Goal: Task Accomplishment & Management: Complete application form

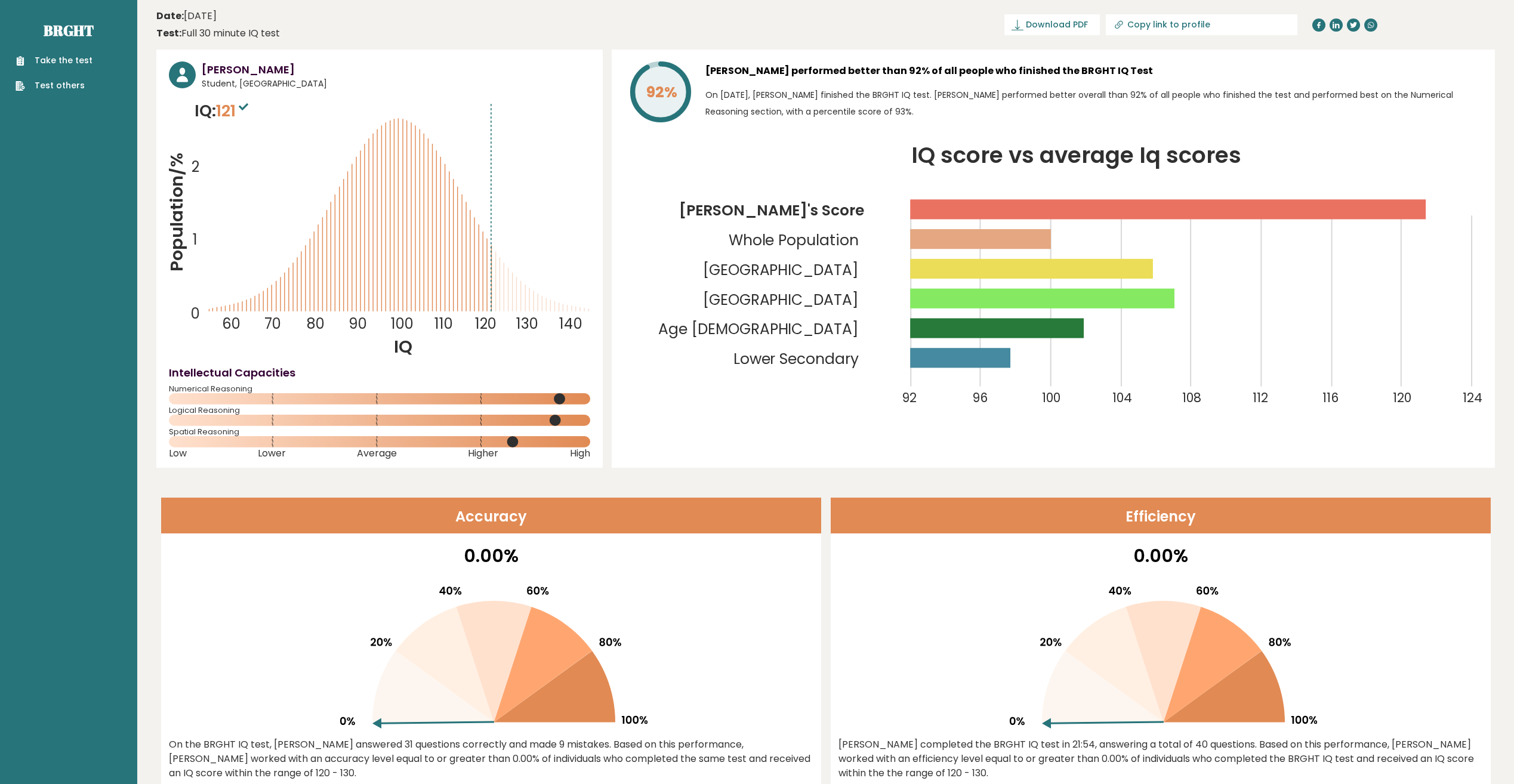
click at [570, 237] on icon "Population/% IQ 0 1 2 60 70 80 90 100 110 120 130 140" at bounding box center [379, 228] width 421 height 260
drag, startPoint x: 654, startPoint y: 240, endPoint x: 627, endPoint y: 214, distance: 37.5
click at [627, 214] on icon "IQ score vs average Iq scores 92 96 100 104 108 112 116 120 124 Jake's Score Wh…" at bounding box center [1054, 286] width 858 height 282
click at [661, 248] on icon "IQ score vs average Iq scores 92 96 100 104 108 112 116 120 124 Jake's Score Wh…" at bounding box center [1054, 286] width 858 height 282
drag, startPoint x: 222, startPoint y: 87, endPoint x: 288, endPoint y: 80, distance: 66.4
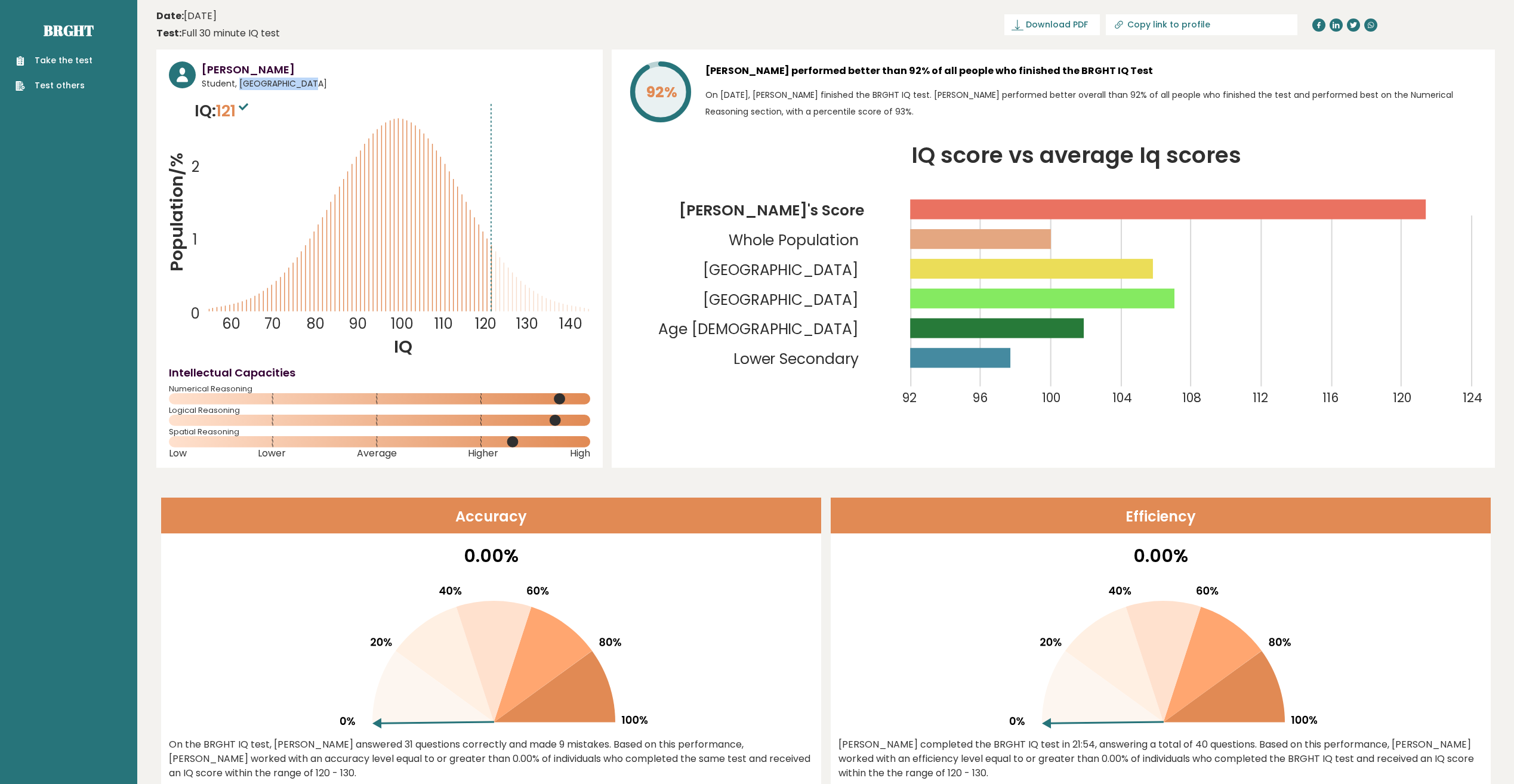
click at [288, 80] on span "Student, [GEOGRAPHIC_DATA]" at bounding box center [396, 84] width 388 height 12
click at [567, 260] on icon "Population/% IQ 0 1 2 60 70 80 90 100 110 120 130 140" at bounding box center [379, 228] width 421 height 260
click at [82, 59] on link "Take the test" at bounding box center [54, 60] width 77 height 12
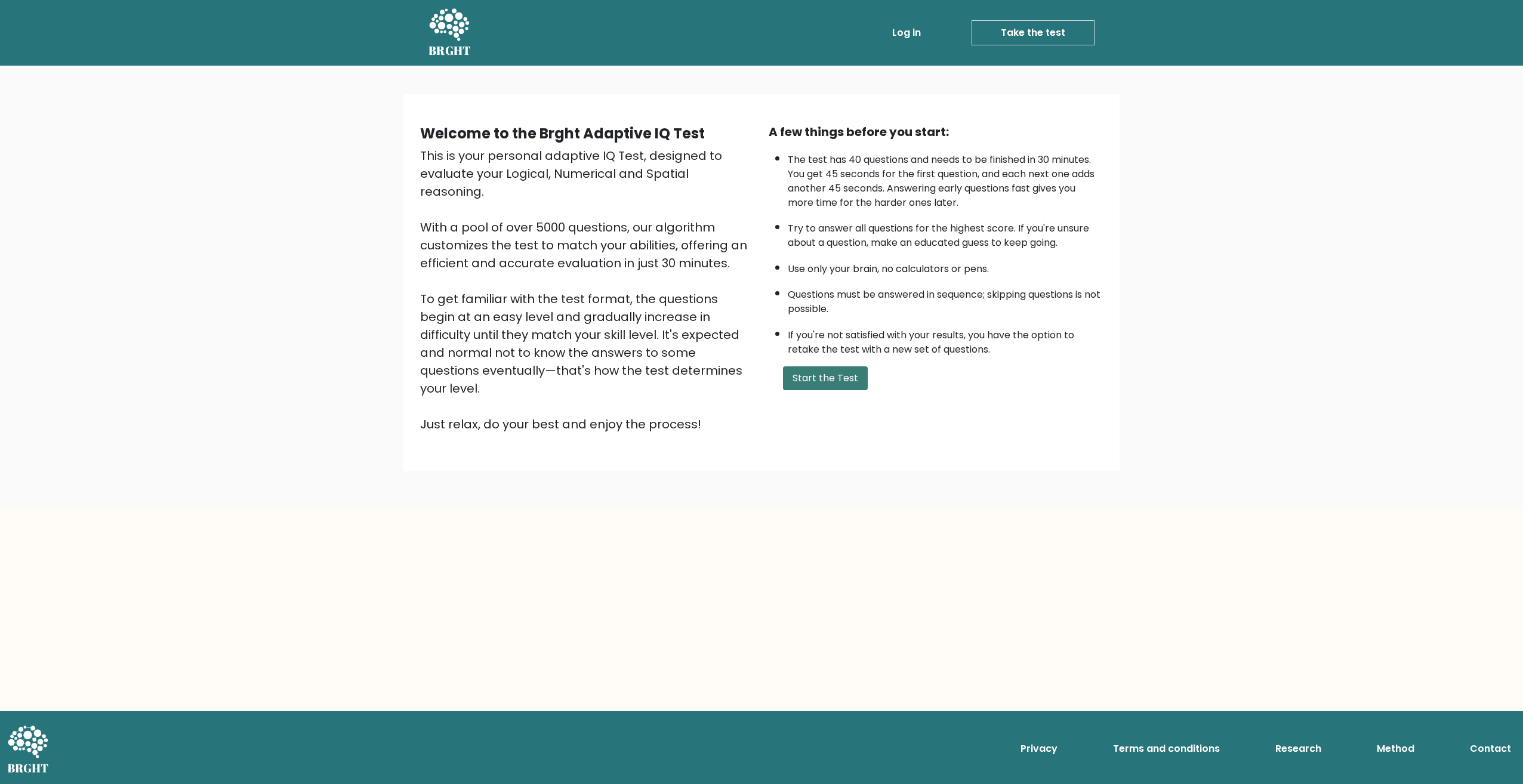
click at [824, 373] on button "Start the Test" at bounding box center [825, 378] width 85 height 24
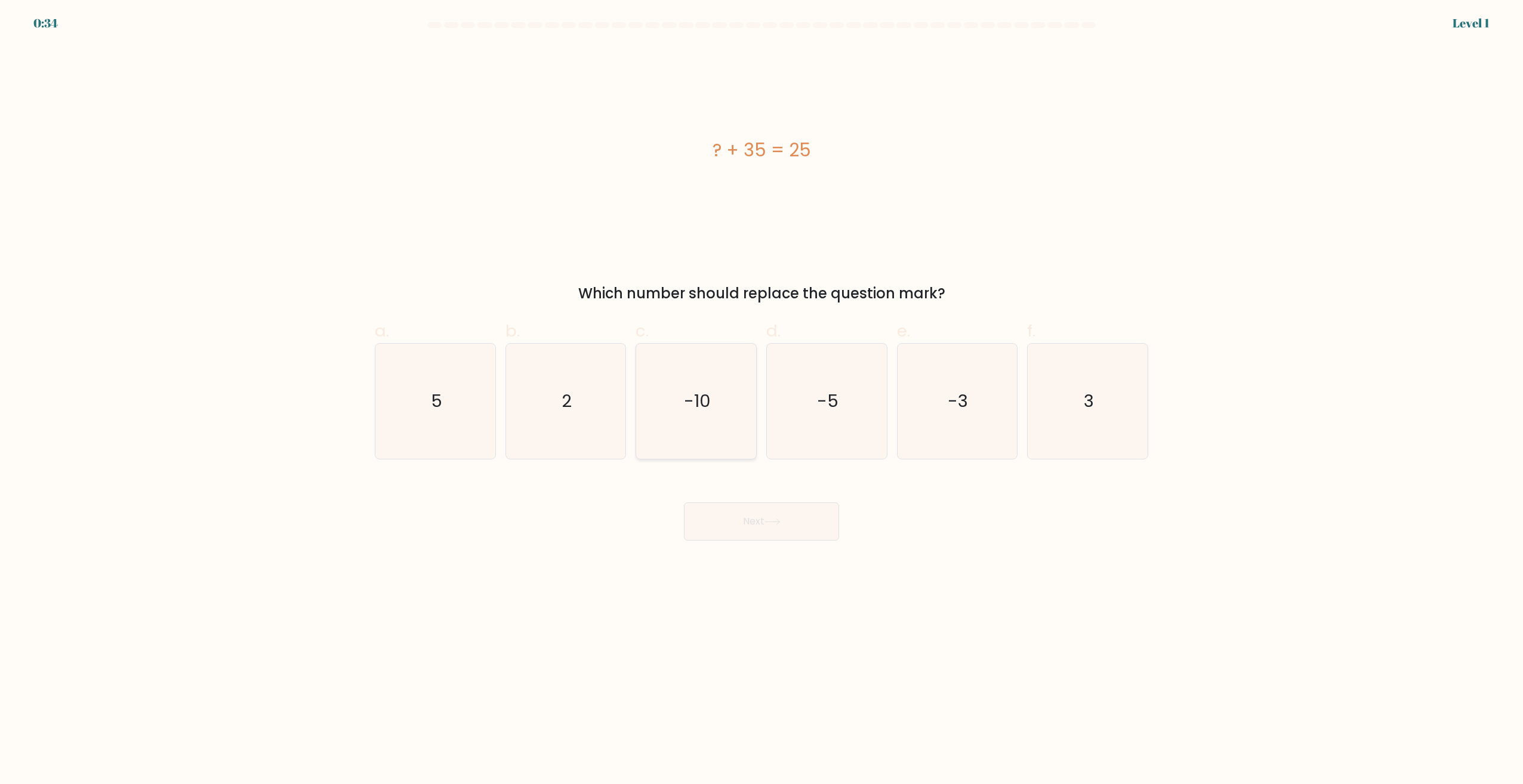
click at [686, 417] on icon "-10" at bounding box center [696, 401] width 115 height 115
click at [761, 400] on input "c. -10" at bounding box center [761, 396] width 1 height 8
radio input "true"
click at [727, 510] on button "Next" at bounding box center [761, 521] width 155 height 38
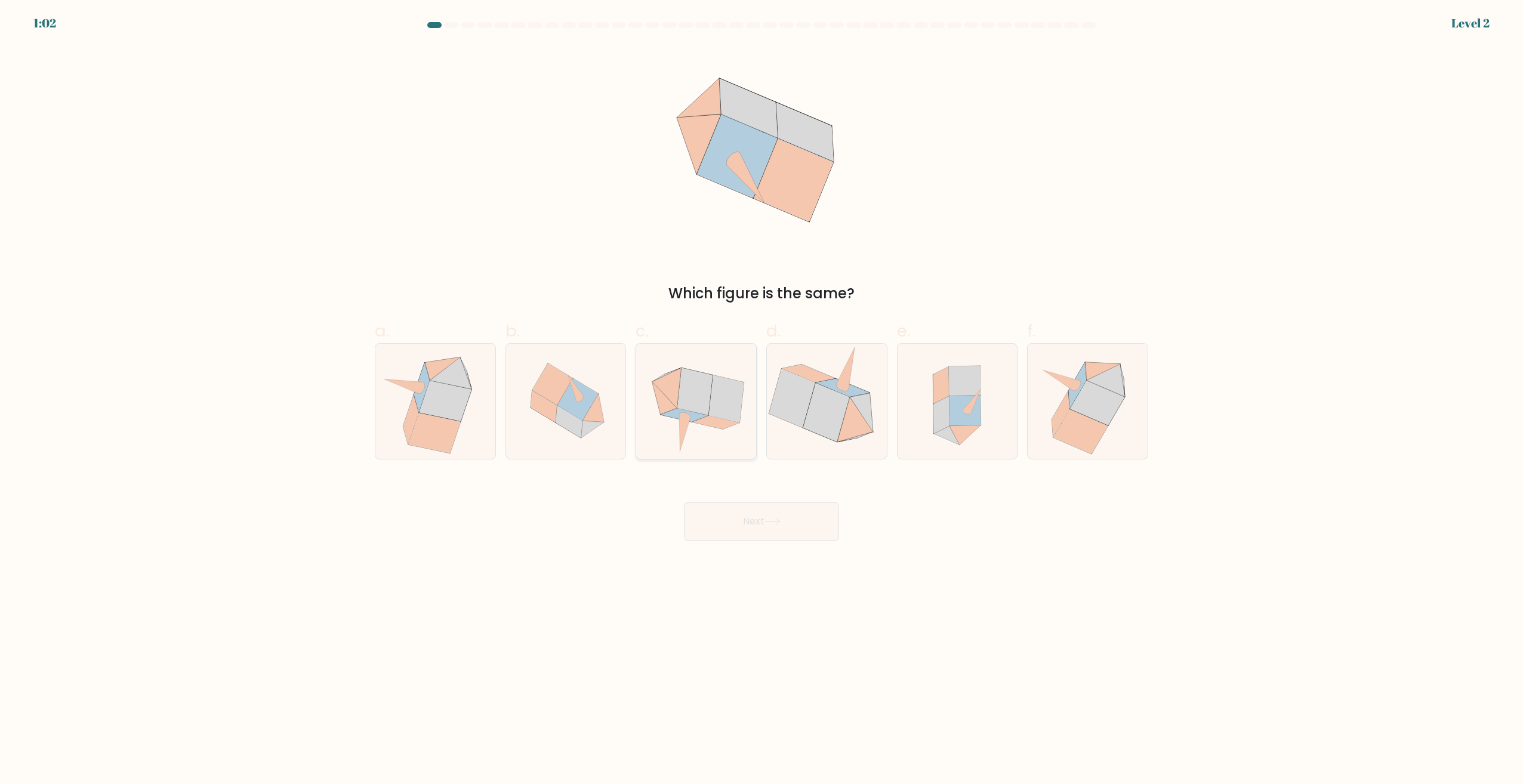
click at [725, 431] on icon at bounding box center [696, 401] width 118 height 115
click at [761, 400] on input "c." at bounding box center [761, 396] width 1 height 8
radio input "true"
click at [793, 512] on button "Next" at bounding box center [761, 521] width 155 height 38
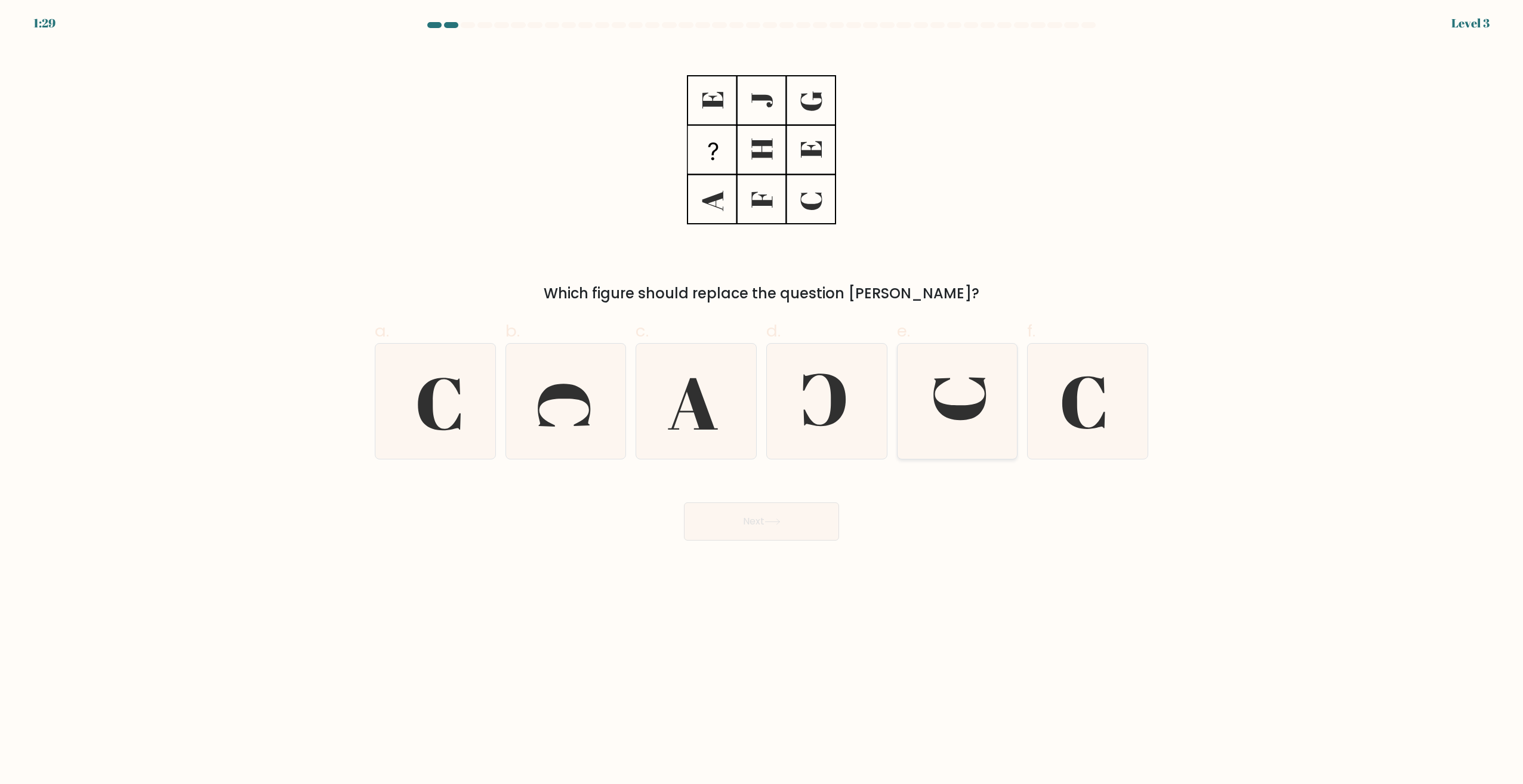
click at [933, 423] on icon at bounding box center [957, 401] width 115 height 115
click at [762, 400] on input "e." at bounding box center [761, 396] width 1 height 8
radio input "true"
click at [789, 538] on button "Next" at bounding box center [761, 521] width 155 height 38
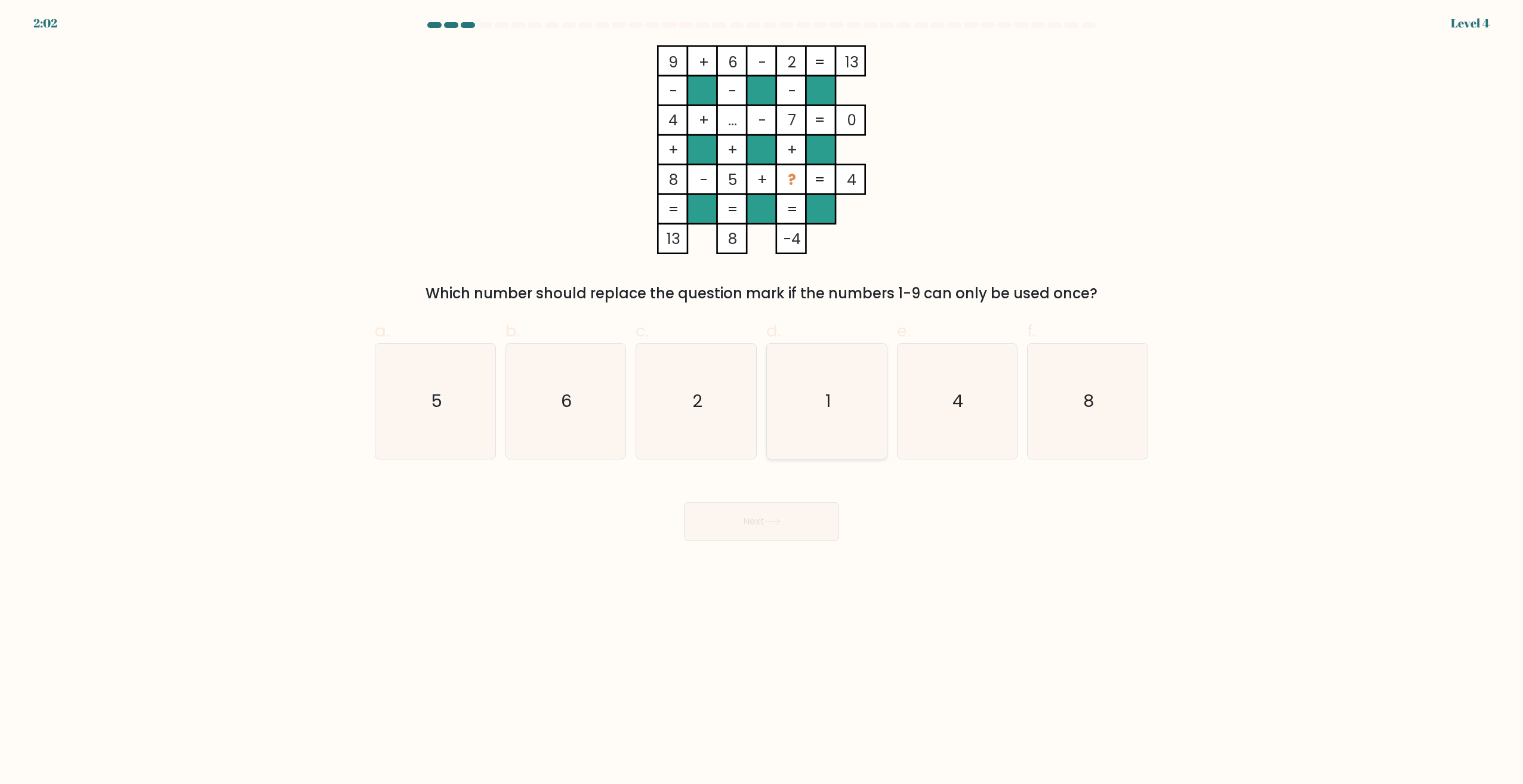
click at [838, 390] on icon "1" at bounding box center [827, 401] width 115 height 115
click at [762, 392] on input "d. 1" at bounding box center [761, 396] width 1 height 8
radio input "true"
click at [790, 526] on button "Next" at bounding box center [761, 521] width 155 height 38
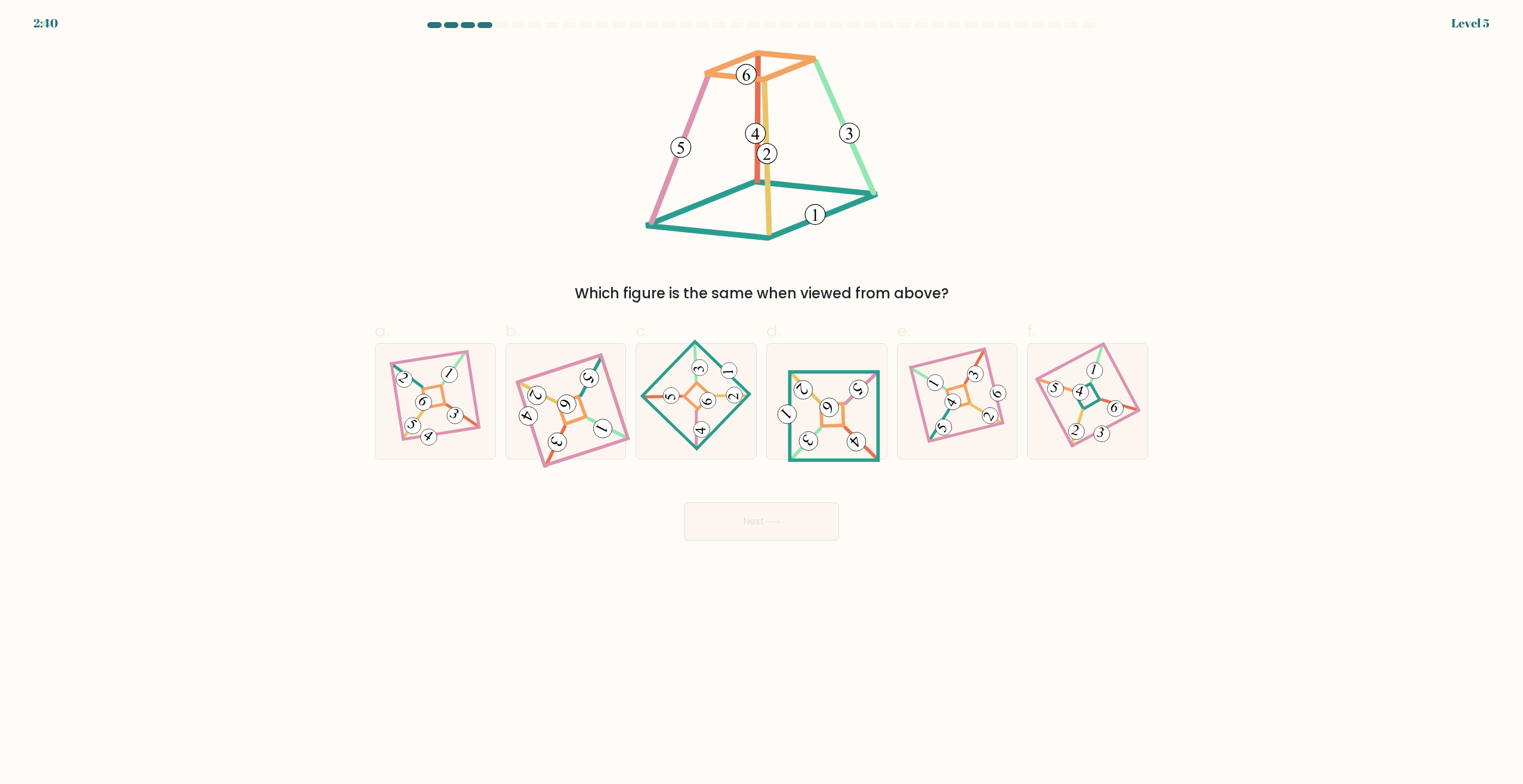
click at [1091, 25] on div at bounding box center [1089, 25] width 14 height 6
click at [696, 402] on icon at bounding box center [696, 401] width 79 height 92
click at [761, 400] on input "c." at bounding box center [761, 396] width 1 height 8
radio input "true"
click at [828, 434] on icon at bounding box center [827, 401] width 107 height 92
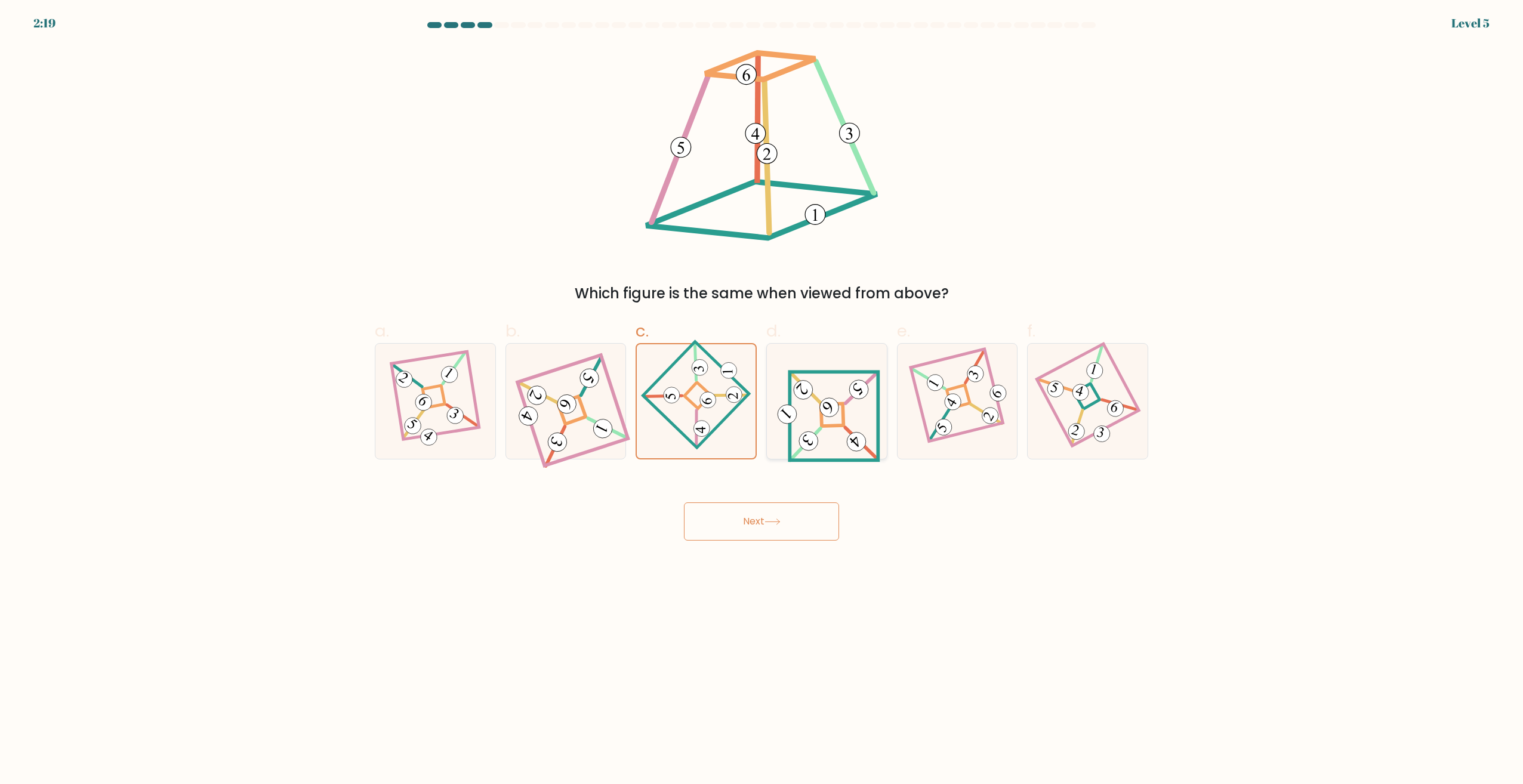
click at [762, 400] on input "d." at bounding box center [761, 396] width 1 height 8
radio input "true"
click at [787, 522] on button "Next" at bounding box center [761, 521] width 155 height 38
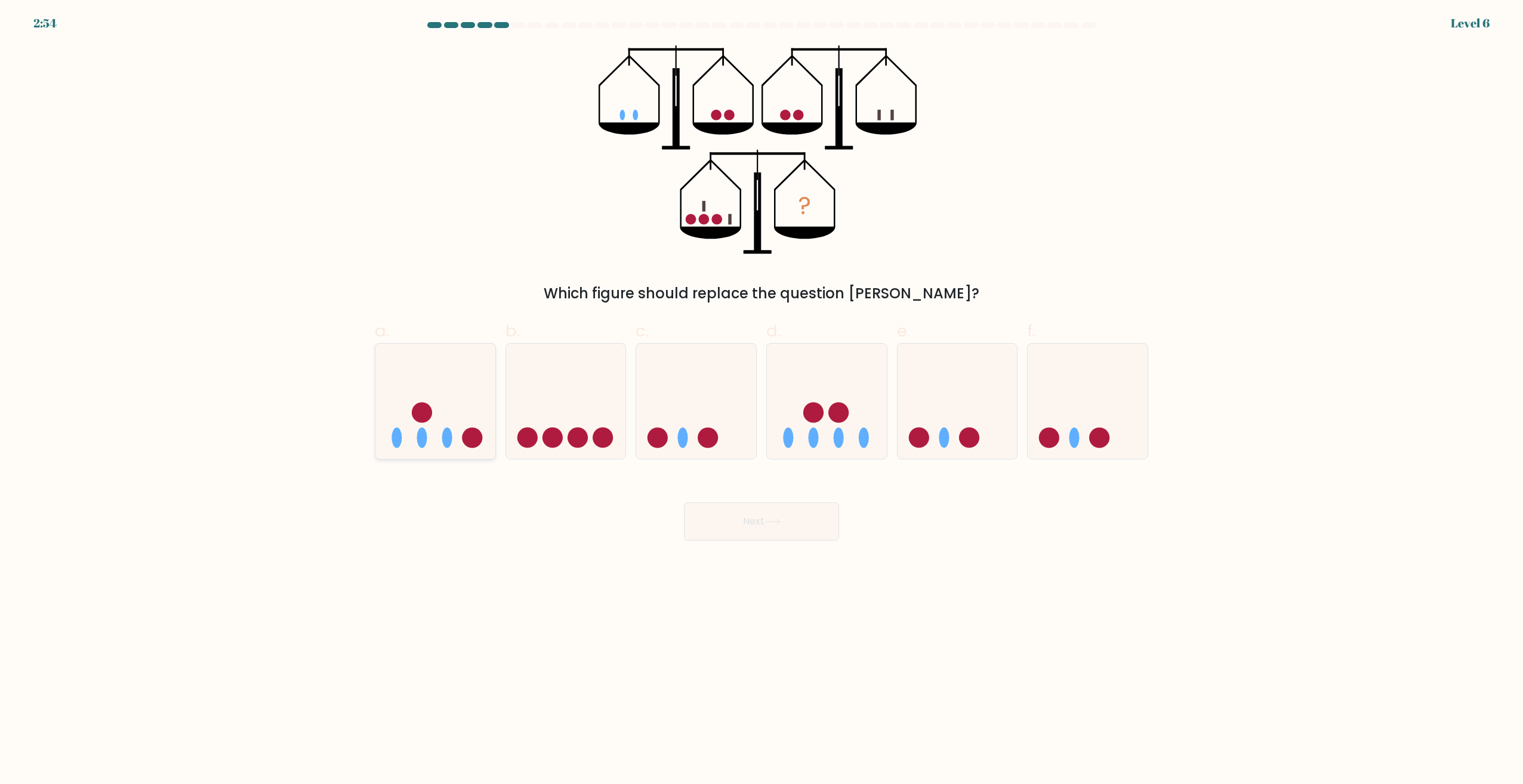
click at [443, 430] on icon at bounding box center [435, 401] width 120 height 99
click at [761, 400] on input "a." at bounding box center [761, 396] width 1 height 8
radio input "true"
click at [513, 413] on icon at bounding box center [566, 401] width 120 height 99
click at [761, 400] on input "b." at bounding box center [761, 396] width 1 height 8
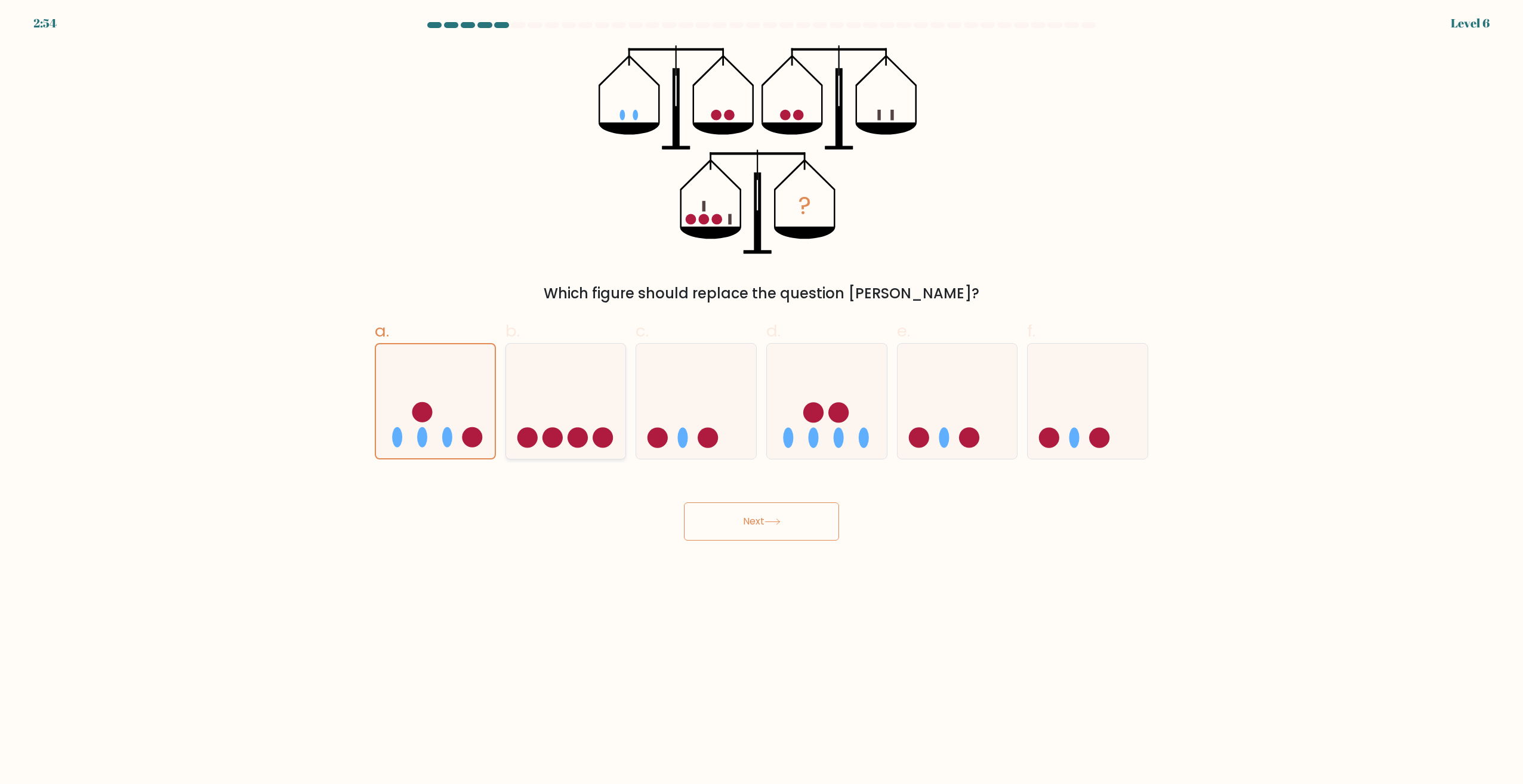
radio input "true"
click at [821, 400] on icon at bounding box center [827, 401] width 120 height 99
click at [762, 400] on input "d." at bounding box center [761, 396] width 1 height 8
radio input "true"
click at [544, 435] on circle at bounding box center [553, 437] width 20 height 20
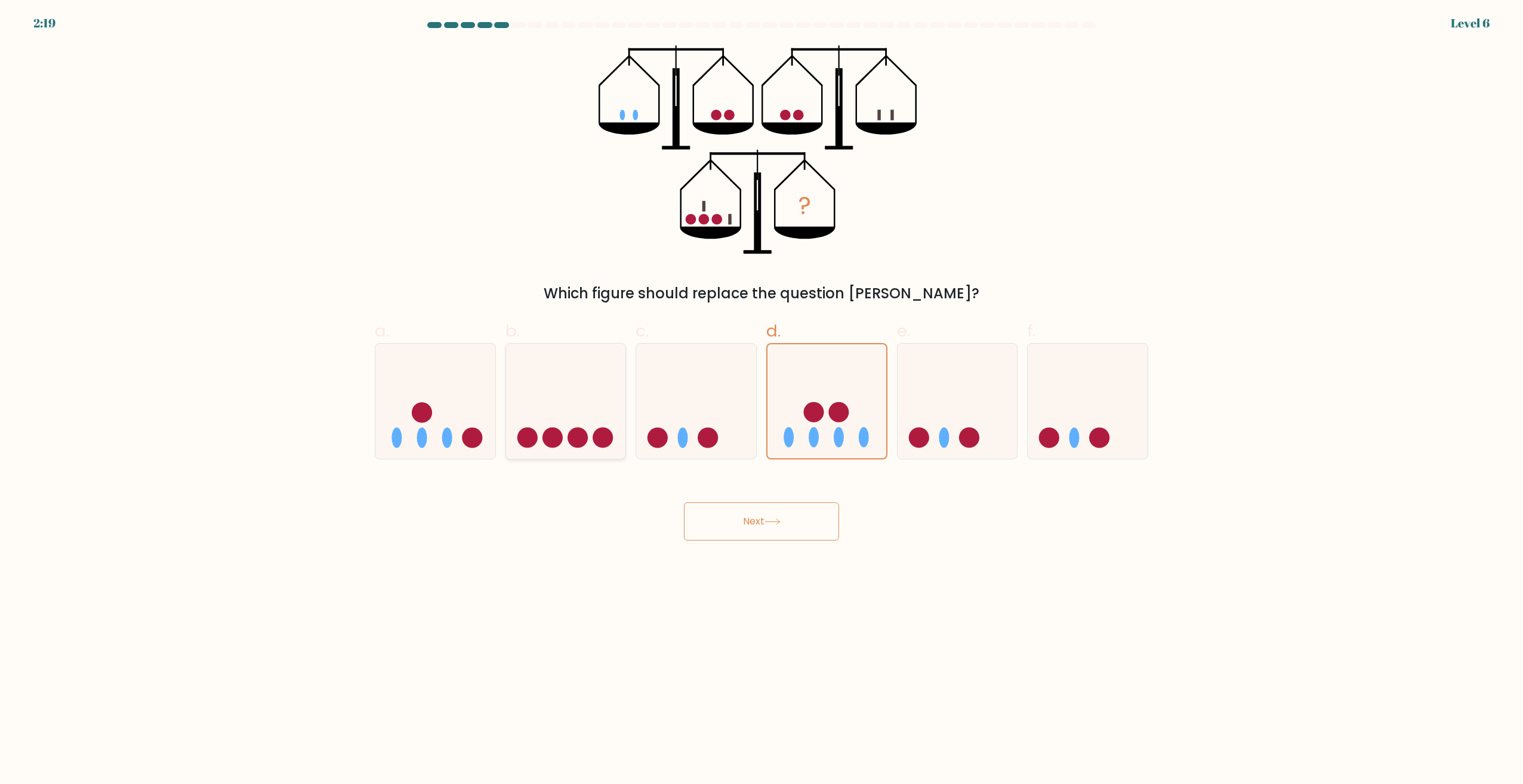
click at [761, 400] on input "b." at bounding box center [761, 396] width 1 height 8
radio input "true"
click at [436, 413] on icon at bounding box center [435, 401] width 120 height 99
click at [761, 400] on input "a." at bounding box center [761, 396] width 1 height 8
radio input "true"
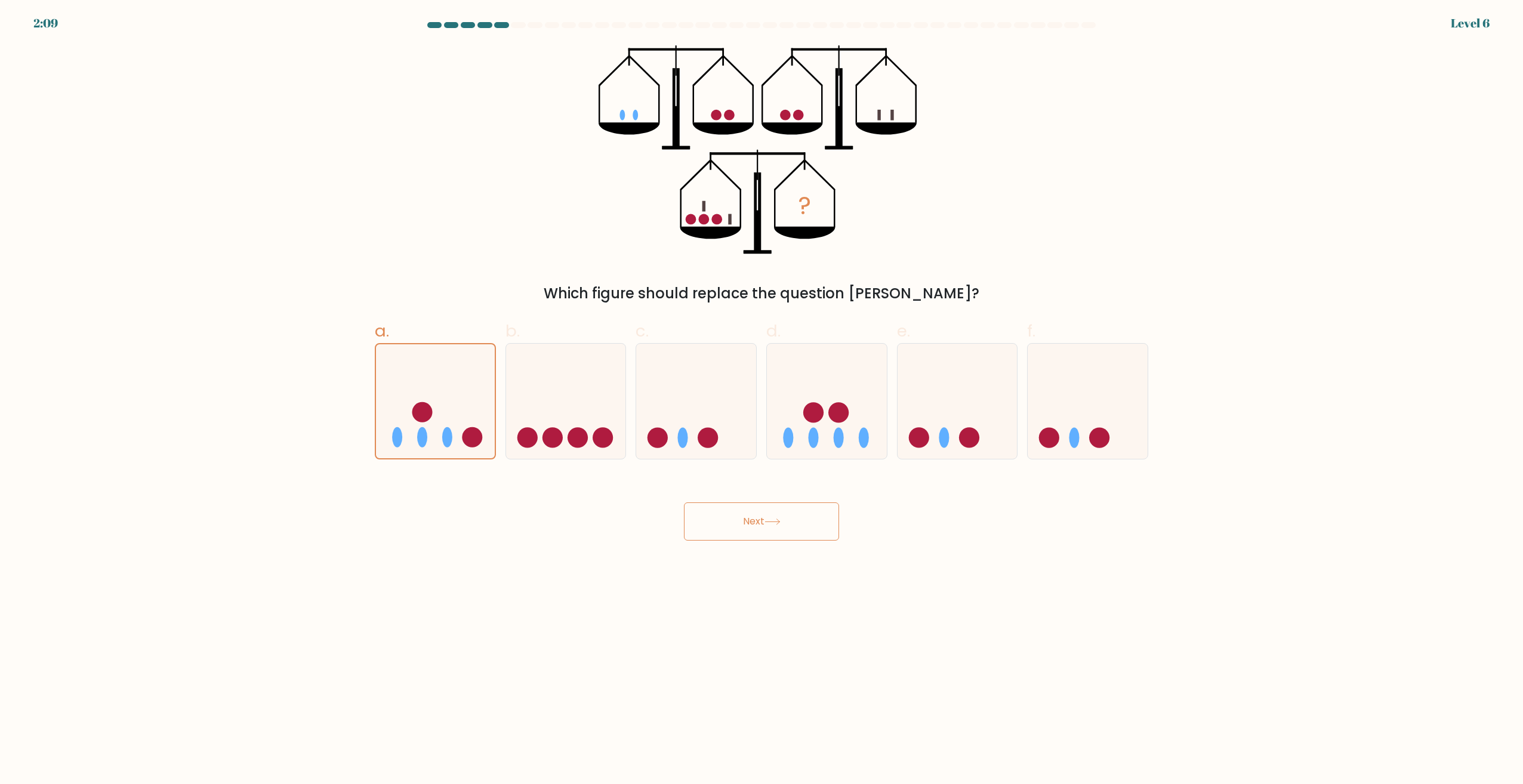
click at [732, 524] on button "Next" at bounding box center [761, 521] width 155 height 38
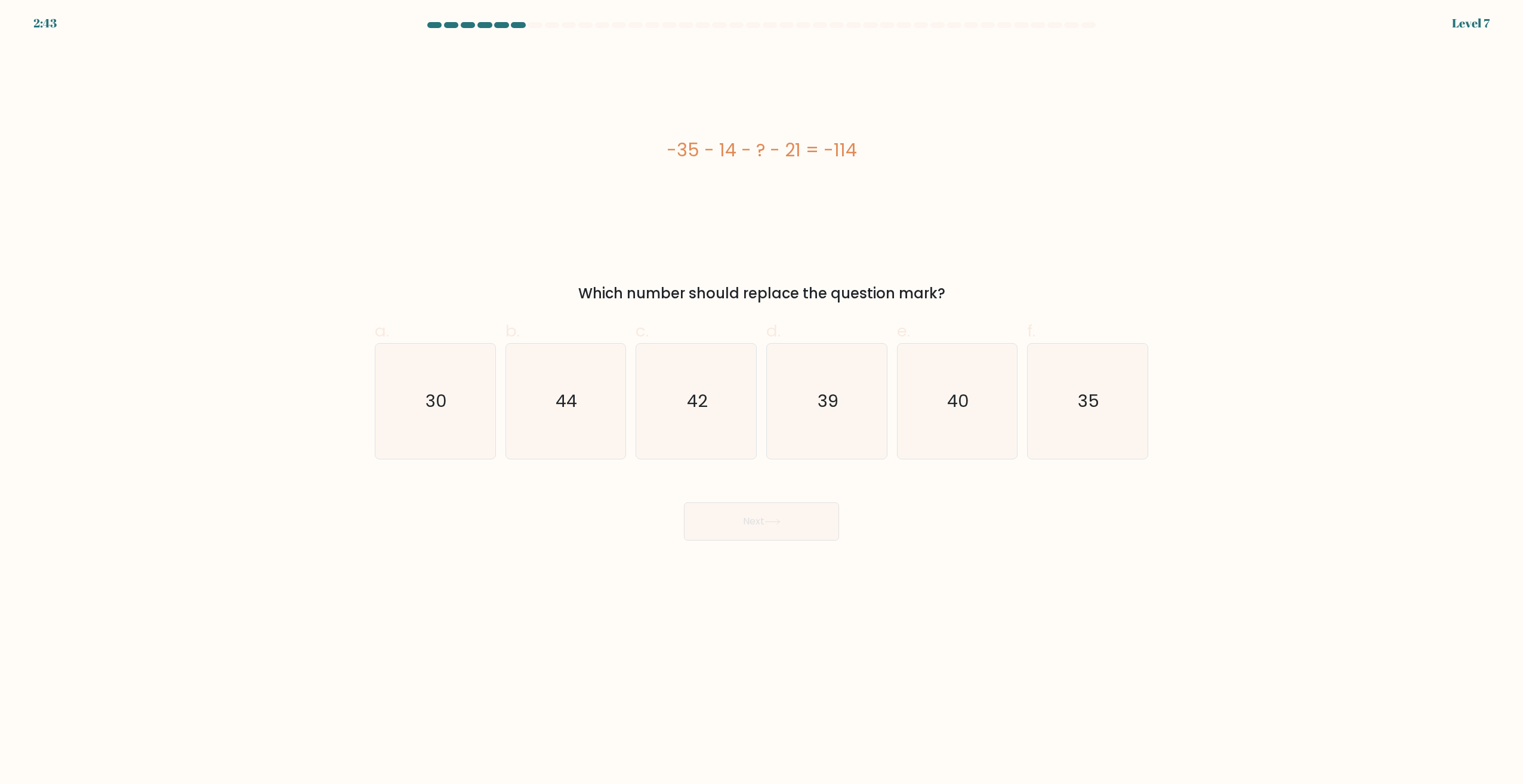
drag, startPoint x: 619, startPoint y: 294, endPoint x: 963, endPoint y: 296, distance: 344.0
click at [963, 296] on div "Which number should replace the question mark?" at bounding box center [761, 294] width 759 height 22
click at [791, 258] on div "-35 - 14 - ? - 21 = -114 Which number should replace the question mark?" at bounding box center [761, 175] width 788 height 259
click at [553, 395] on icon "44" at bounding box center [566, 401] width 115 height 115
click at [761, 395] on input "b. 44" at bounding box center [761, 396] width 1 height 8
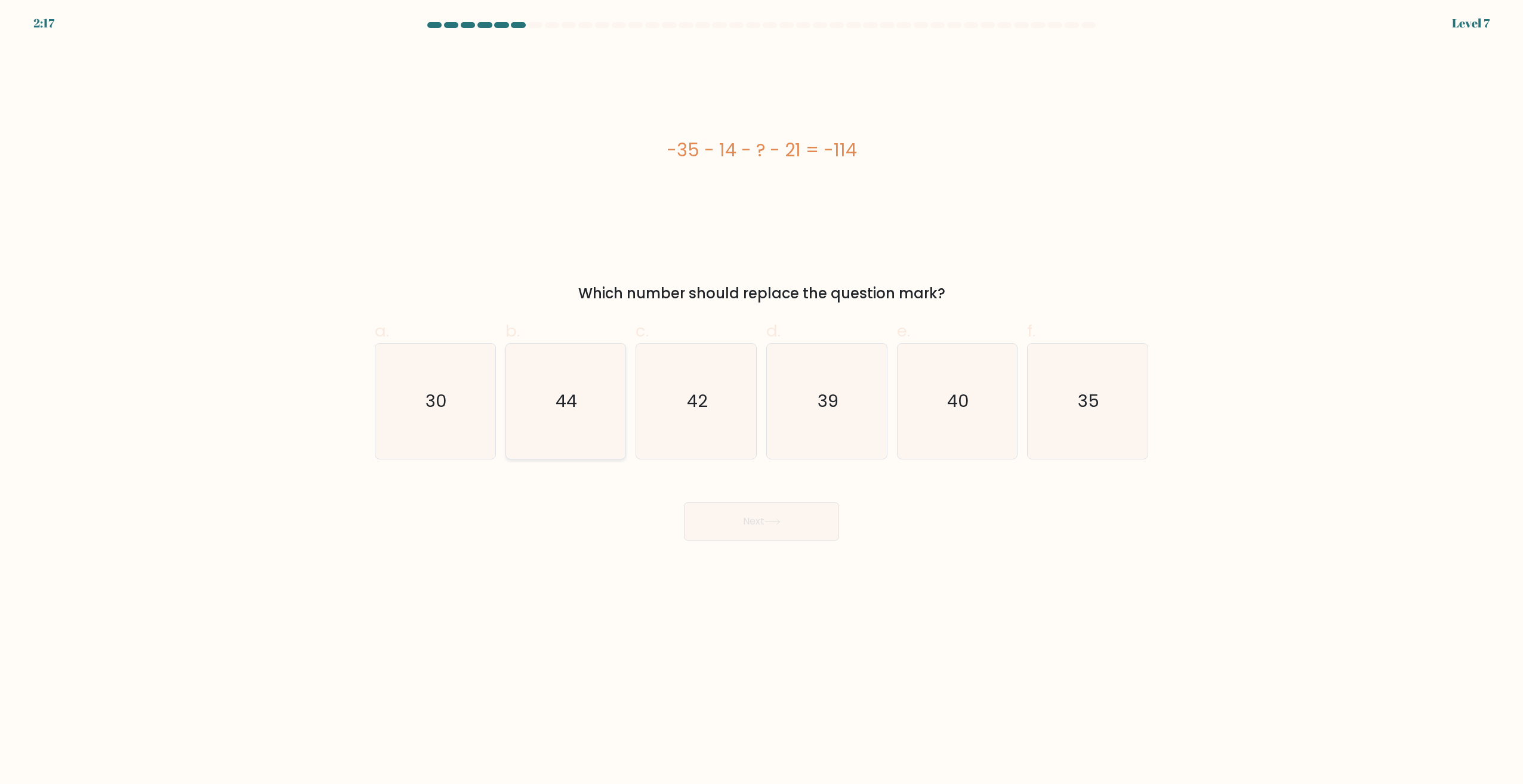
radio input "true"
drag, startPoint x: 751, startPoint y: 529, endPoint x: 770, endPoint y: 547, distance: 26.2
click at [750, 529] on button "Next" at bounding box center [761, 521] width 155 height 38
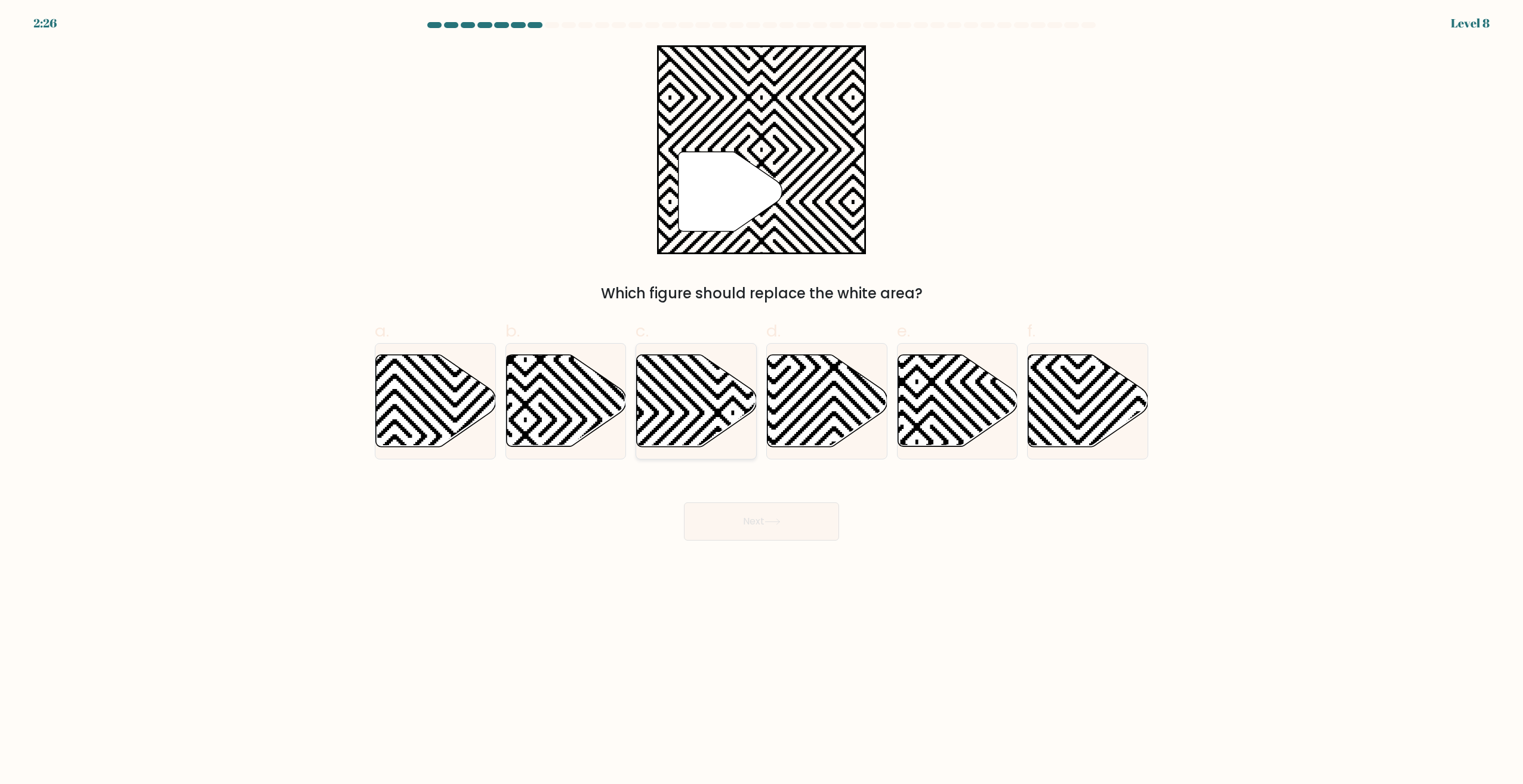
click at [723, 412] on icon at bounding box center [696, 401] width 120 height 92
click at [761, 400] on input "c." at bounding box center [761, 396] width 1 height 8
radio input "true"
click at [413, 394] on icon at bounding box center [395, 452] width 242 height 242
click at [761, 394] on input "a." at bounding box center [761, 396] width 1 height 8
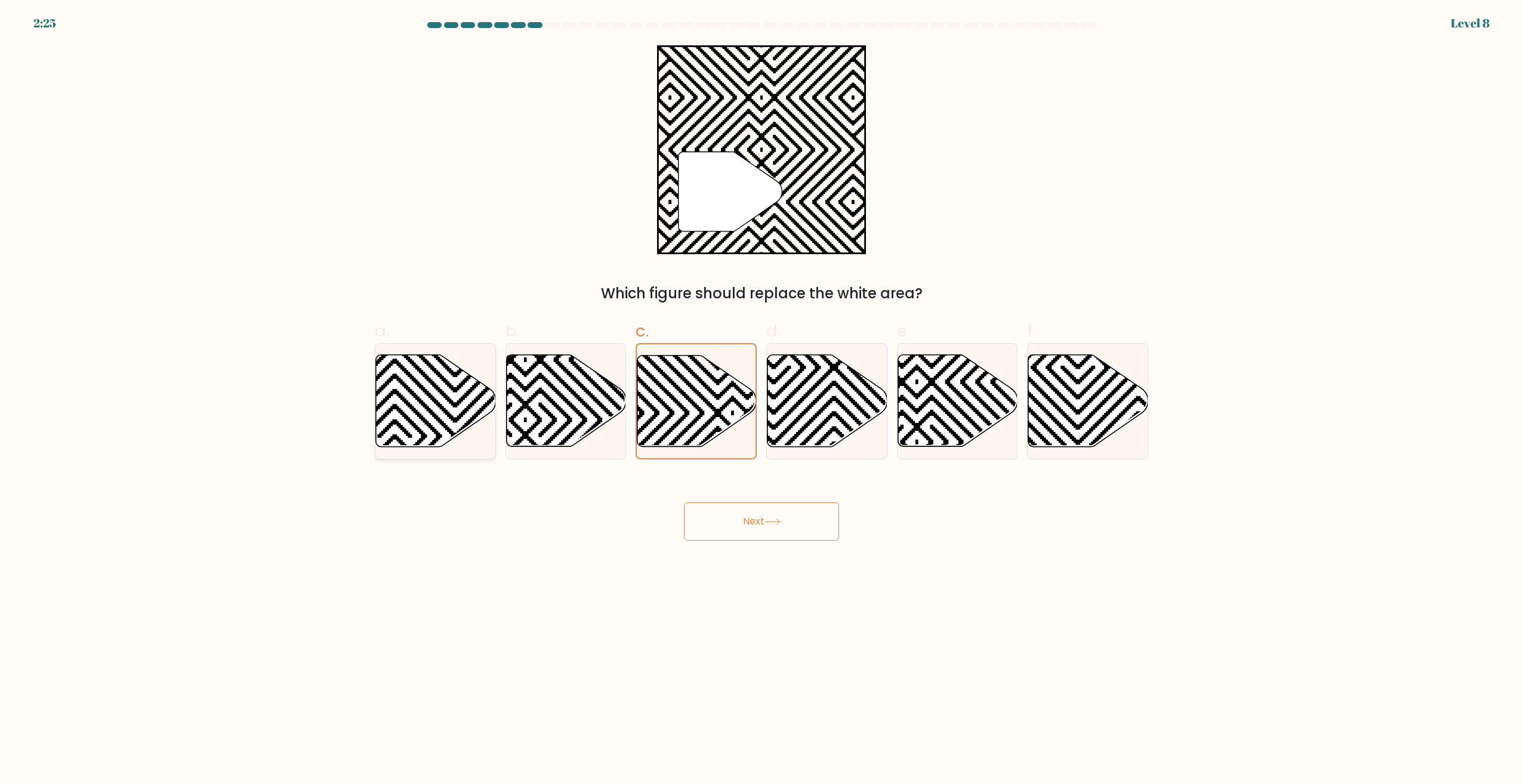
radio input "true"
click at [556, 401] on icon at bounding box center [566, 401] width 120 height 92
click at [761, 400] on input "b." at bounding box center [761, 396] width 1 height 8
radio input "true"
click at [700, 399] on icon at bounding box center [696, 401] width 120 height 94
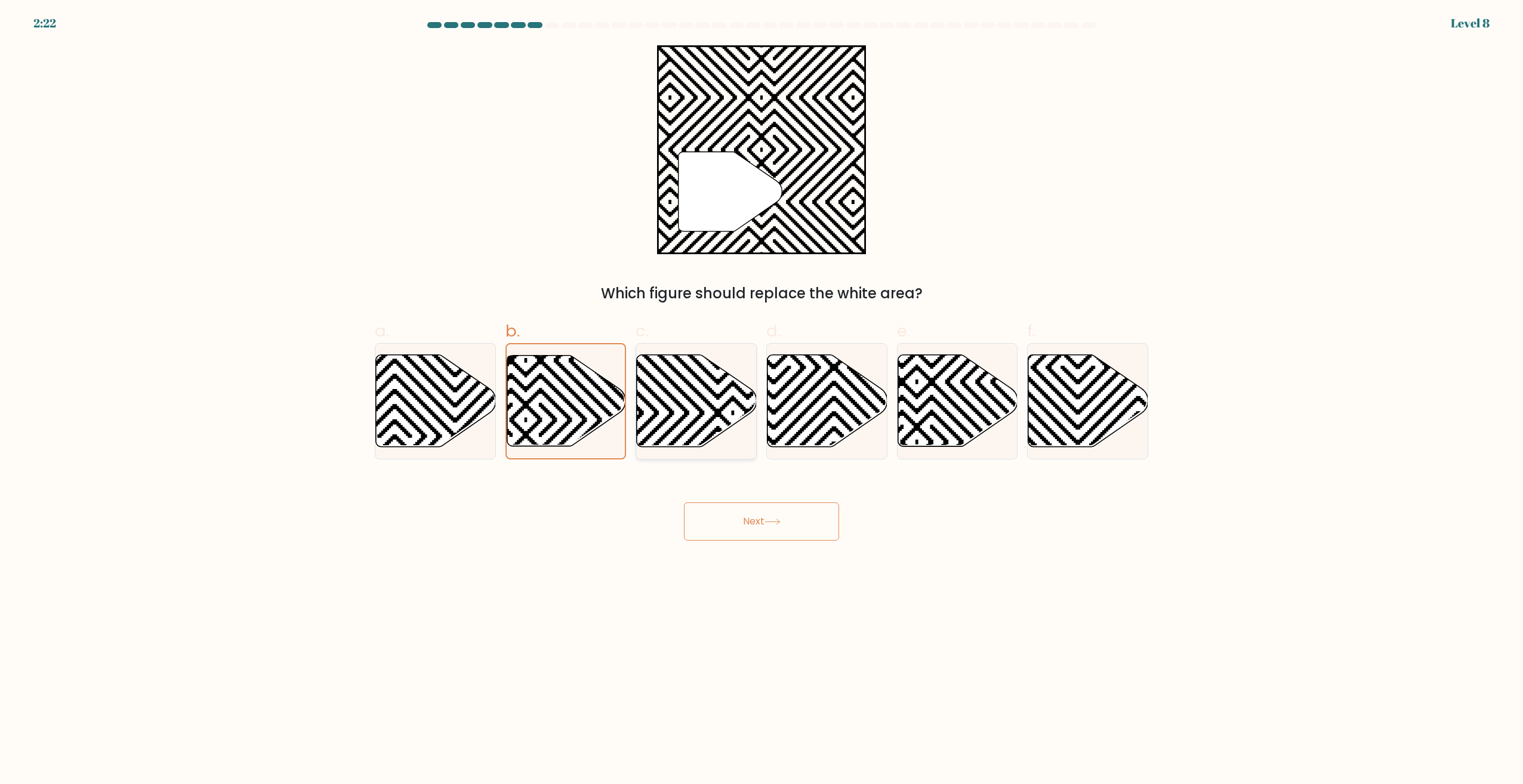
click at [761, 399] on input "c." at bounding box center [761, 396] width 1 height 8
radio input "true"
click at [722, 521] on button "Next" at bounding box center [761, 521] width 155 height 38
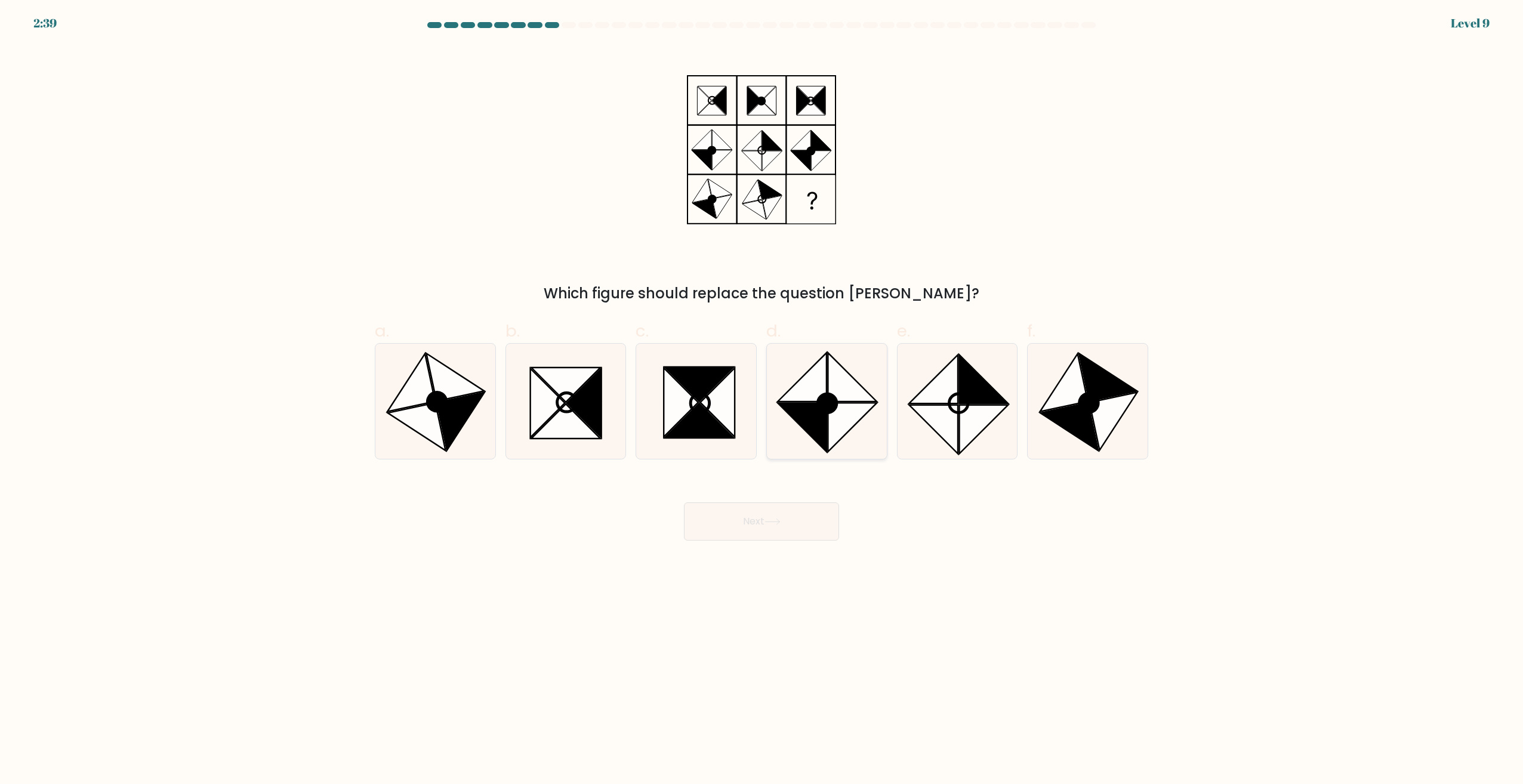
click at [808, 409] on icon at bounding box center [802, 428] width 49 height 49
click at [762, 400] on input "d." at bounding box center [761, 396] width 1 height 8
radio input "true"
click at [708, 405] on icon at bounding box center [717, 403] width 35 height 69
click at [761, 400] on input "c." at bounding box center [761, 396] width 1 height 8
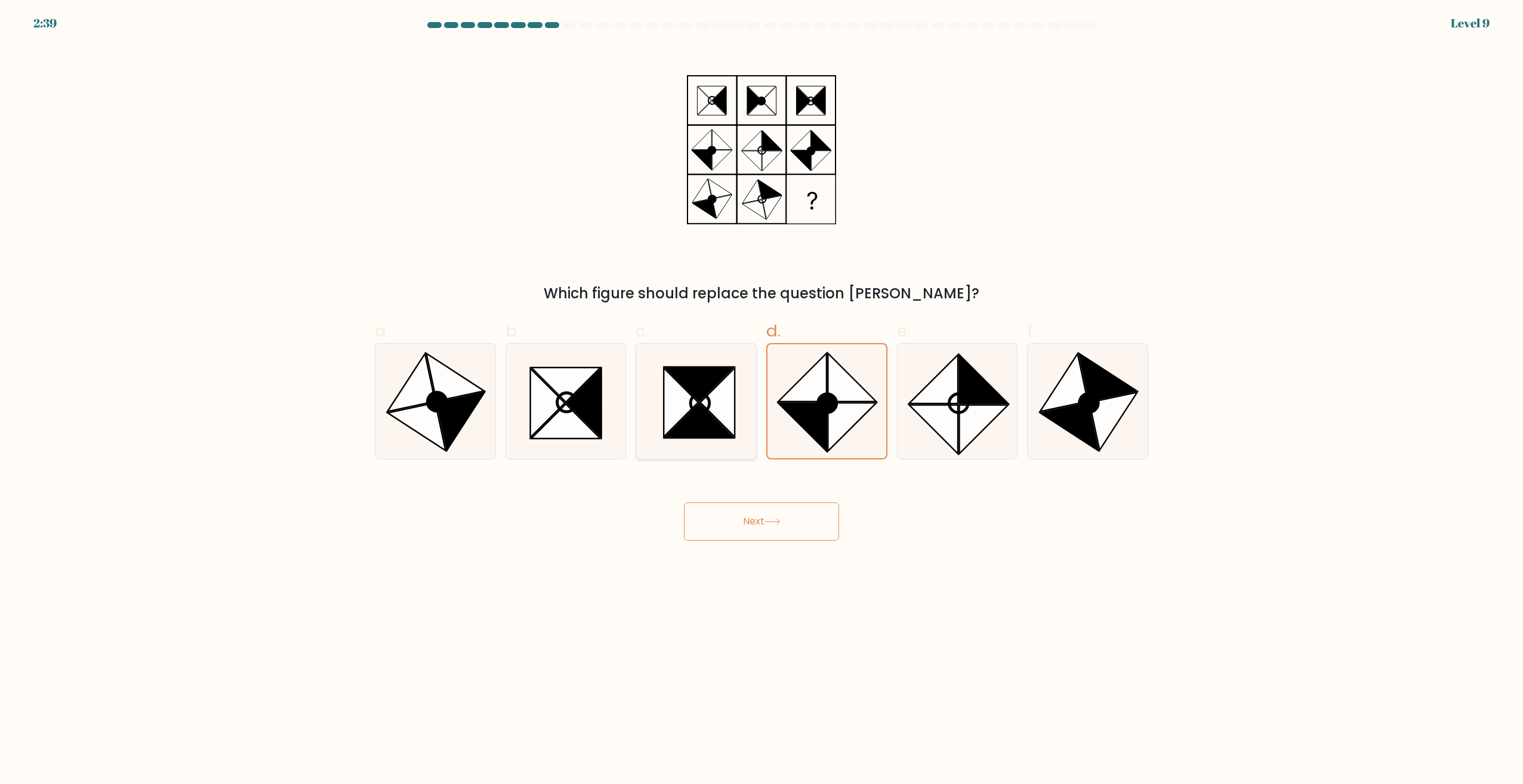
radio input "true"
click at [465, 400] on icon at bounding box center [460, 421] width 48 height 58
click at [761, 400] on input "a." at bounding box center [761, 396] width 1 height 8
radio input "true"
click at [1072, 407] on icon at bounding box center [1069, 426] width 58 height 48
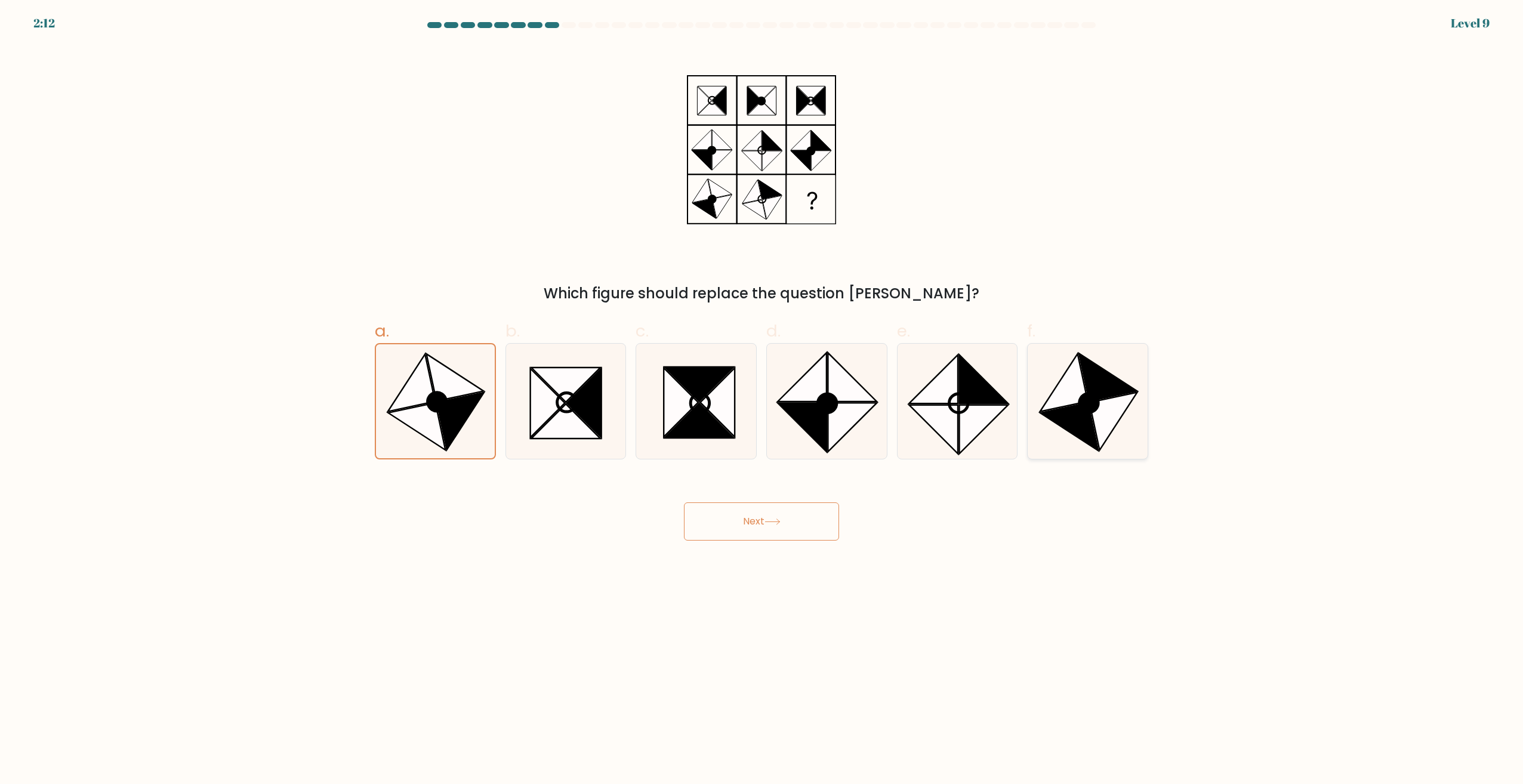
click at [762, 400] on input "f." at bounding box center [761, 396] width 1 height 8
radio input "true"
click at [795, 515] on button "Next" at bounding box center [761, 521] width 155 height 38
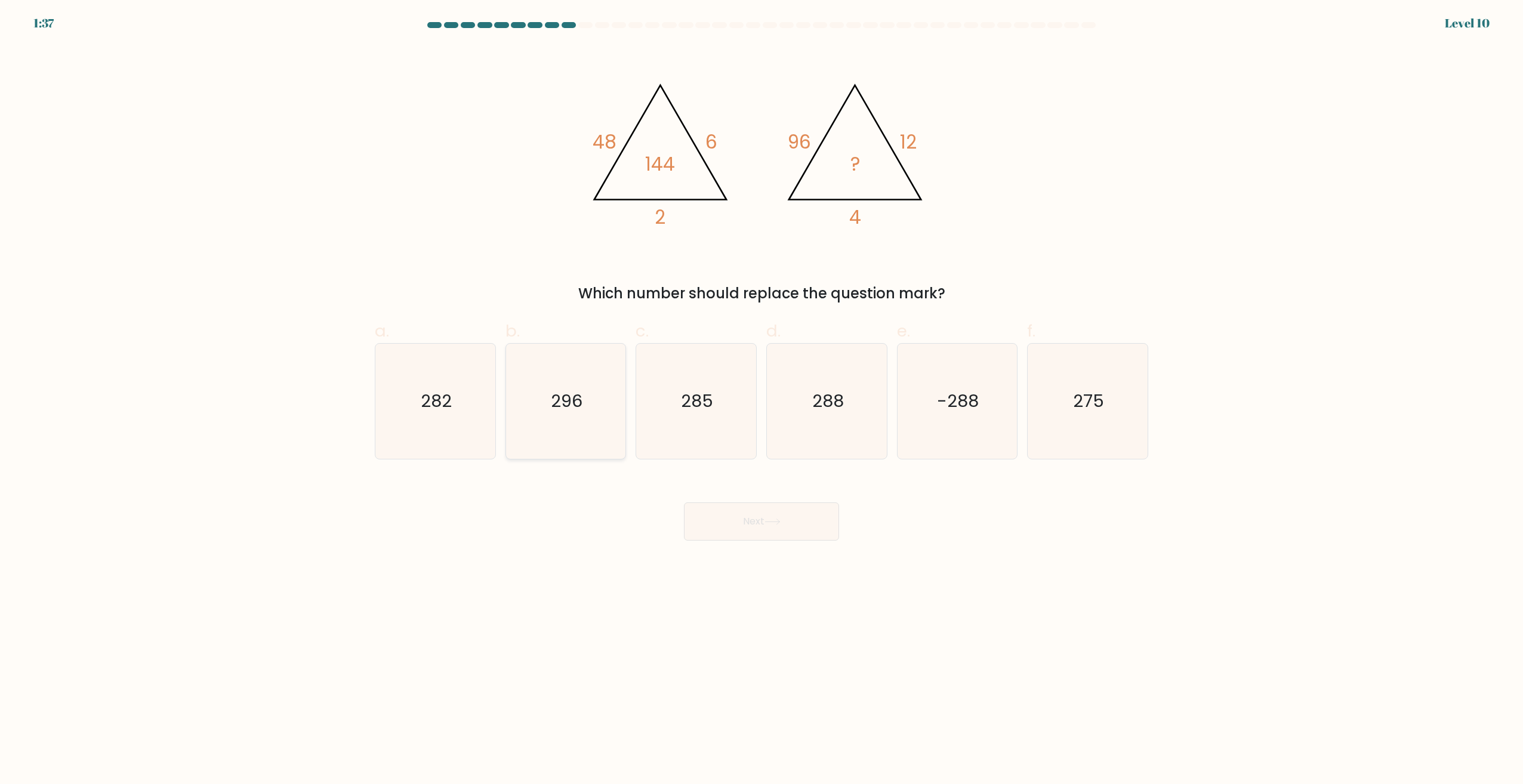
click at [583, 398] on text "296" at bounding box center [566, 401] width 31 height 24
click at [761, 398] on input "b. 296" at bounding box center [761, 396] width 1 height 8
radio input "true"
click at [452, 415] on icon "282" at bounding box center [436, 401] width 115 height 115
click at [761, 400] on input "a. 282" at bounding box center [761, 396] width 1 height 8
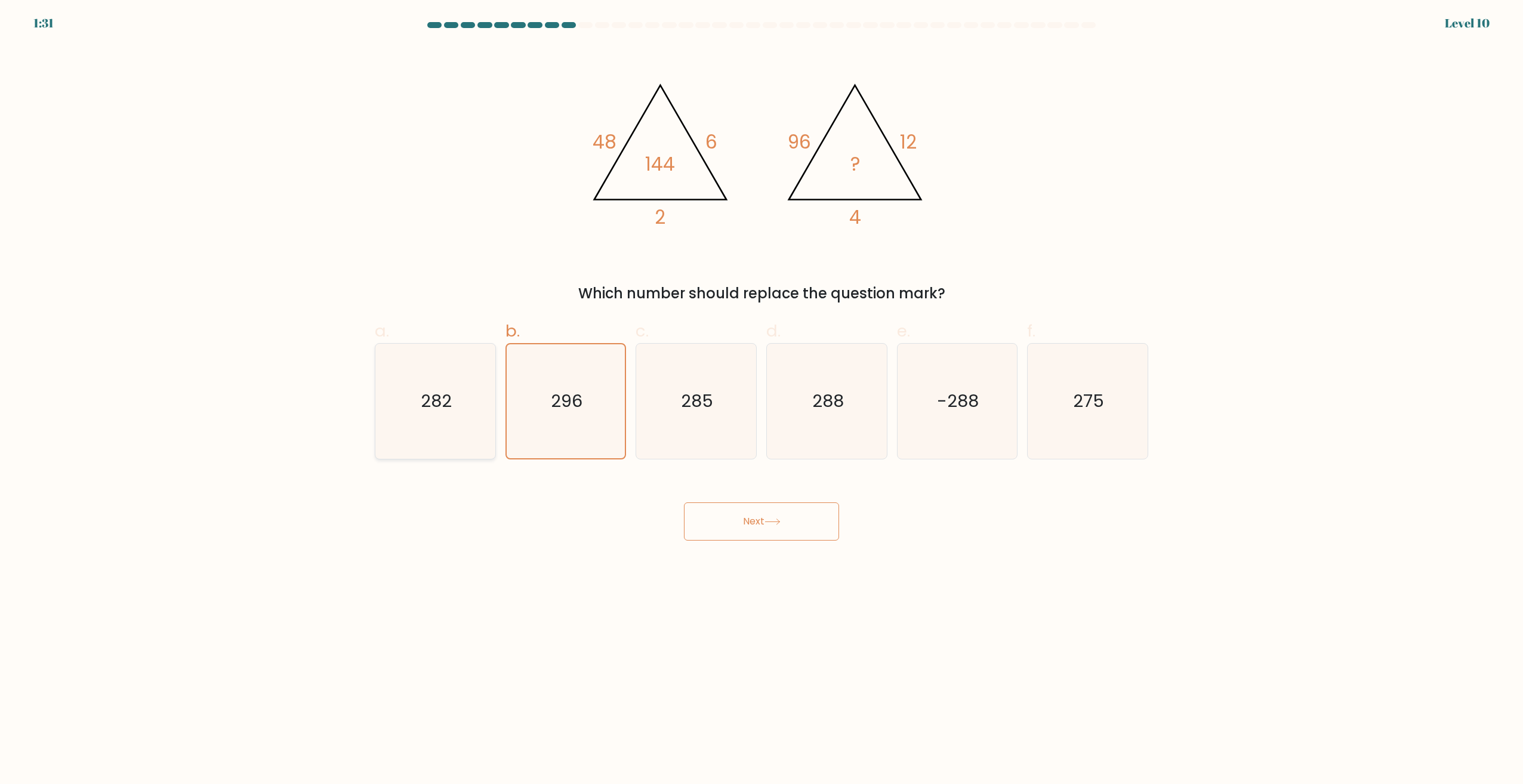
radio input "true"
click at [565, 434] on icon "296" at bounding box center [566, 401] width 115 height 115
click at [761, 400] on input "b. 296" at bounding box center [761, 396] width 1 height 8
radio input "true"
click at [752, 526] on button "Next" at bounding box center [761, 521] width 155 height 38
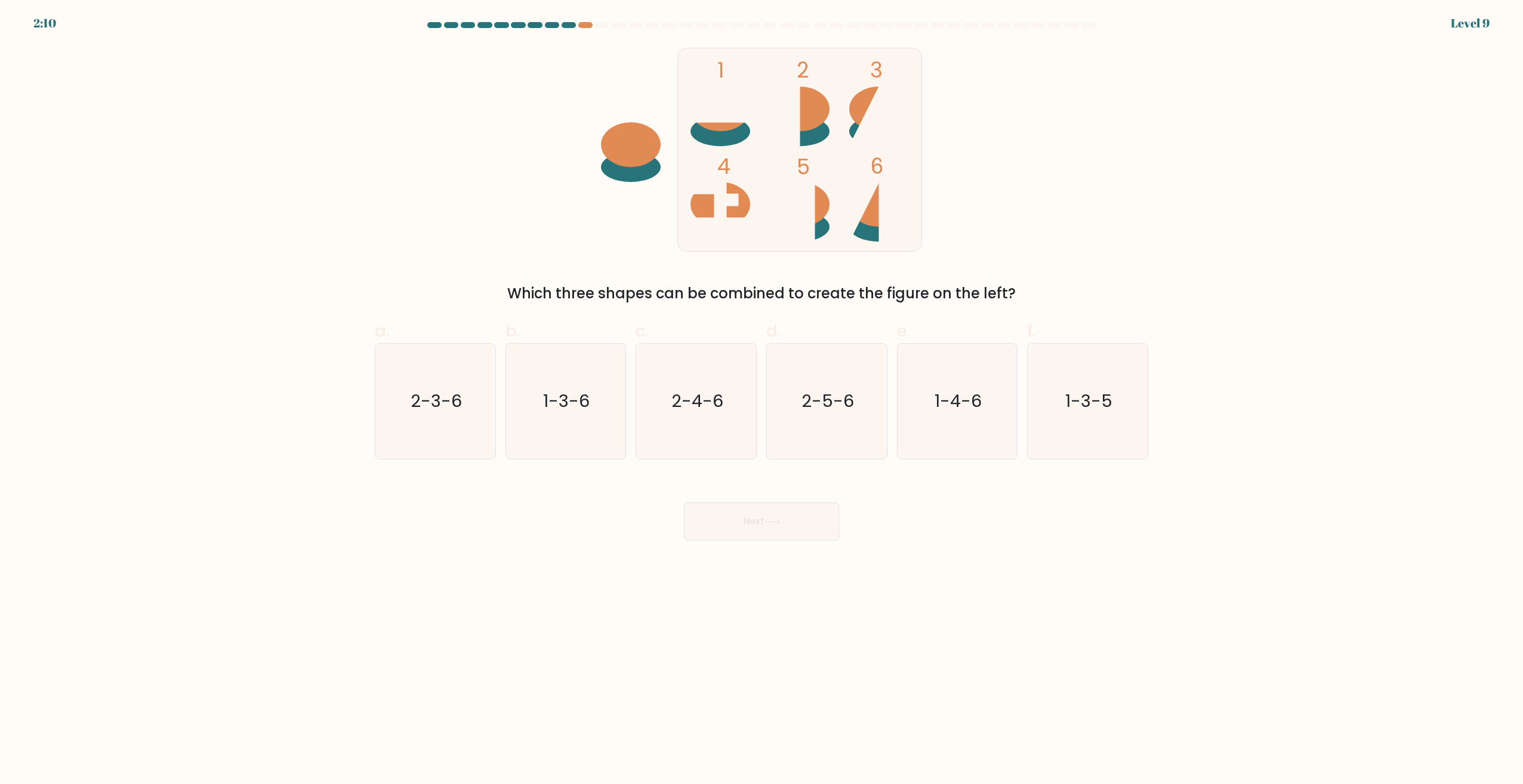
drag, startPoint x: 504, startPoint y: 288, endPoint x: 1040, endPoint y: 292, distance: 536.0
click at [1040, 292] on div "Which three shapes can be combined to create the figure on the left?" at bounding box center [761, 294] width 759 height 22
click at [925, 307] on form at bounding box center [761, 281] width 1523 height 519
drag, startPoint x: 803, startPoint y: 74, endPoint x: 818, endPoint y: 74, distance: 15.0
click at [818, 74] on icon "1 2 3 4 5 6" at bounding box center [761, 149] width 321 height 209
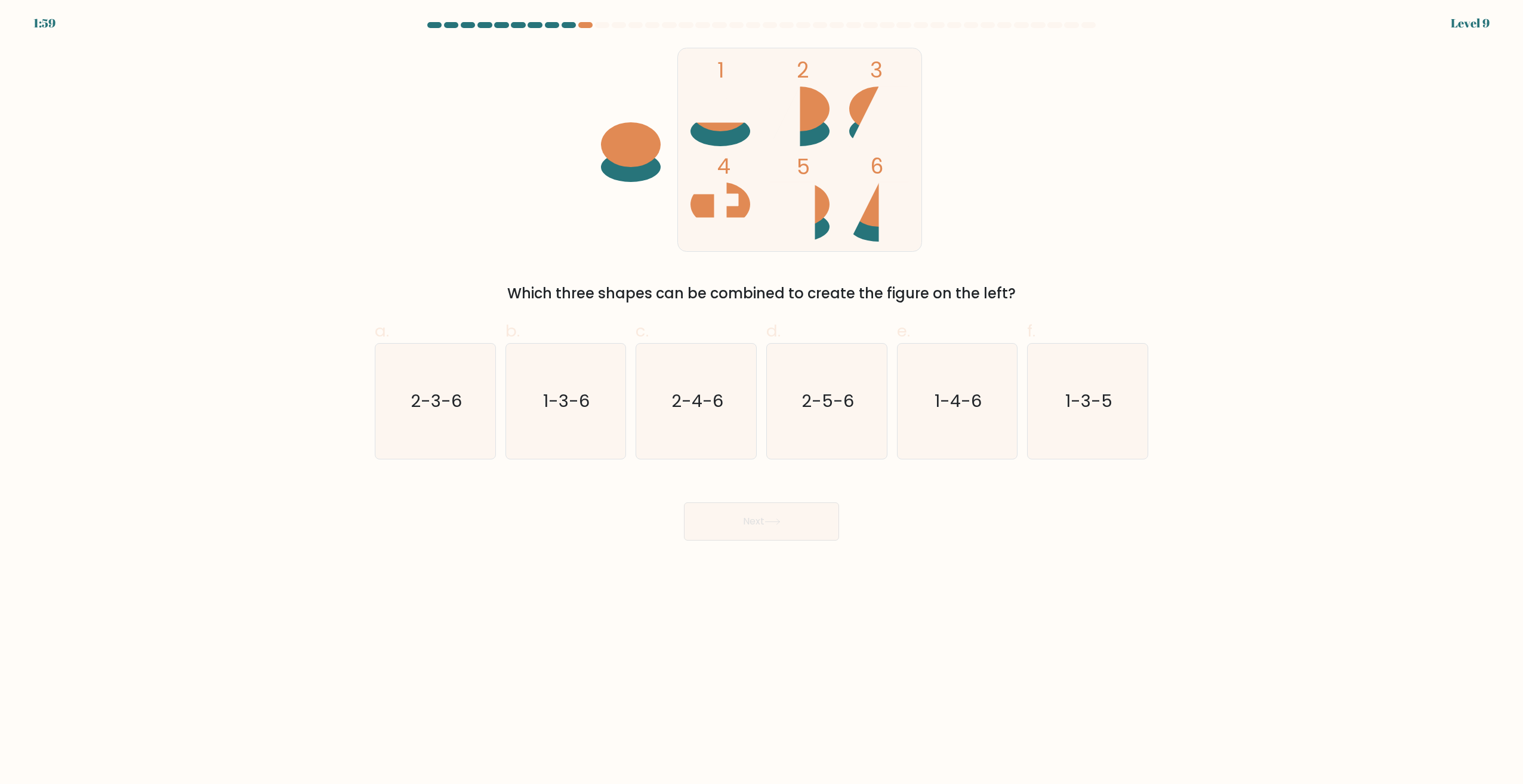
drag, startPoint x: 818, startPoint y: 74, endPoint x: 753, endPoint y: 108, distance: 73.4
click at [753, 108] on rect at bounding box center [800, 150] width 244 height 203
click at [414, 393] on text "2-3-6" at bounding box center [436, 401] width 51 height 24
click at [761, 393] on input "a. 2-3-6" at bounding box center [761, 396] width 1 height 8
radio input "true"
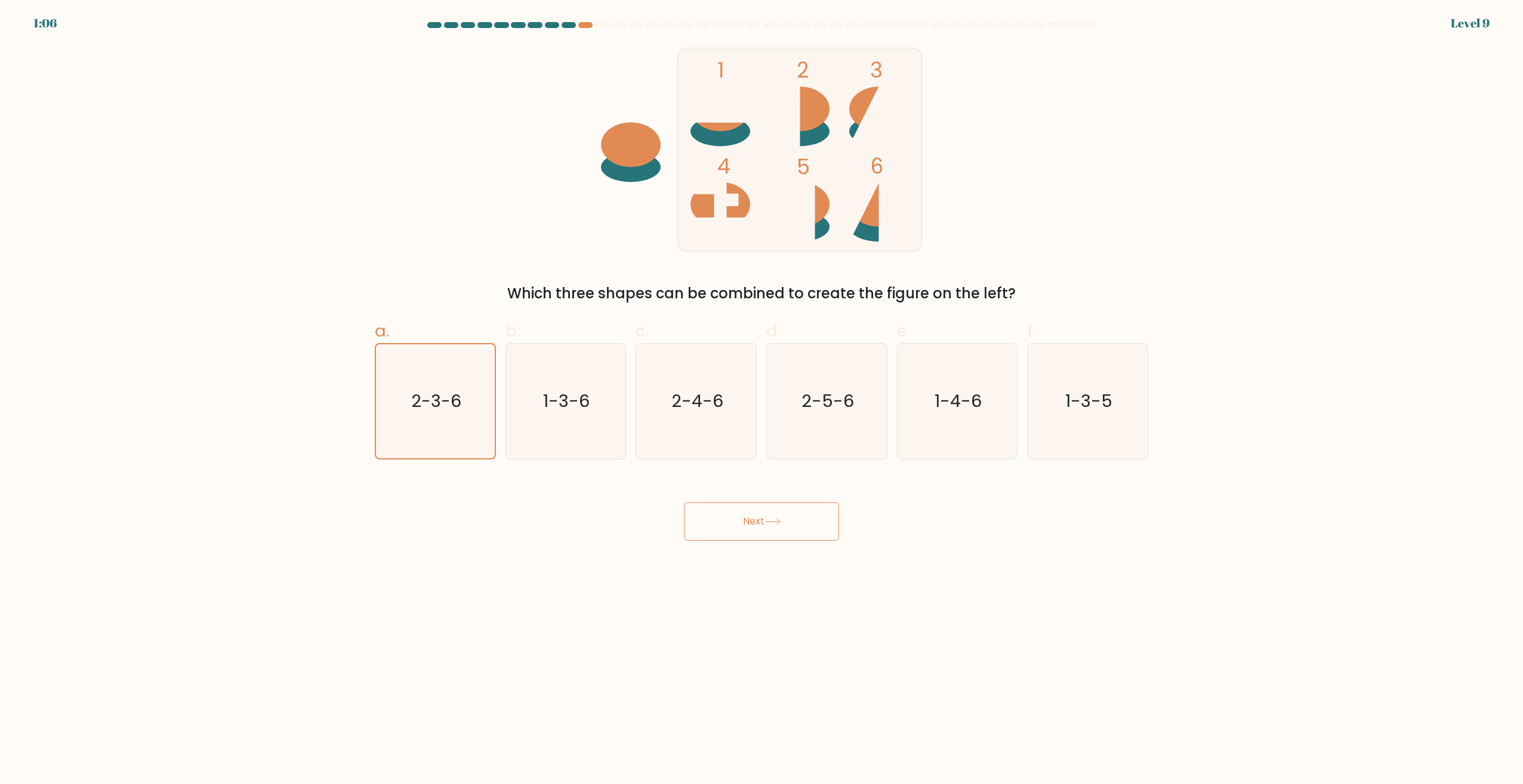
click at [778, 525] on icon at bounding box center [772, 522] width 16 height 7
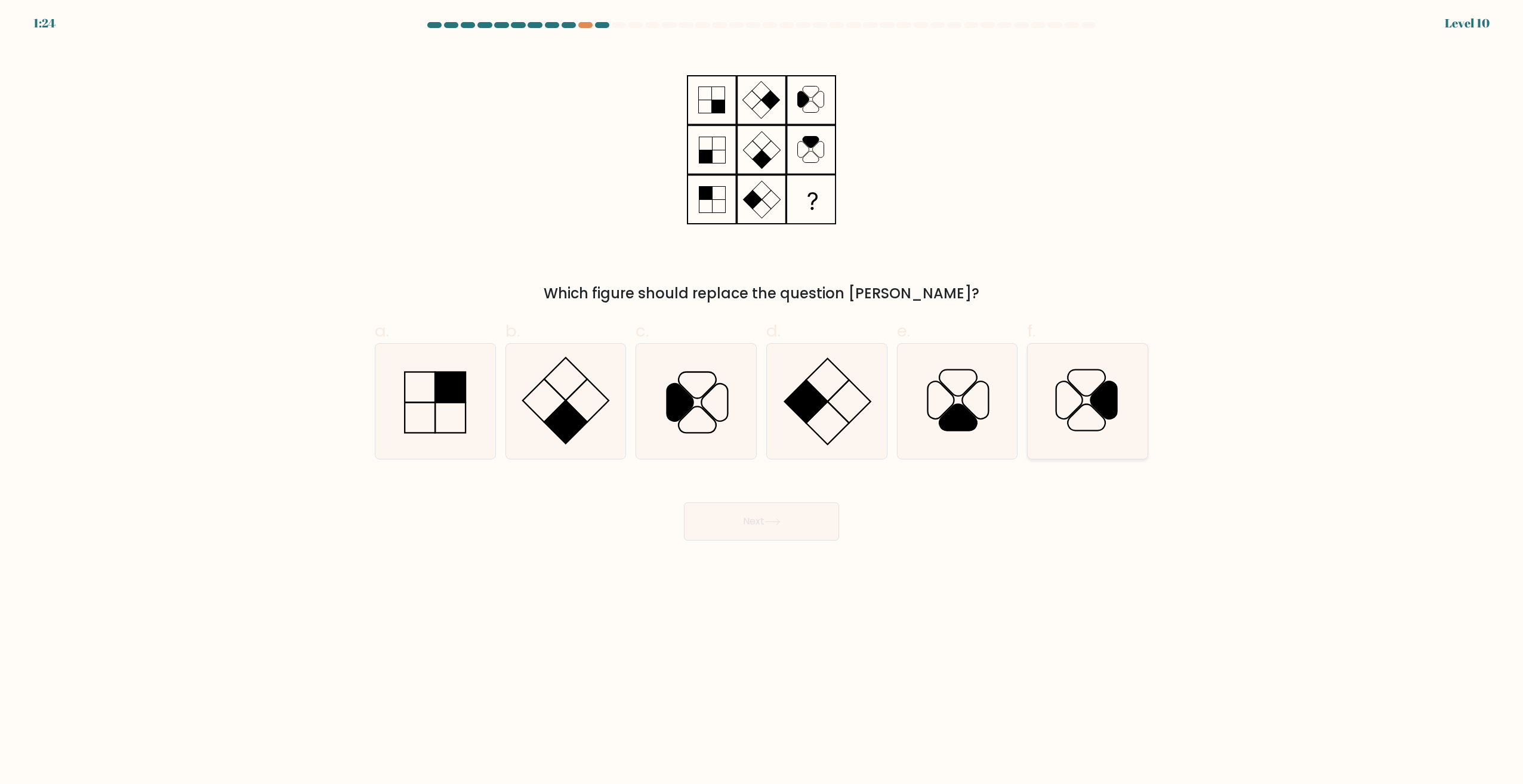
click at [1075, 398] on icon at bounding box center [1087, 401] width 115 height 115
click at [762, 398] on input "f." at bounding box center [761, 396] width 1 height 8
radio input "true"
click at [814, 536] on button "Next" at bounding box center [761, 521] width 155 height 38
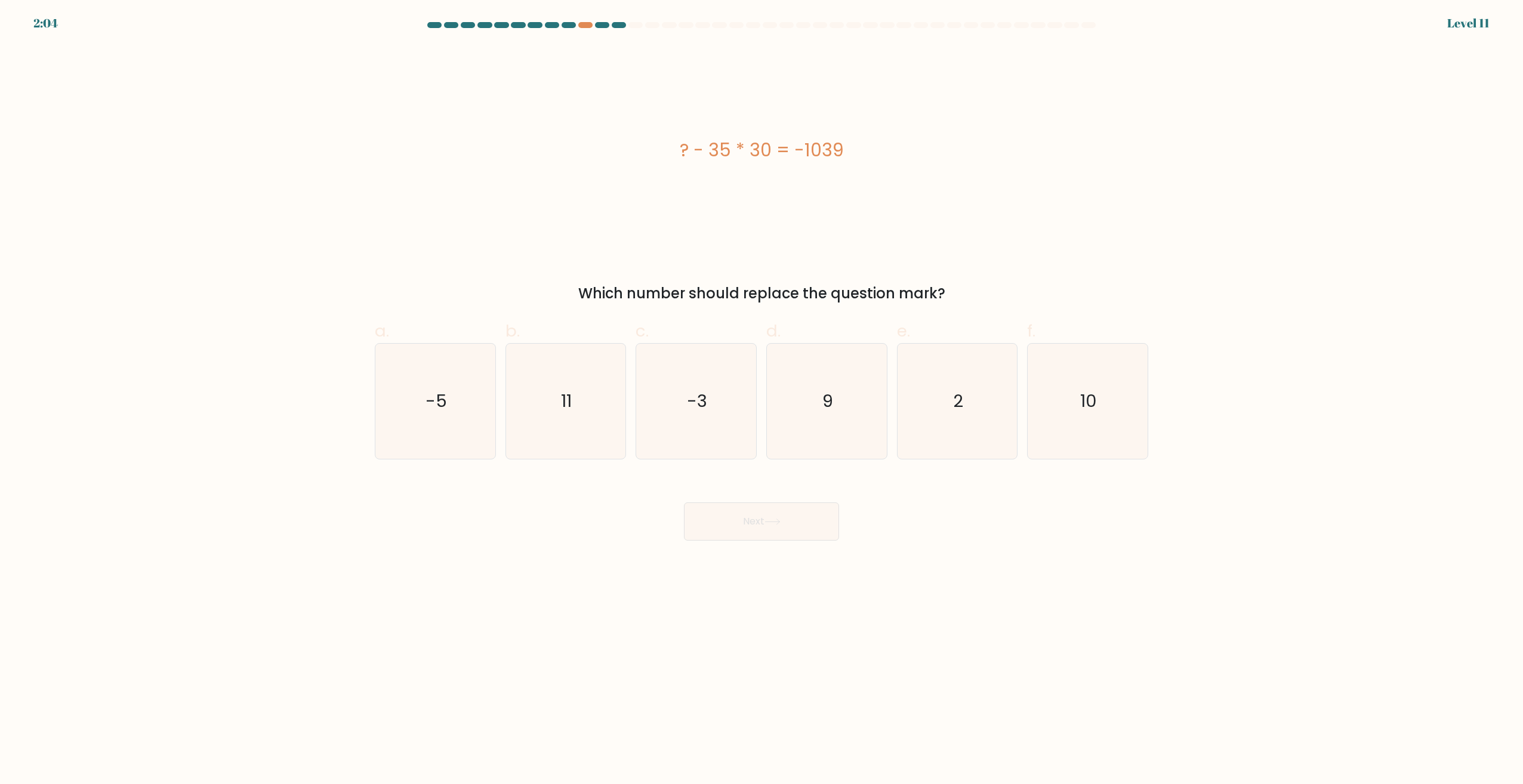
drag, startPoint x: 755, startPoint y: 165, endPoint x: 825, endPoint y: 166, distance: 70.0
click at [825, 166] on div "? - 35 * 30 = -1039" at bounding box center [761, 149] width 774 height 209
drag, startPoint x: 825, startPoint y: 166, endPoint x: 802, endPoint y: 184, distance: 29.2
click at [802, 184] on div "? - 35 * 30 = -1039" at bounding box center [761, 149] width 774 height 209
drag, startPoint x: 569, startPoint y: 427, endPoint x: 580, endPoint y: 436, distance: 14.2
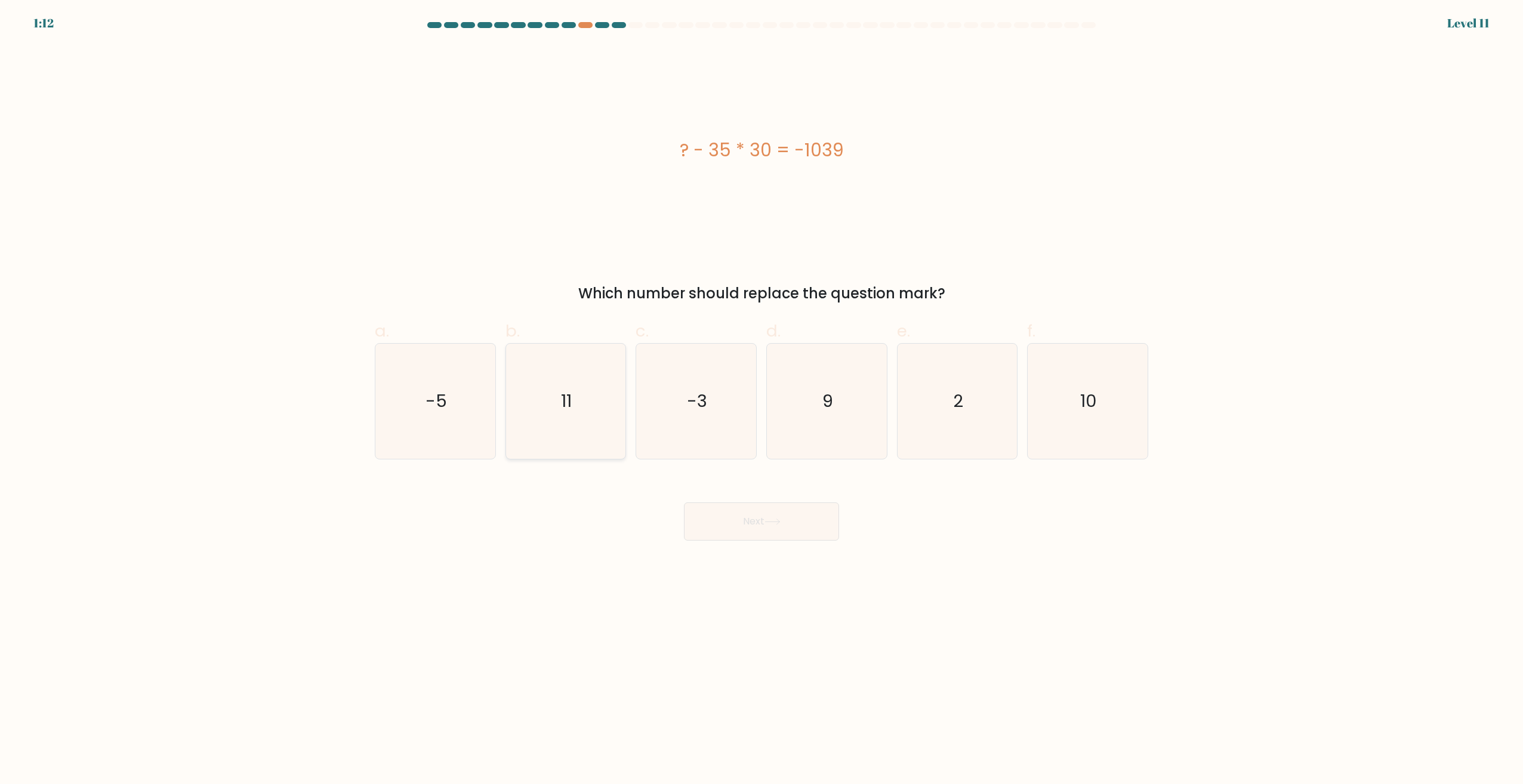
click at [568, 427] on icon "11" at bounding box center [566, 401] width 115 height 115
click at [761, 400] on input "b. 11" at bounding box center [761, 396] width 1 height 8
radio input "true"
click at [760, 526] on button "Next" at bounding box center [761, 521] width 155 height 38
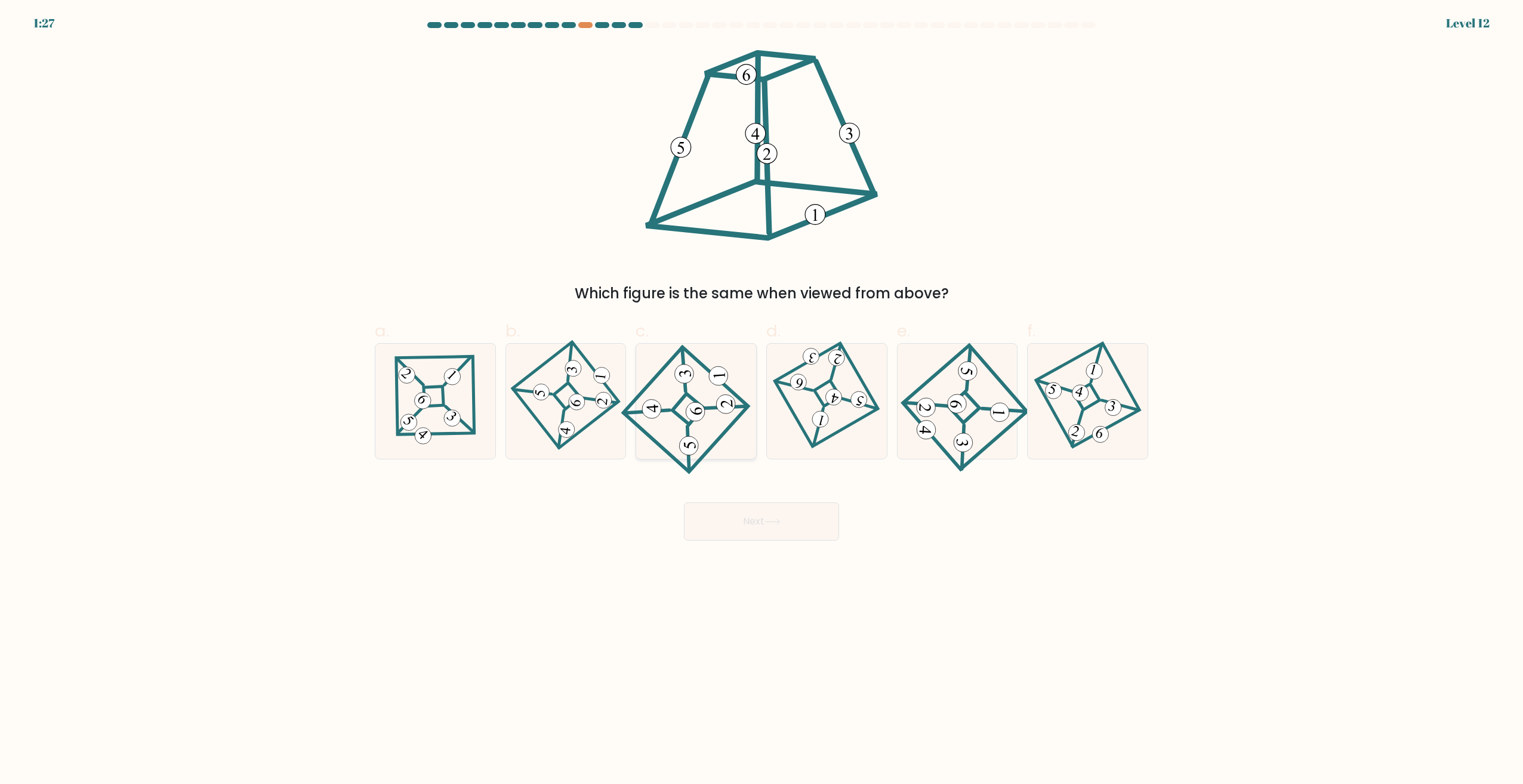
drag, startPoint x: 705, startPoint y: 415, endPoint x: 755, endPoint y: 485, distance: 86.0
click at [706, 415] on icon at bounding box center [696, 401] width 107 height 92
click at [761, 400] on input "c." at bounding box center [761, 396] width 1 height 8
radio input "true"
click at [792, 530] on button "Next" at bounding box center [761, 521] width 155 height 38
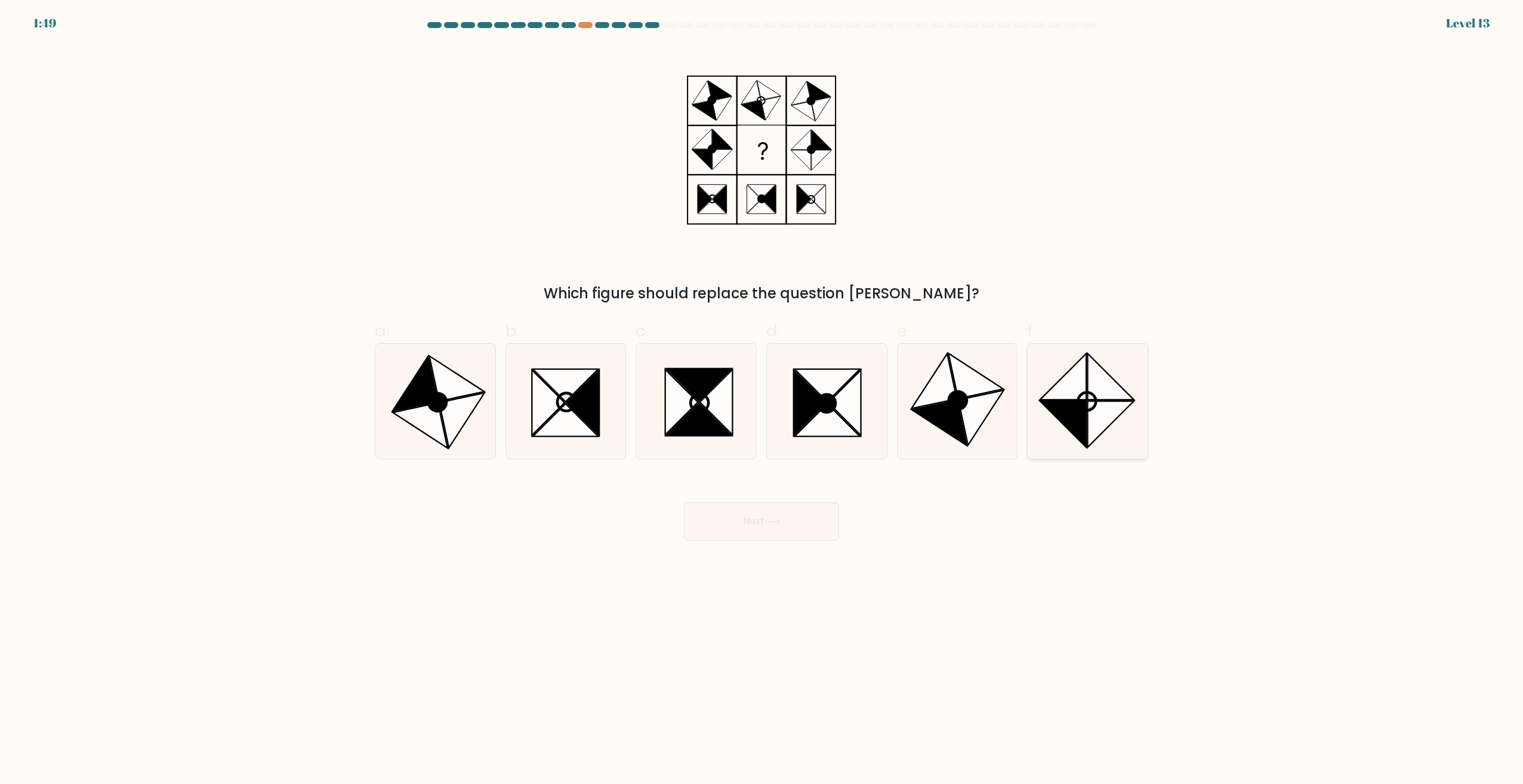
click at [1065, 412] on icon at bounding box center [1063, 424] width 46 height 46
click at [762, 400] on input "f." at bounding box center [761, 396] width 1 height 8
radio input "true"
click at [776, 522] on icon at bounding box center [772, 522] width 14 height 5
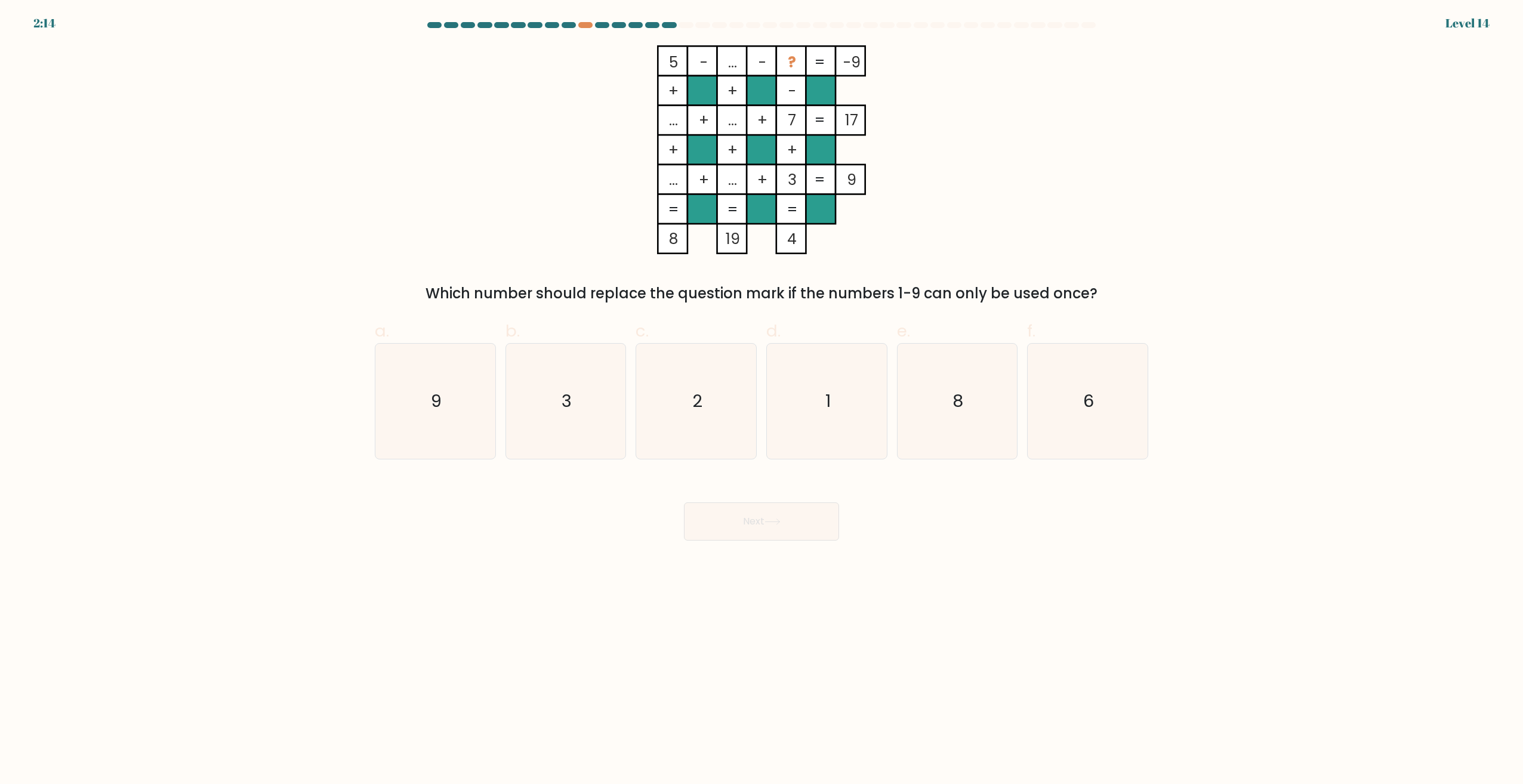
drag, startPoint x: 726, startPoint y: 68, endPoint x: 747, endPoint y: 62, distance: 21.8
click at [747, 62] on icon "5 - ... - ? -9 + + - ... + ... + 7 17 + + + ... + ... + 3 = 9 = = = = 8 19 4 =" at bounding box center [762, 149] width 358 height 209
click at [740, 65] on rect at bounding box center [732, 61] width 30 height 30
click at [605, 25] on div at bounding box center [602, 25] width 14 height 6
click at [587, 24] on div at bounding box center [585, 25] width 14 height 6
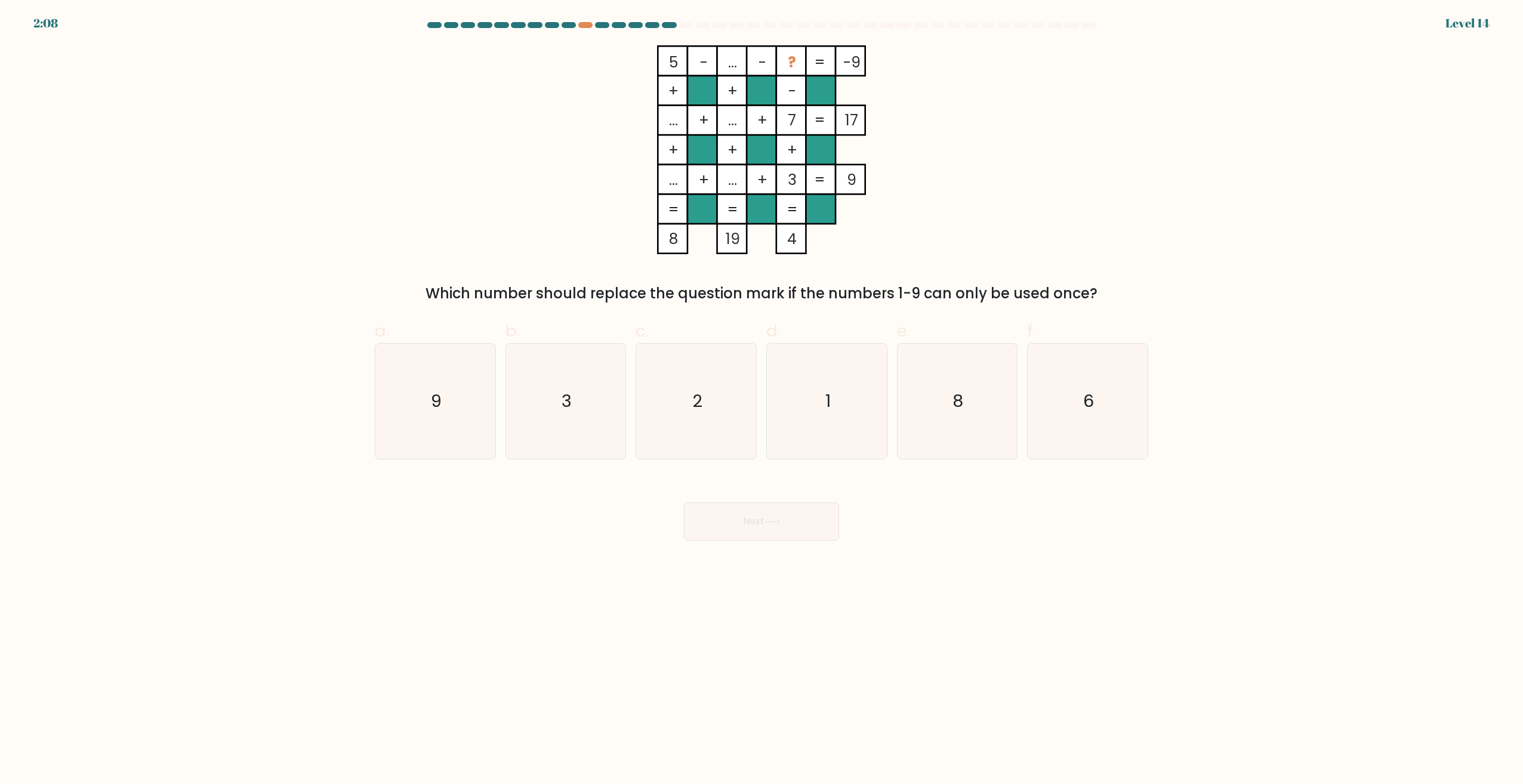
drag, startPoint x: 779, startPoint y: 64, endPoint x: 802, endPoint y: 65, distance: 23.0
click at [802, 65] on rect at bounding box center [791, 61] width 30 height 30
click at [793, 72] on tspan "?" at bounding box center [792, 62] width 9 height 21
drag, startPoint x: 683, startPoint y: 57, endPoint x: 693, endPoint y: 57, distance: 10.0
click at [690, 57] on icon "5 - ... - ? -9 + + - ... + ... + 7 17 + + + ... + ... + 3 = 9 = = = = 8 19 4 =" at bounding box center [762, 149] width 358 height 209
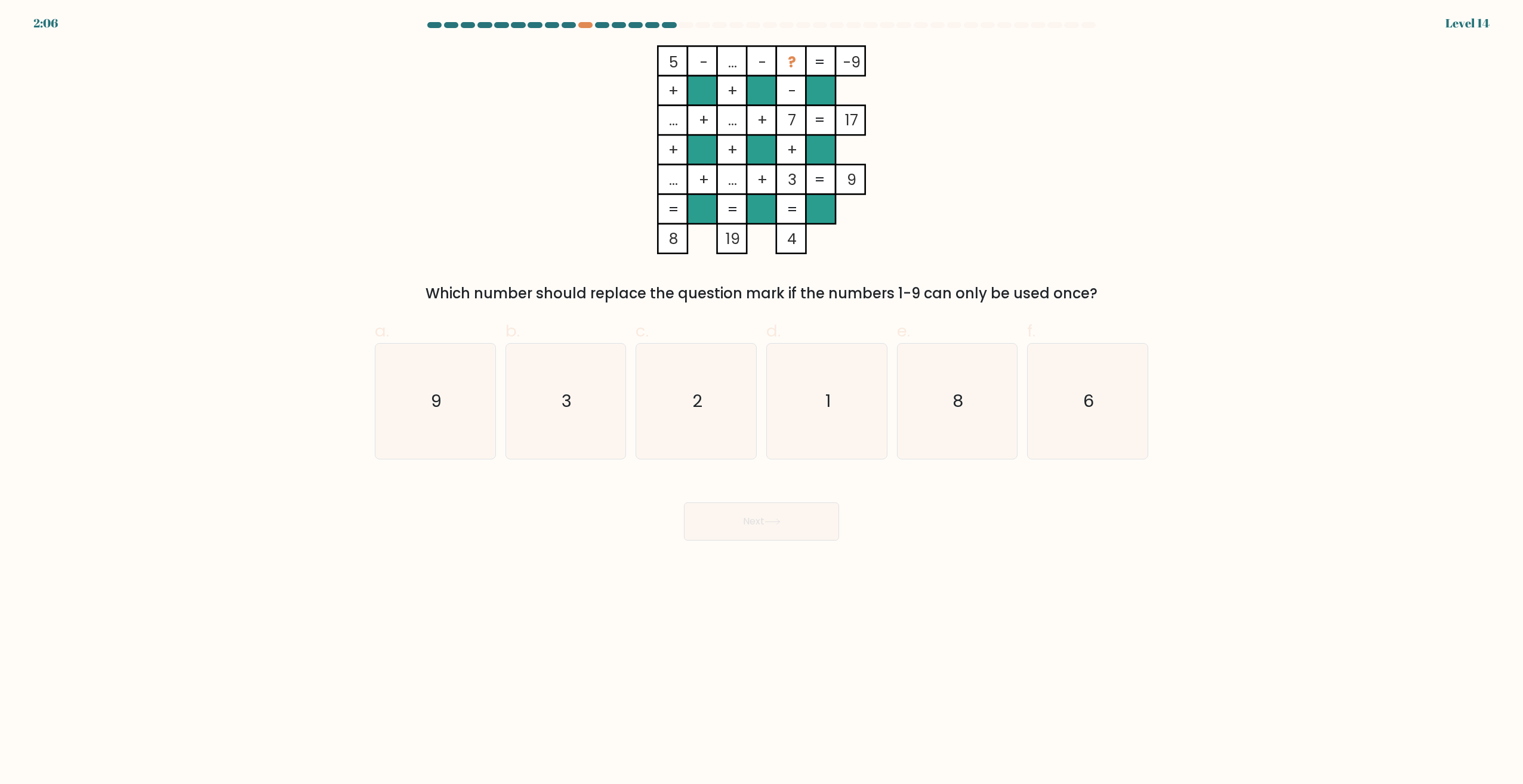
click at [788, 60] on tspan "?" at bounding box center [792, 62] width 9 height 21
click at [932, 402] on icon "8" at bounding box center [957, 401] width 115 height 115
click at [762, 400] on input "e. 8" at bounding box center [761, 396] width 1 height 8
radio input "true"
click at [740, 61] on rect at bounding box center [732, 61] width 30 height 30
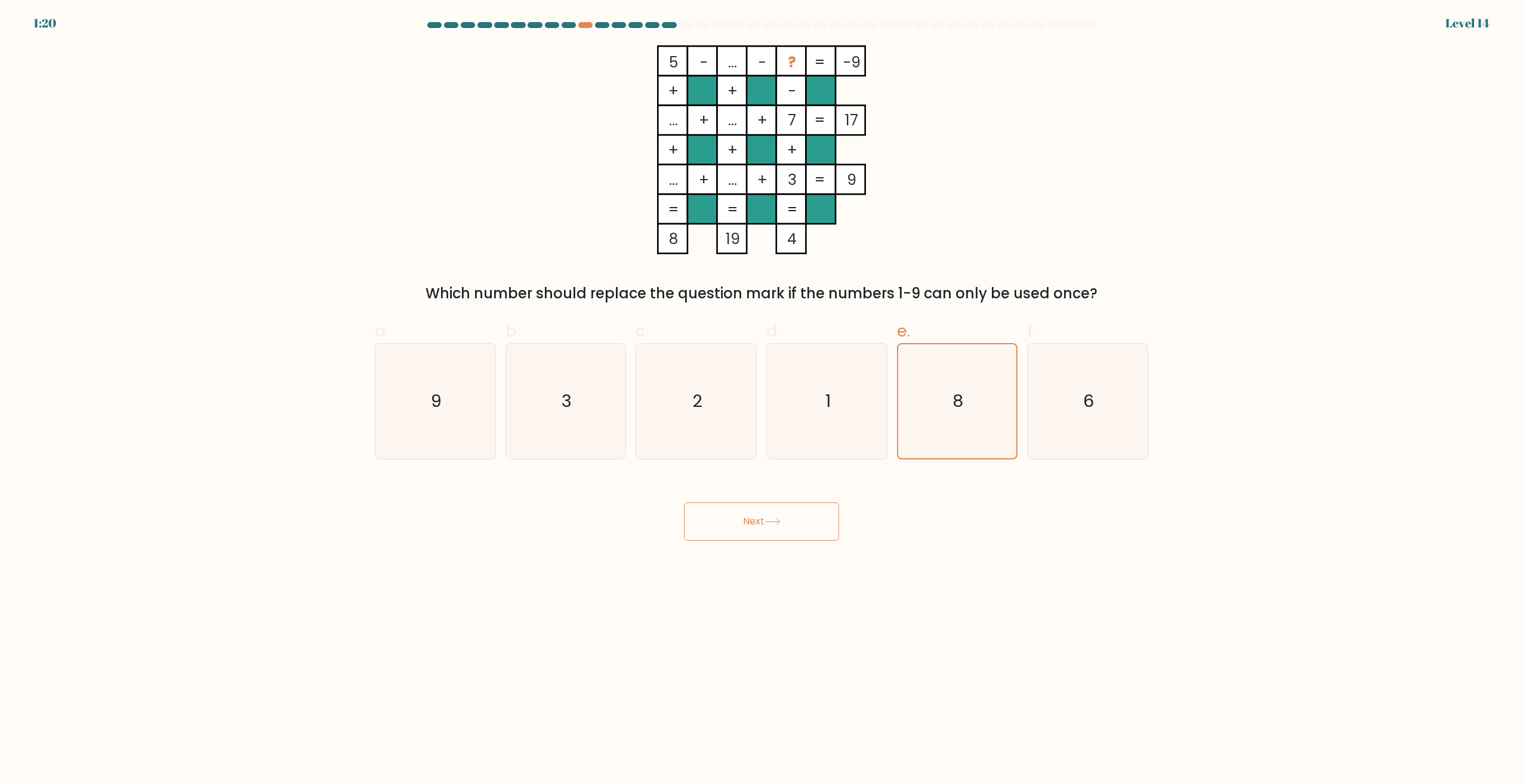
click at [745, 88] on rect at bounding box center [732, 91] width 30 height 30
drag, startPoint x: 725, startPoint y: 64, endPoint x: 736, endPoint y: 60, distance: 11.7
click at [736, 60] on icon "5 - ... - ? -9 + + - ... + ... + 7 17 + + + ... + ... + 3 = 9 = = = = 8 19 4 =" at bounding box center [762, 149] width 358 height 209
drag, startPoint x: 736, startPoint y: 60, endPoint x: 721, endPoint y: 86, distance: 30.0
click at [721, 86] on rect at bounding box center [732, 91] width 30 height 30
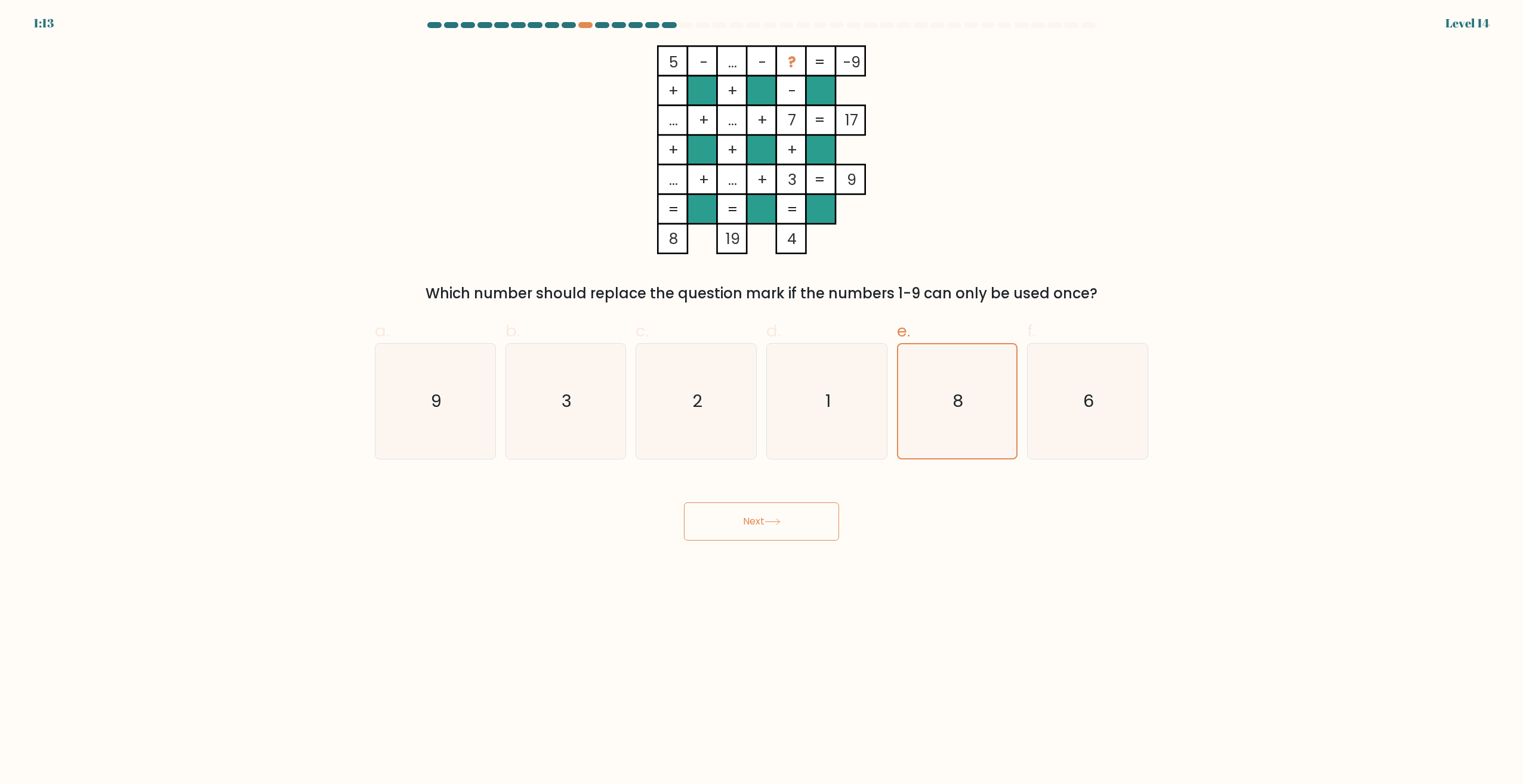
drag, startPoint x: 781, startPoint y: 121, endPoint x: 806, endPoint y: 122, distance: 25.0
click at [806, 122] on icon "5 - ... - ? -9 + + - ... + ... + 7 17 + + + ... + ... + 3 = 9 = = = = 8 19 4 =" at bounding box center [762, 149] width 358 height 209
drag, startPoint x: 783, startPoint y: 169, endPoint x: 796, endPoint y: 168, distance: 13.0
click at [796, 168] on rect at bounding box center [791, 180] width 30 height 30
click at [727, 417] on icon "2" at bounding box center [696, 401] width 115 height 115
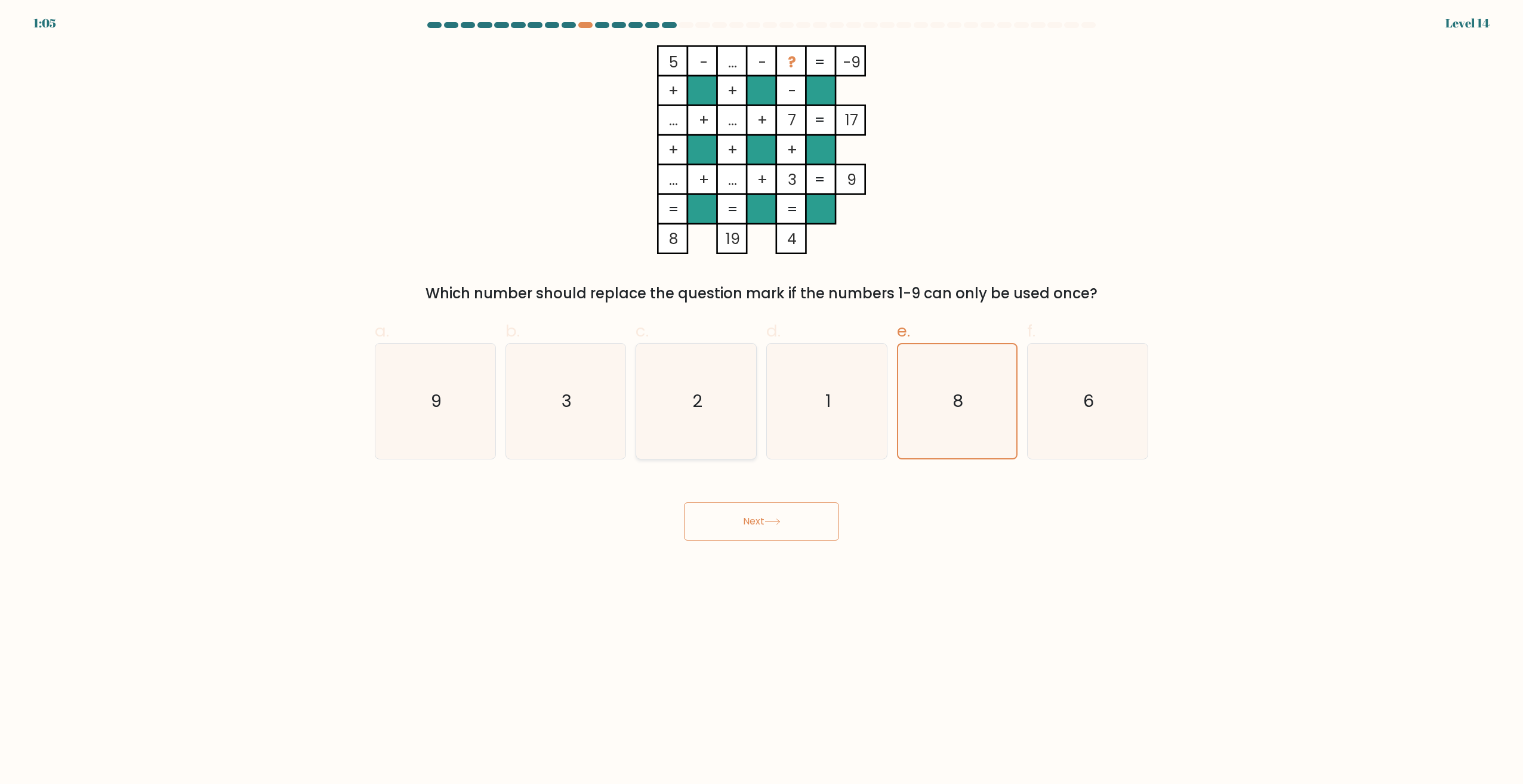
click at [761, 400] on input "c. 2" at bounding box center [761, 396] width 1 height 8
radio input "true"
click at [776, 522] on icon at bounding box center [772, 522] width 16 height 7
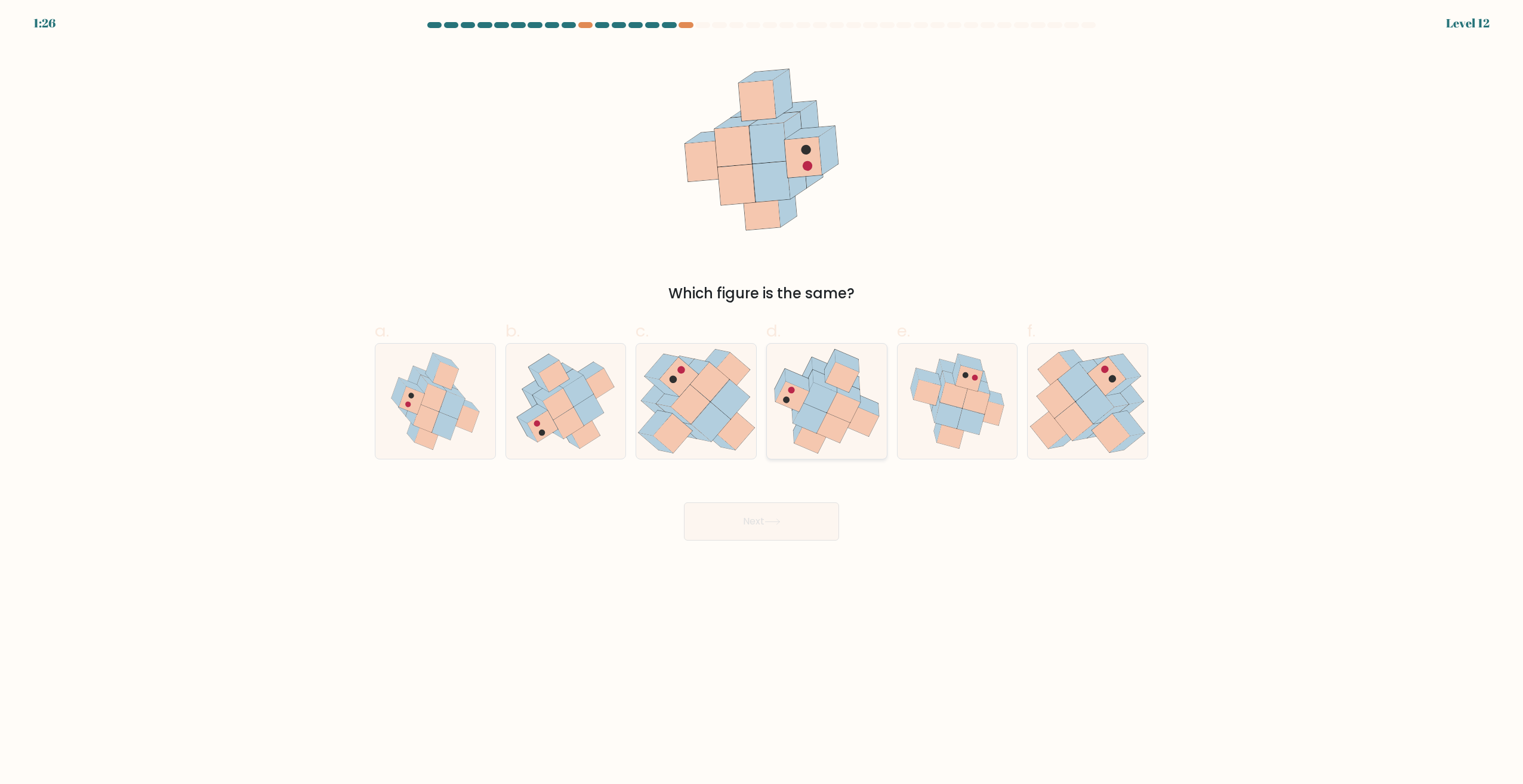
click at [836, 413] on icon at bounding box center [843, 407] width 33 height 31
click at [762, 400] on input "d." at bounding box center [761, 396] width 1 height 8
radio input "true"
click at [781, 527] on button "Next" at bounding box center [761, 521] width 155 height 38
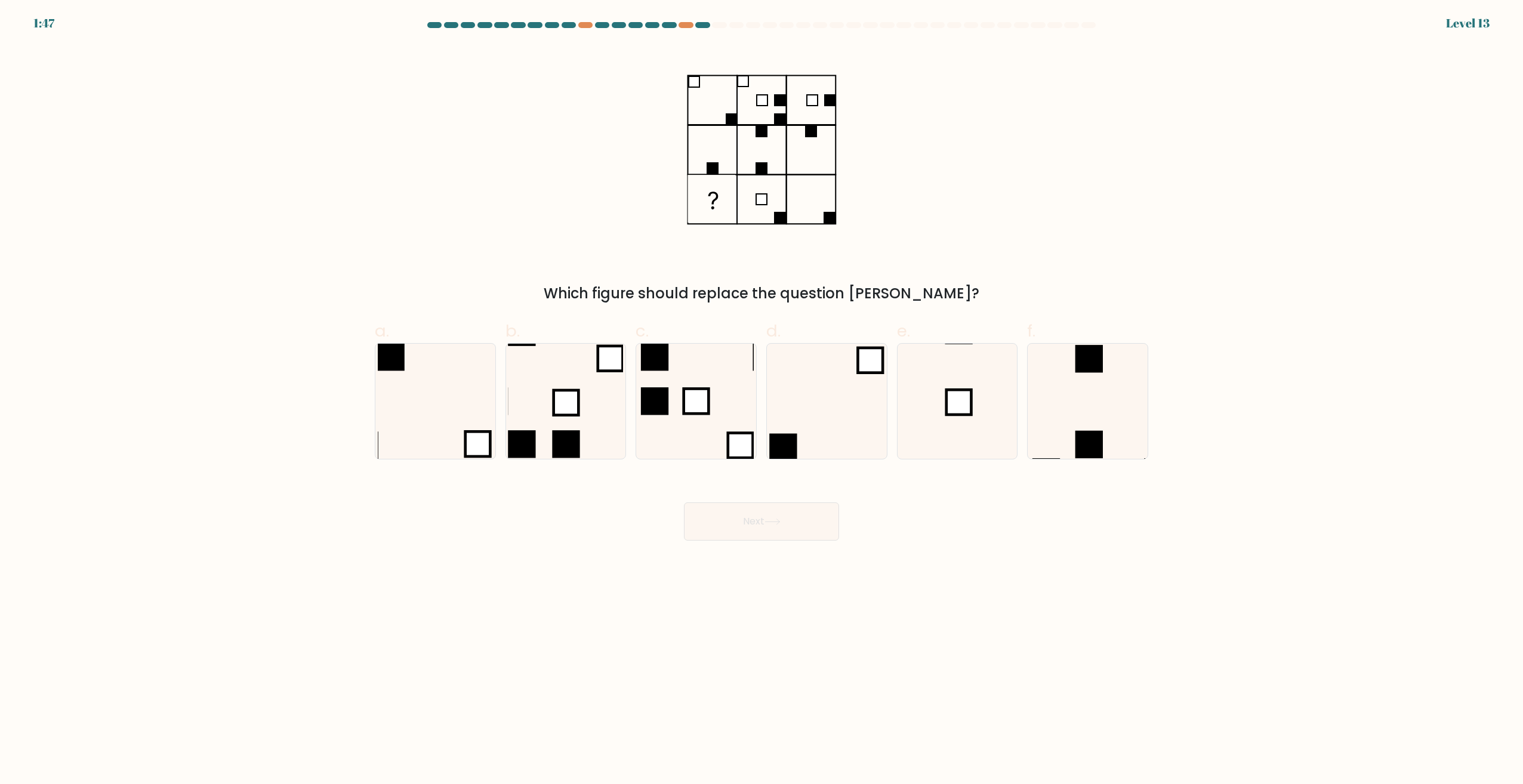
drag, startPoint x: 579, startPoint y: 292, endPoint x: 946, endPoint y: 301, distance: 367.1
click at [946, 301] on div "Which figure should replace the question mark?" at bounding box center [761, 294] width 759 height 22
drag, startPoint x: 946, startPoint y: 301, endPoint x: 851, endPoint y: 250, distance: 107.8
click at [851, 250] on div "Which figure should replace the question mark?" at bounding box center [761, 175] width 788 height 259
click at [415, 398] on icon at bounding box center [436, 401] width 115 height 115
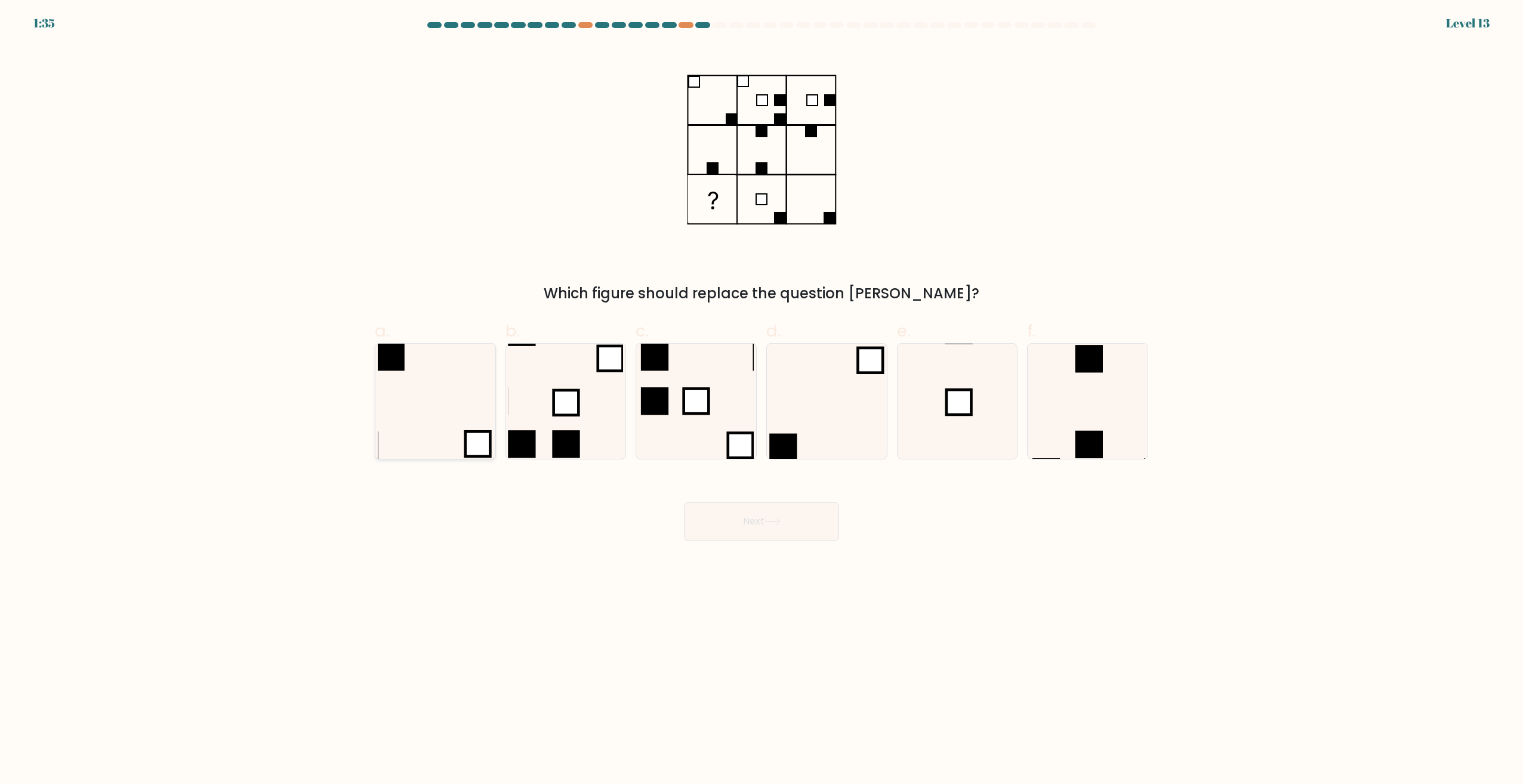
click at [761, 398] on input "a." at bounding box center [761, 396] width 1 height 8
radio input "true"
click at [1070, 410] on icon at bounding box center [1087, 401] width 115 height 115
click at [762, 400] on input "f." at bounding box center [761, 396] width 1 height 8
radio input "true"
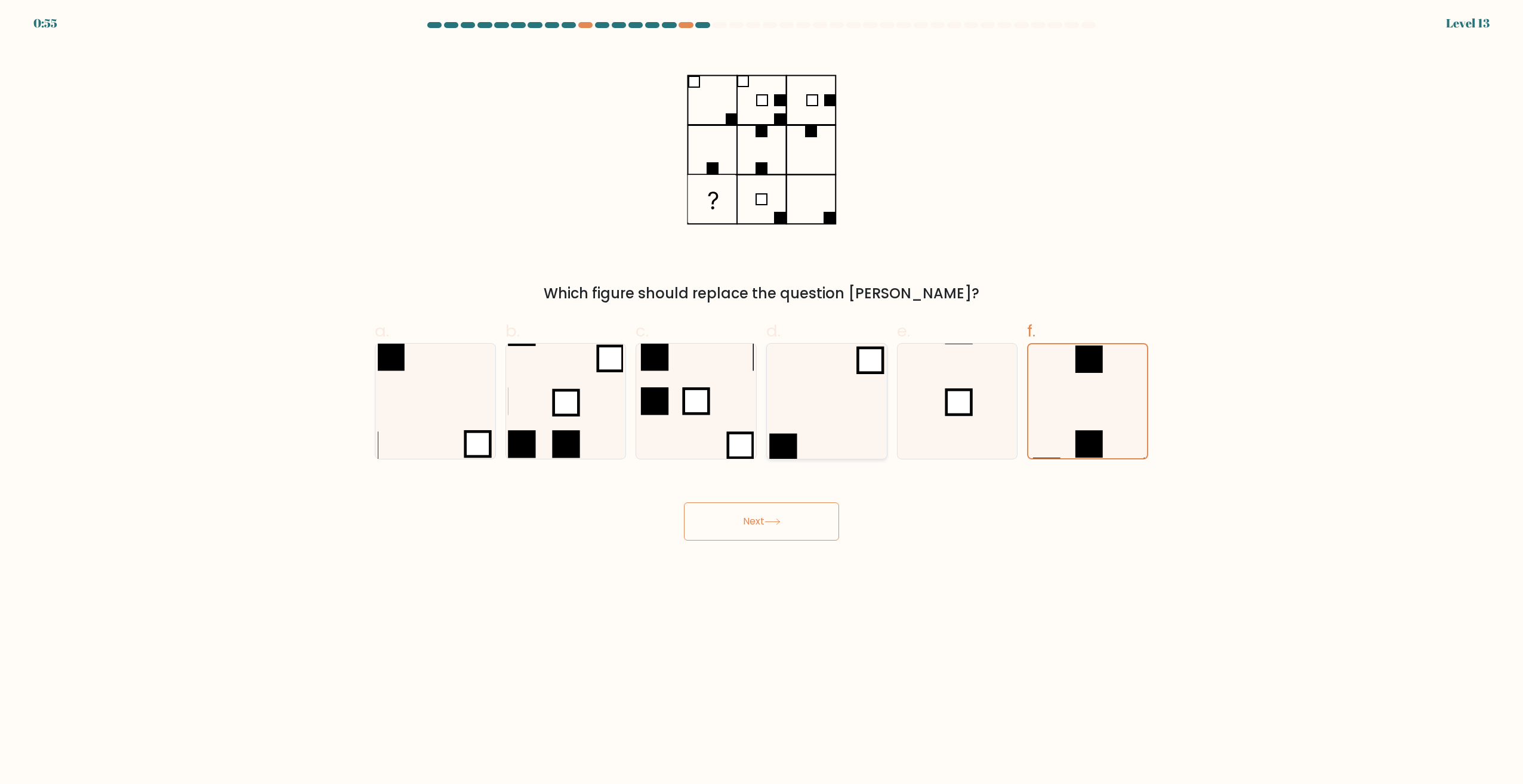
click at [825, 421] on icon at bounding box center [827, 401] width 115 height 115
click at [762, 400] on input "d." at bounding box center [761, 396] width 1 height 8
radio input "true"
click at [803, 523] on button "Next" at bounding box center [761, 521] width 155 height 38
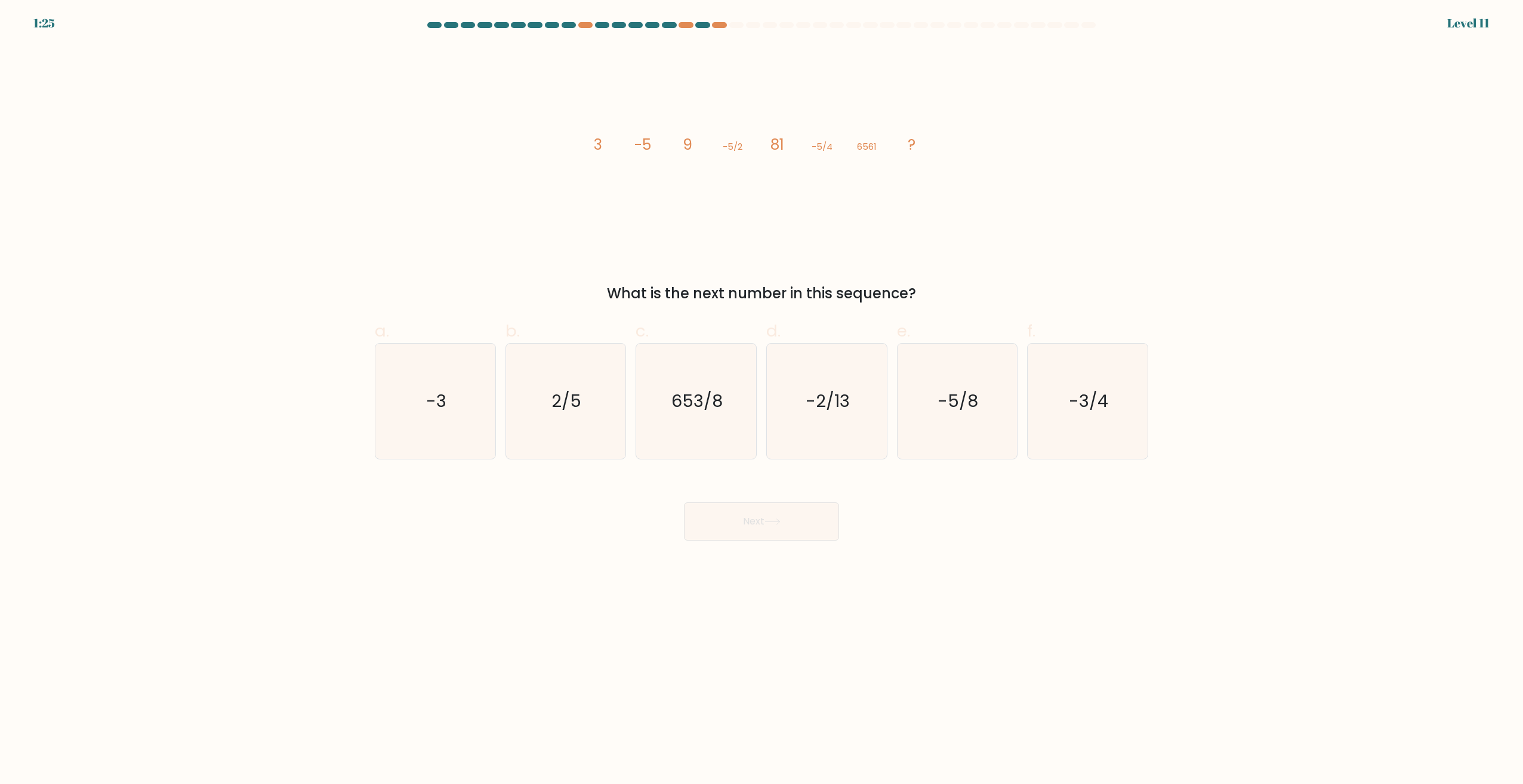
drag, startPoint x: 715, startPoint y: 15, endPoint x: 717, endPoint y: 29, distance: 14.1
click at [715, 17] on div "1:25 Level 11" at bounding box center [761, 16] width 1523 height 32
click at [717, 29] on div at bounding box center [761, 27] width 788 height 10
click at [617, 29] on div at bounding box center [761, 27] width 788 height 10
click at [824, 167] on icon "image/svg+xml 3 -5 9 -5/2 81 -5/4 6561 ?" at bounding box center [762, 149] width 358 height 209
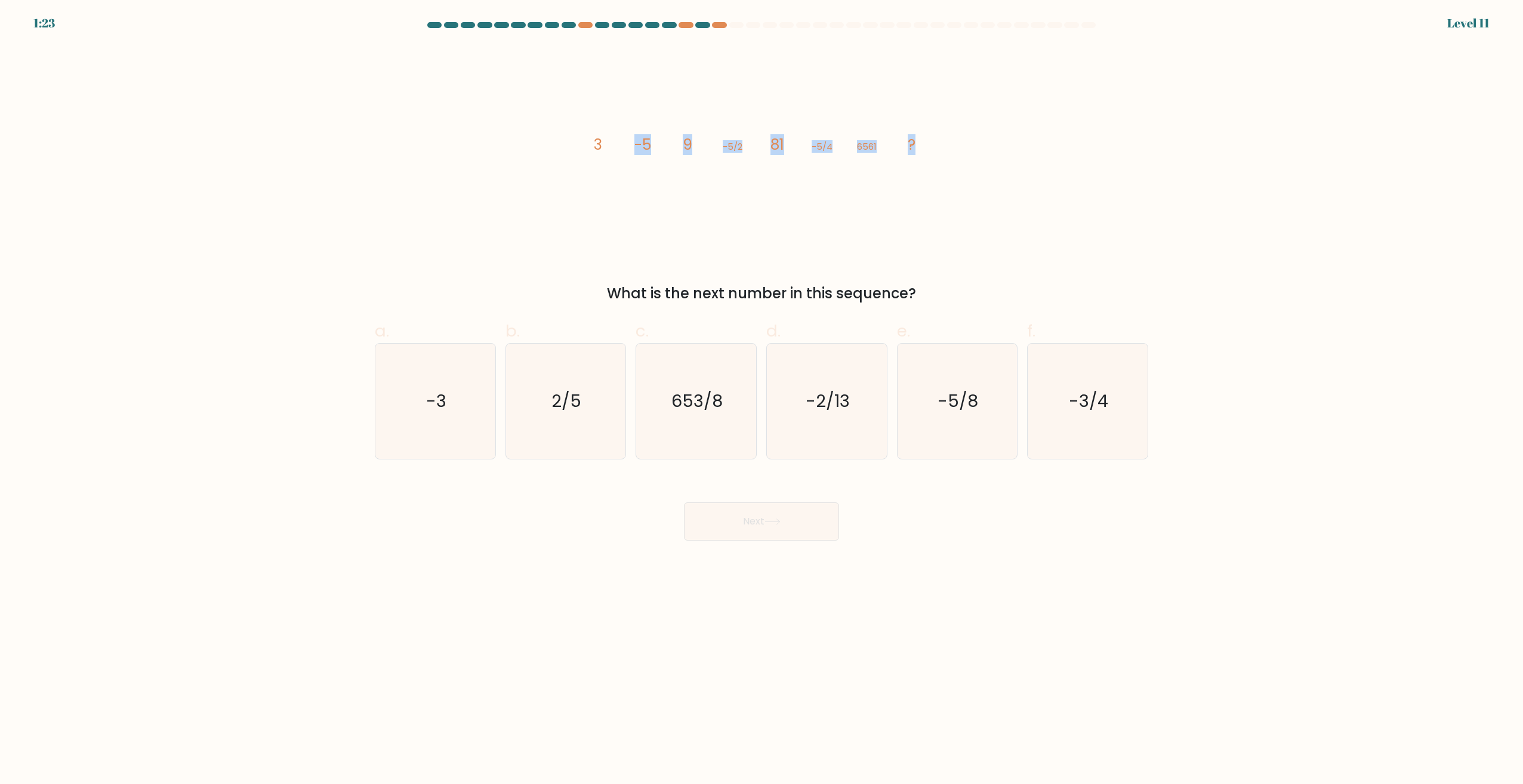
drag, startPoint x: 556, startPoint y: 127, endPoint x: 939, endPoint y: 141, distance: 383.3
click at [939, 141] on div "image/svg+xml 3 -5 9 -5/2 81 -5/4 6561 ? What is the next number in this sequen…" at bounding box center [761, 175] width 788 height 259
drag, startPoint x: 939, startPoint y: 141, endPoint x: 773, endPoint y: 175, distance: 169.4
click at [773, 175] on icon "image/svg+xml 3 -5 9 -5/2 81 -5/4 6561 ?" at bounding box center [762, 149] width 358 height 209
drag, startPoint x: 592, startPoint y: 283, endPoint x: 960, endPoint y: 295, distance: 368.2
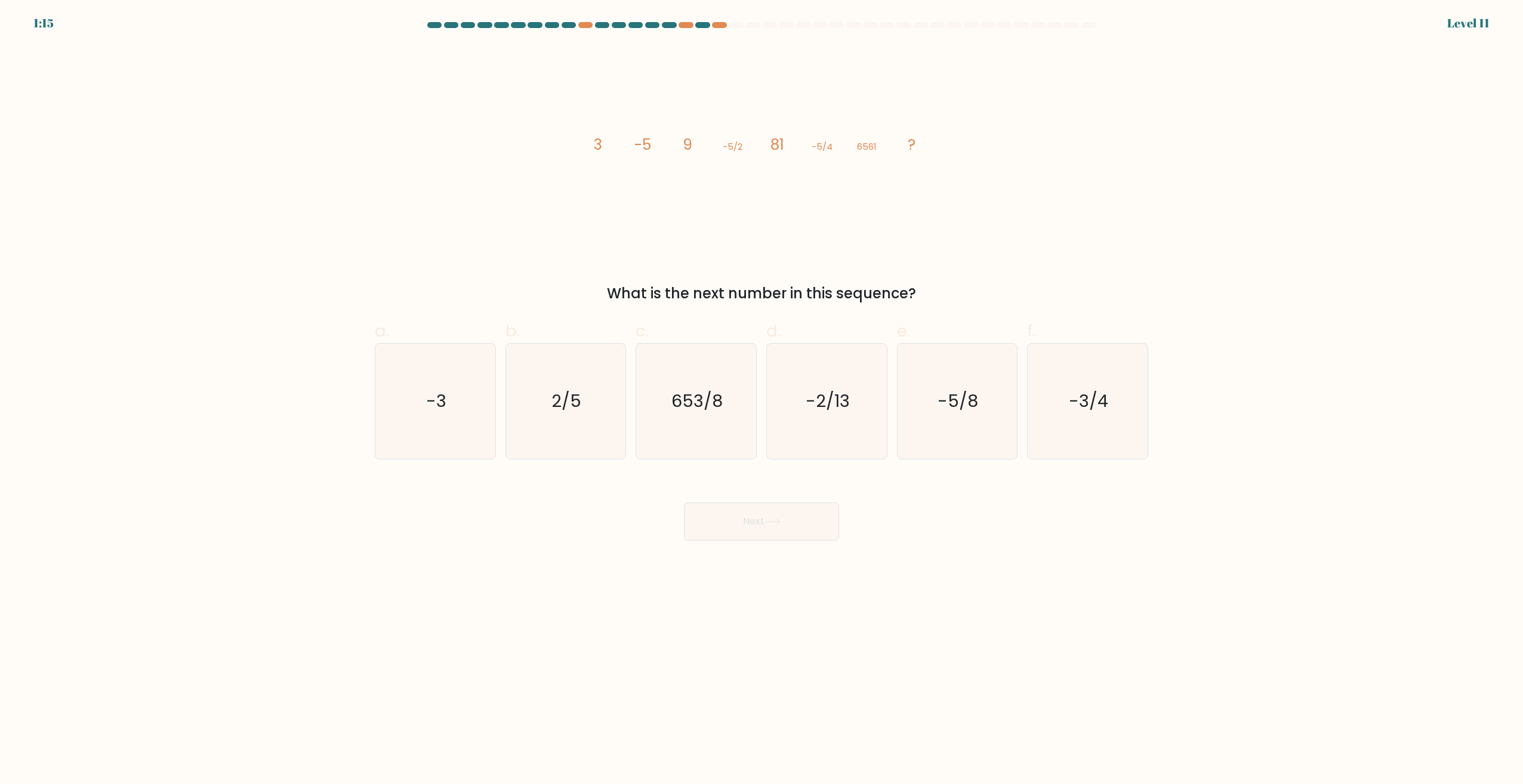
click at [960, 295] on div "What is the next number in this sequence?" at bounding box center [761, 294] width 759 height 22
click at [466, 242] on div "image/svg+xml 3 -5 9 -5/2 81 -5/4 6561 ? What is the next number in this sequen…" at bounding box center [761, 175] width 788 height 259
drag, startPoint x: 594, startPoint y: 146, endPoint x: 606, endPoint y: 146, distance: 12.0
click at [606, 146] on icon "image/svg+xml 3 -5 9 -5/2 81 -5/4 6561 ?" at bounding box center [762, 149] width 358 height 209
drag, startPoint x: 606, startPoint y: 146, endPoint x: 681, endPoint y: 200, distance: 92.4
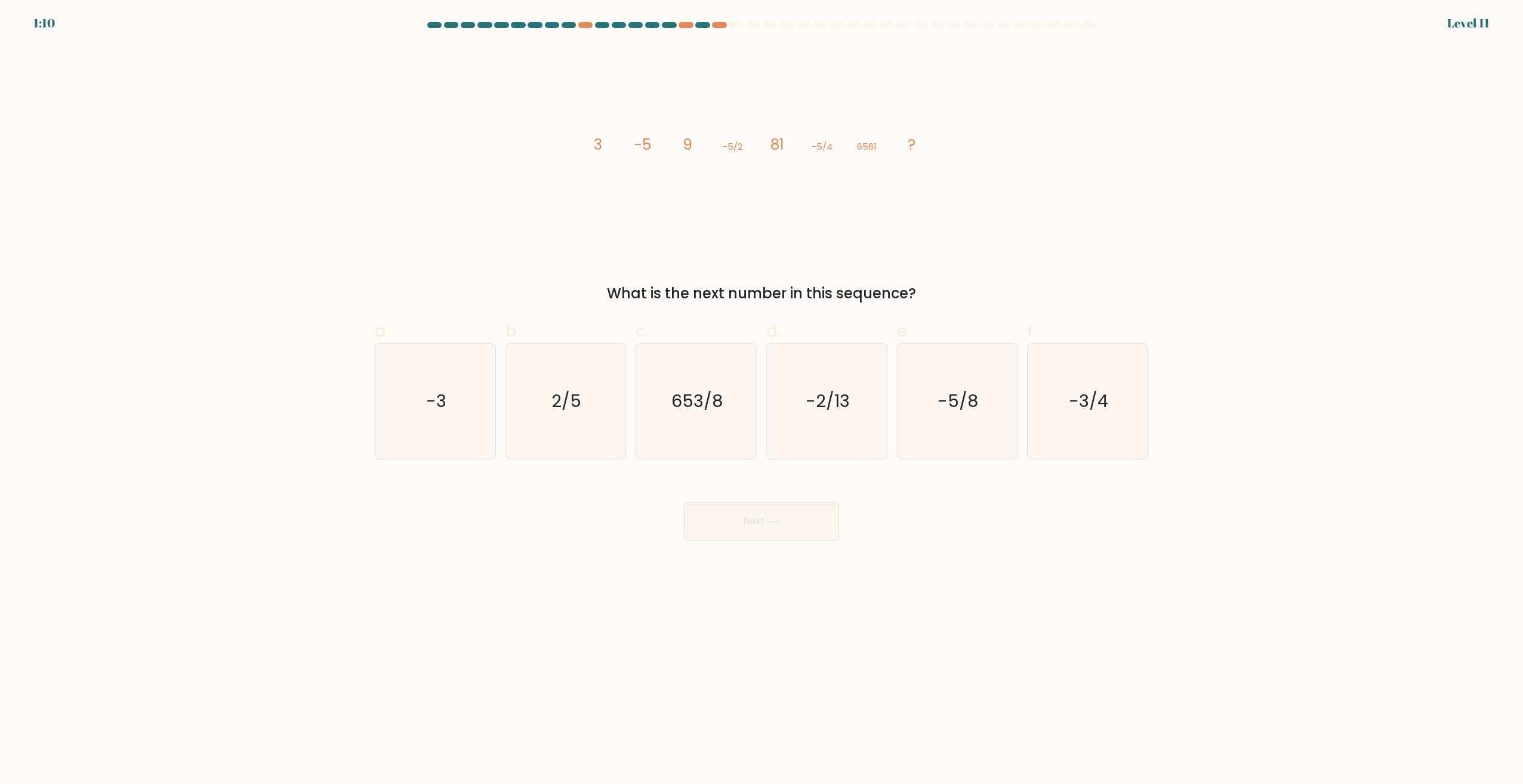
click at [681, 200] on icon "image/svg+xml 3 -5 9 -5/2 81 -5/4 6561 ?" at bounding box center [762, 149] width 358 height 209
drag, startPoint x: 828, startPoint y: 146, endPoint x: 897, endPoint y: 146, distance: 69.0
click at [897, 146] on icon "image/svg+xml 3 -5 9 -5/2 81 -5/4 6561 ?" at bounding box center [762, 149] width 358 height 209
drag, startPoint x: 897, startPoint y: 146, endPoint x: 868, endPoint y: 158, distance: 31.4
click at [868, 158] on icon "image/svg+xml 3 -5 9 -5/2 81 -5/4 6561 ?" at bounding box center [762, 149] width 358 height 209
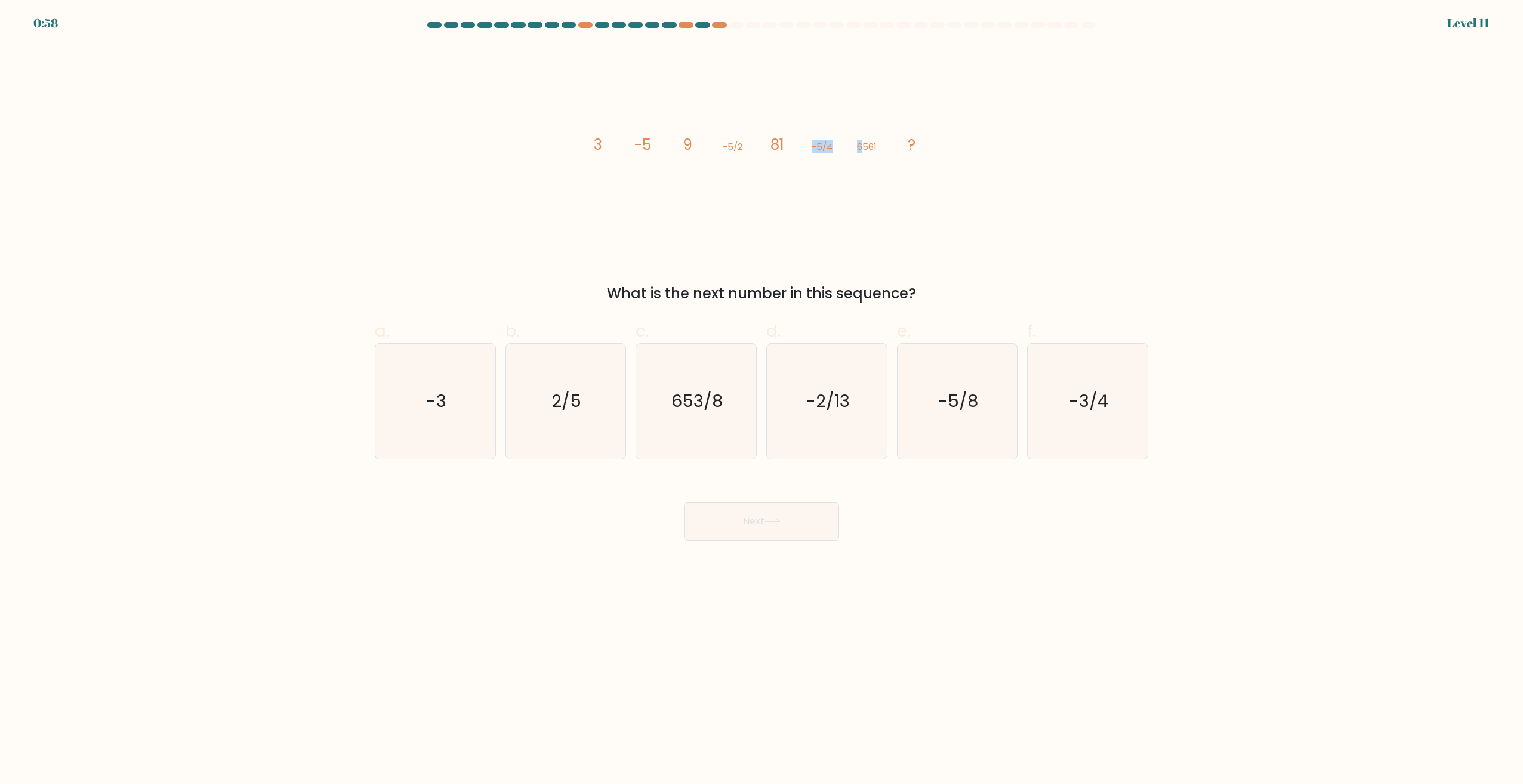
drag, startPoint x: 817, startPoint y: 148, endPoint x: 863, endPoint y: 148, distance: 46.0
click at [863, 148] on icon "image/svg+xml 3 -5 9 -5/2 81 -5/4 6561 ?" at bounding box center [762, 149] width 358 height 209
drag, startPoint x: 723, startPoint y: 145, endPoint x: 750, endPoint y: 145, distance: 27.0
click at [750, 145] on icon "image/svg+xml 3 -5 9 -5/2 81 -5/4 6561 ?" at bounding box center [762, 149] width 358 height 209
drag, startPoint x: 750, startPoint y: 145, endPoint x: 741, endPoint y: 154, distance: 12.7
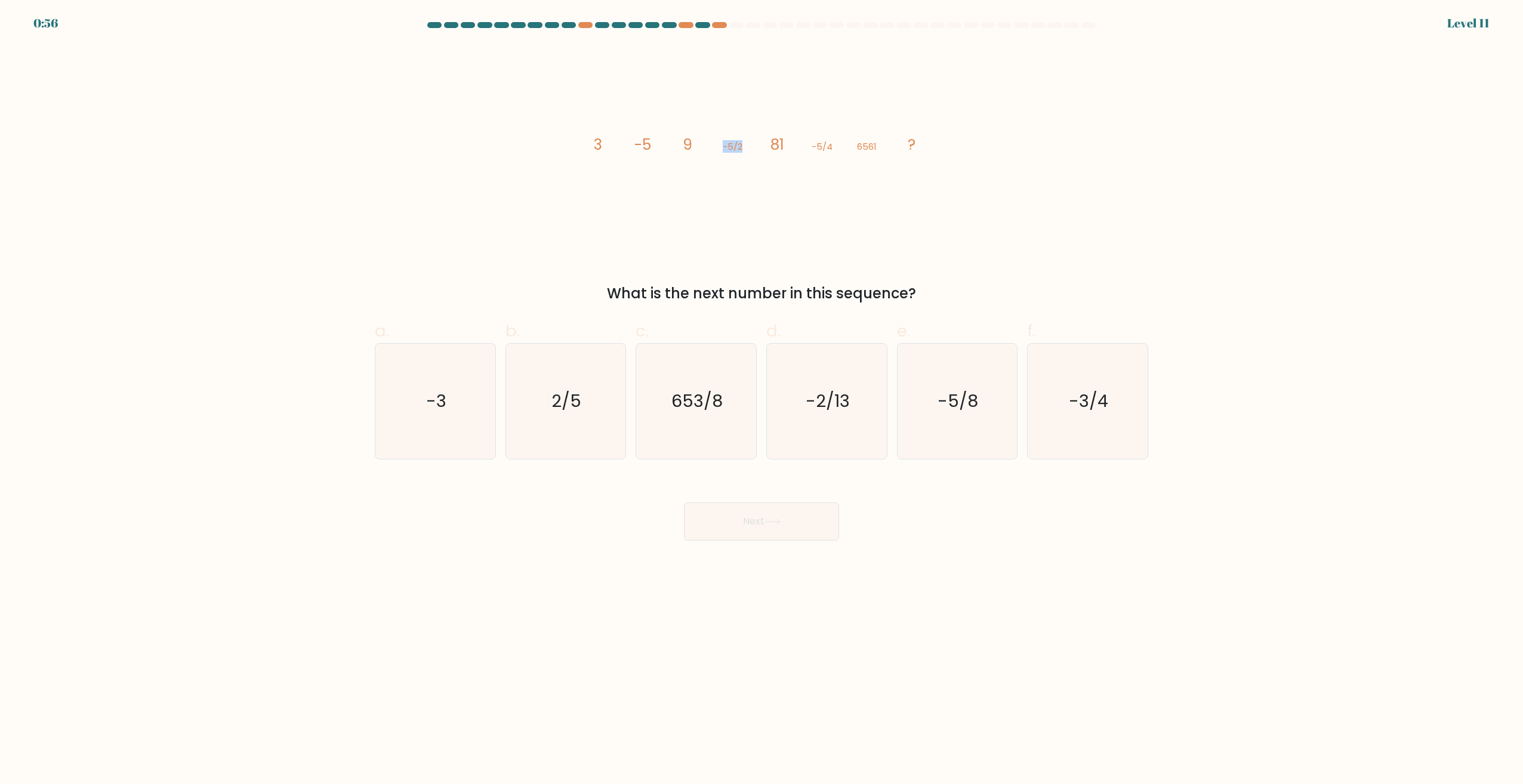
click at [741, 154] on icon "image/svg+xml 3 -5 9 -5/2 81 -5/4 6561 ?" at bounding box center [762, 149] width 358 height 209
click at [706, 146] on icon "image/svg+xml 3 -5 9 -5/2 81 -5/4 6561 ?" at bounding box center [762, 149] width 358 height 209
drag, startPoint x: 706, startPoint y: 146, endPoint x: 659, endPoint y: 141, distance: 47.3
click at [659, 141] on icon "image/svg+xml 3 -5 9 -5/2 81 -5/4 6561 ?" at bounding box center [762, 149] width 358 height 209
drag, startPoint x: 659, startPoint y: 141, endPoint x: 609, endPoint y: 144, distance: 50.1
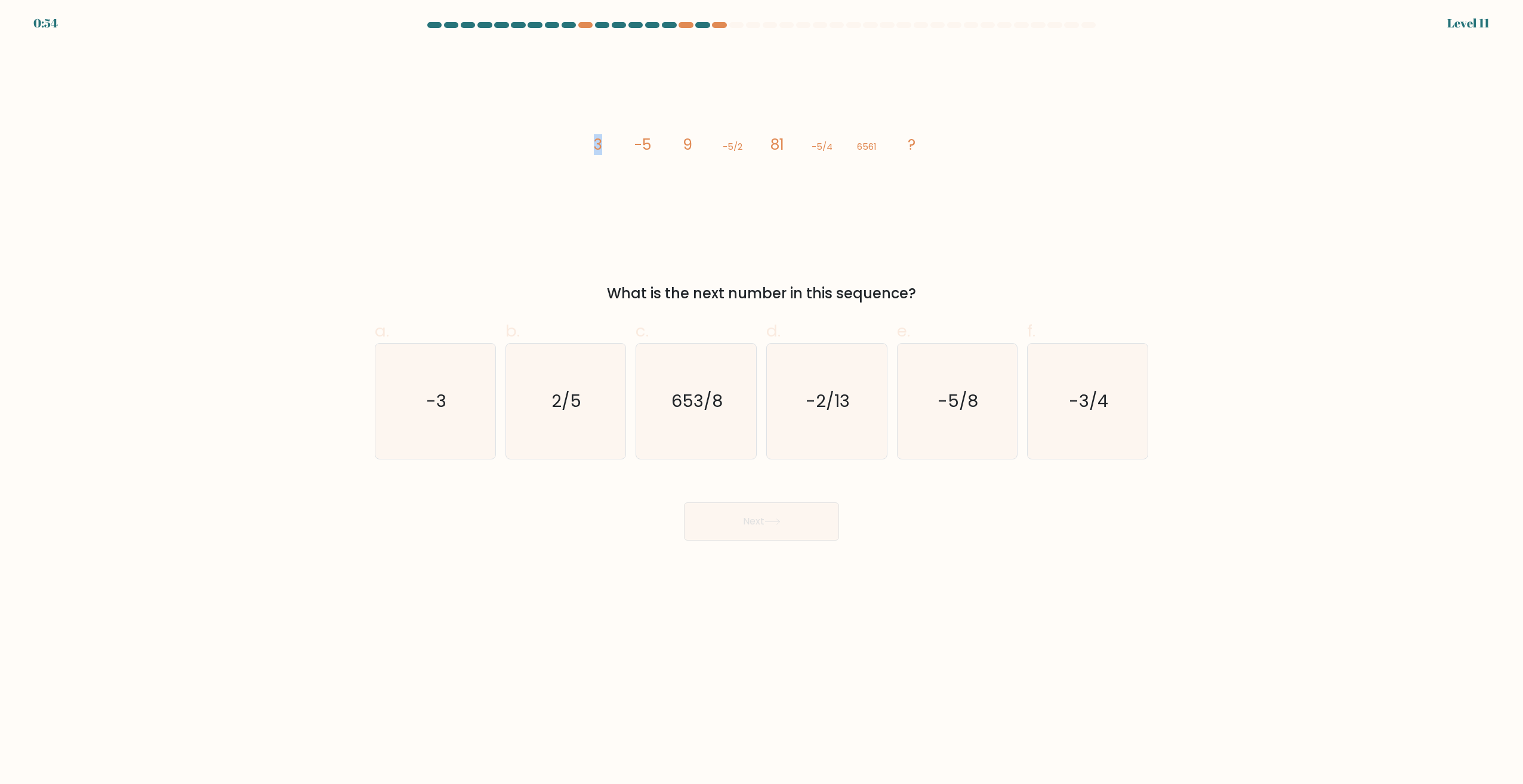
click at [609, 144] on div "image/svg+xml 3 -5 9 -5/2 81 -5/4 6561 ? What is the next number in this sequen…" at bounding box center [761, 175] width 788 height 259
drag, startPoint x: 609, startPoint y: 144, endPoint x: 666, endPoint y: 148, distance: 57.1
click at [666, 148] on icon "image/svg+xml 3 -5 9 -5/2 81 -5/4 6561 ?" at bounding box center [762, 149] width 358 height 209
drag, startPoint x: 666, startPoint y: 148, endPoint x: 662, endPoint y: 165, distance: 17.5
click at [662, 165] on icon "image/svg+xml 3 -5 9 -5/2 81 -5/4 6561 ?" at bounding box center [762, 149] width 358 height 209
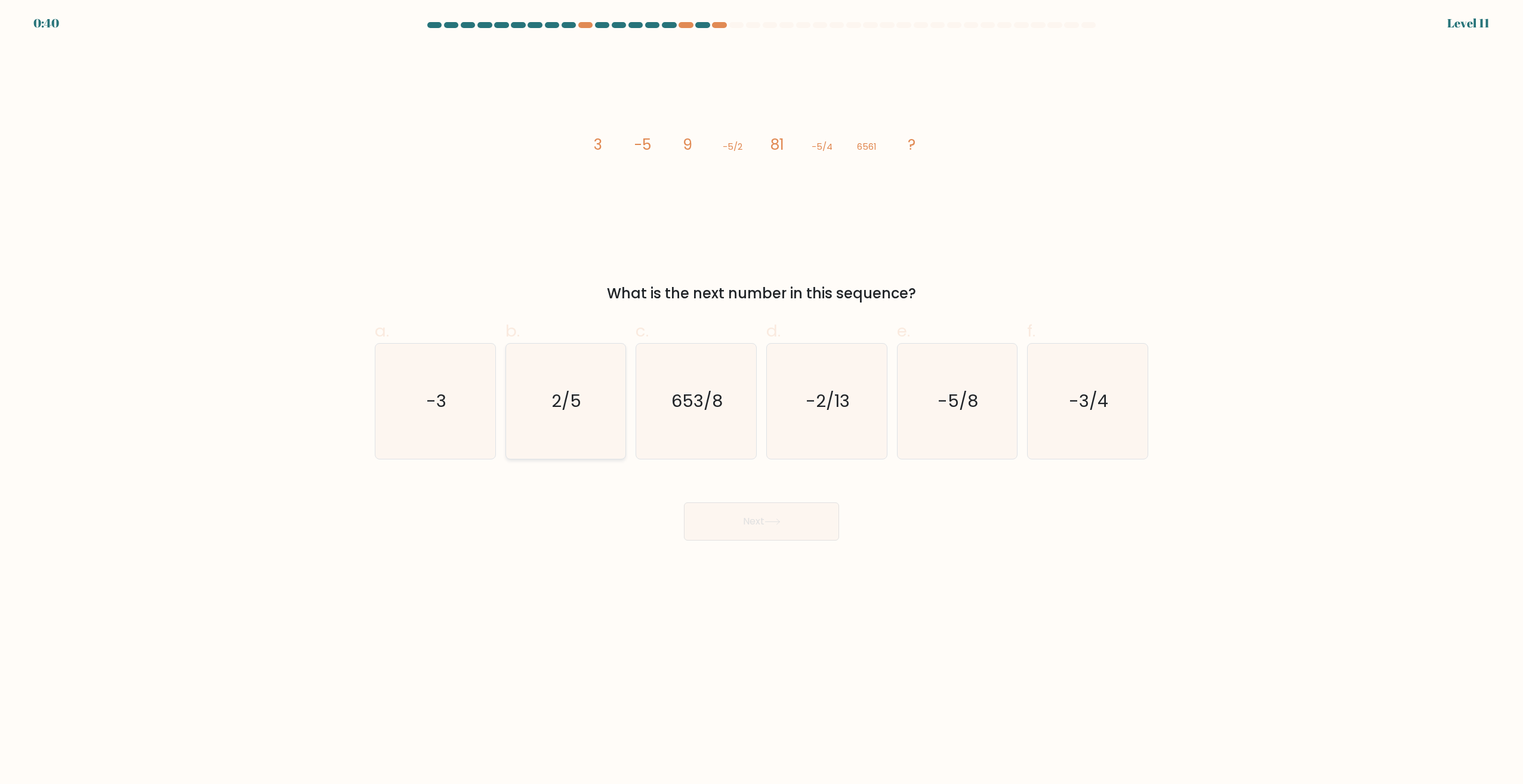
click at [584, 383] on icon "2/5" at bounding box center [566, 401] width 115 height 115
click at [761, 392] on input "b. 2/5" at bounding box center [761, 396] width 1 height 8
radio input "true"
click at [584, 389] on icon "2/5" at bounding box center [566, 401] width 114 height 114
click at [761, 392] on input "b. 2/5" at bounding box center [761, 396] width 1 height 8
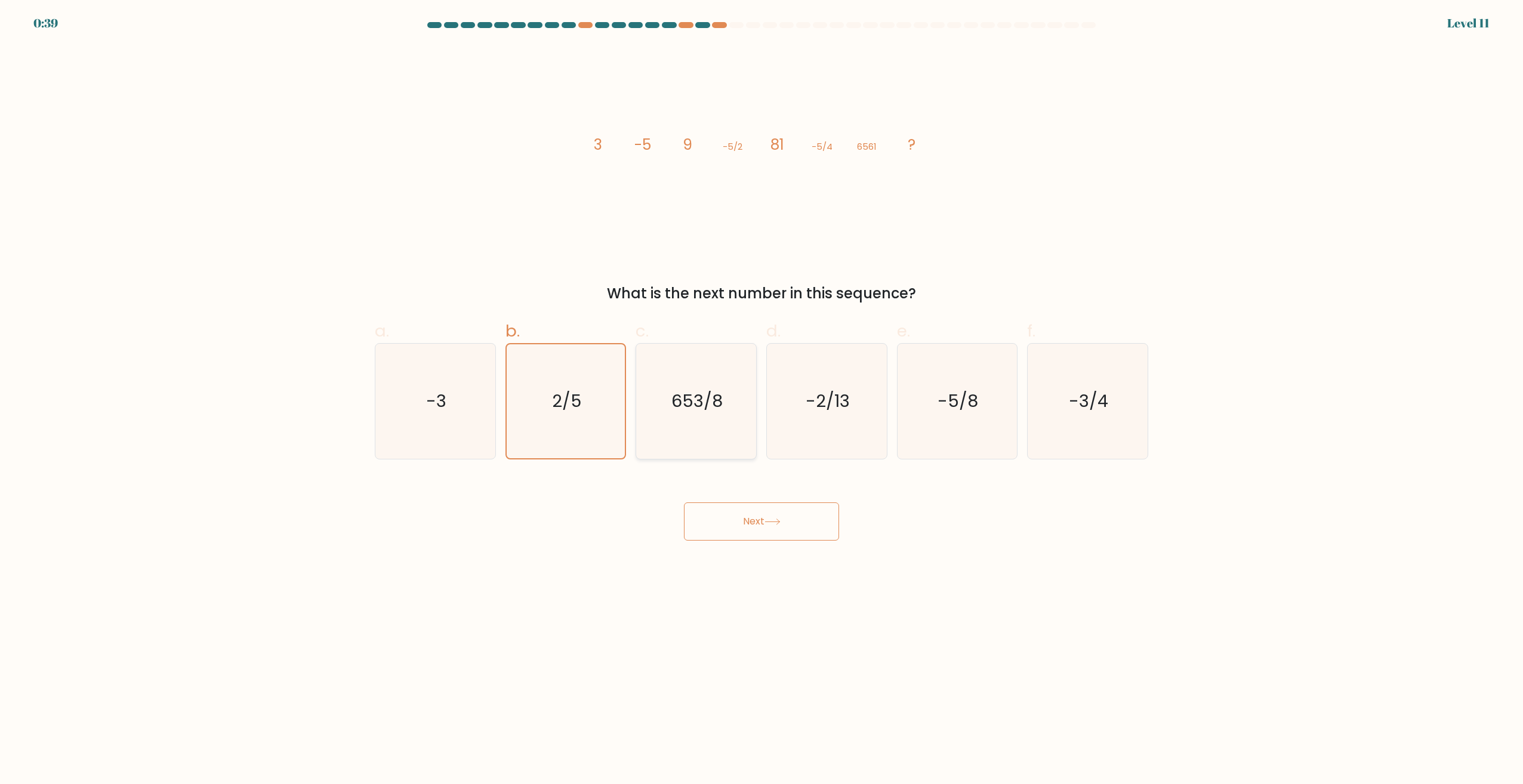
click at [679, 400] on text "653/8" at bounding box center [698, 401] width 51 height 24
click at [761, 400] on input "c. 653/8" at bounding box center [761, 396] width 1 height 8
radio input "true"
click at [803, 398] on icon "-2/13" at bounding box center [827, 401] width 115 height 115
click at [762, 398] on input "d. -2/13" at bounding box center [761, 396] width 1 height 8
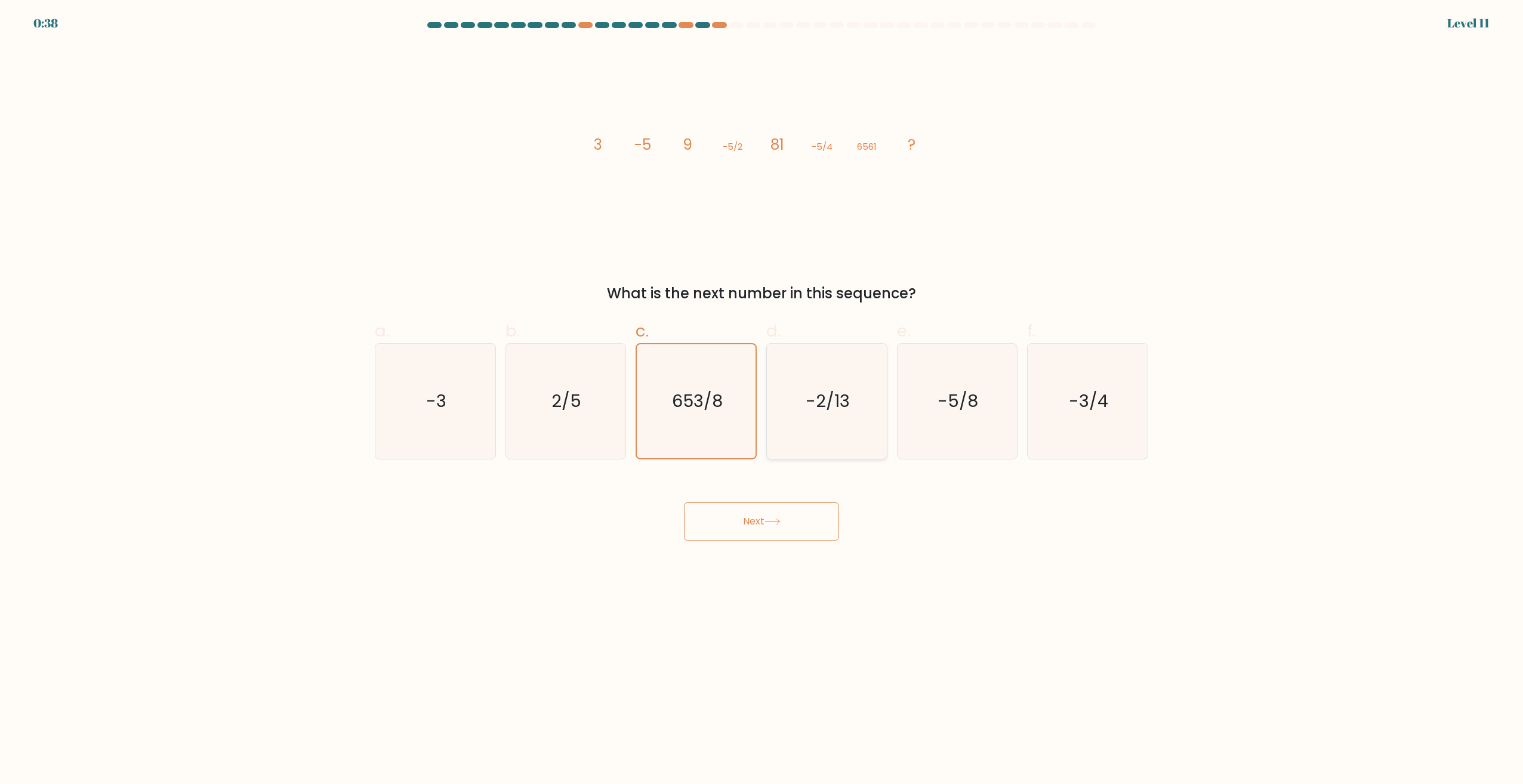
radio input "true"
drag, startPoint x: 959, startPoint y: 424, endPoint x: 1032, endPoint y: 430, distance: 73.2
click at [960, 424] on icon "-5/8" at bounding box center [957, 401] width 115 height 115
click at [762, 400] on input "e. -5/8" at bounding box center [761, 396] width 1 height 8
radio input "true"
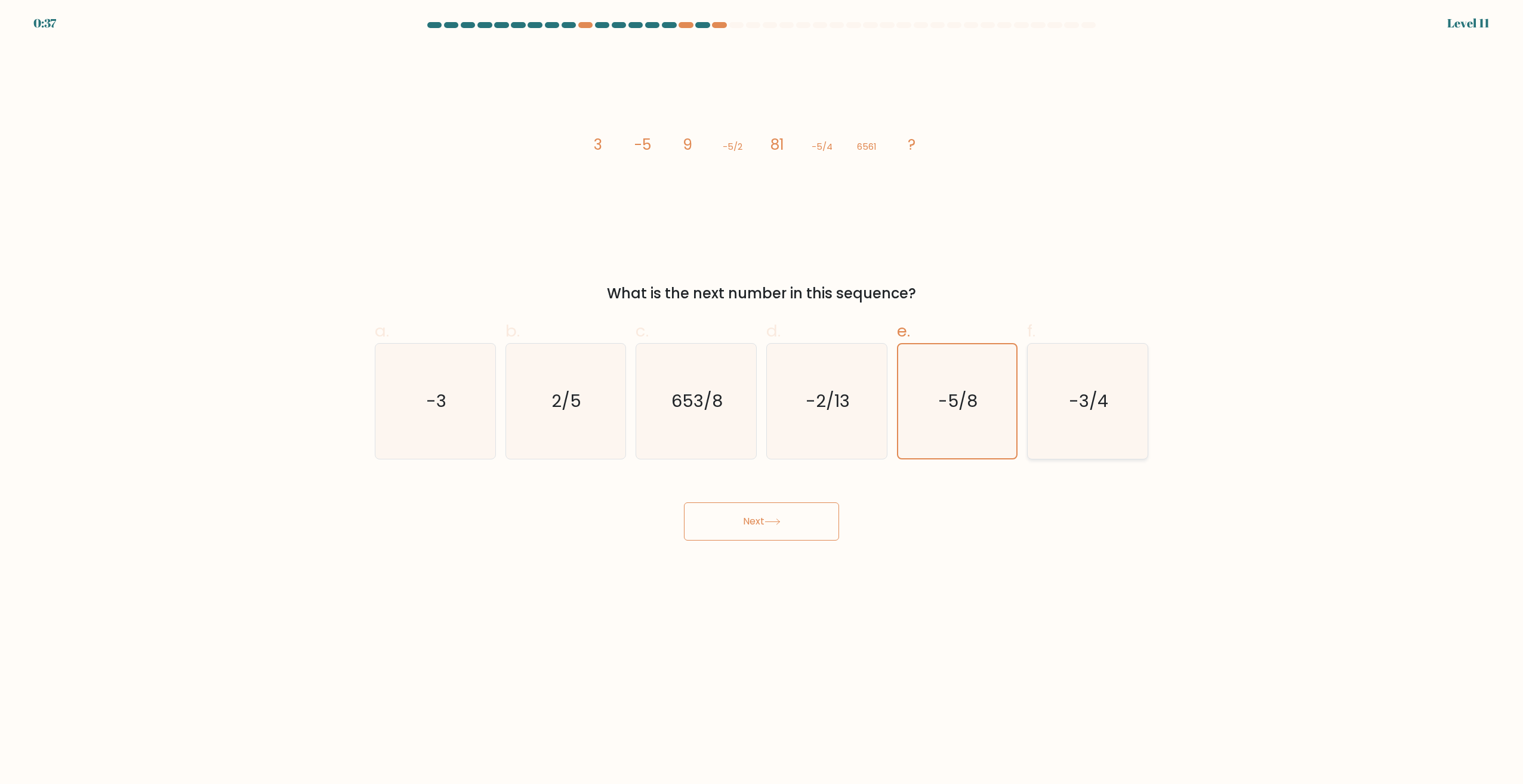
click at [1075, 427] on icon "-3/4" at bounding box center [1087, 401] width 115 height 115
click at [762, 400] on input "f. -3/4" at bounding box center [761, 396] width 1 height 8
radio input "true"
drag, startPoint x: 596, startPoint y: 143, endPoint x: 614, endPoint y: 143, distance: 18.0
click at [613, 143] on icon "image/svg+xml 3 -5 9 -5/2 81 -5/4 6561 ?" at bounding box center [762, 149] width 358 height 209
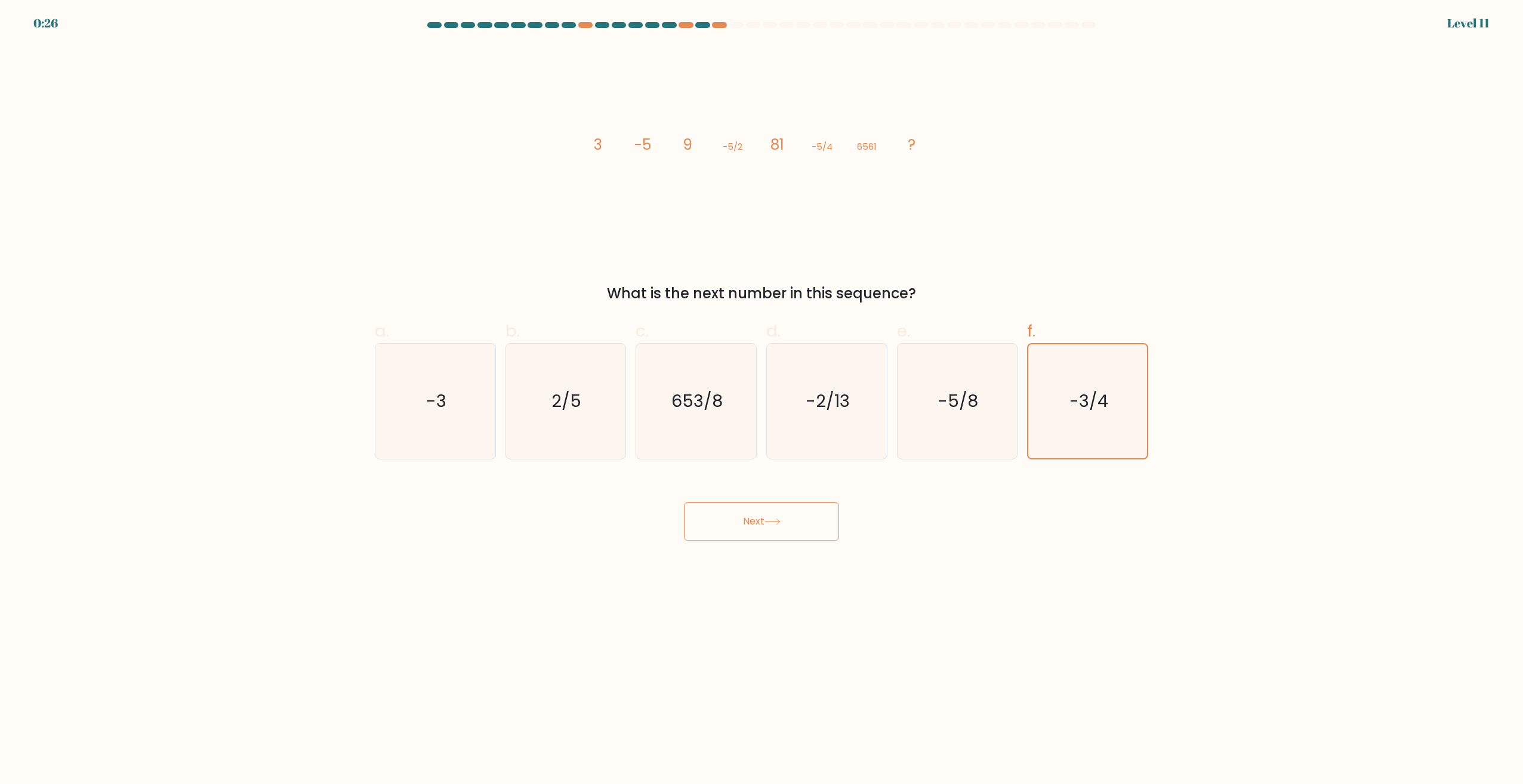
drag, startPoint x: 614, startPoint y: 143, endPoint x: 672, endPoint y: 150, distance: 58.4
click at [672, 150] on icon "image/svg+xml 3 -5 9 -5/2 81 -5/4 6561 ?" at bounding box center [762, 149] width 358 height 209
drag, startPoint x: 695, startPoint y: 146, endPoint x: 724, endPoint y: 154, distance: 30.1
click at [713, 154] on icon "image/svg+xml 3 -5 9 -5/2 81 -5/4 6561 ?" at bounding box center [762, 149] width 358 height 209
click at [745, 148] on icon "image/svg+xml 3 -5 9 -5/2 81 -5/4 6561 ?" at bounding box center [762, 149] width 358 height 209
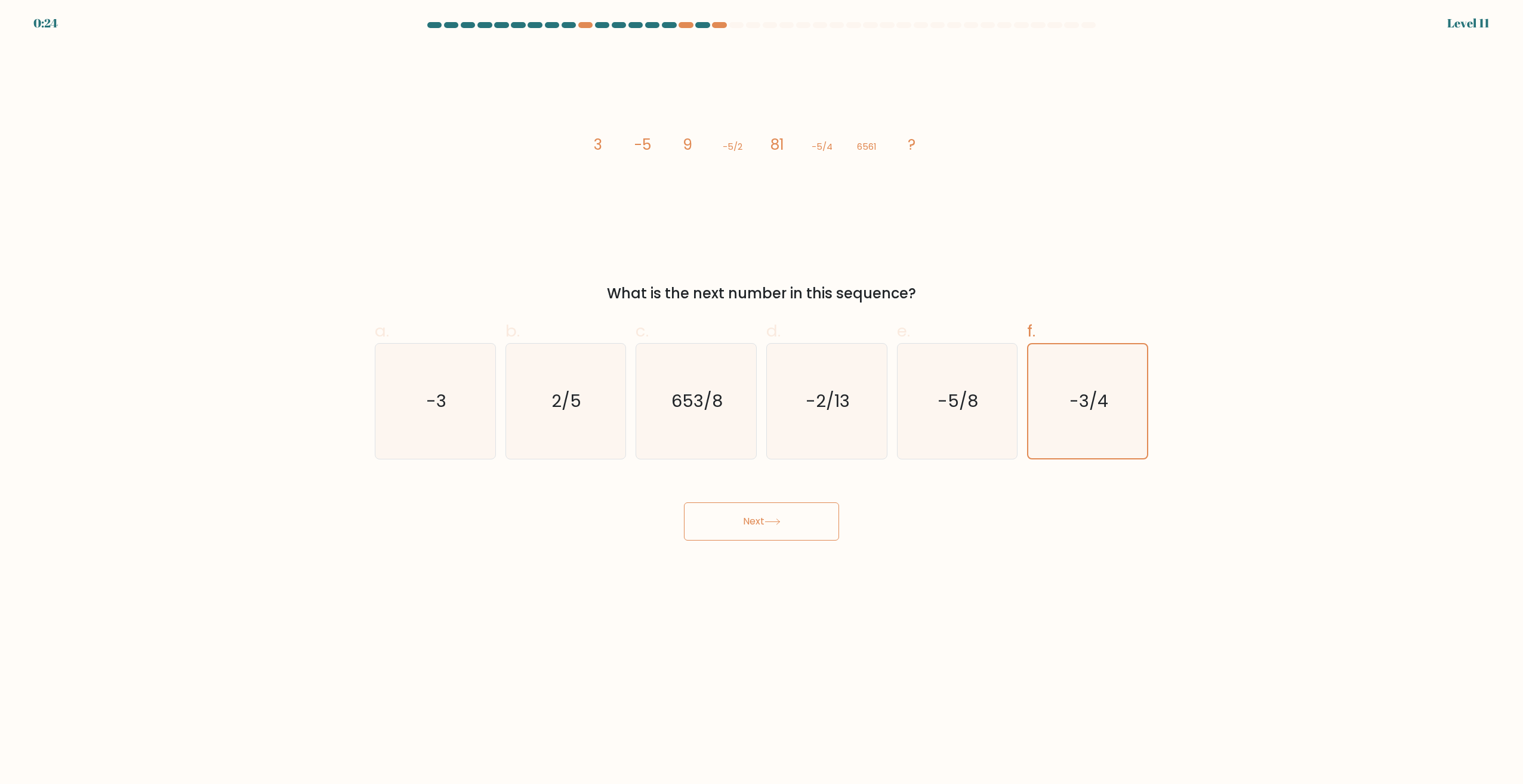
click at [776, 145] on tspan "81" at bounding box center [777, 145] width 14 height 21
drag, startPoint x: 815, startPoint y: 146, endPoint x: 834, endPoint y: 146, distance: 19.0
click at [834, 146] on icon "image/svg+xml 3 -5 9 -5/2 81 -5/4 6561 ?" at bounding box center [762, 149] width 358 height 209
drag, startPoint x: 834, startPoint y: 146, endPoint x: 899, endPoint y: 153, distance: 65.4
click at [899, 153] on icon "image/svg+xml 3 -5 9 -5/2 81 -5/4 6561 ?" at bounding box center [762, 149] width 358 height 209
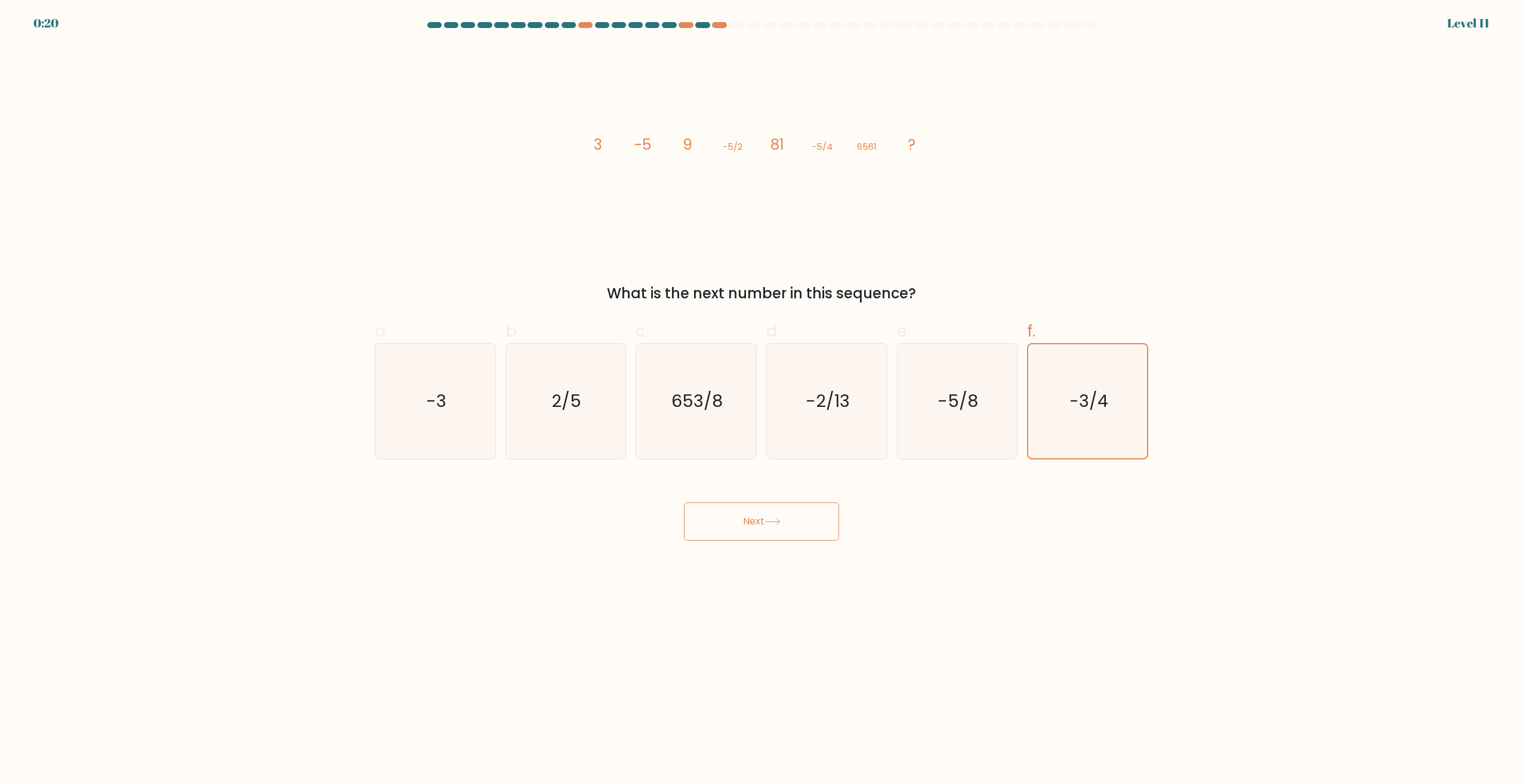
drag, startPoint x: 825, startPoint y: 184, endPoint x: 814, endPoint y: 180, distance: 11.7
click at [825, 184] on icon "image/svg+xml 3 -5 9 -5/2 81 -5/4 6561 ?" at bounding box center [762, 149] width 358 height 209
drag, startPoint x: 726, startPoint y: 149, endPoint x: 754, endPoint y: 141, distance: 29.1
click at [754, 141] on icon "image/svg+xml 3 -5 9 -5/2 81 -5/4 6561 ?" at bounding box center [762, 149] width 358 height 209
drag, startPoint x: 754, startPoint y: 141, endPoint x: 756, endPoint y: 150, distance: 9.2
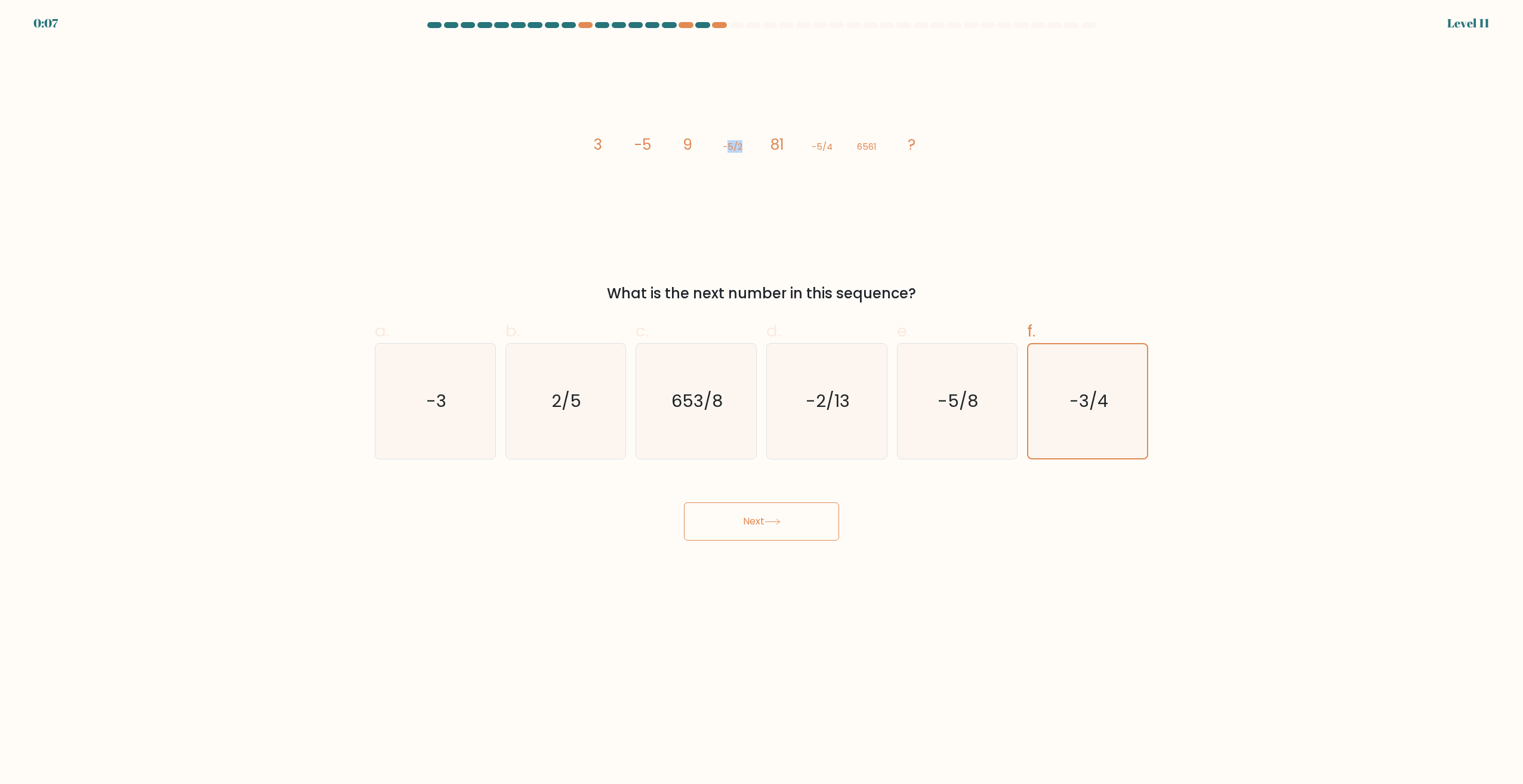
click at [755, 150] on icon "image/svg+xml 3 -5 9 -5/2 81 -5/4 6561 ?" at bounding box center [762, 149] width 358 height 209
drag, startPoint x: 766, startPoint y: 148, endPoint x: 786, endPoint y: 146, distance: 20.1
click at [786, 146] on icon "image/svg+xml 3 -5 9 -5/2 81 -5/4 6561 ?" at bounding box center [762, 149] width 358 height 209
drag, startPoint x: 786, startPoint y: 146, endPoint x: 812, endPoint y: 147, distance: 26.0
click at [810, 147] on icon "image/svg+xml 3 -5 9 -5/2 81 -5/4 6561 ?" at bounding box center [762, 149] width 358 height 209
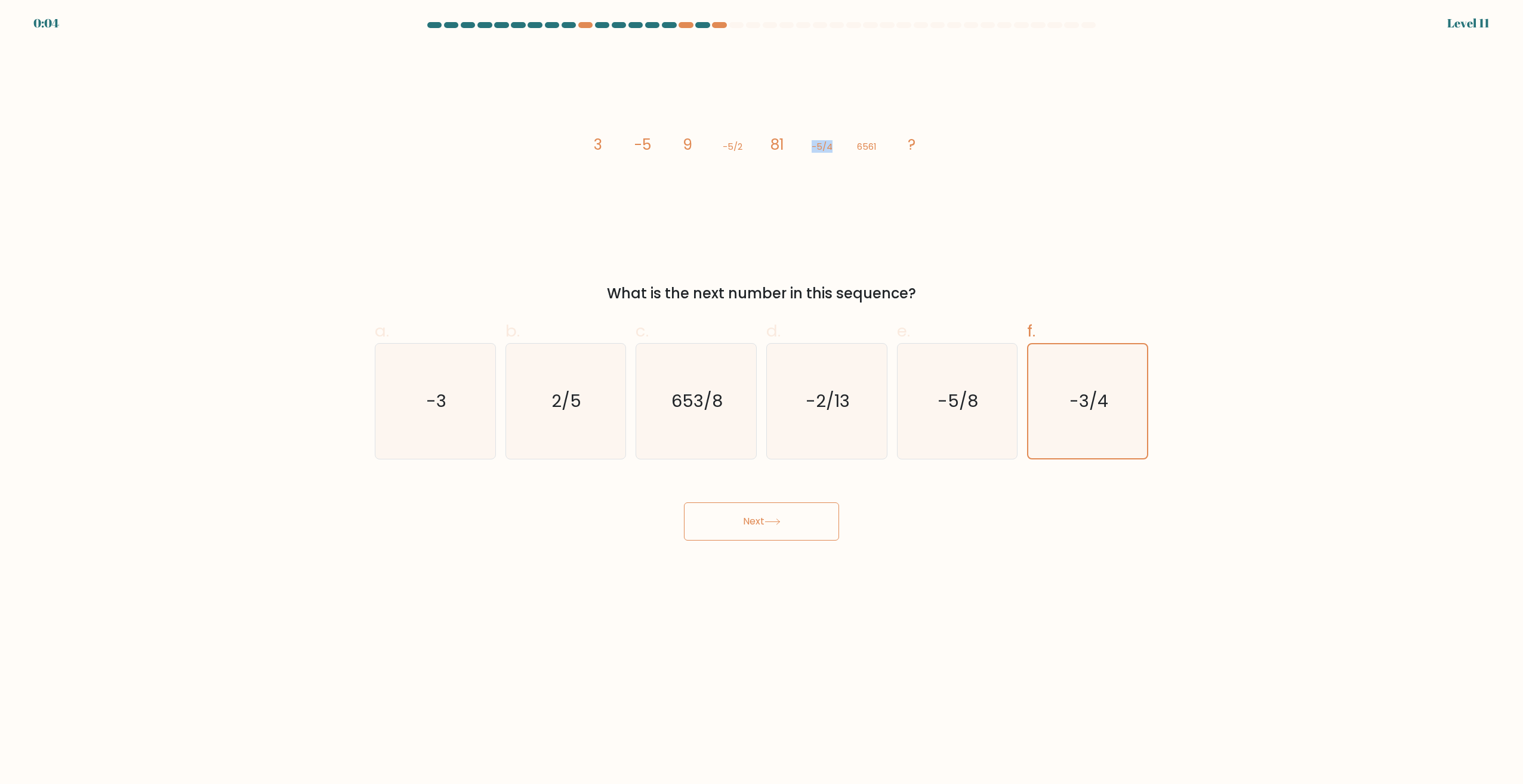
drag, startPoint x: 814, startPoint y: 148, endPoint x: 840, endPoint y: 146, distance: 26.1
click at [840, 146] on icon "image/svg+xml 3 -5 9 -5/2 81 -5/4 6561 ?" at bounding box center [762, 149] width 358 height 209
click at [839, 151] on icon "image/svg+xml 3 -5 9 -5/2 81 -5/4 6561 ?" at bounding box center [762, 149] width 358 height 209
drag, startPoint x: 856, startPoint y: 145, endPoint x: 881, endPoint y: 146, distance: 25.0
click at [881, 146] on icon "image/svg+xml 3 -5 9 -5/2 81 -5/4 6561 ?" at bounding box center [762, 149] width 358 height 209
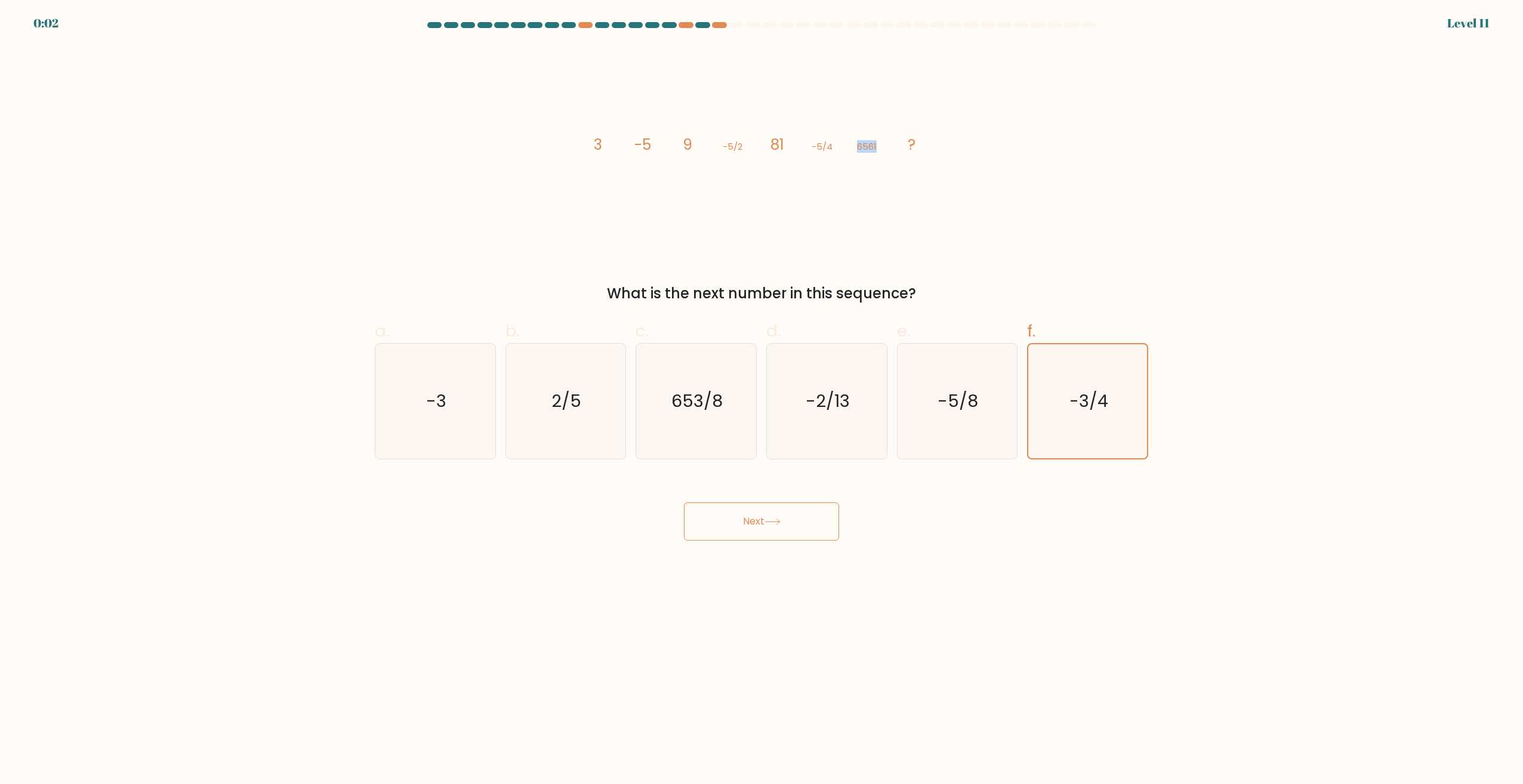
drag, startPoint x: 881, startPoint y: 146, endPoint x: 870, endPoint y: 166, distance: 22.8
click at [870, 166] on icon "image/svg+xml 3 -5 9 -5/2 81 -5/4 6561 ?" at bounding box center [762, 149] width 358 height 209
click at [928, 404] on icon "-5/8" at bounding box center [957, 401] width 115 height 115
click at [762, 400] on input "e. -5/8" at bounding box center [761, 396] width 1 height 8
radio input "true"
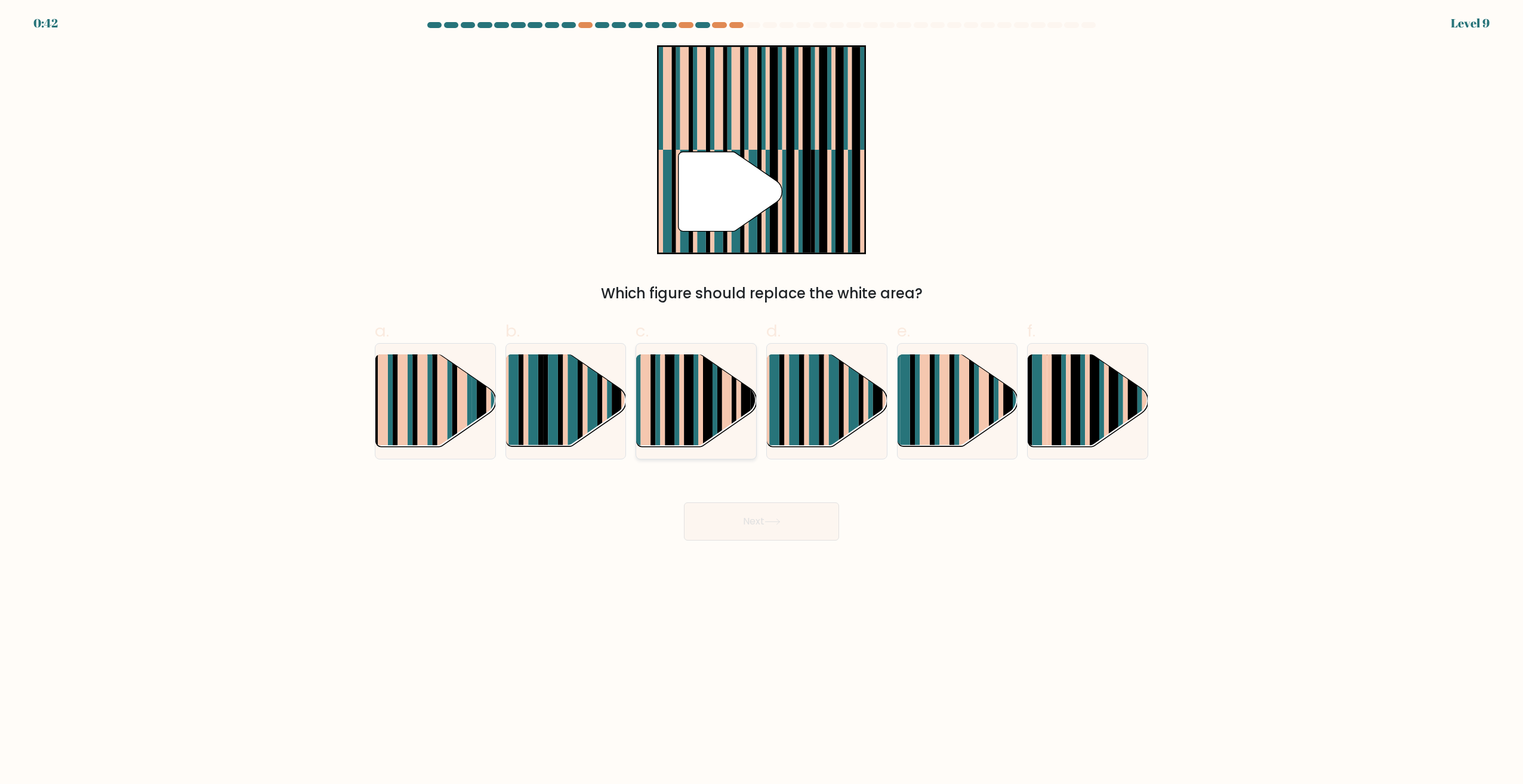
click at [736, 383] on rect at bounding box center [734, 392] width 5 height 119
click at [761, 392] on input "c." at bounding box center [761, 396] width 1 height 8
radio input "true"
click at [798, 511] on button "Next" at bounding box center [761, 521] width 155 height 38
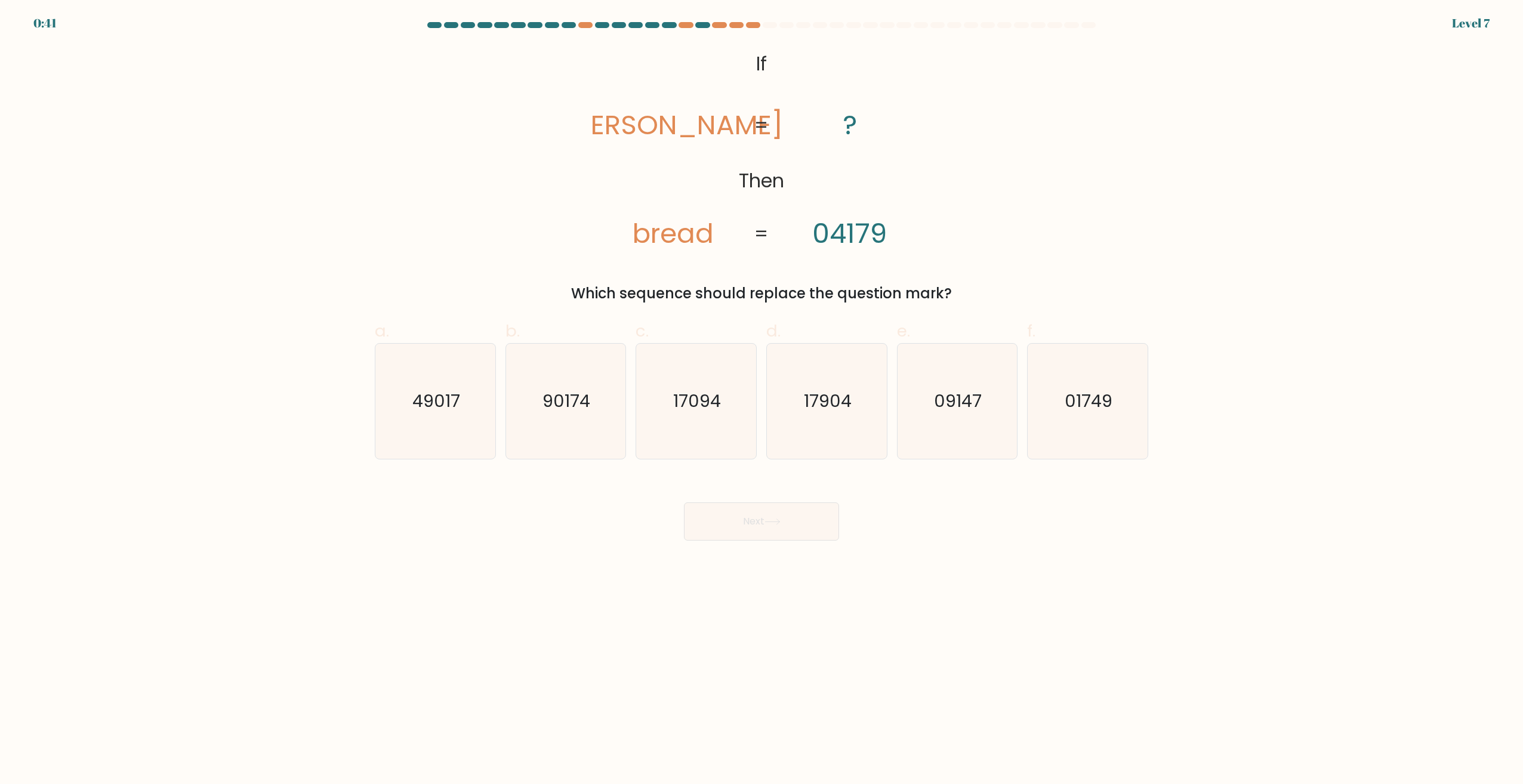
click at [836, 405] on text "17904" at bounding box center [827, 401] width 48 height 24
click at [762, 400] on input "d. 17904" at bounding box center [761, 396] width 1 height 8
radio input "true"
click at [771, 537] on button "Next" at bounding box center [761, 521] width 155 height 38
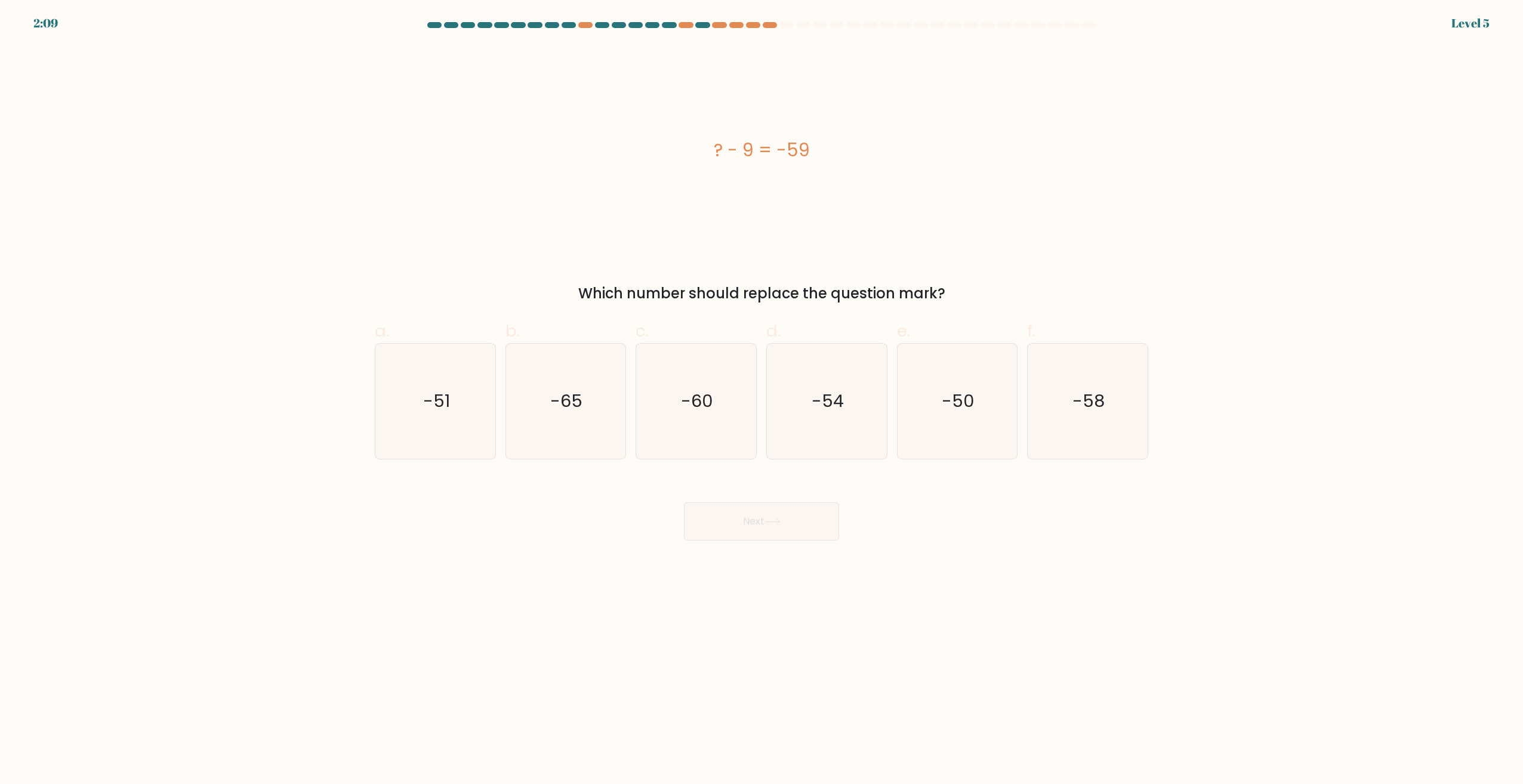
click at [719, 434] on icon "-60" at bounding box center [696, 401] width 115 height 115
click at [761, 400] on input "c. -60" at bounding box center [761, 396] width 1 height 8
radio input "true"
drag, startPoint x: 778, startPoint y: 536, endPoint x: 799, endPoint y: 479, distance: 60.7
click at [778, 534] on button "Next" at bounding box center [761, 521] width 155 height 38
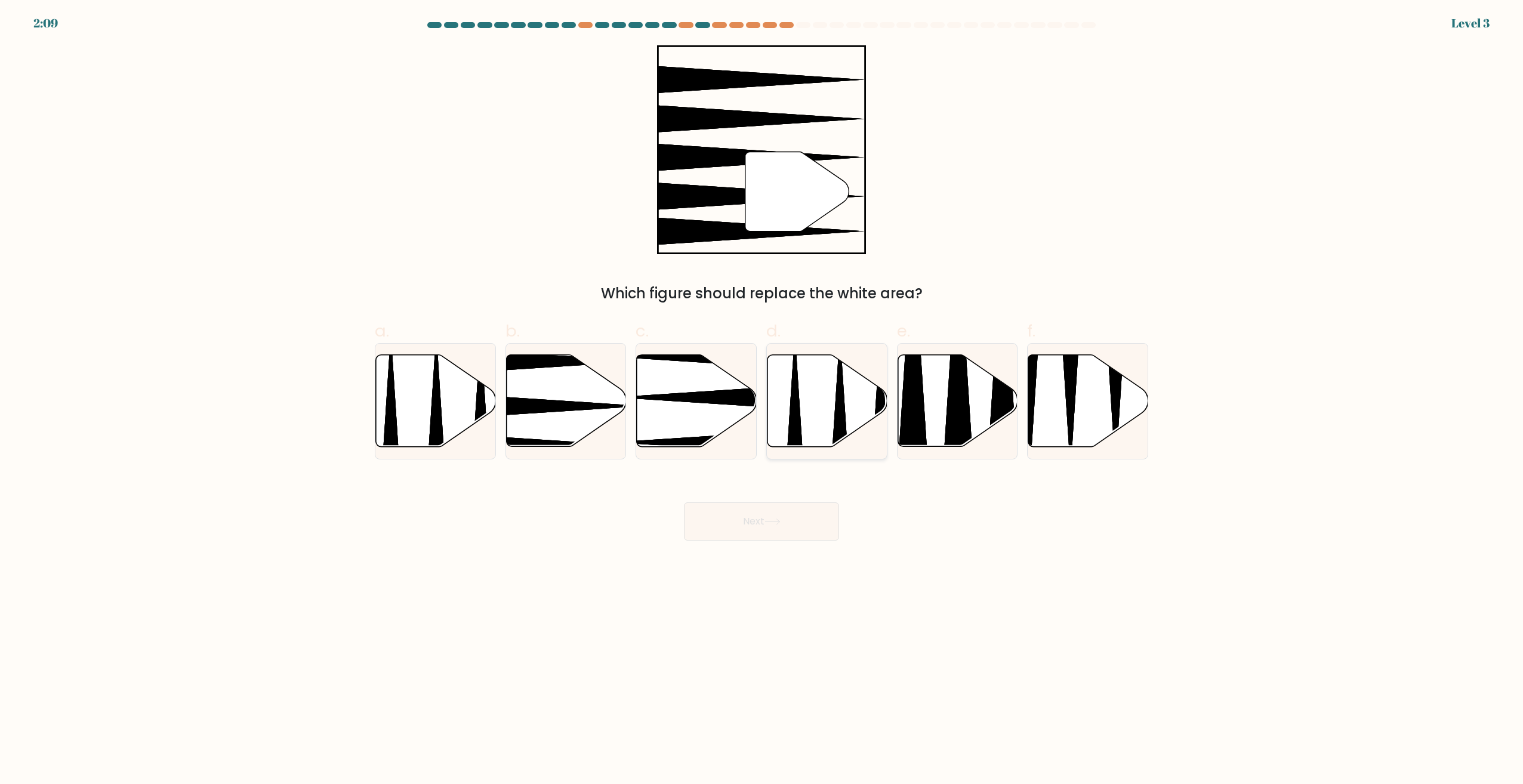
click at [808, 434] on icon at bounding box center [827, 401] width 120 height 92
click at [762, 400] on input "d." at bounding box center [761, 396] width 1 height 8
radio input "true"
drag, startPoint x: 775, startPoint y: 530, endPoint x: 781, endPoint y: 476, distance: 54.3
click at [775, 529] on button "Next" at bounding box center [761, 521] width 155 height 38
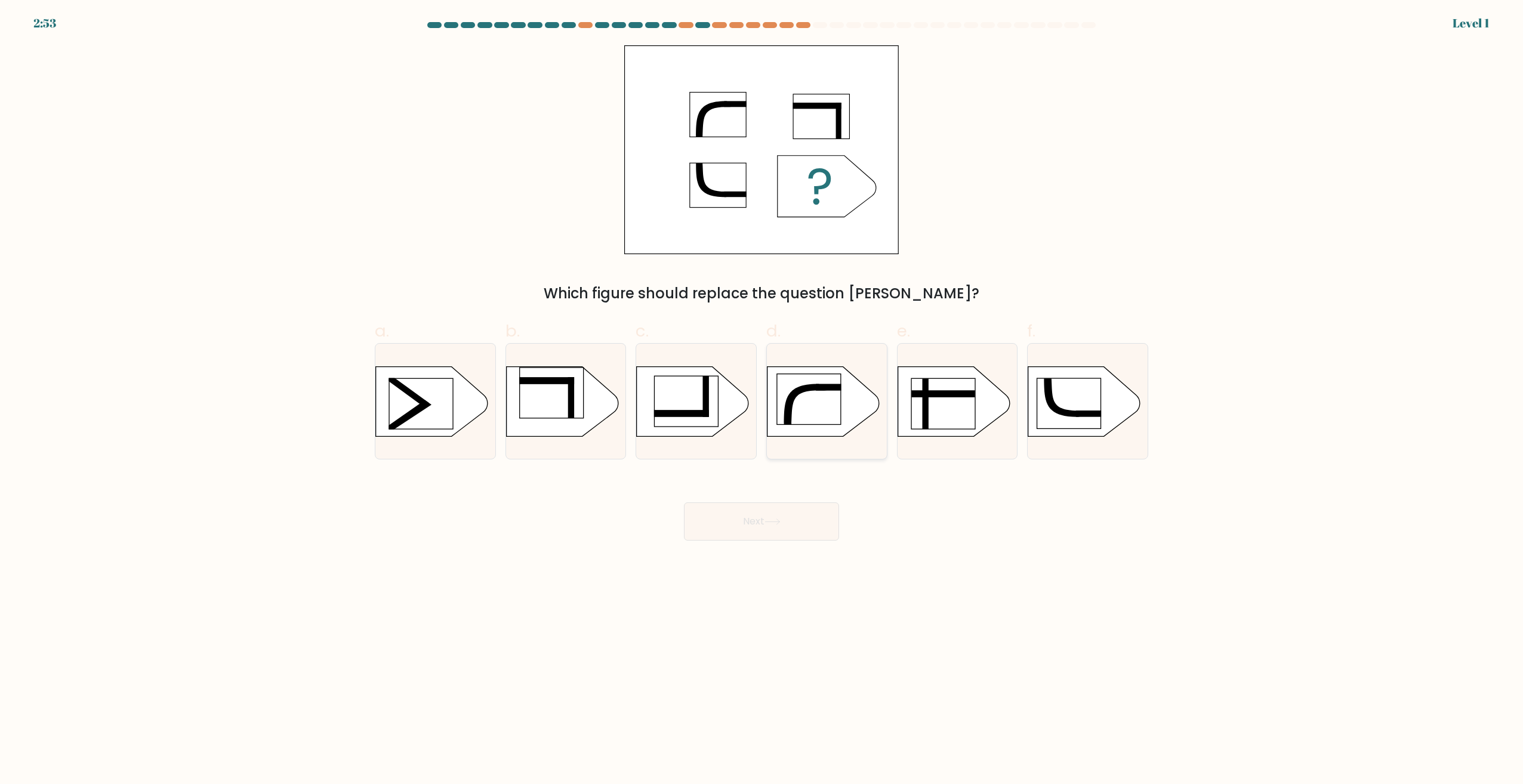
click at [774, 419] on icon at bounding box center [824, 401] width 112 height 70
click at [762, 400] on input "d." at bounding box center [761, 396] width 1 height 8
radio input "true"
click at [755, 506] on button "Next" at bounding box center [761, 521] width 155 height 38
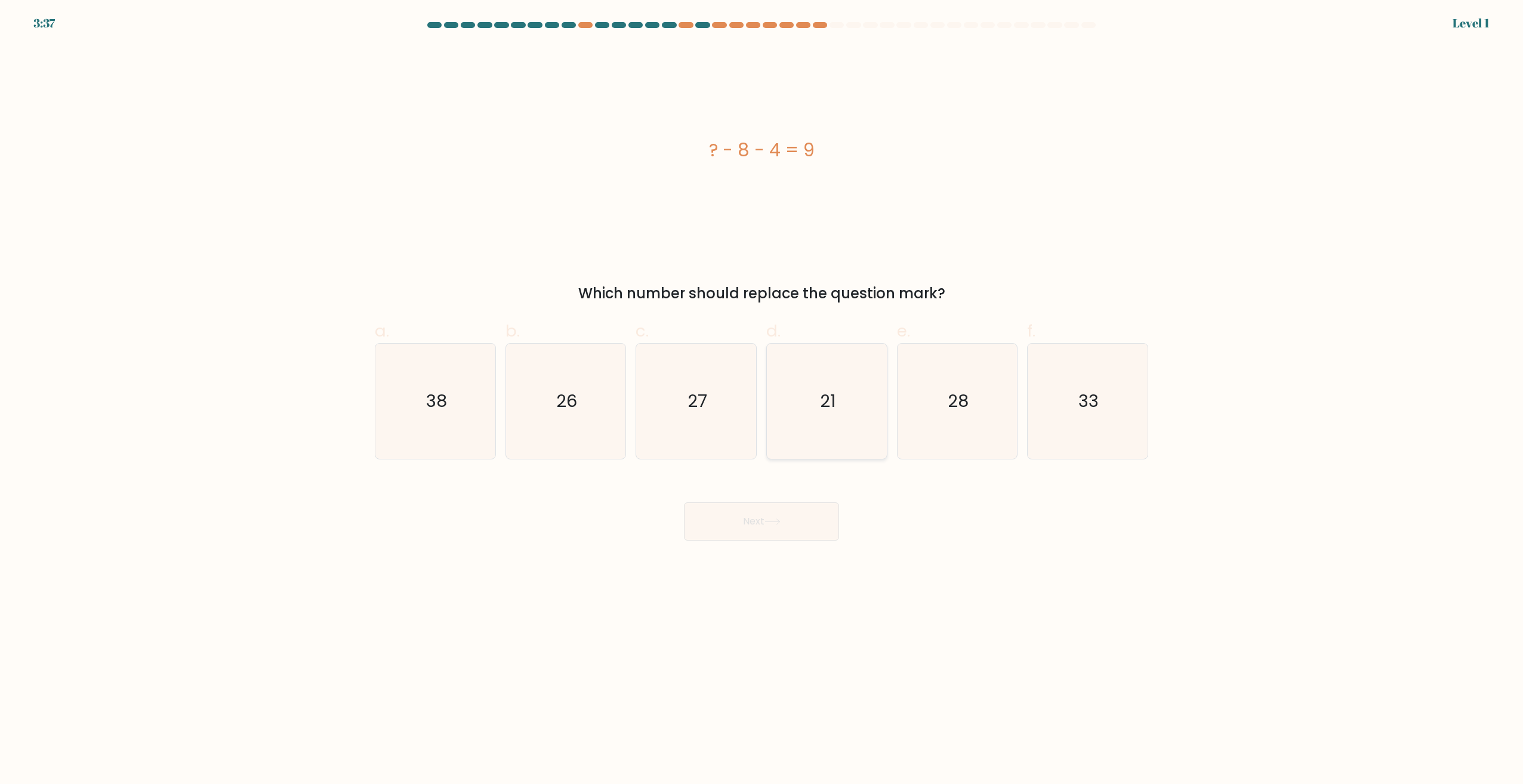
click at [800, 434] on icon "21" at bounding box center [827, 401] width 115 height 115
click at [762, 400] on input "d. 21" at bounding box center [761, 396] width 1 height 8
radio input "true"
click at [790, 536] on button "Next" at bounding box center [761, 521] width 155 height 38
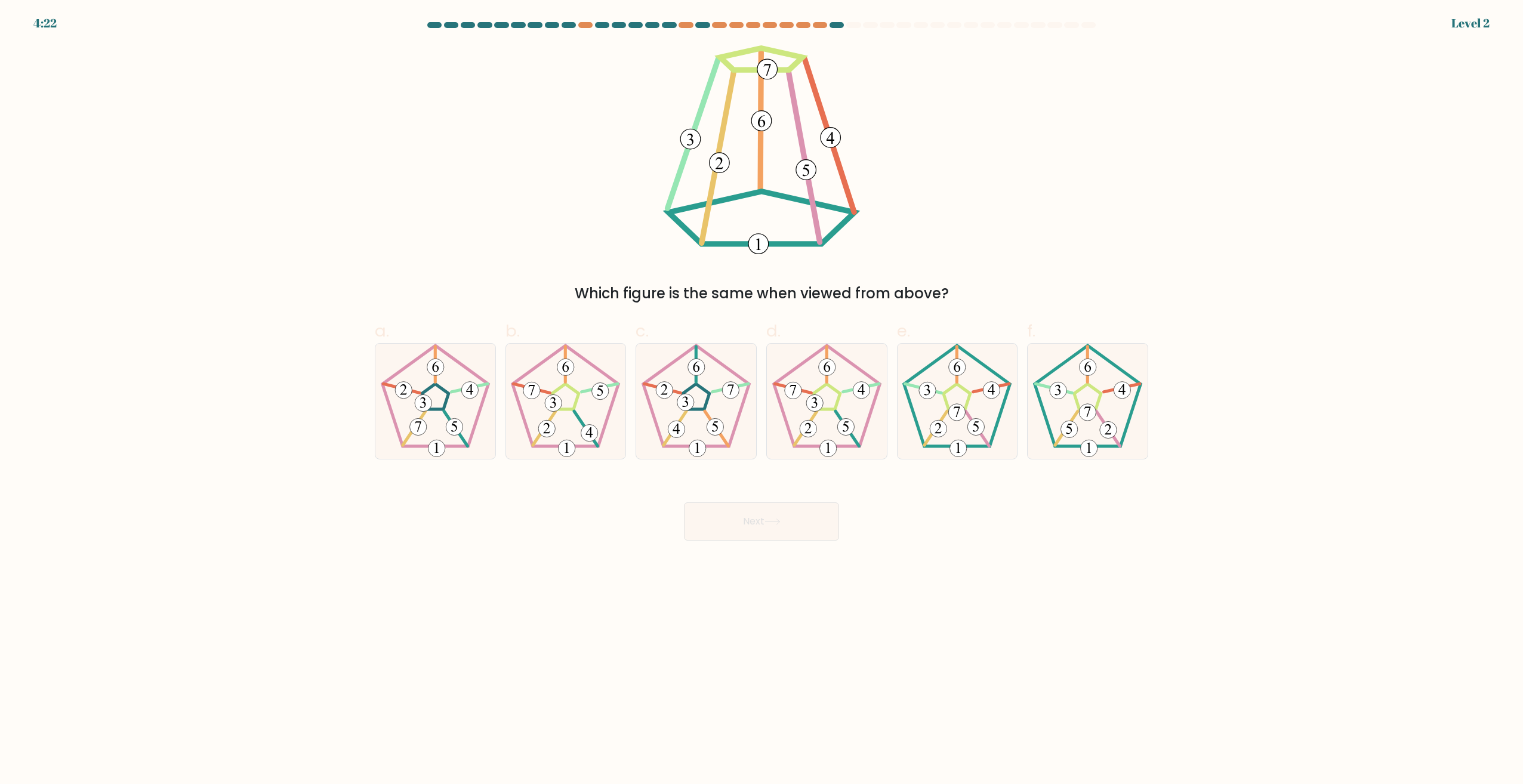
click at [822, 403] on 297 at bounding box center [815, 403] width 17 height 17
click at [762, 400] on input "d." at bounding box center [761, 396] width 1 height 8
radio input "true"
click at [792, 502] on div "Next" at bounding box center [761, 507] width 788 height 67
click at [798, 504] on div "Next" at bounding box center [761, 507] width 788 height 67
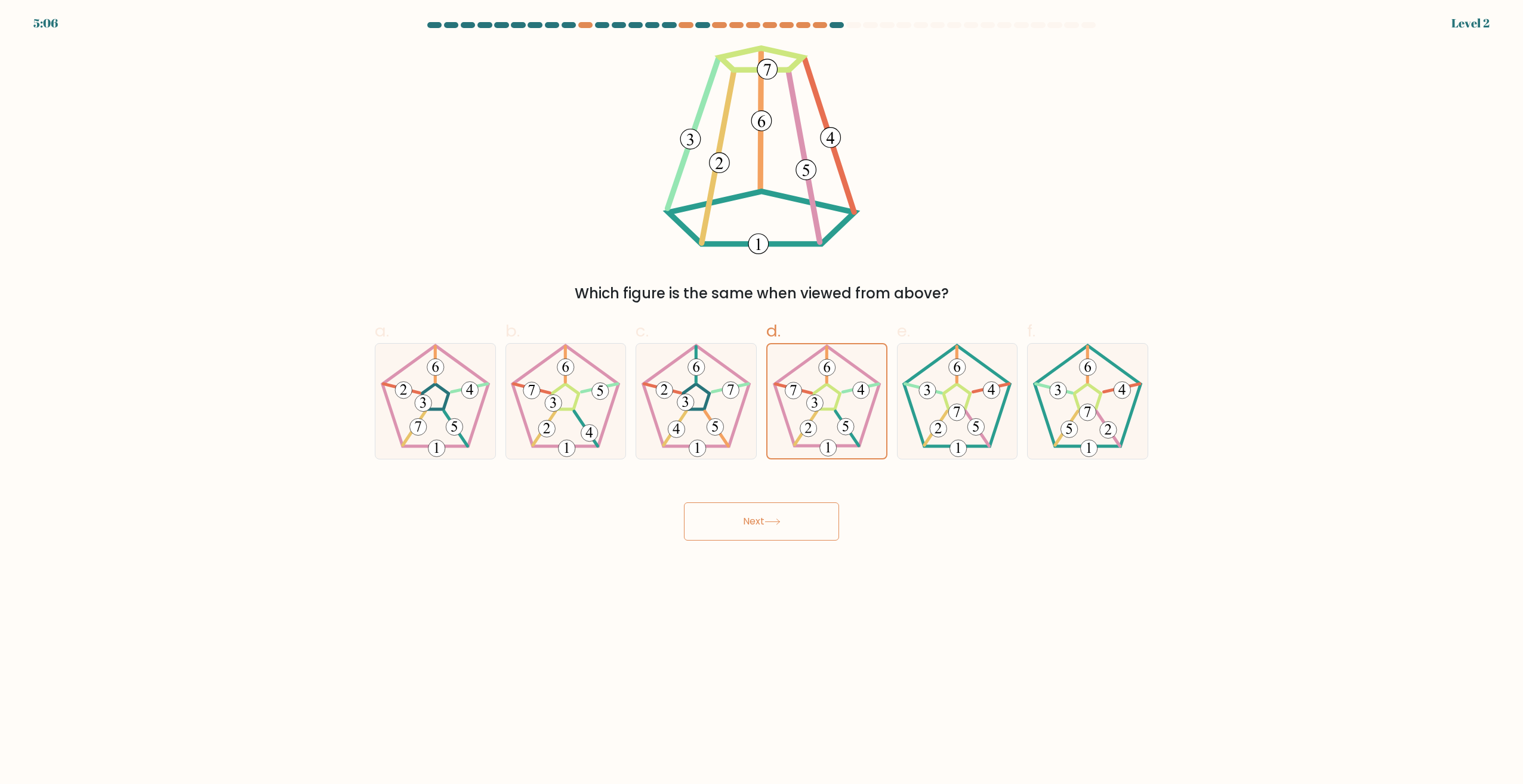
click at [821, 528] on button "Next" at bounding box center [761, 521] width 155 height 38
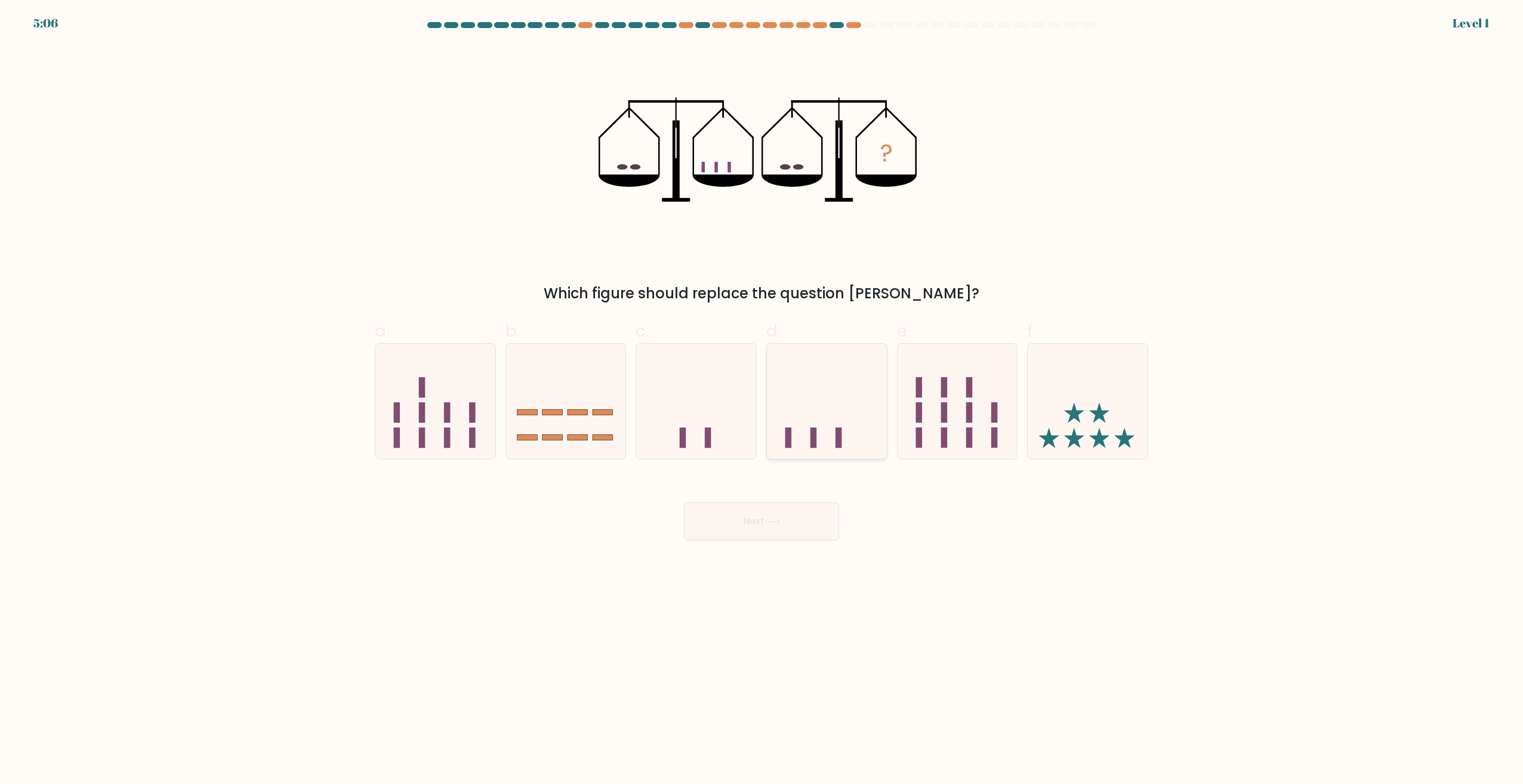
click at [837, 405] on icon at bounding box center [827, 401] width 120 height 99
click at [762, 400] on input "d." at bounding box center [761, 396] width 1 height 8
radio input "true"
click at [809, 524] on button "Next" at bounding box center [761, 521] width 155 height 38
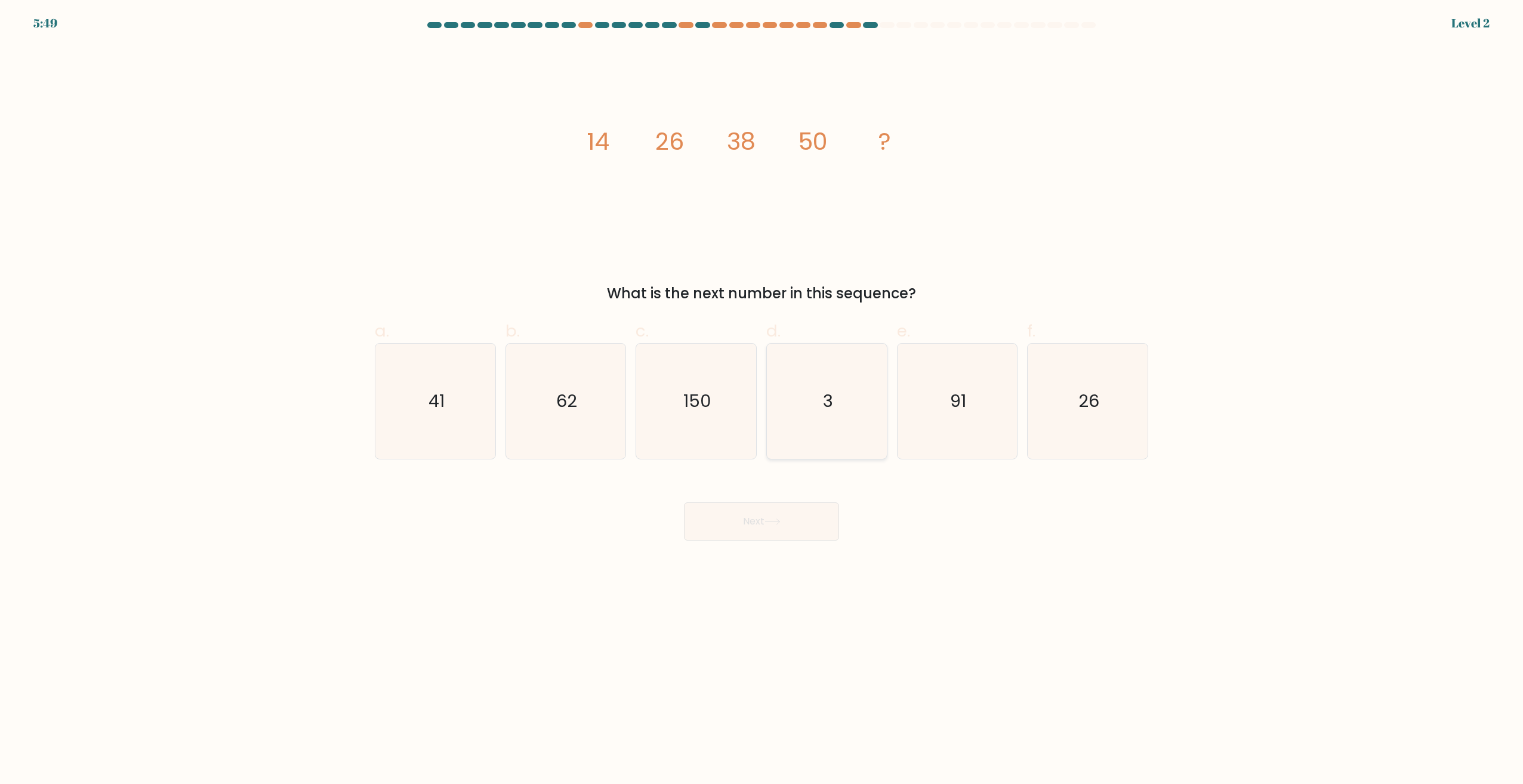
click at [834, 400] on icon "3" at bounding box center [827, 401] width 115 height 115
click at [762, 400] on input "d. 3" at bounding box center [761, 396] width 1 height 8
radio input "true"
click at [778, 524] on icon at bounding box center [772, 522] width 16 height 7
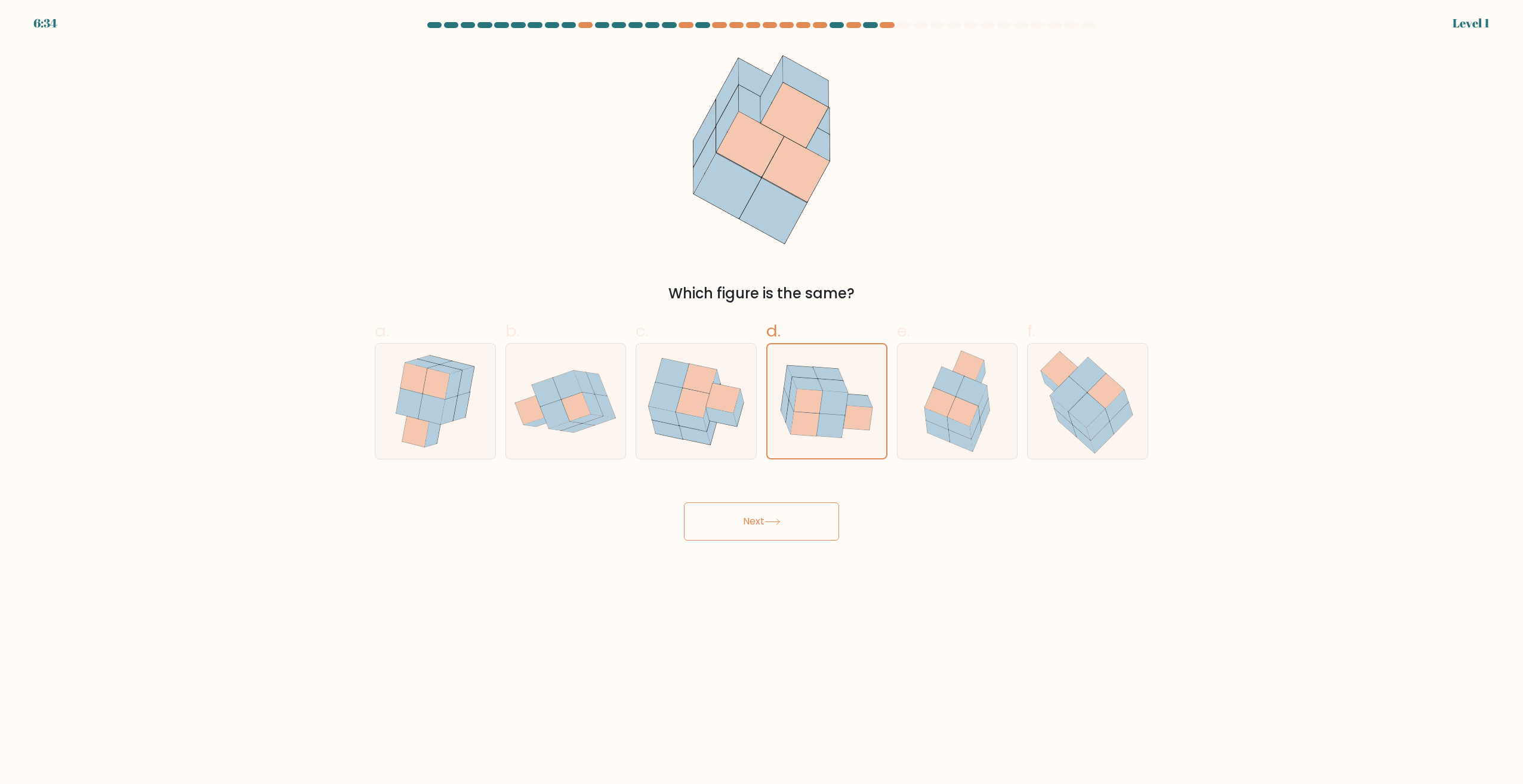
drag, startPoint x: 778, startPoint y: 529, endPoint x: 793, endPoint y: 477, distance: 54.1
click at [778, 526] on button "Next" at bounding box center [761, 521] width 155 height 38
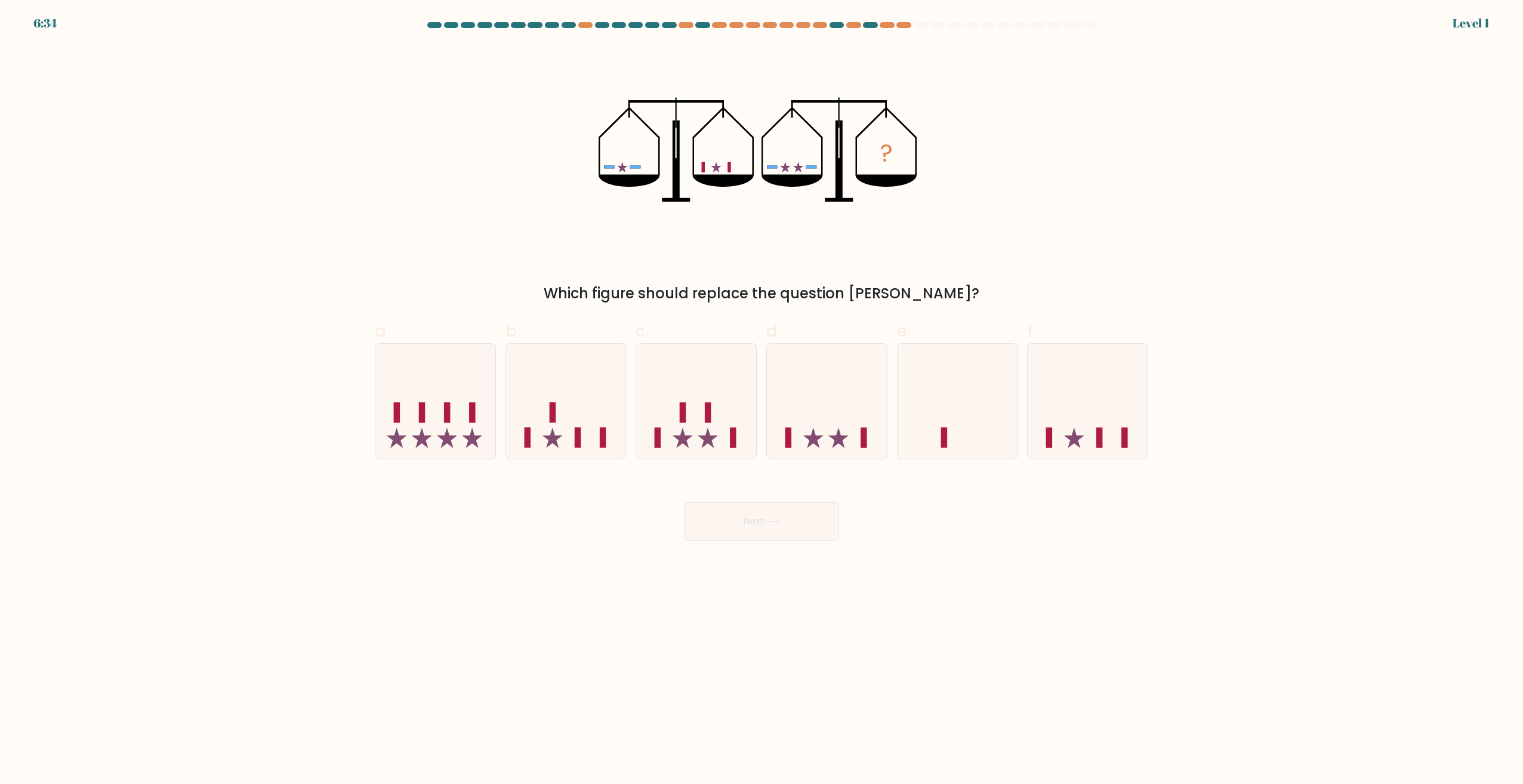
drag, startPoint x: 821, startPoint y: 407, endPoint x: 802, endPoint y: 467, distance: 62.9
click at [821, 410] on icon at bounding box center [827, 401] width 120 height 99
click at [762, 400] on input "d." at bounding box center [761, 396] width 1 height 8
radio input "true"
click at [786, 513] on button "Next" at bounding box center [761, 521] width 155 height 38
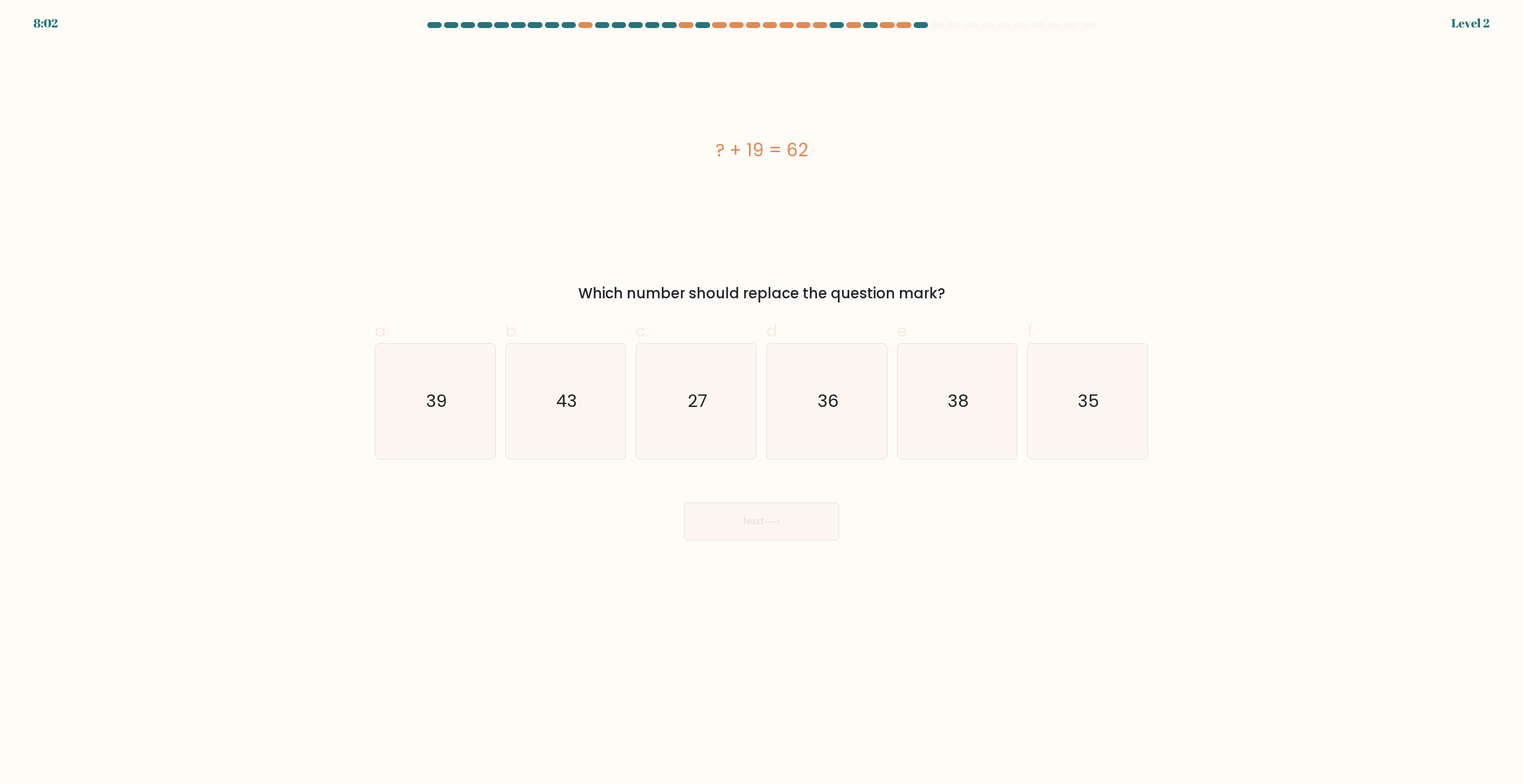
drag, startPoint x: 792, startPoint y: 456, endPoint x: 780, endPoint y: 517, distance: 62.2
click at [809, 418] on icon "36" at bounding box center [827, 401] width 115 height 115
click at [762, 400] on input "d. 36" at bounding box center [761, 396] width 1 height 8
radio input "true"
click at [780, 519] on icon at bounding box center [772, 522] width 16 height 7
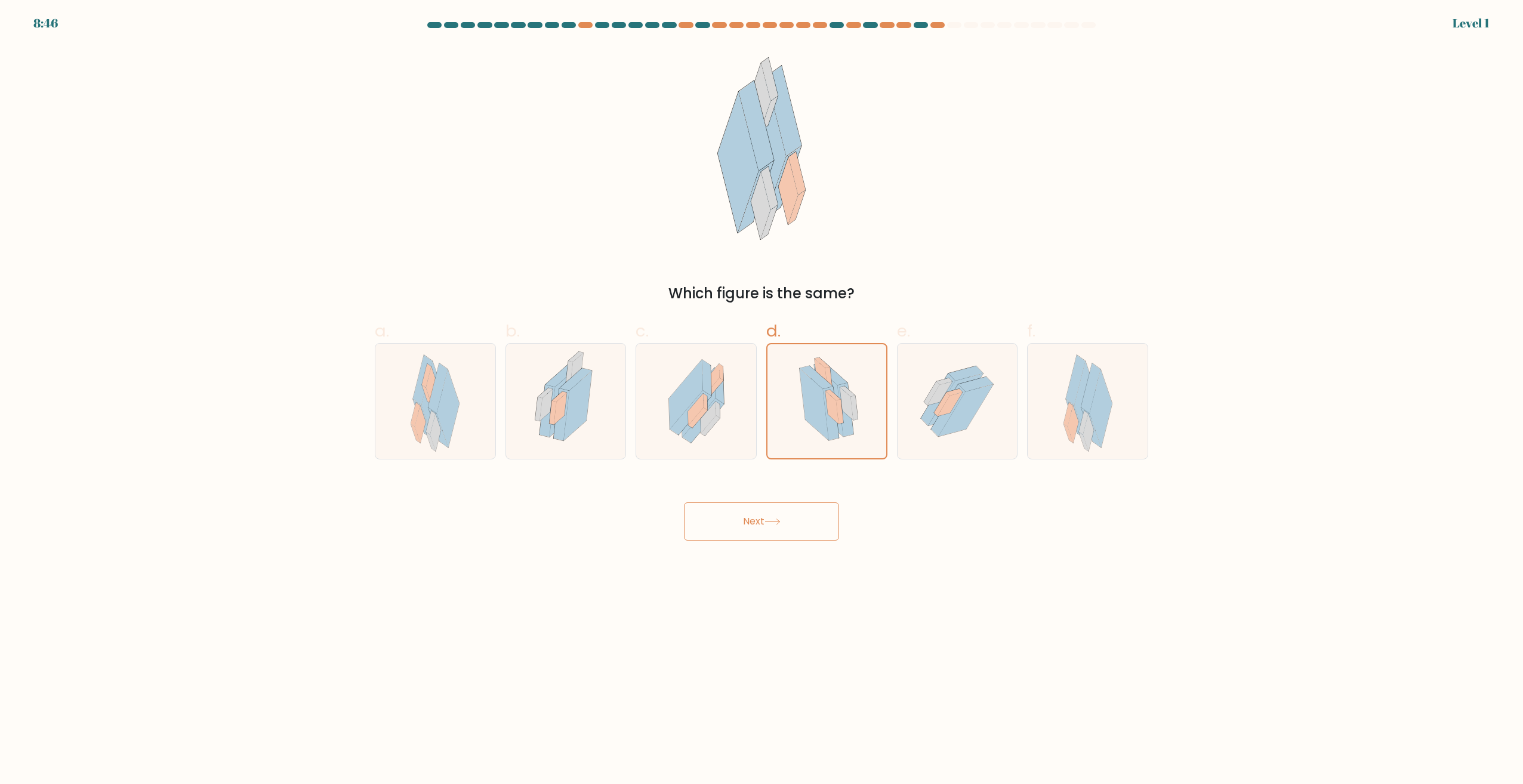
click at [791, 520] on button "Next" at bounding box center [761, 521] width 155 height 38
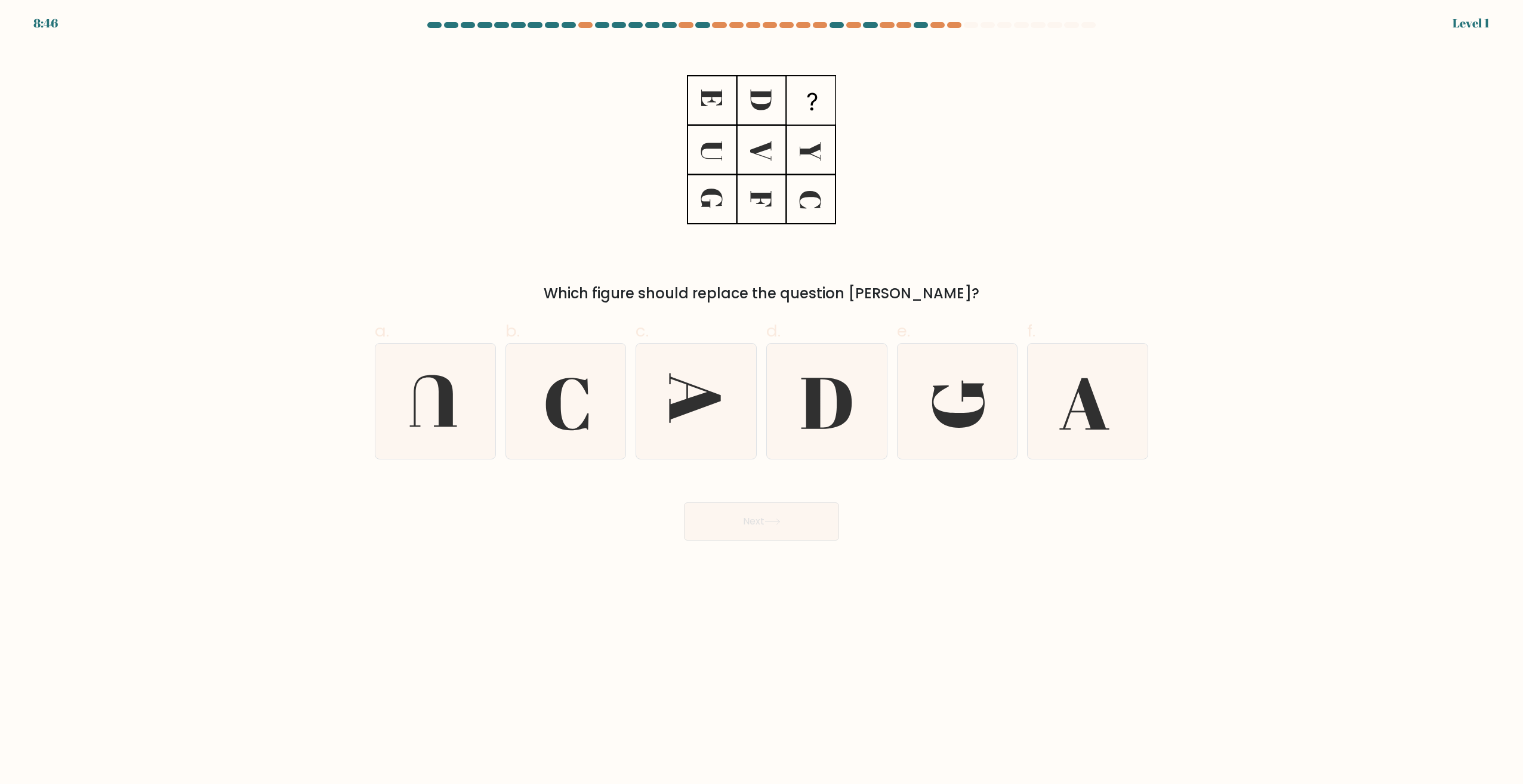
click at [820, 438] on icon at bounding box center [827, 401] width 115 height 115
click at [762, 400] on input "d." at bounding box center [761, 396] width 1 height 8
radio input "true"
click at [791, 534] on button "Next" at bounding box center [761, 521] width 155 height 38
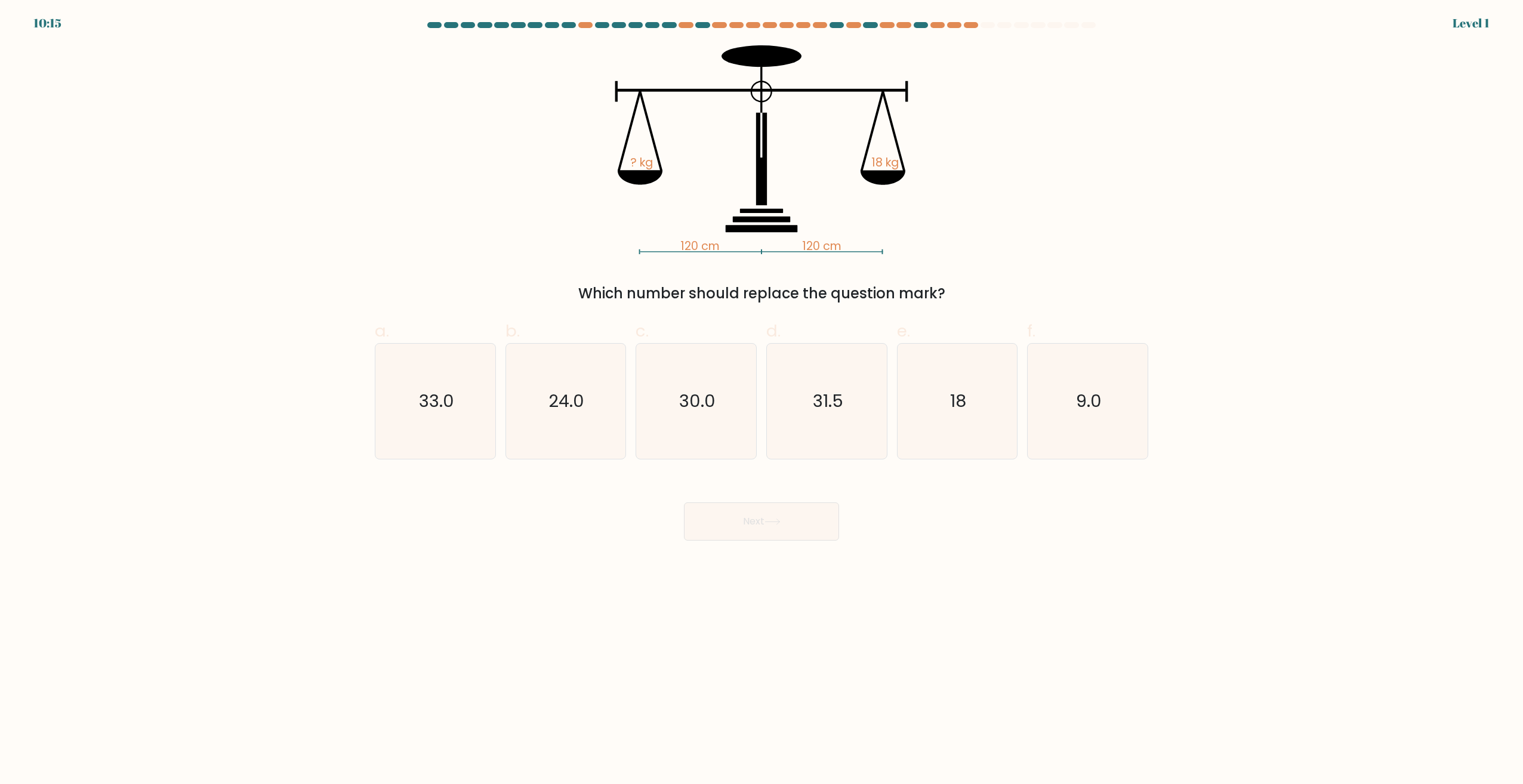
click at [819, 442] on icon "31.5" at bounding box center [827, 401] width 115 height 115
click at [762, 400] on input "d. 31.5" at bounding box center [761, 396] width 1 height 8
radio input "true"
click at [796, 522] on button "Next" at bounding box center [761, 521] width 155 height 38
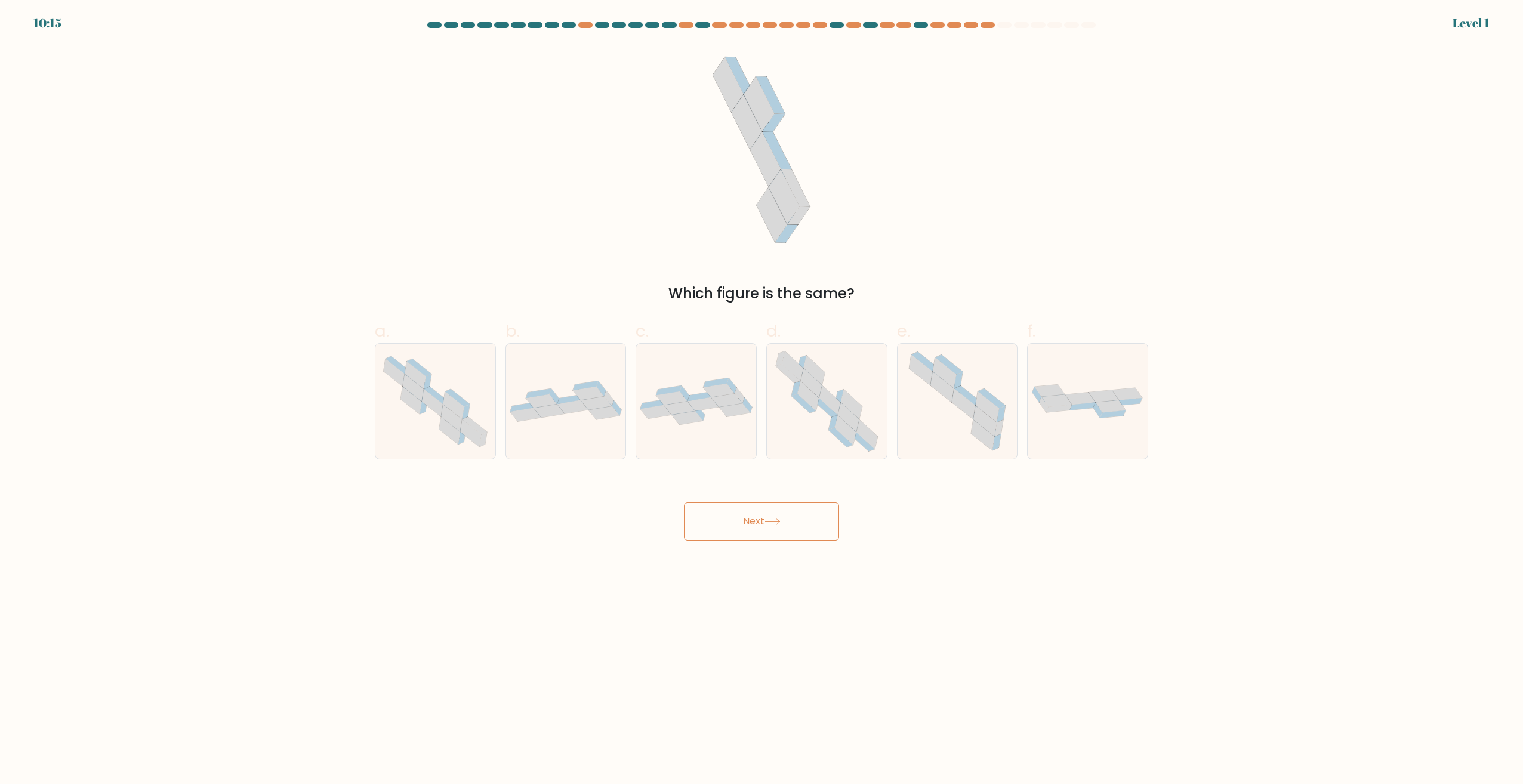
click at [807, 443] on icon at bounding box center [827, 401] width 118 height 115
click at [762, 400] on input "d." at bounding box center [761, 396] width 1 height 8
radio input "true"
click at [786, 514] on button "Next" at bounding box center [761, 521] width 155 height 38
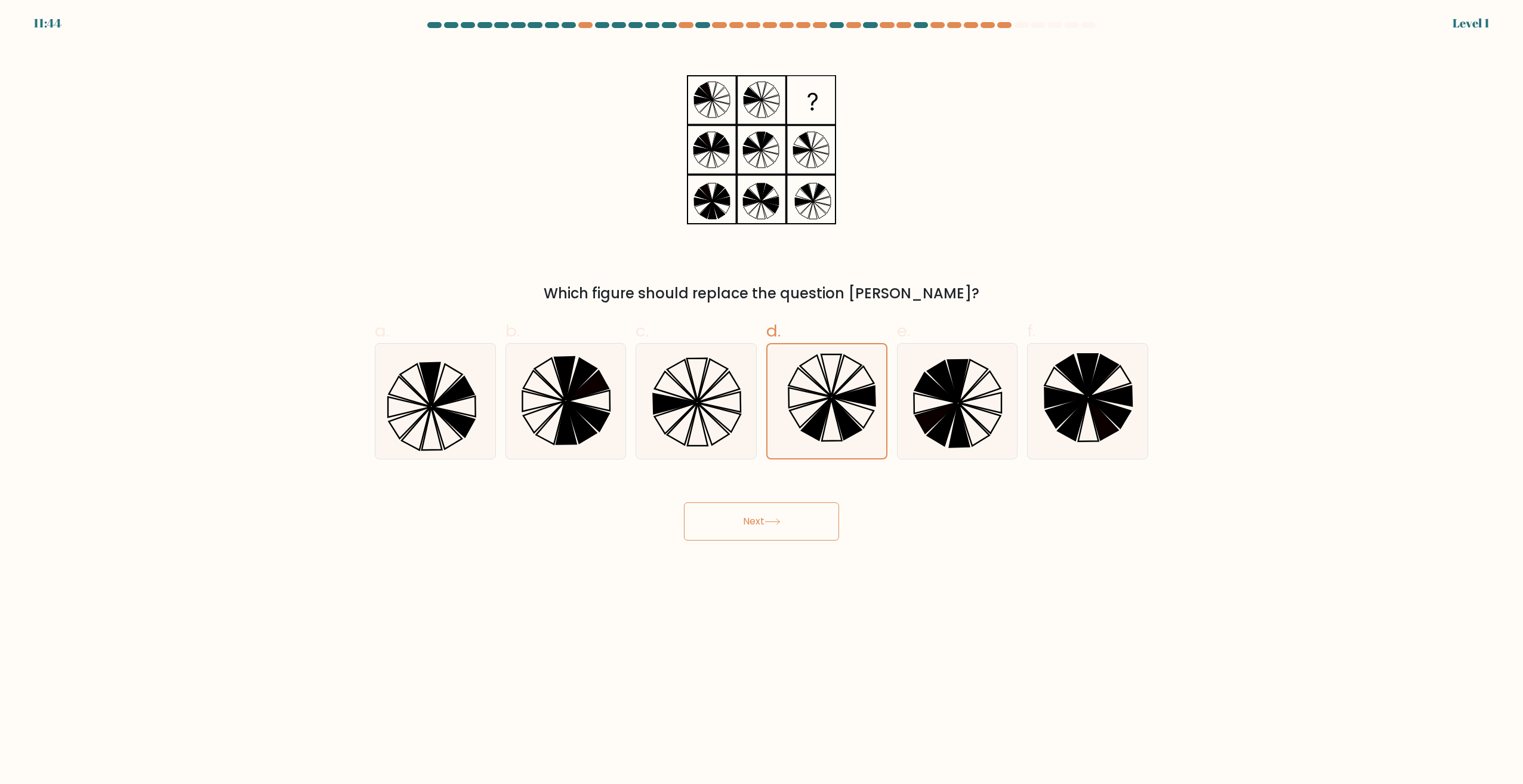
click at [776, 513] on button "Next" at bounding box center [761, 521] width 155 height 38
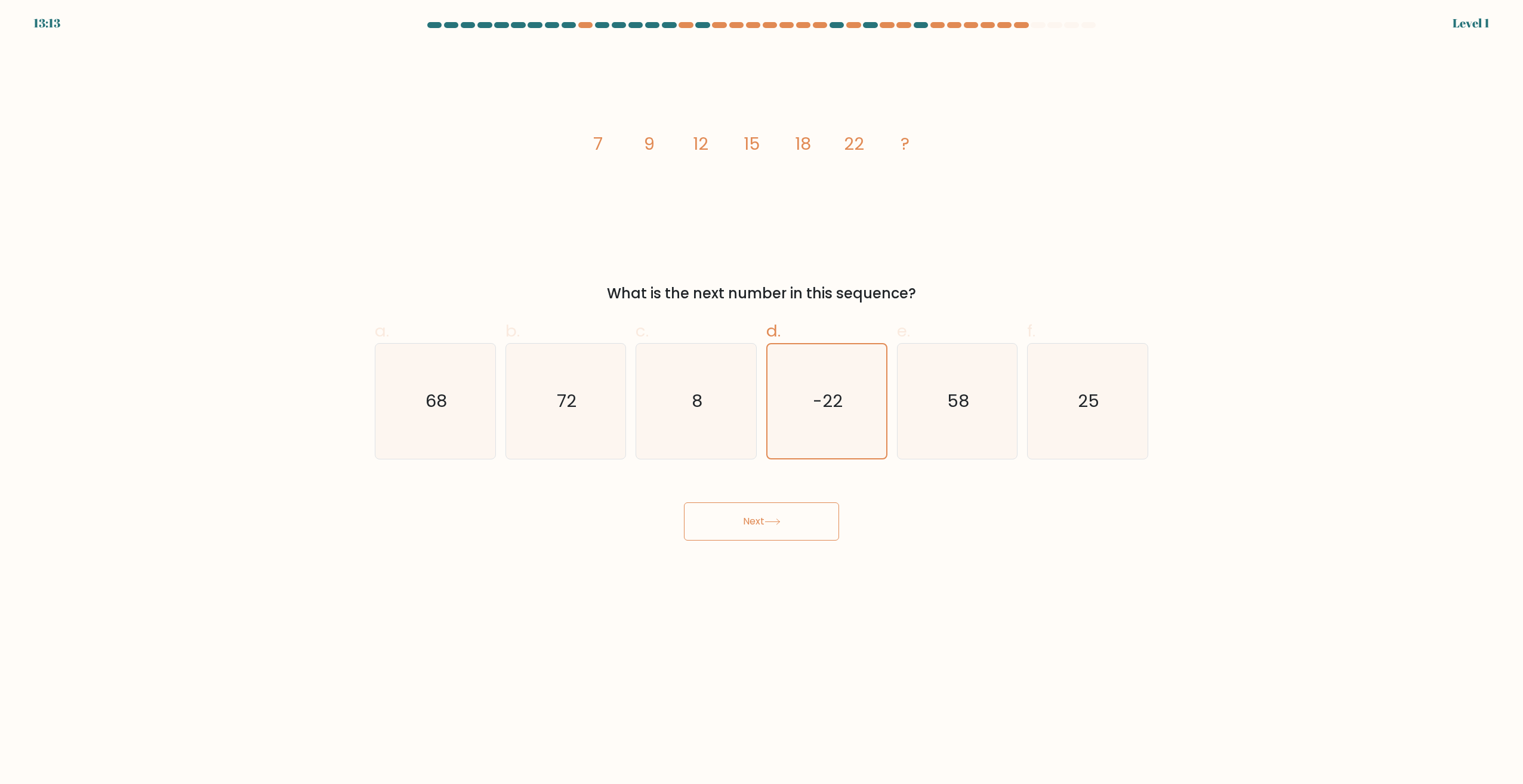
click at [778, 520] on icon at bounding box center [772, 522] width 16 height 7
click at [791, 432] on icon "-22" at bounding box center [827, 401] width 114 height 114
click at [762, 400] on input "d. -22" at bounding box center [761, 396] width 1 height 8
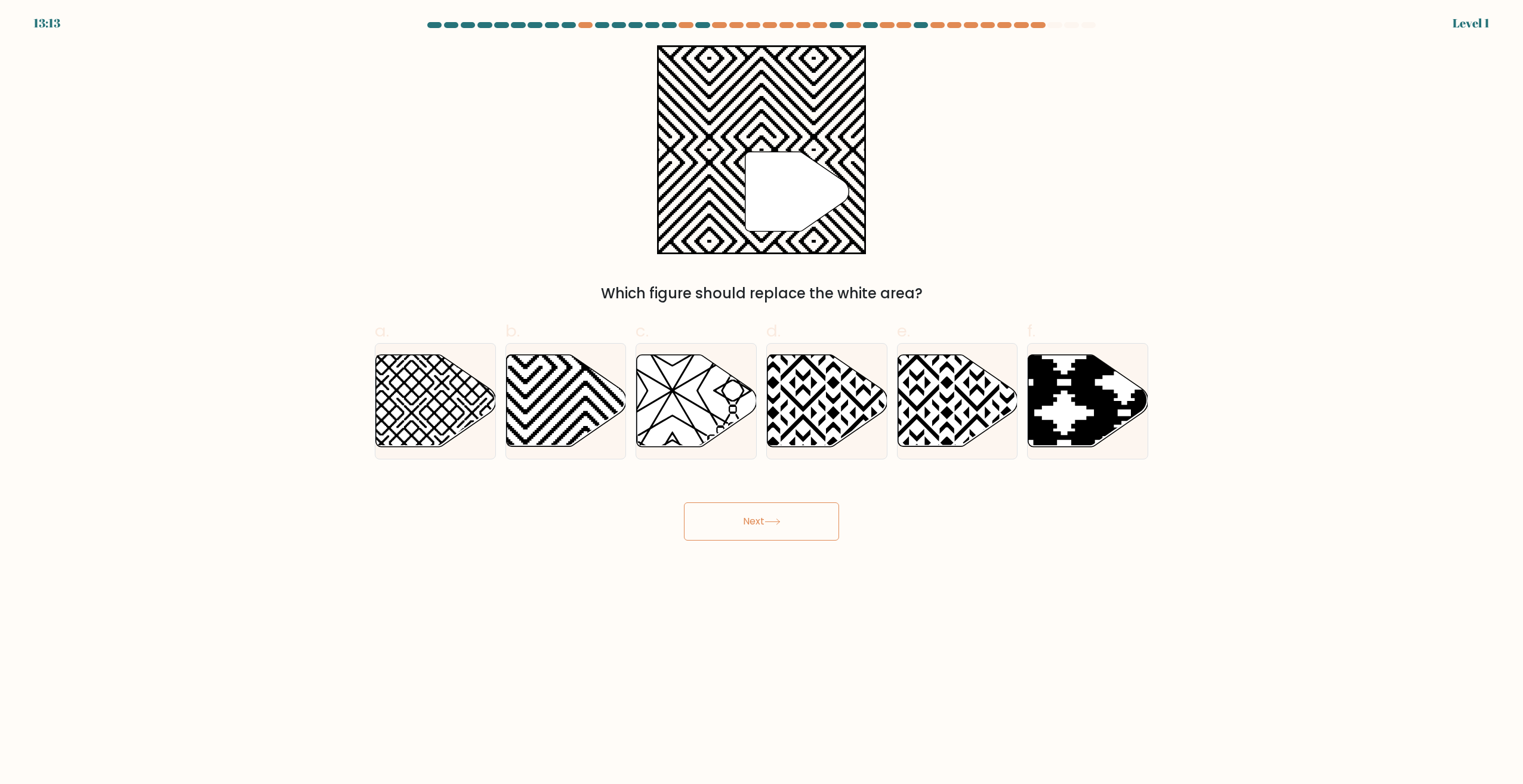
click at [781, 511] on button "Next" at bounding box center [761, 521] width 155 height 38
drag, startPoint x: 794, startPoint y: 447, endPoint x: 791, endPoint y: 490, distance: 43.1
click at [794, 451] on div at bounding box center [827, 401] width 121 height 116
click at [762, 400] on input "d." at bounding box center [761, 396] width 1 height 8
radio input "true"
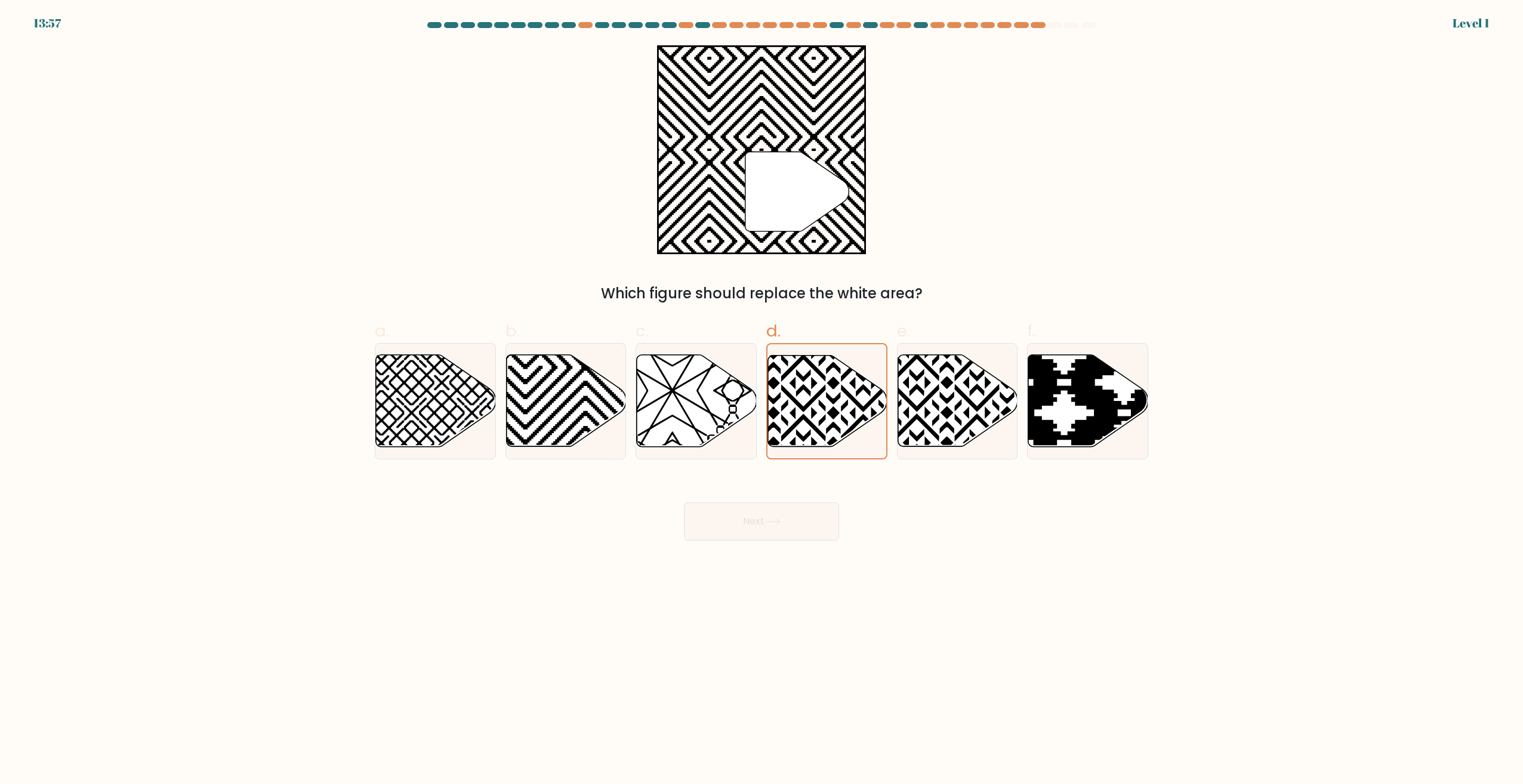
click at [789, 509] on button "Next" at bounding box center [761, 521] width 155 height 38
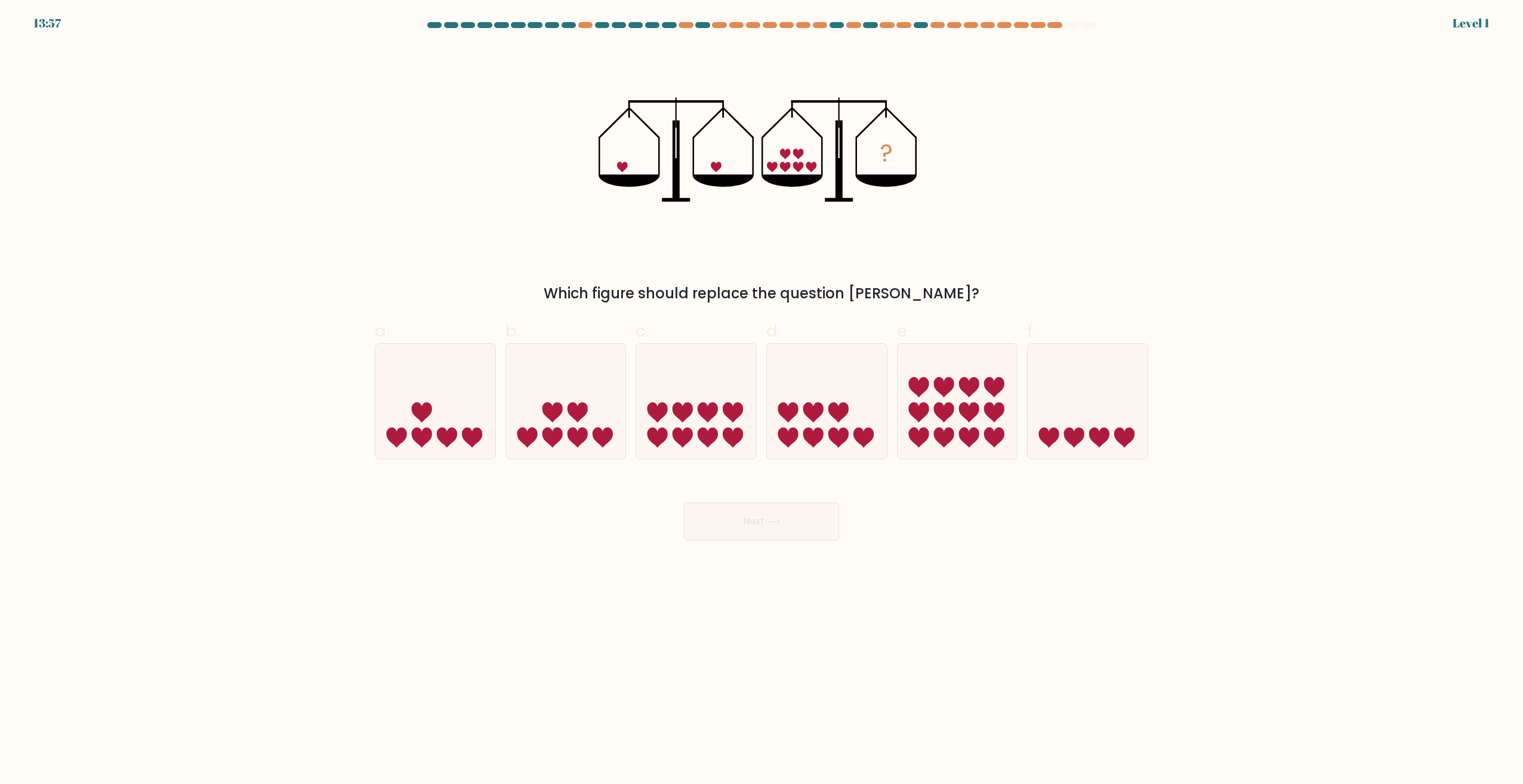
click at [802, 433] on icon at bounding box center [827, 401] width 120 height 99
click at [762, 400] on input "d." at bounding box center [761, 396] width 1 height 8
radio input "true"
drag, startPoint x: 781, startPoint y: 517, endPoint x: 782, endPoint y: 496, distance: 21.0
click at [781, 512] on button "Next" at bounding box center [761, 521] width 155 height 38
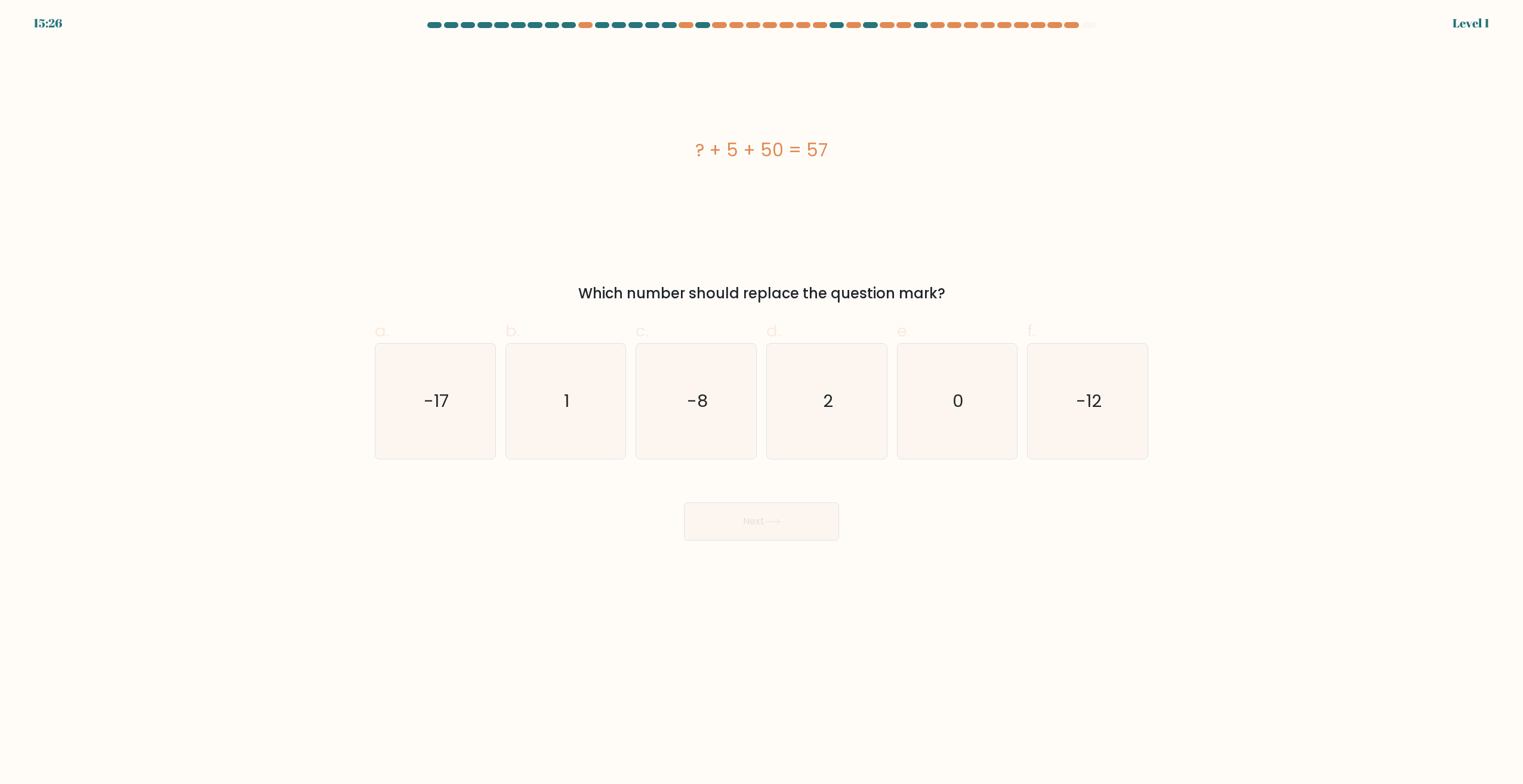
click at [794, 449] on icon "2" at bounding box center [827, 401] width 115 height 115
click at [762, 400] on input "d. 2" at bounding box center [761, 396] width 1 height 8
radio input "true"
drag, startPoint x: 782, startPoint y: 512, endPoint x: 787, endPoint y: 499, distance: 13.9
click at [782, 513] on button "Next" at bounding box center [761, 521] width 155 height 38
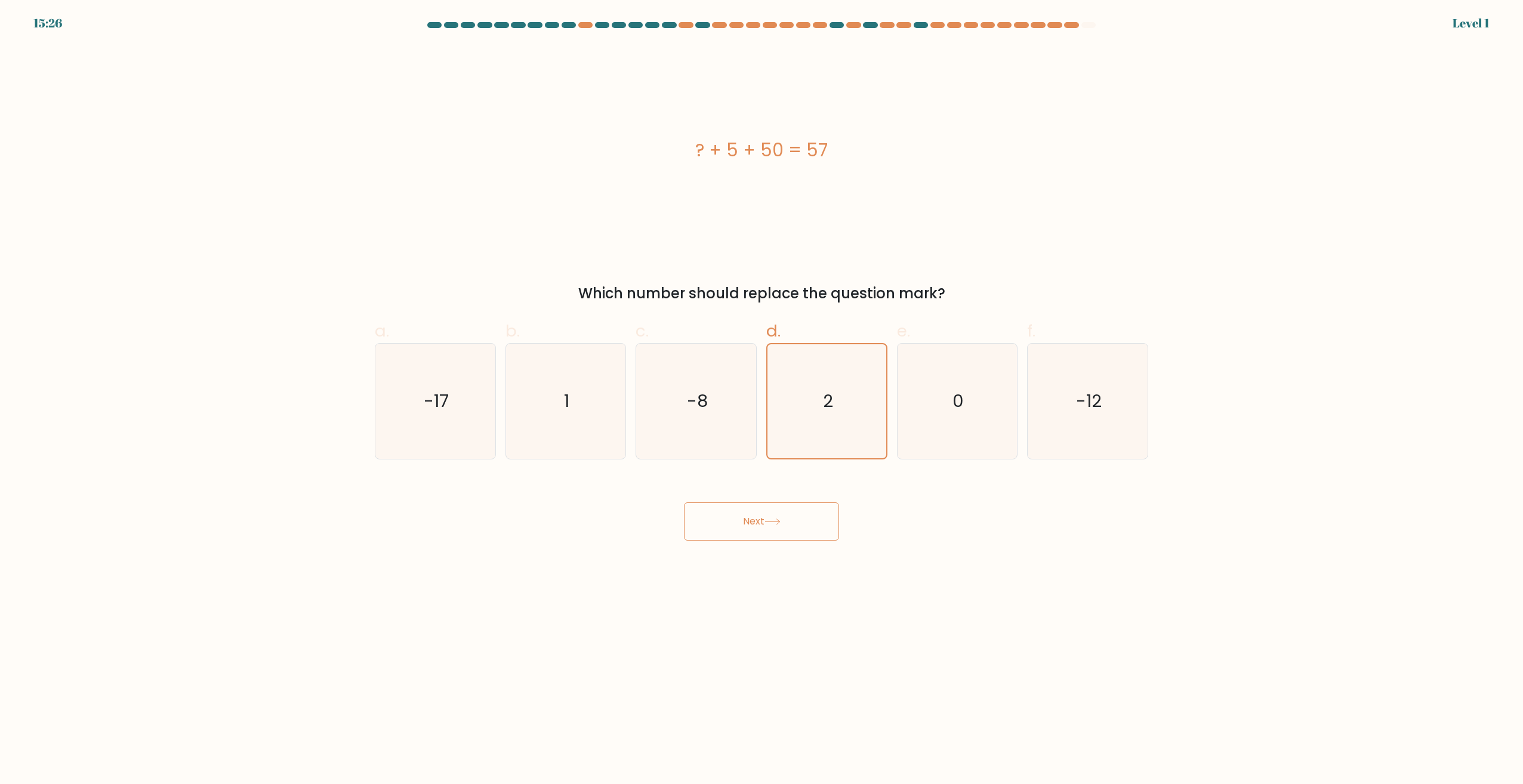
click at [798, 447] on icon "2" at bounding box center [827, 401] width 114 height 114
click at [762, 400] on input "d. 2" at bounding box center [761, 396] width 1 height 8
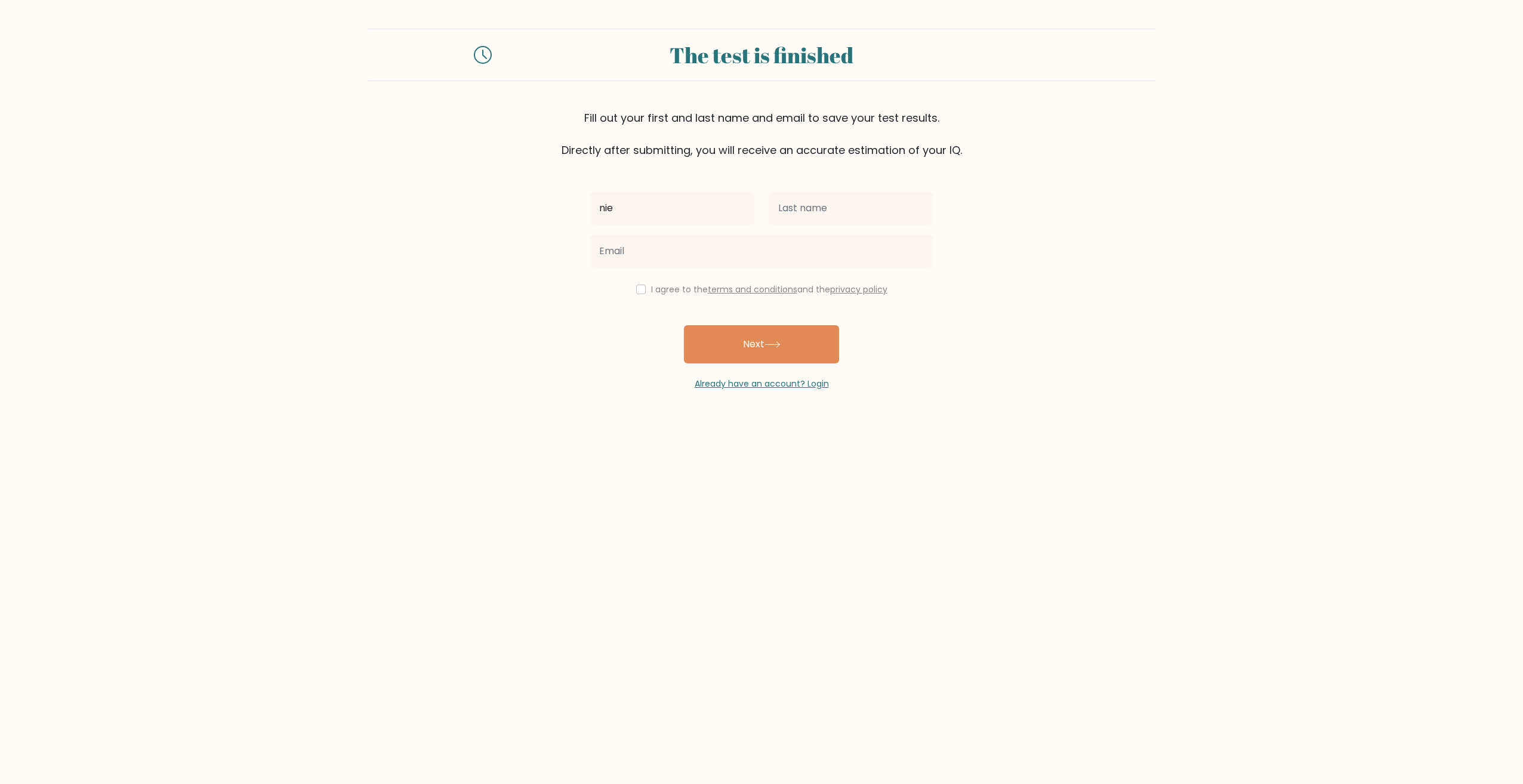
type input "nie"
click at [893, 195] on input "text" at bounding box center [851, 208] width 165 height 33
type input "chce mi sie"
click at [694, 252] on input "email" at bounding box center [762, 251] width 344 height 33
drag, startPoint x: 645, startPoint y: 293, endPoint x: 638, endPoint y: 293, distance: 7.0
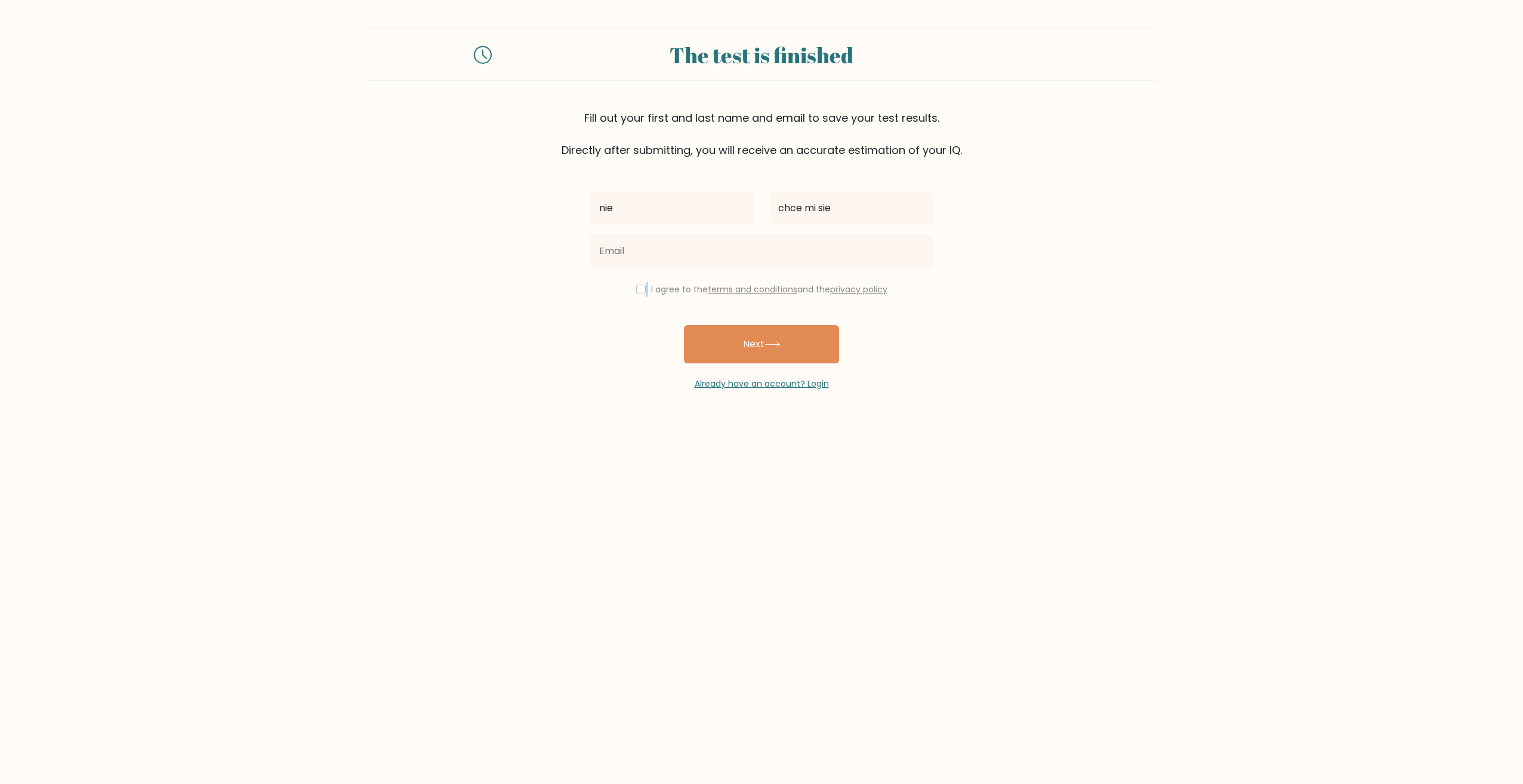
click at [638, 293] on div "I agree to the terms and conditions and the privacy policy" at bounding box center [762, 290] width 358 height 14
drag, startPoint x: 638, startPoint y: 293, endPoint x: 645, endPoint y: 290, distance: 7.6
click at [645, 290] on div "I agree to the terms and conditions and the privacy policy" at bounding box center [762, 290] width 358 height 14
click at [640, 290] on input "checkbox" at bounding box center [641, 289] width 10 height 10
checkbox input "true"
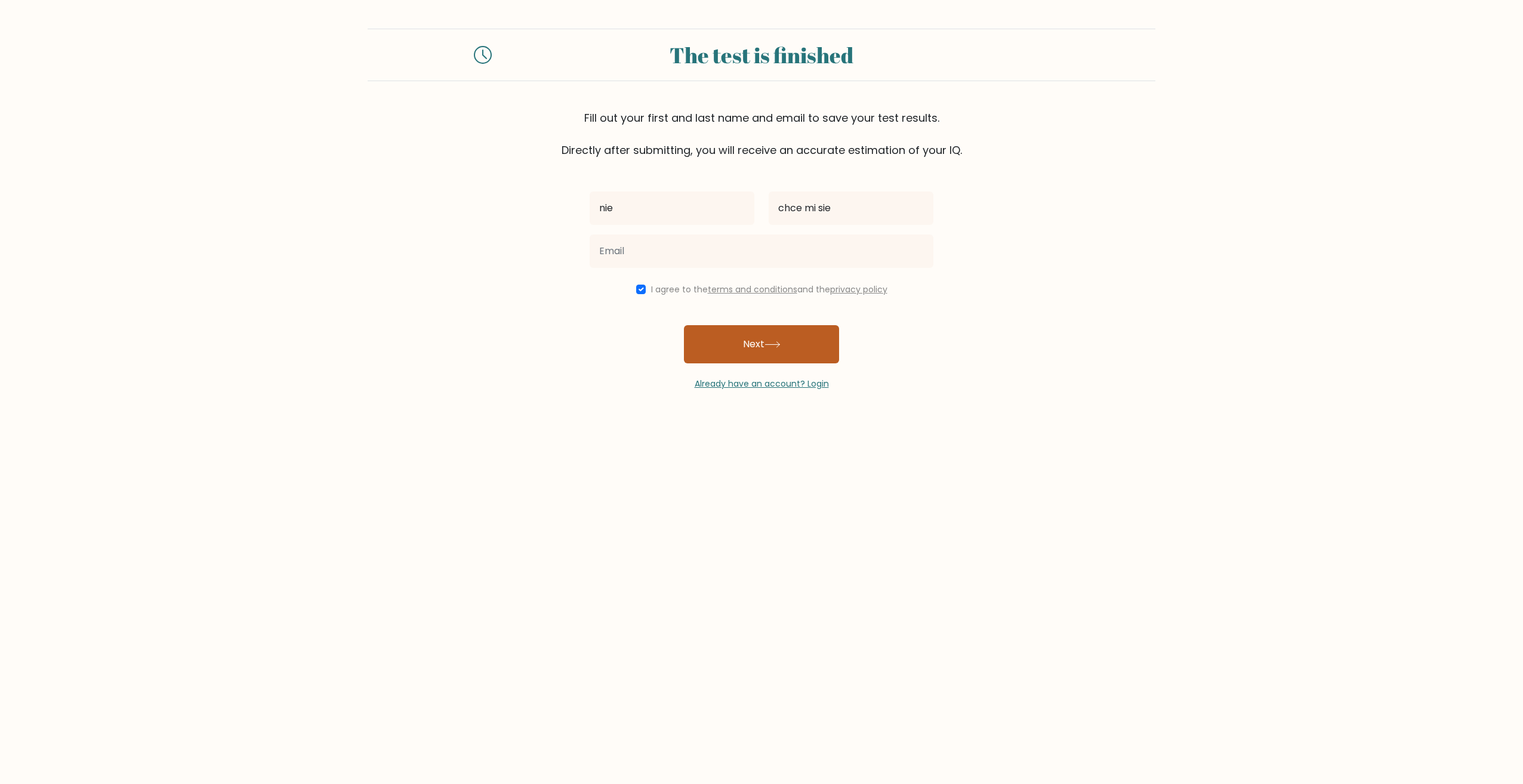
click at [786, 345] on button "Next" at bounding box center [761, 344] width 155 height 38
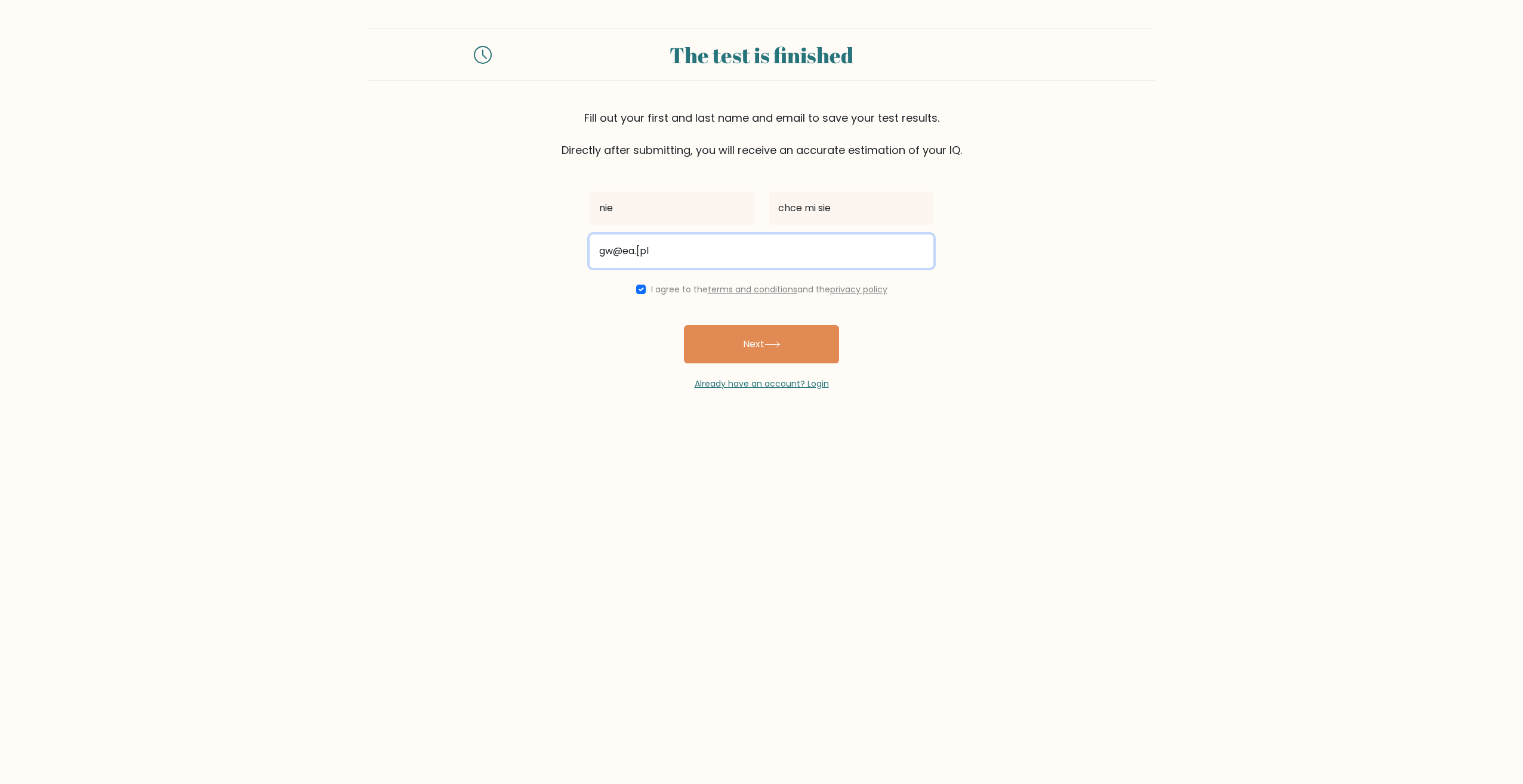
click at [684, 325] on button "Next" at bounding box center [761, 344] width 155 height 38
type input "[EMAIL_ADDRESS][DOMAIN_NAME]"
click at [684, 325] on button "Next" at bounding box center [761, 344] width 155 height 38
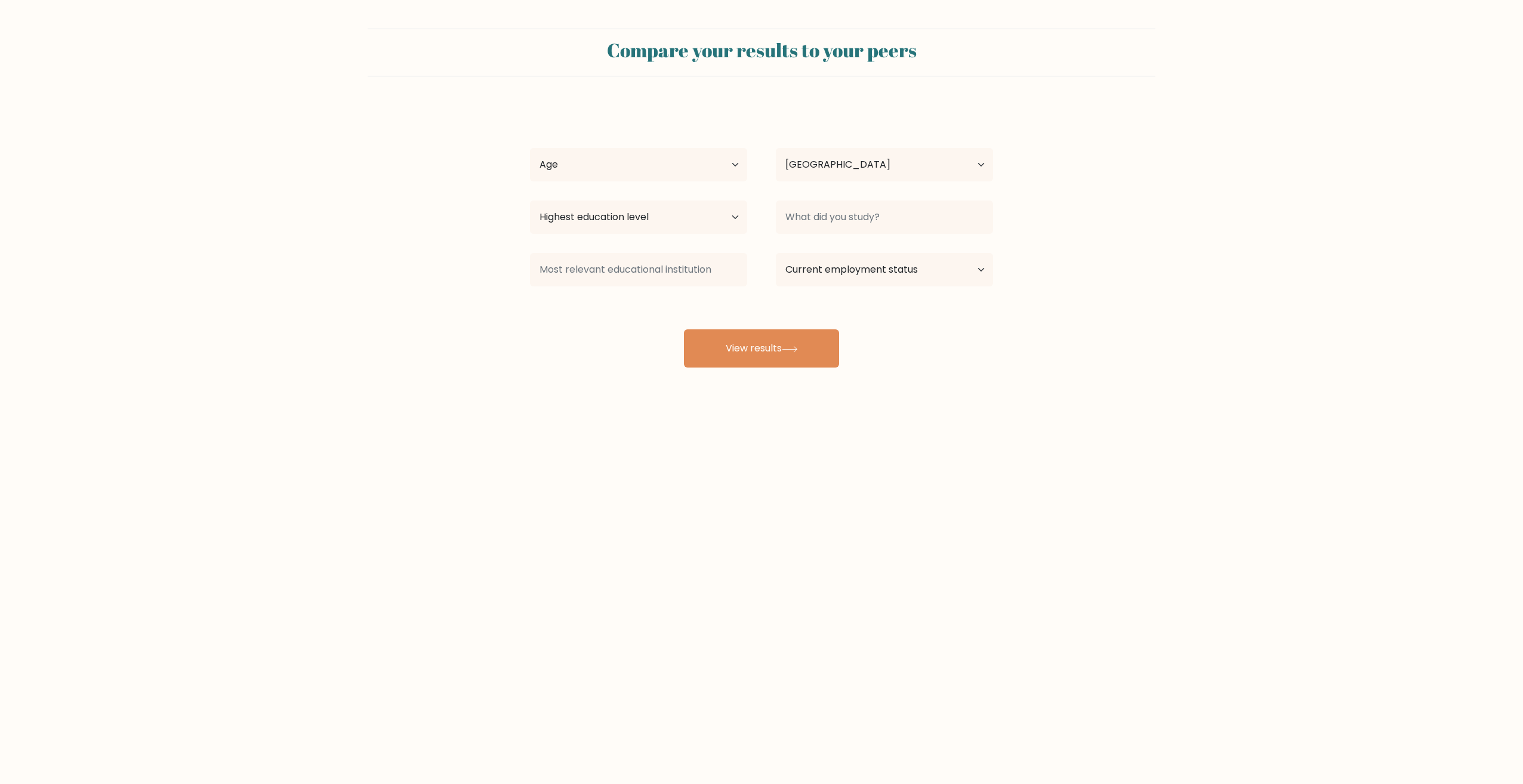
select select "PL"
click at [633, 175] on select "Age Under [DEMOGRAPHIC_DATA] [DEMOGRAPHIC_DATA] [DEMOGRAPHIC_DATA] [DEMOGRAPHIC…" at bounding box center [638, 164] width 217 height 33
select select "min_18"
click at [530, 148] on select "Age Under [DEMOGRAPHIC_DATA] [DEMOGRAPHIC_DATA] [DEMOGRAPHIC_DATA] [DEMOGRAPHIC…" at bounding box center [638, 164] width 217 height 33
click at [632, 226] on select "Highest education level No schooling Primary Lower Secondary Upper Secondary Oc…" at bounding box center [638, 217] width 217 height 33
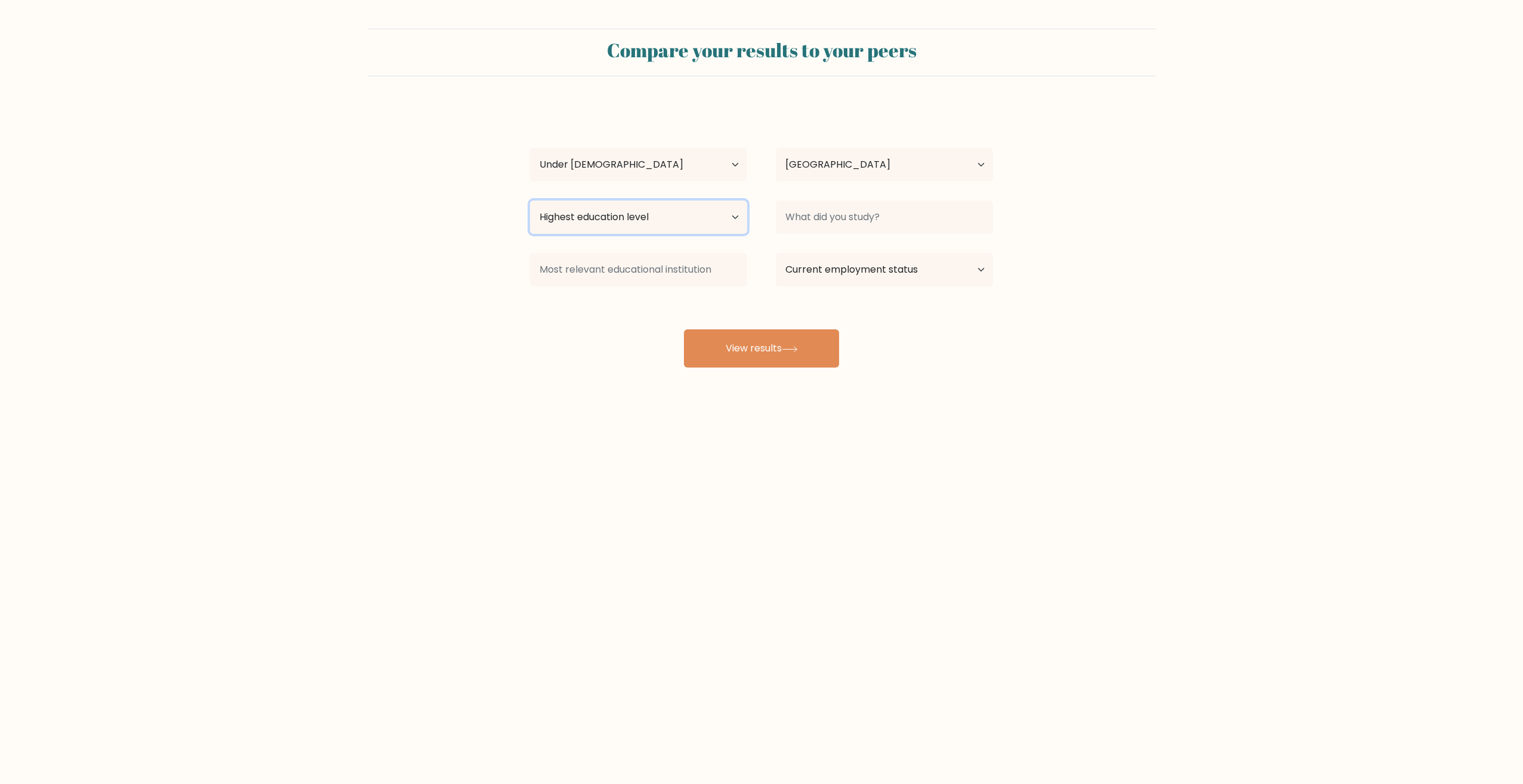
select select "lower_secondary"
click at [530, 201] on select "Highest education level No schooling Primary Lower Secondary Upper Secondary Oc…" at bounding box center [638, 217] width 217 height 33
click at [836, 198] on div at bounding box center [884, 217] width 246 height 43
click at [847, 211] on input at bounding box center [884, 217] width 217 height 33
type input "o"
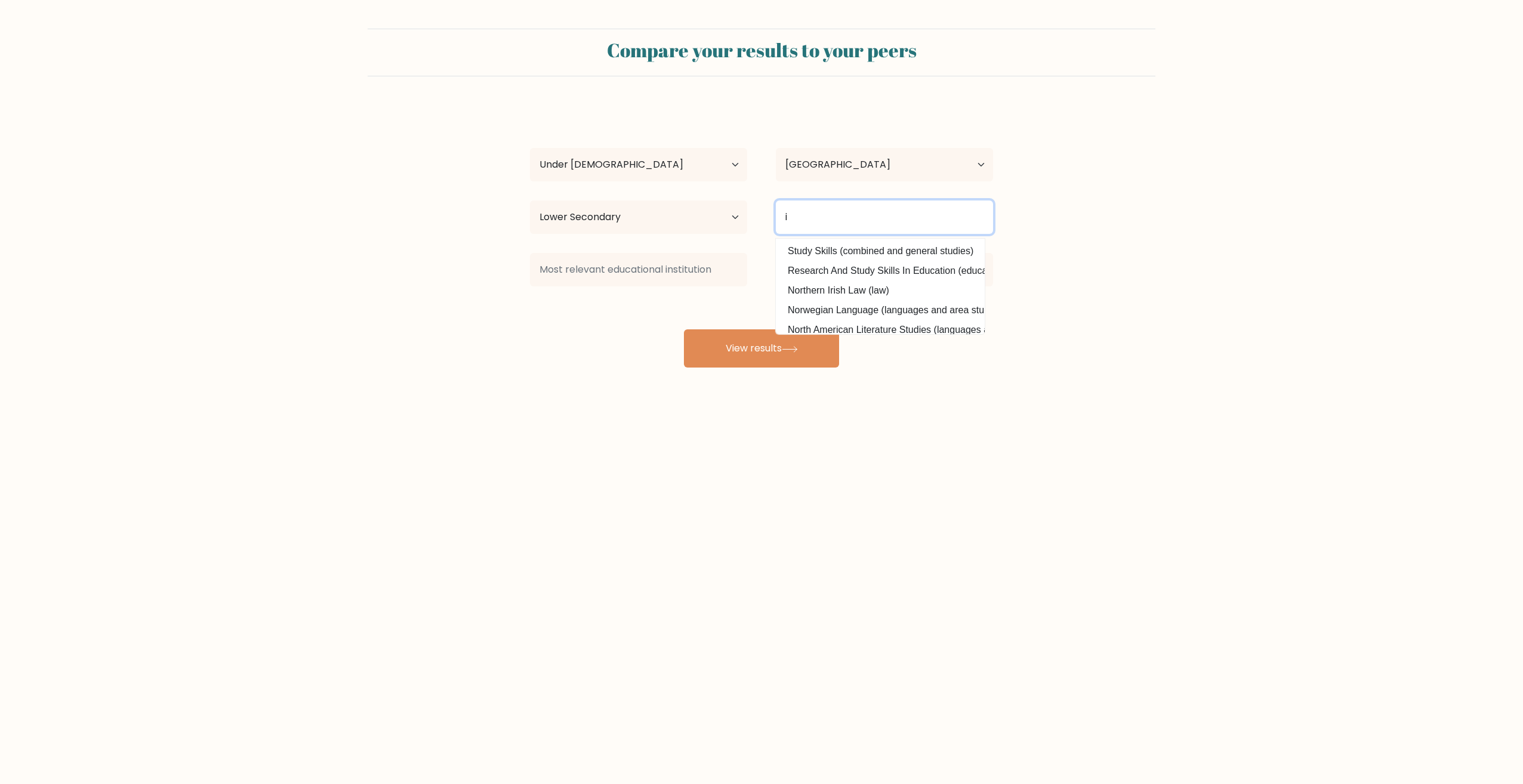
type input "i"
type input "IT"
click at [988, 407] on div "Compare your results to your peers nie chce mi sie Age Under [DEMOGRAPHIC_DATA]…" at bounding box center [761, 226] width 1523 height 452
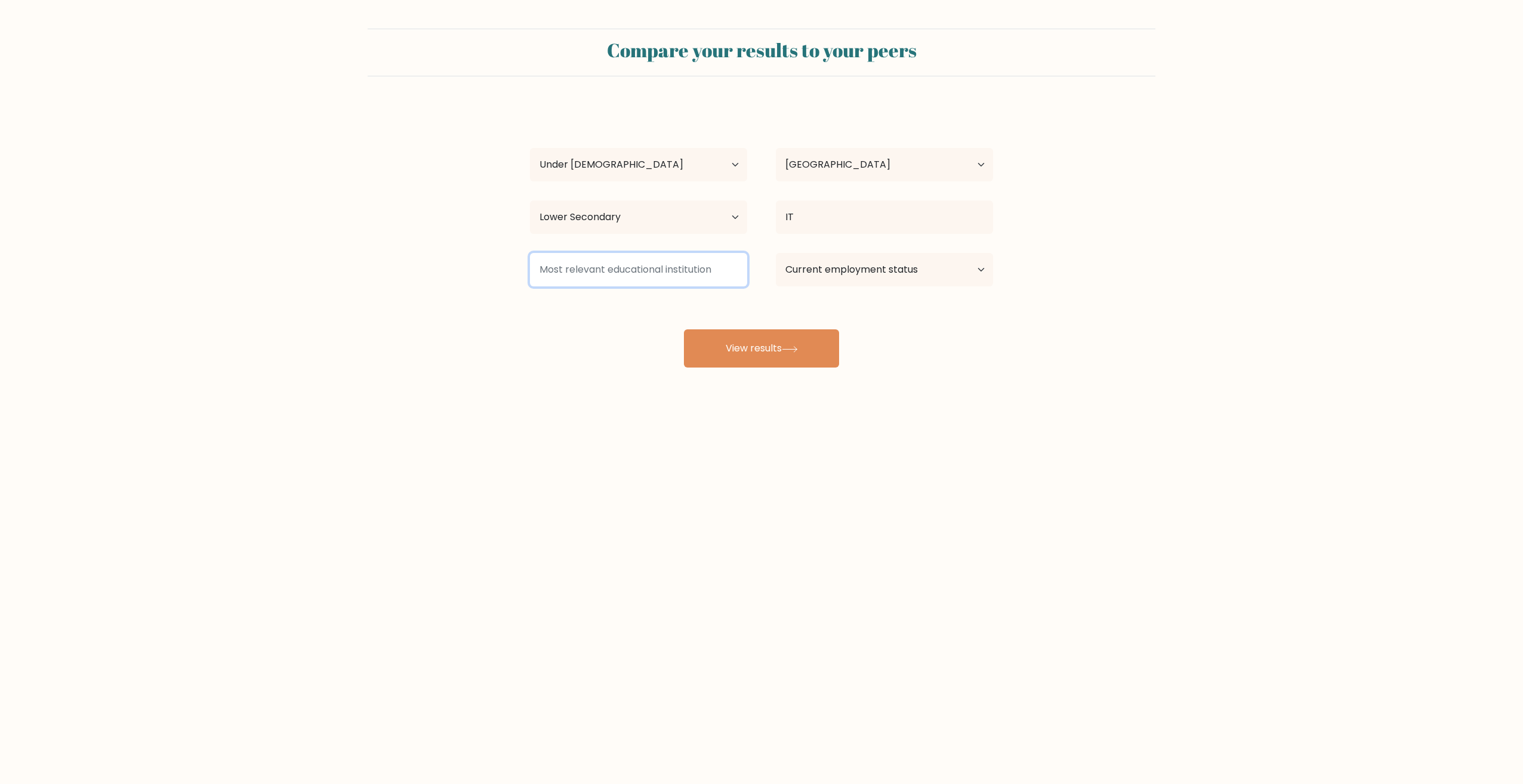
click at [617, 262] on input at bounding box center [638, 269] width 217 height 33
click at [885, 282] on select "Current employment status Employed Student Retired Other / prefer not to answer" at bounding box center [884, 269] width 217 height 33
select select "student"
click at [776, 253] on select "Current employment status Employed Student Retired Other / prefer not to answer" at bounding box center [884, 269] width 217 height 33
click at [796, 341] on button "View results" at bounding box center [761, 349] width 155 height 38
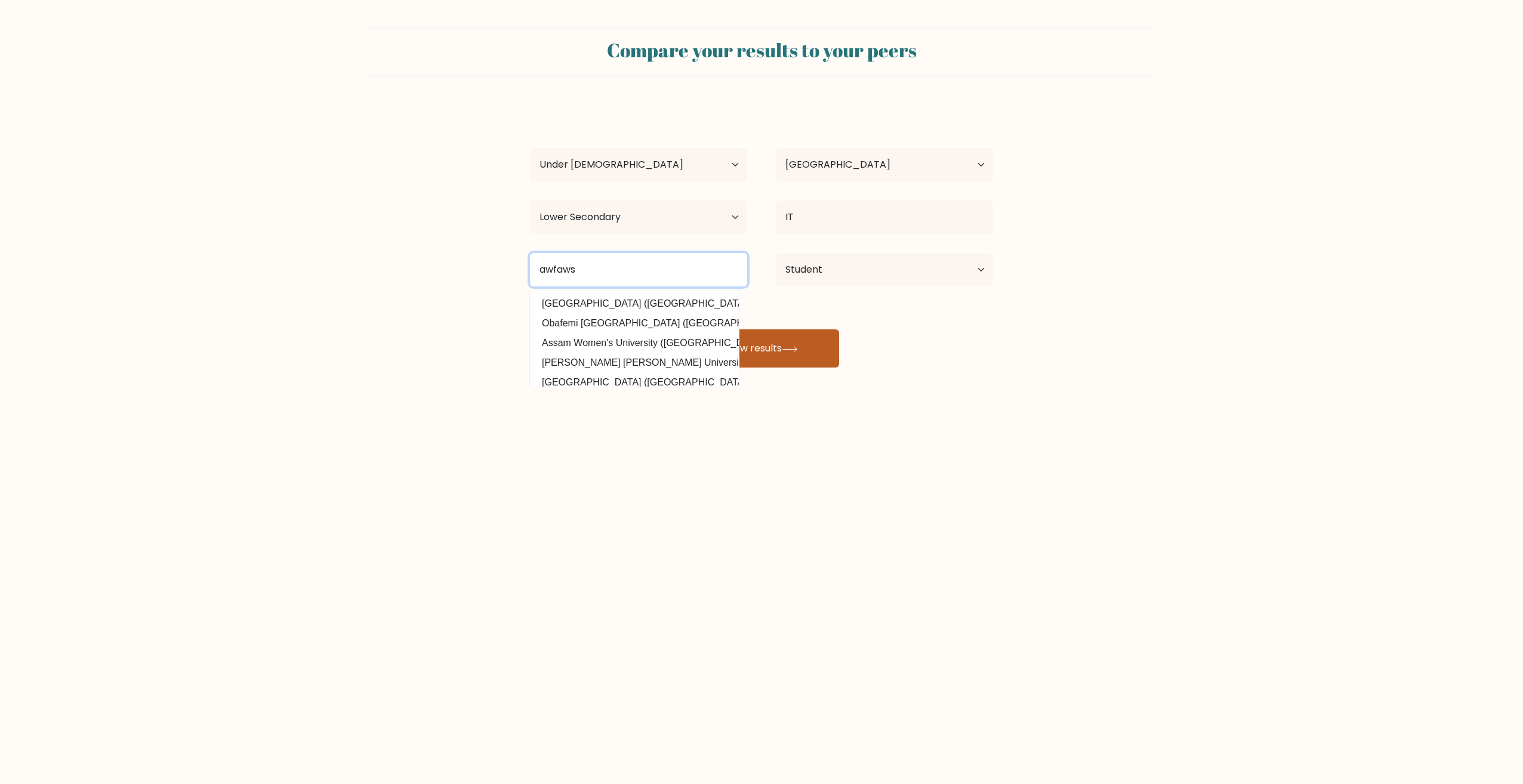
type input "awfaws"
click at [779, 360] on button "View results" at bounding box center [761, 349] width 155 height 38
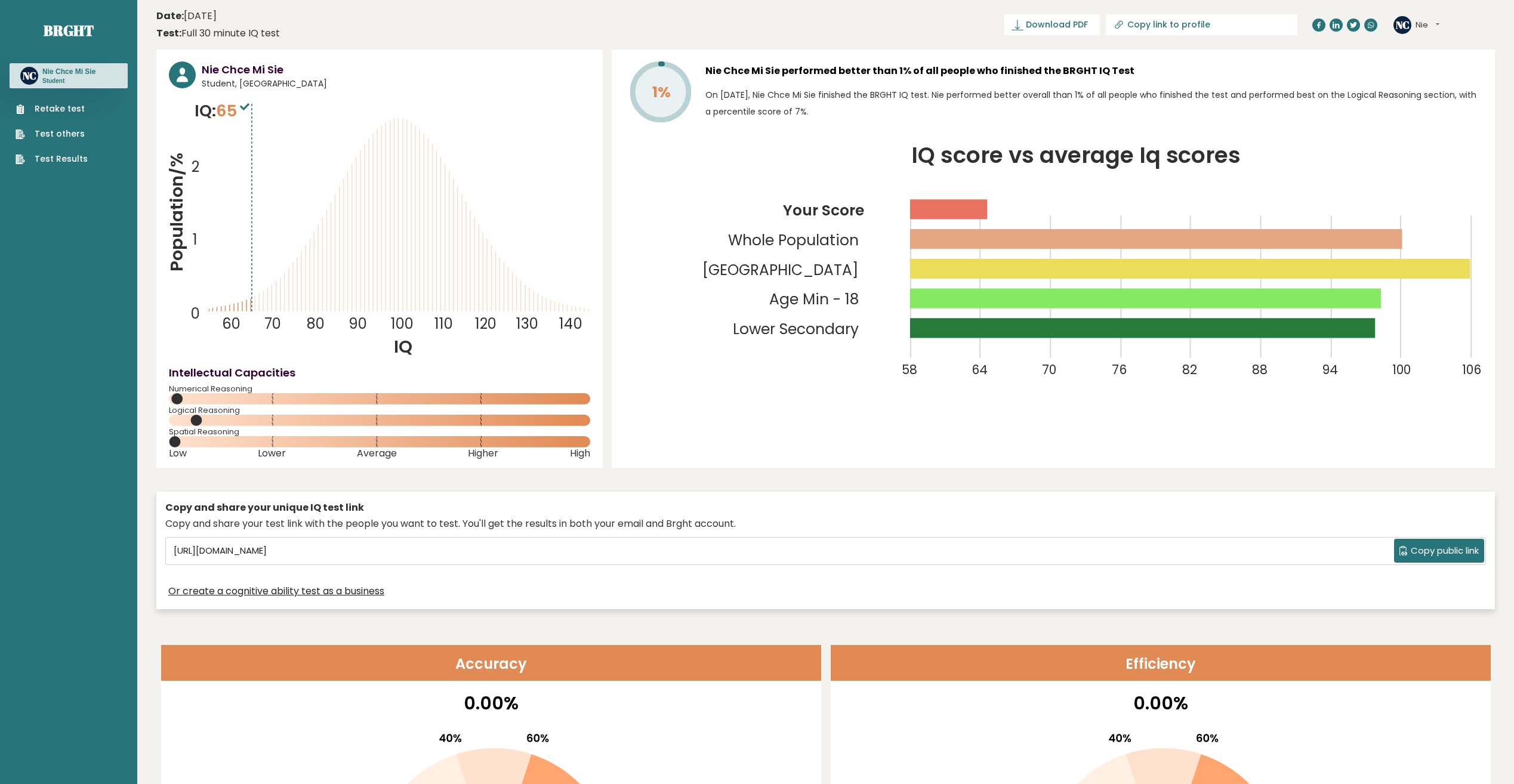
click at [71, 160] on link "Test Results" at bounding box center [52, 159] width 72 height 12
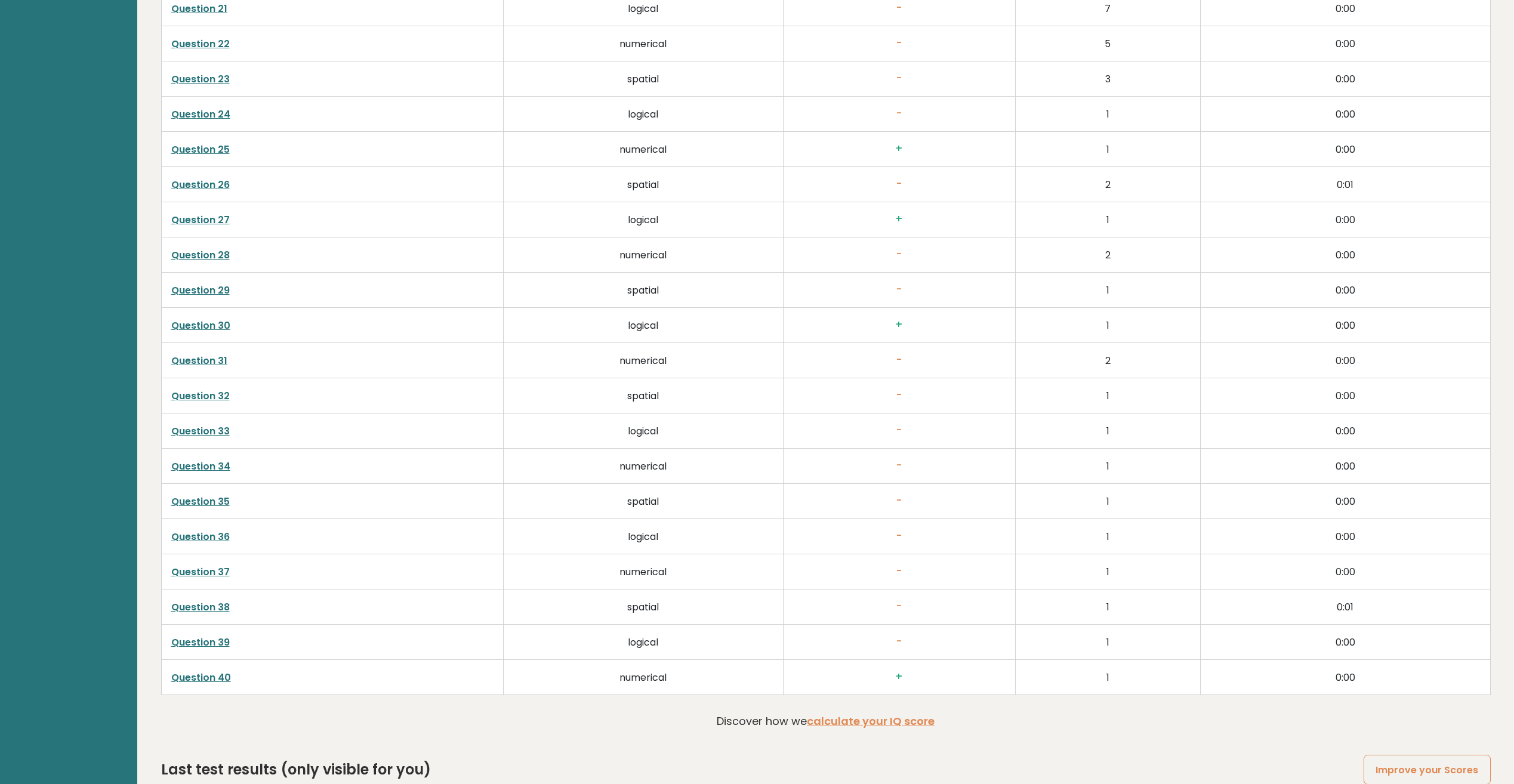
scroll to position [2980, 0]
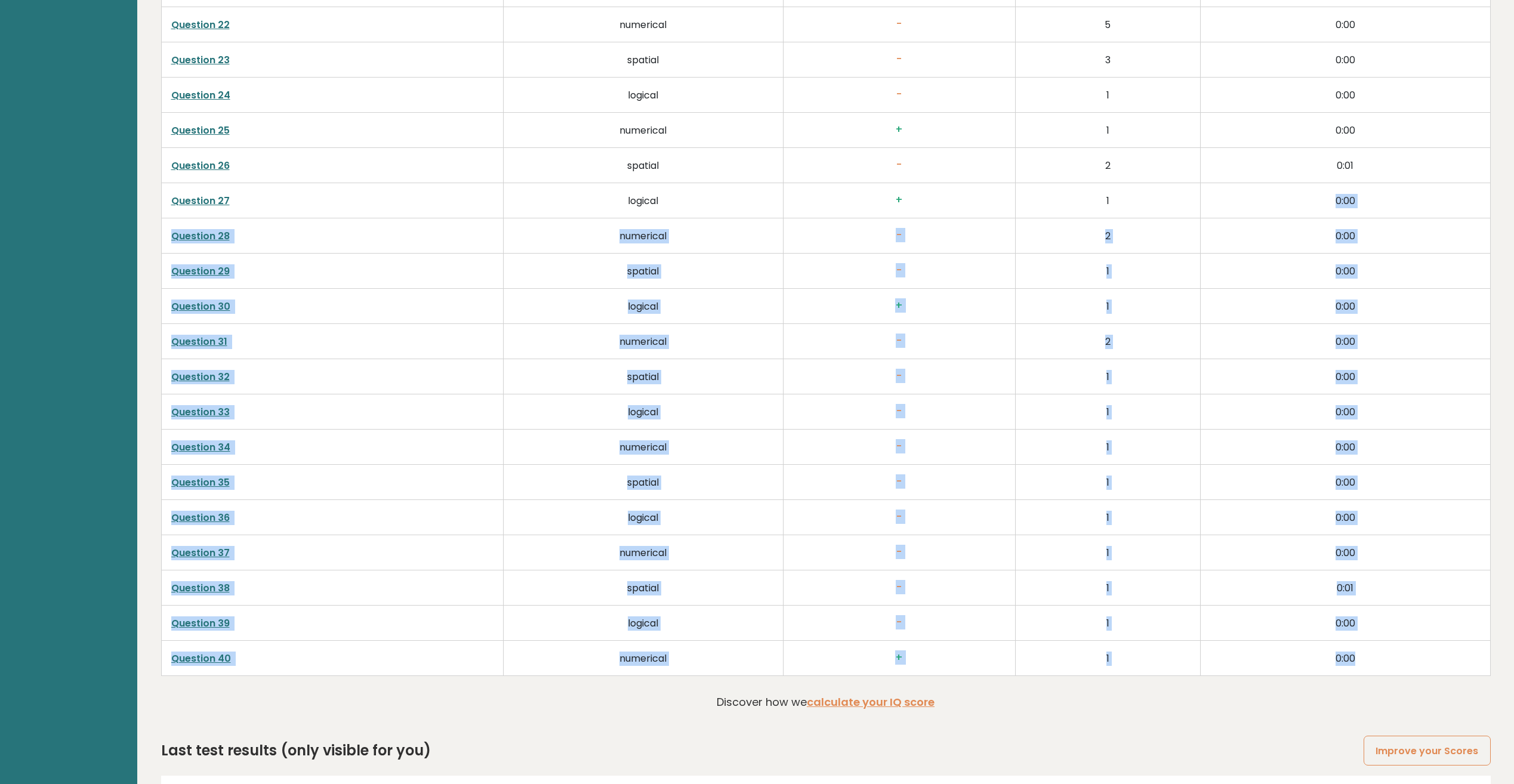
drag, startPoint x: 1373, startPoint y: 652, endPoint x: 1288, endPoint y: 190, distance: 469.8
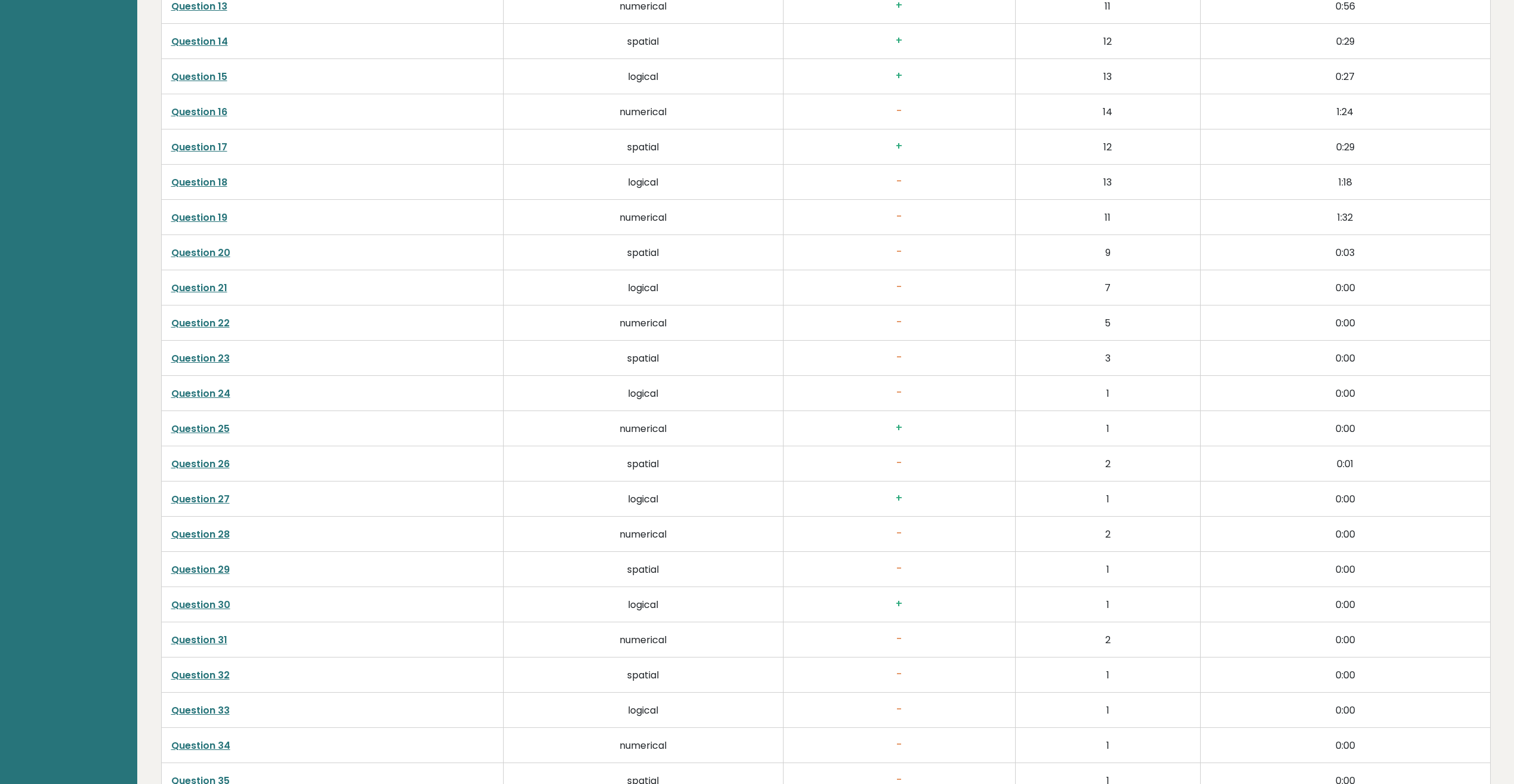
click at [1283, 363] on td "0:00" at bounding box center [1345, 358] width 290 height 35
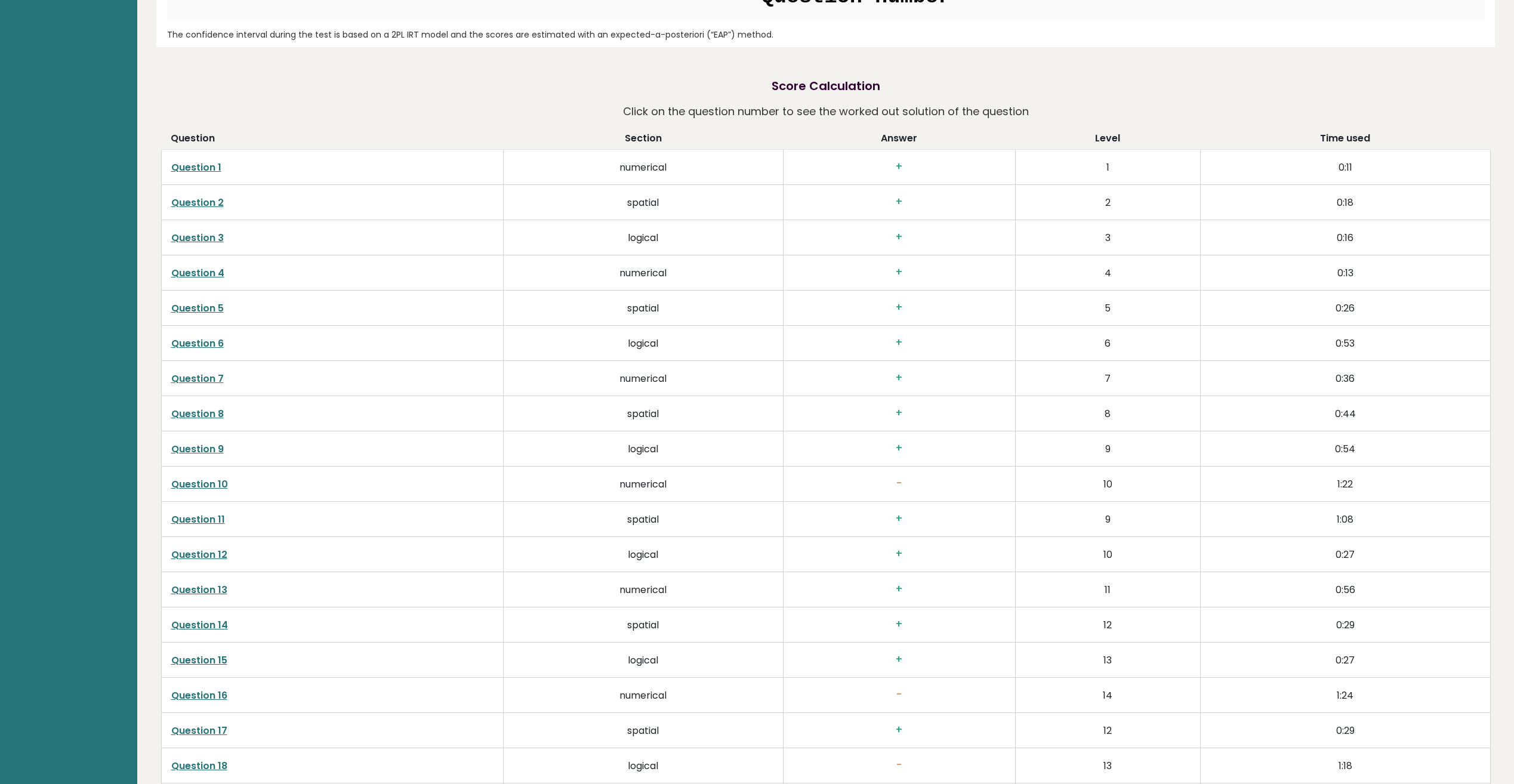
scroll to position [2145, 0]
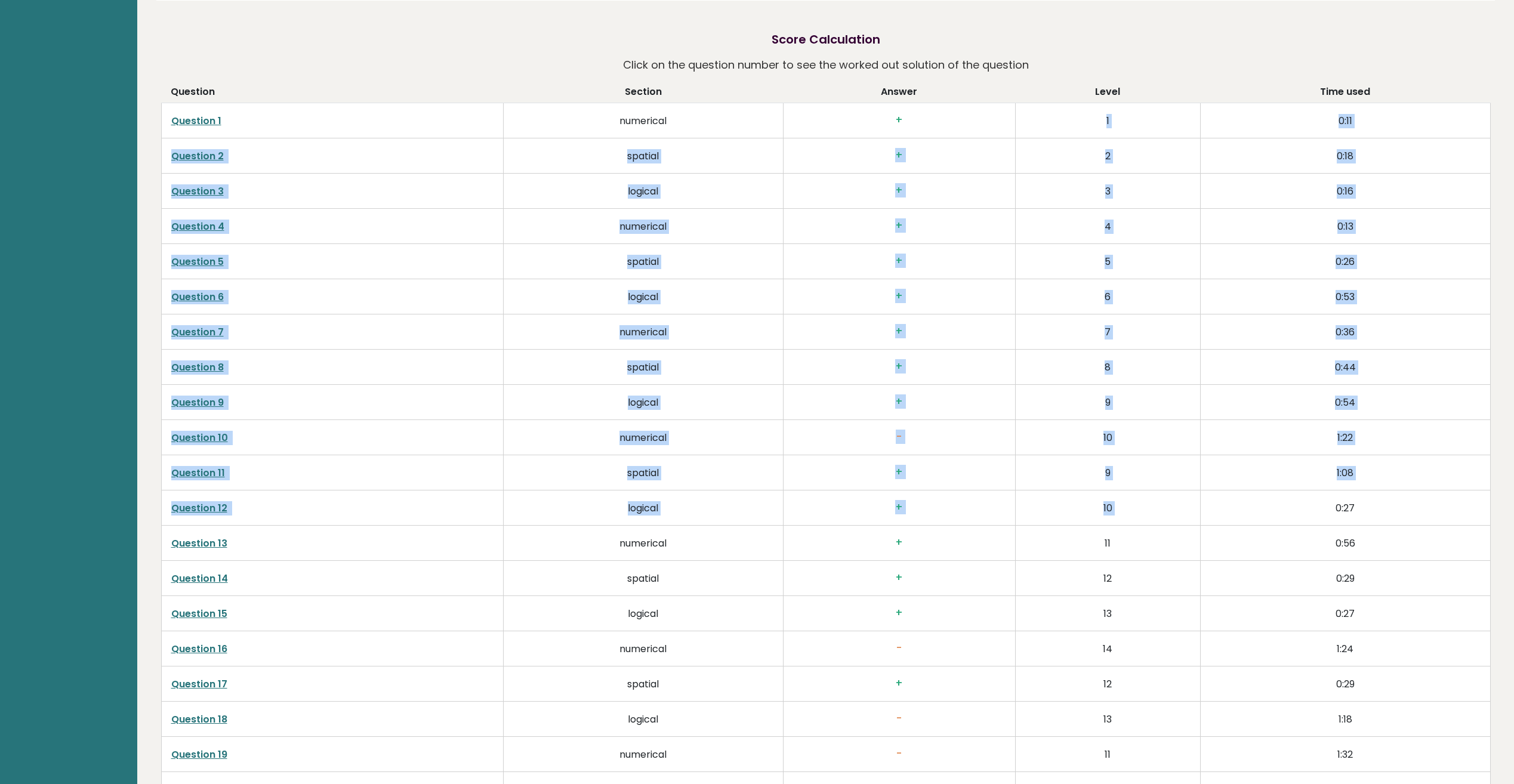
drag, startPoint x: 1107, startPoint y: 146, endPoint x: 1232, endPoint y: 519, distance: 393.4
drag, startPoint x: 1232, startPoint y: 519, endPoint x: 1218, endPoint y: 502, distance: 22.0
click at [1218, 502] on td "0:27" at bounding box center [1345, 508] width 290 height 35
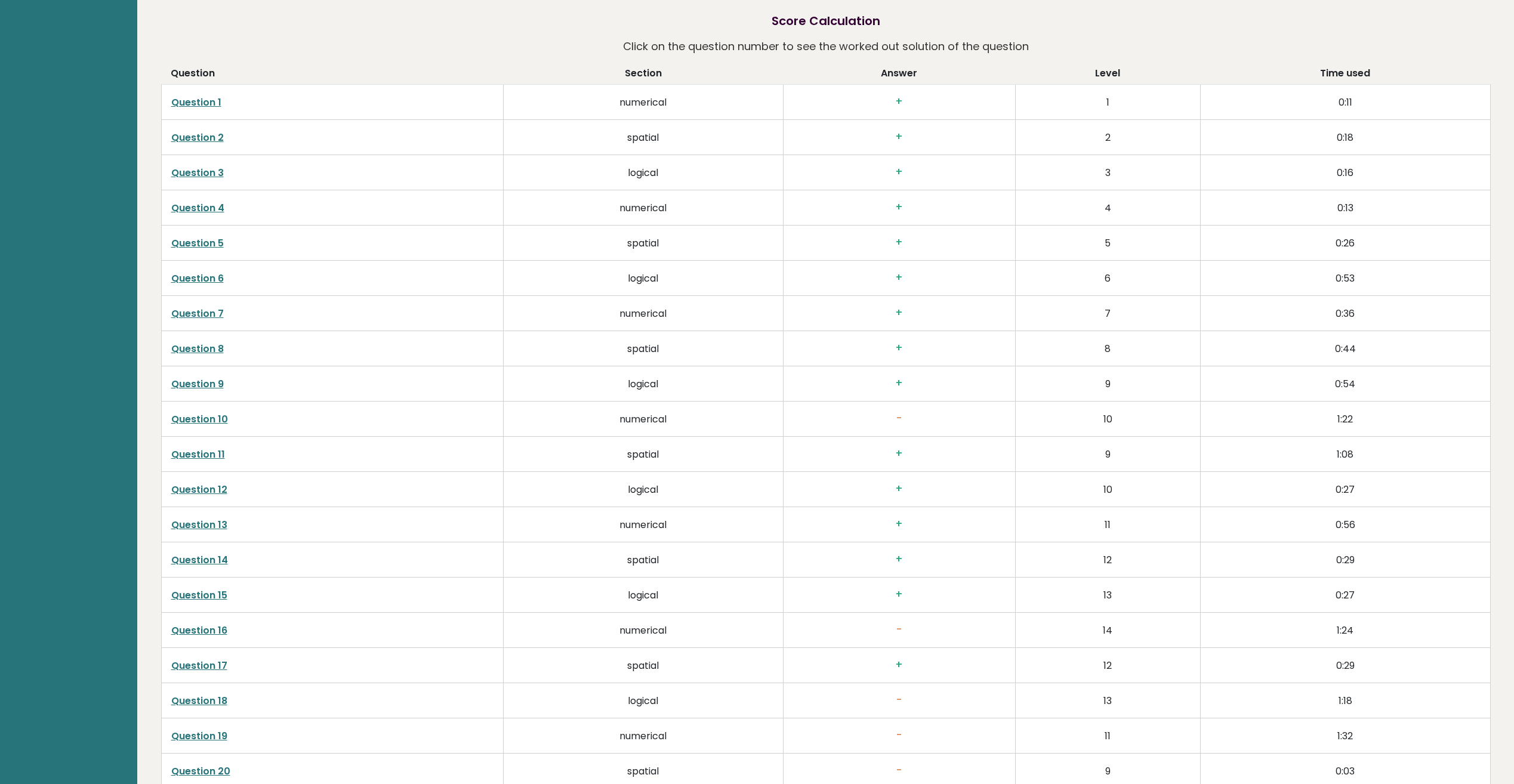
scroll to position [2085, 0]
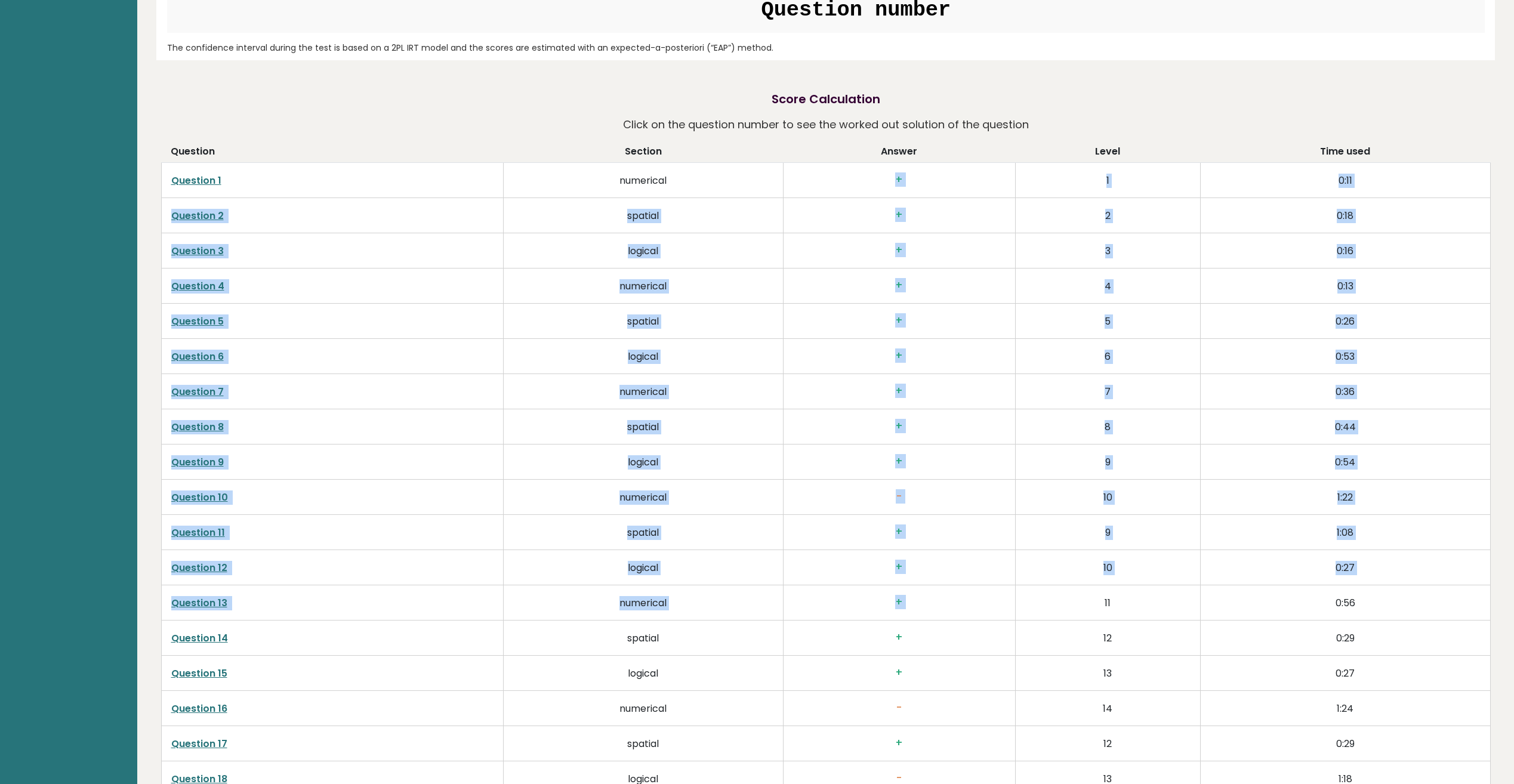
drag, startPoint x: 880, startPoint y: 183, endPoint x: 1029, endPoint y: 608, distance: 450.4
drag, startPoint x: 1029, startPoint y: 608, endPoint x: 965, endPoint y: 547, distance: 88.4
click at [965, 547] on td "+" at bounding box center [899, 533] width 232 height 35
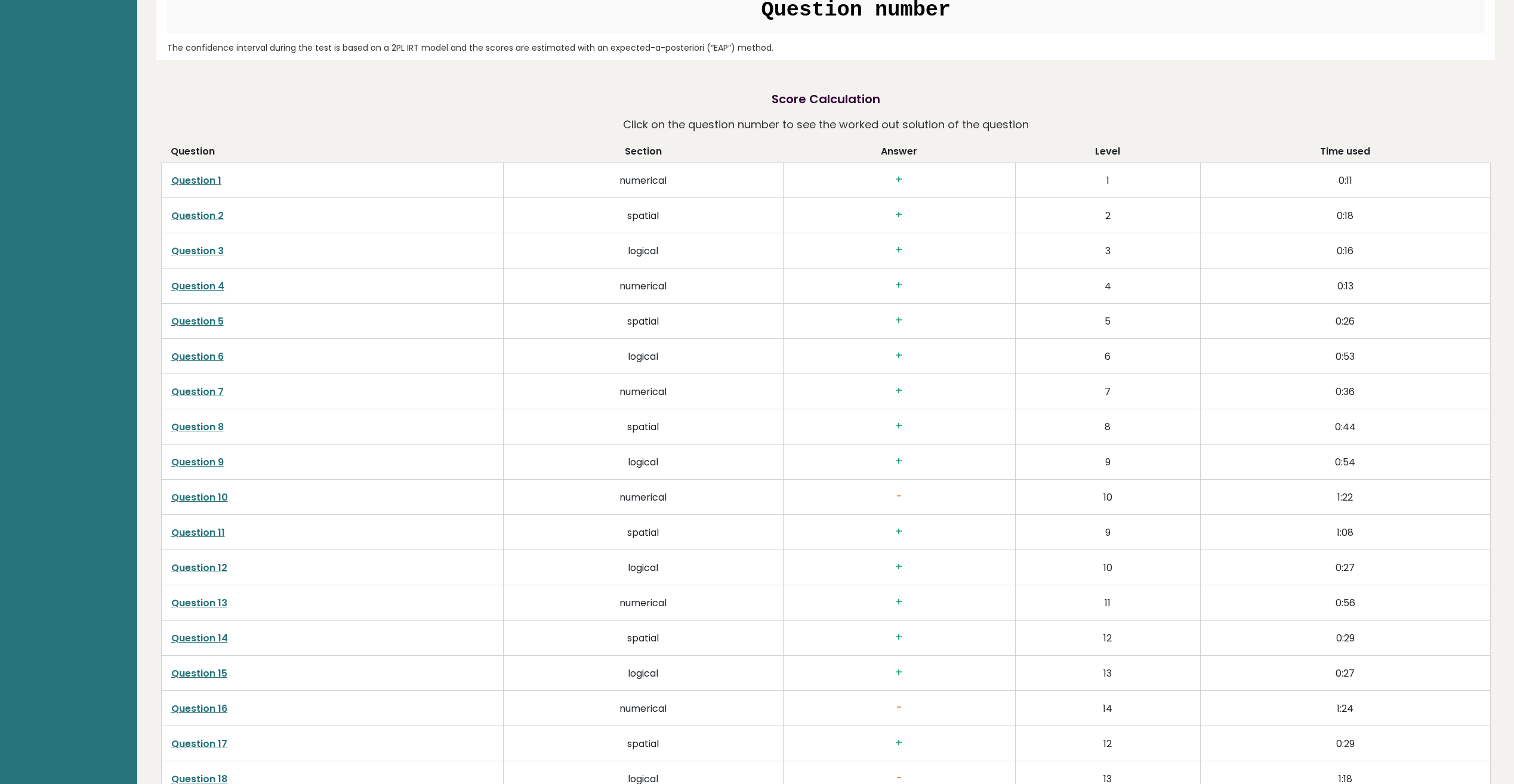
drag, startPoint x: 971, startPoint y: 544, endPoint x: 821, endPoint y: 513, distance: 153.2
click at [821, 513] on td "-" at bounding box center [899, 498] width 232 height 35
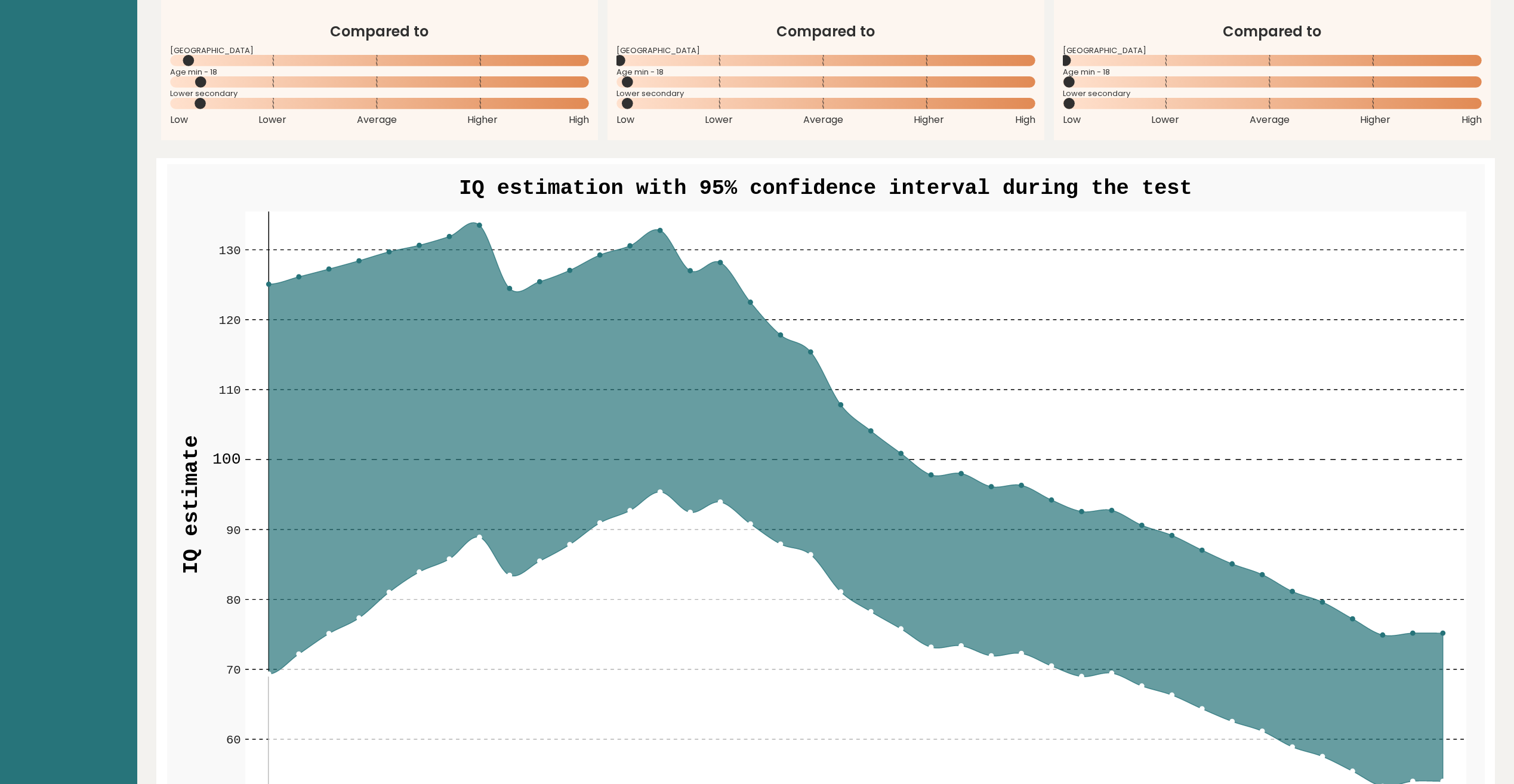
scroll to position [1250, 0]
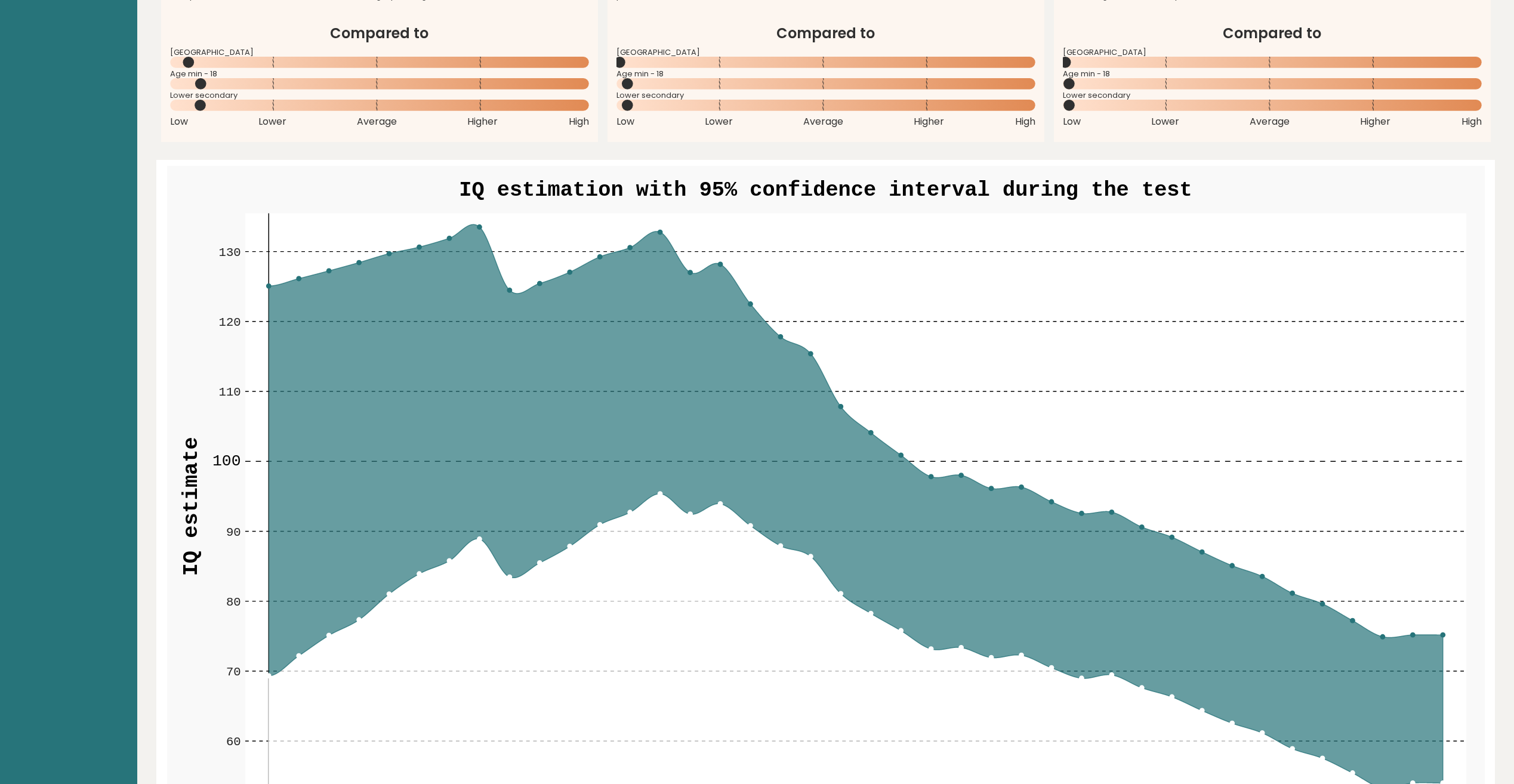
drag, startPoint x: 811, startPoint y: 291, endPoint x: 705, endPoint y: 272, distance: 107.7
click at [705, 272] on icon at bounding box center [856, 506] width 1175 height 564
drag, startPoint x: 638, startPoint y: 275, endPoint x: 529, endPoint y: 269, distance: 109.2
click at [529, 269] on rect at bounding box center [856, 506] width 1222 height 587
drag, startPoint x: 461, startPoint y: 331, endPoint x: 160, endPoint y: 320, distance: 301.2
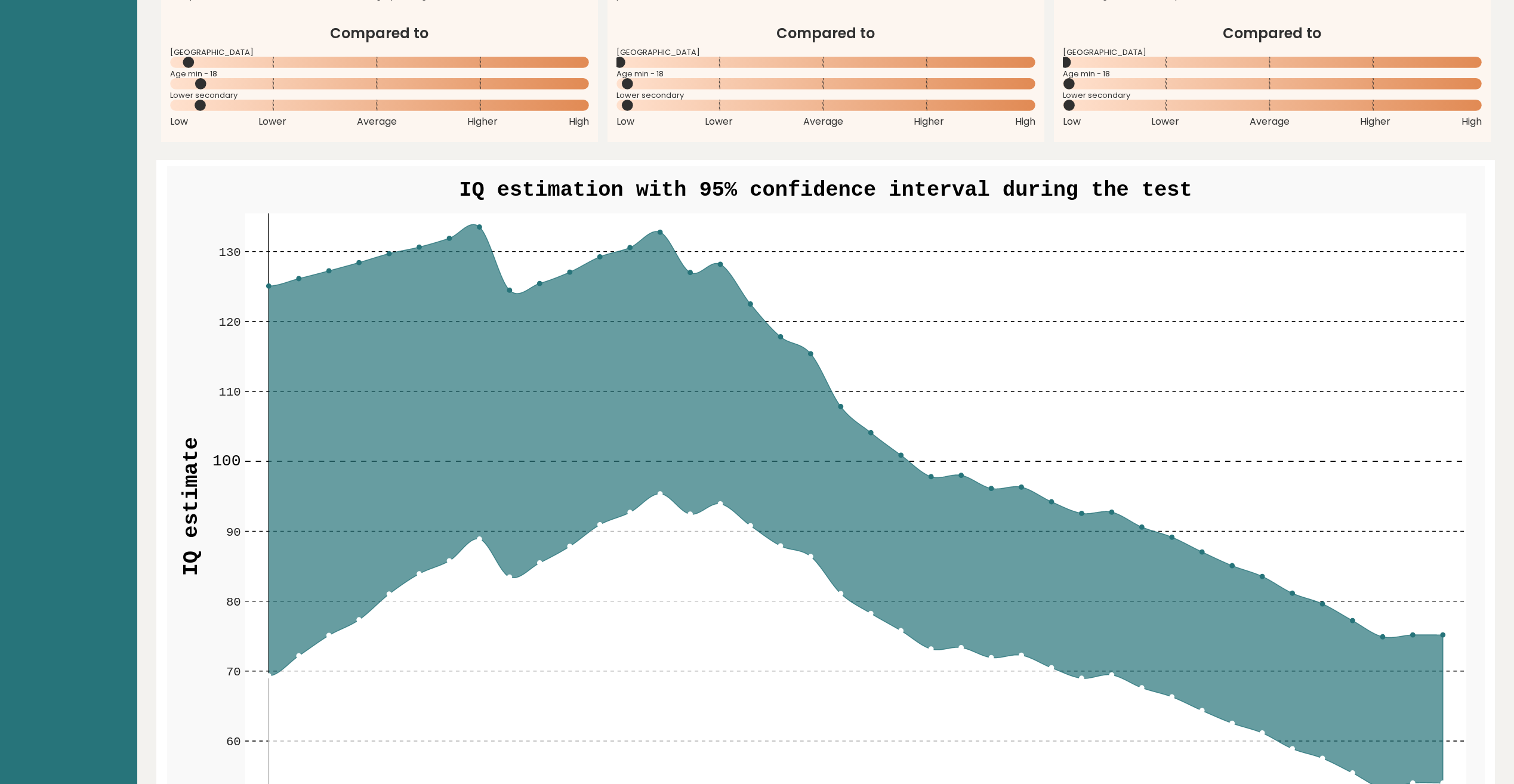
click at [161, 320] on div "IQ estimation with 95% confidence interval during the test 60 60 70 70 80 80 90…" at bounding box center [825, 528] width 1330 height 736
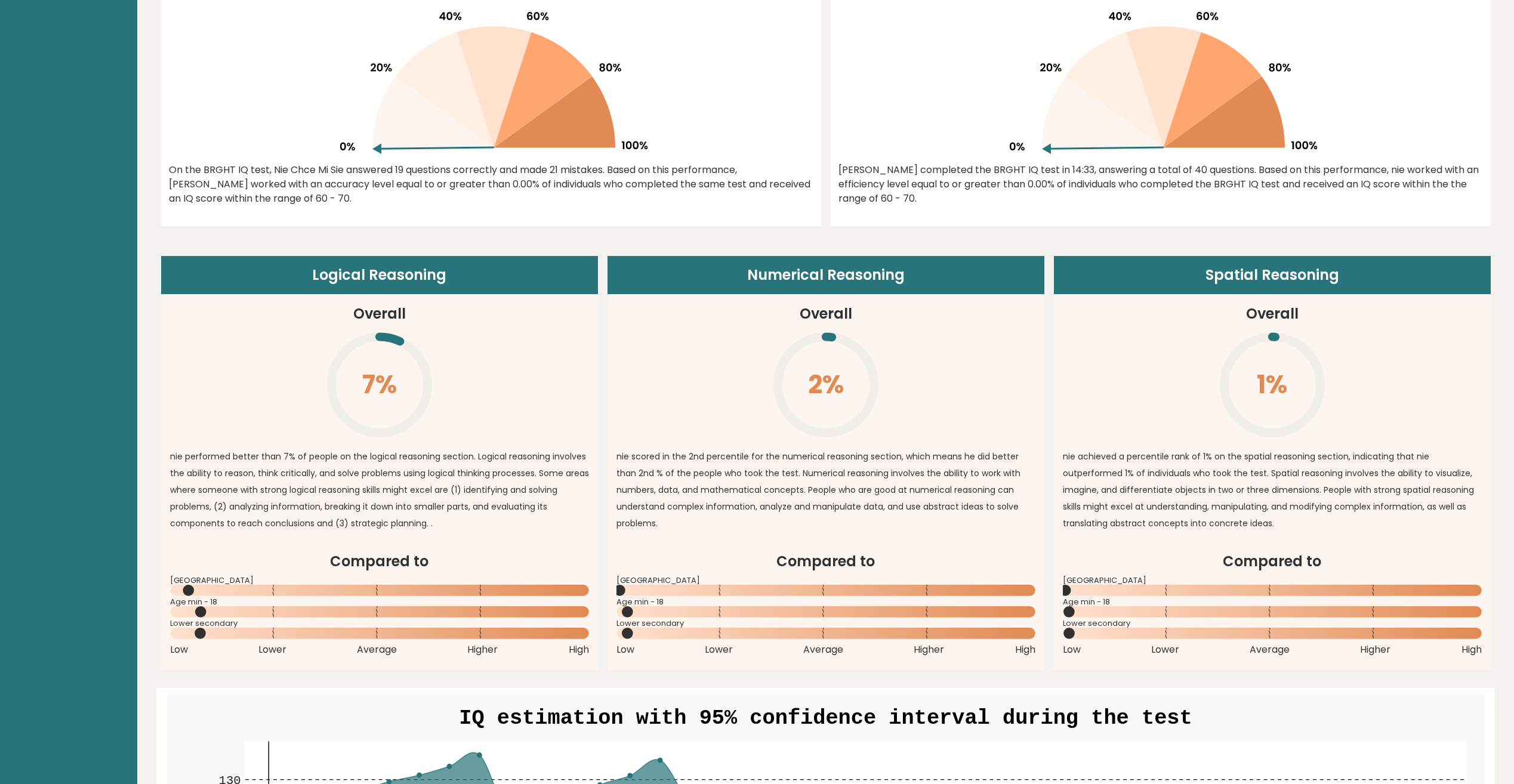
scroll to position [775, 0]
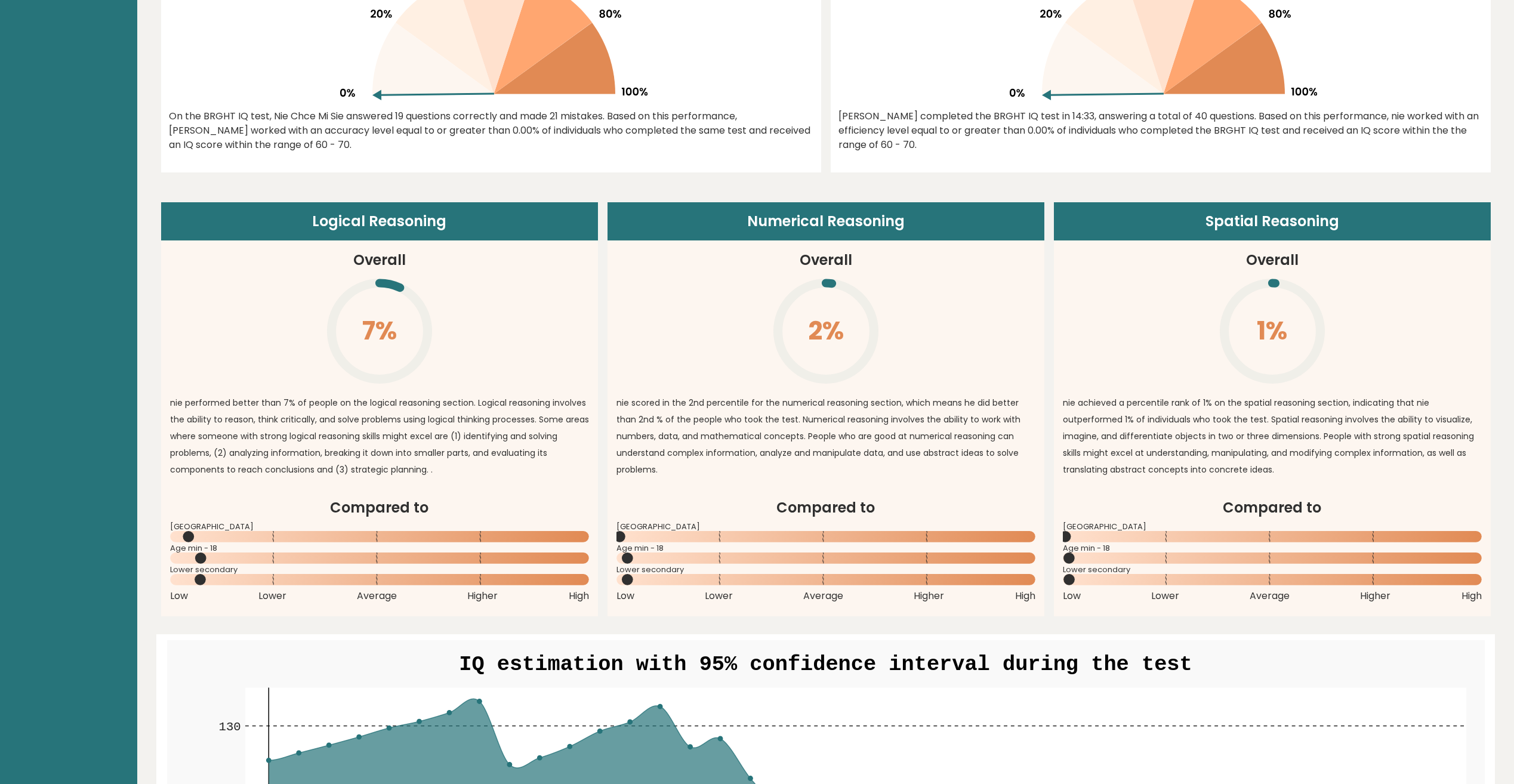
drag, startPoint x: 534, startPoint y: 454, endPoint x: 372, endPoint y: 460, distance: 162.1
click at [372, 460] on p "nie performed better than 7% of people on the logical reasoning section. Logica…" at bounding box center [379, 436] width 419 height 84
click at [268, 488] on article "Logical Reasoning Overall 7% \ nie performed better than 7% of people on the lo…" at bounding box center [379, 349] width 437 height 295
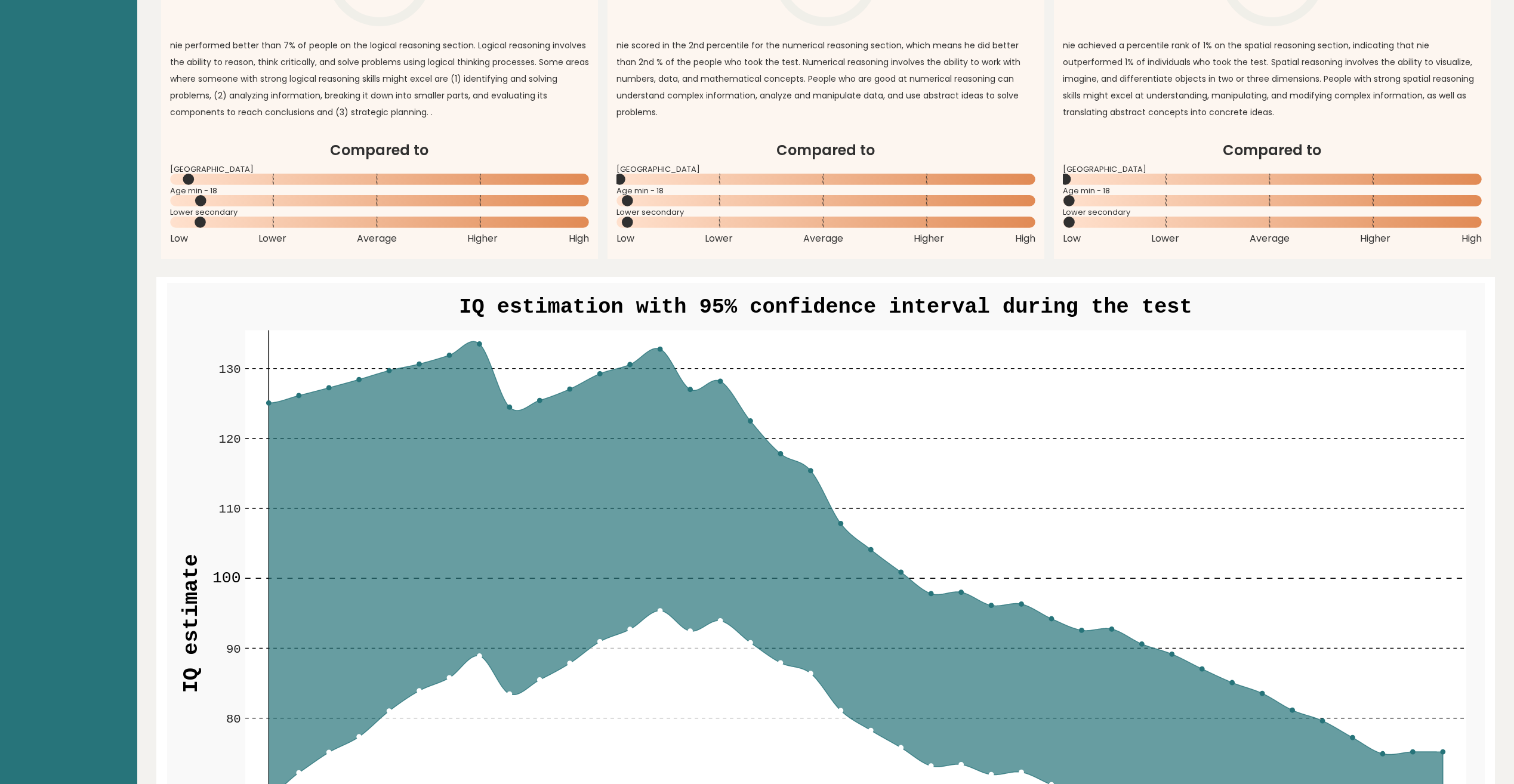
scroll to position [1134, 0]
drag, startPoint x: 273, startPoint y: 488, endPoint x: 196, endPoint y: 455, distance: 83.8
click at [196, 455] on rect at bounding box center [826, 634] width 1318 height 703
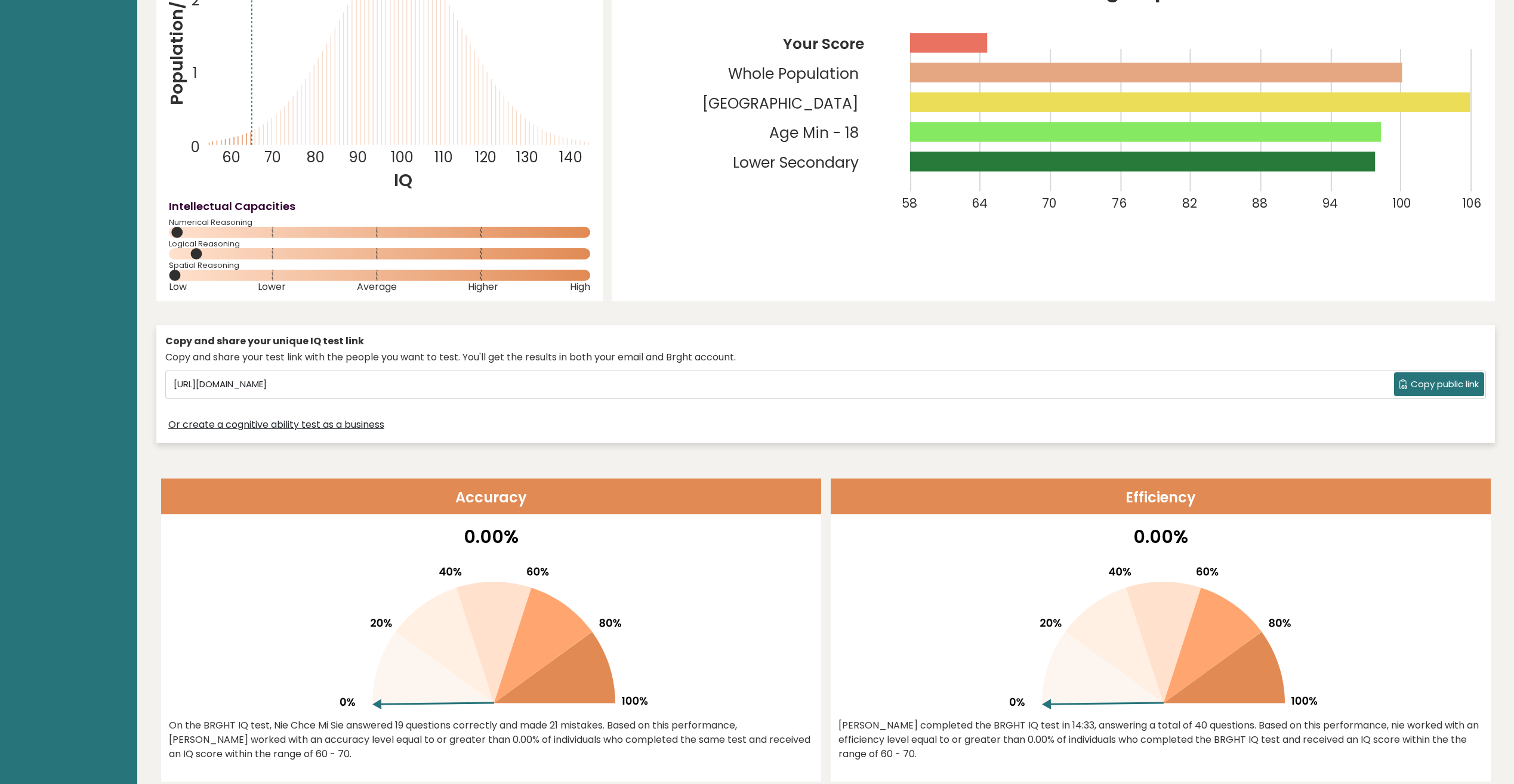
scroll to position [15, 0]
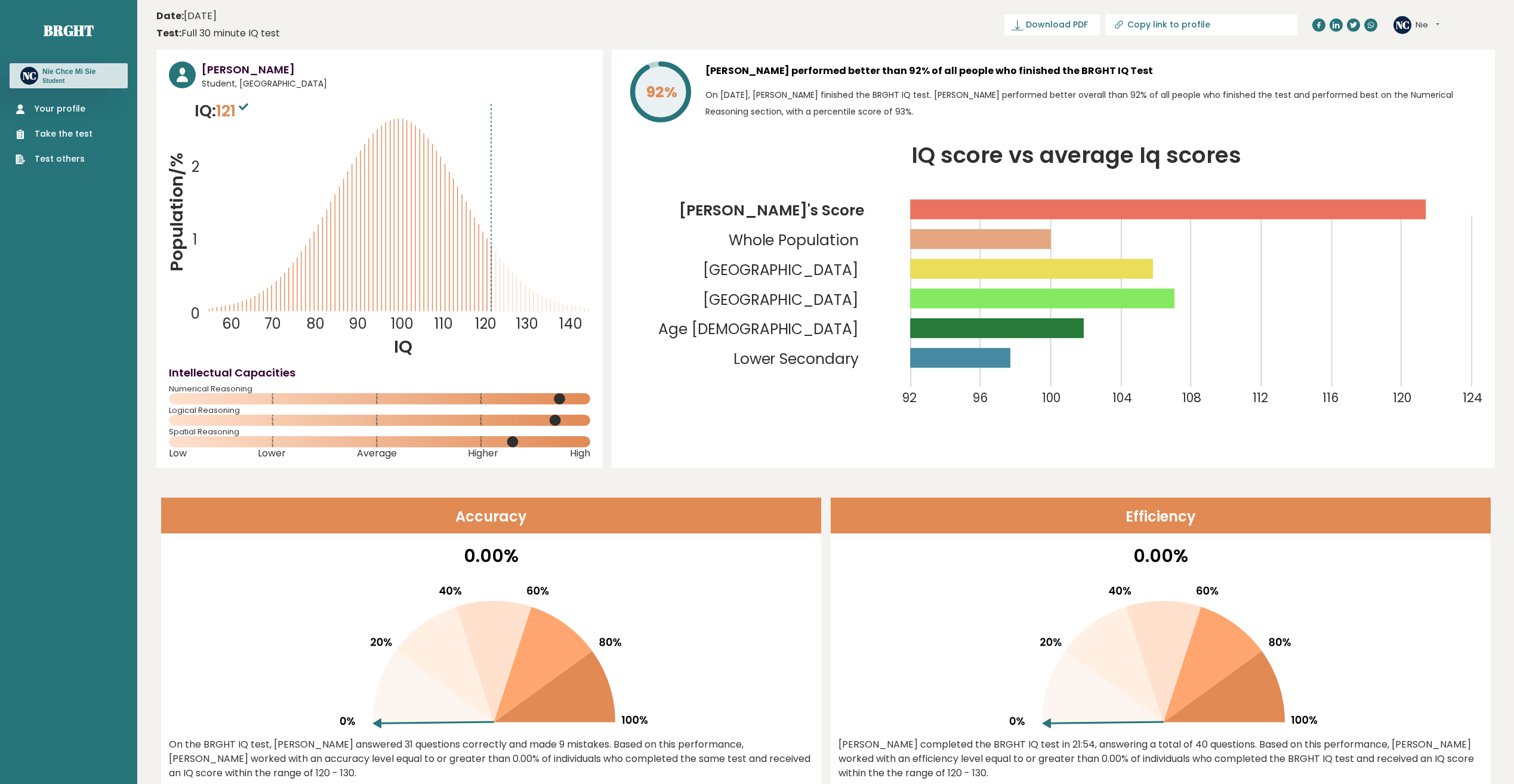
click at [95, 84] on p "Student" at bounding box center [69, 81] width 53 height 9
click at [44, 70] on h3 "Nie Chce Mi Sie" at bounding box center [69, 71] width 53 height 10
click at [1441, 20] on div "NC Nie Dashboard Profile Settings Logout" at bounding box center [1444, 25] width 101 height 24
click at [1437, 24] on button "Nie" at bounding box center [1428, 25] width 24 height 12
click at [1435, 60] on link "Profile" at bounding box center [1447, 60] width 61 height 17
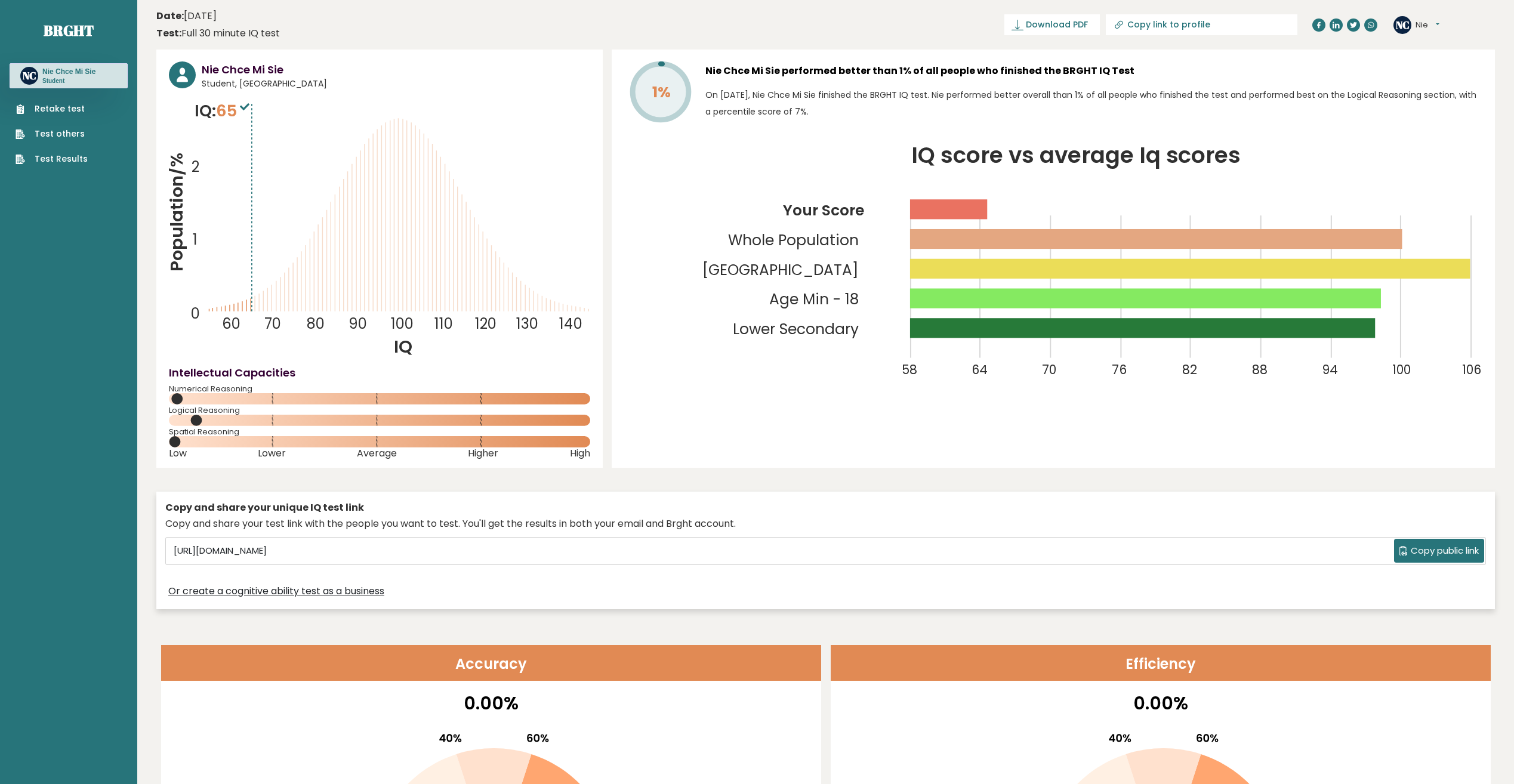
click at [57, 133] on link "Test others" at bounding box center [52, 133] width 72 height 12
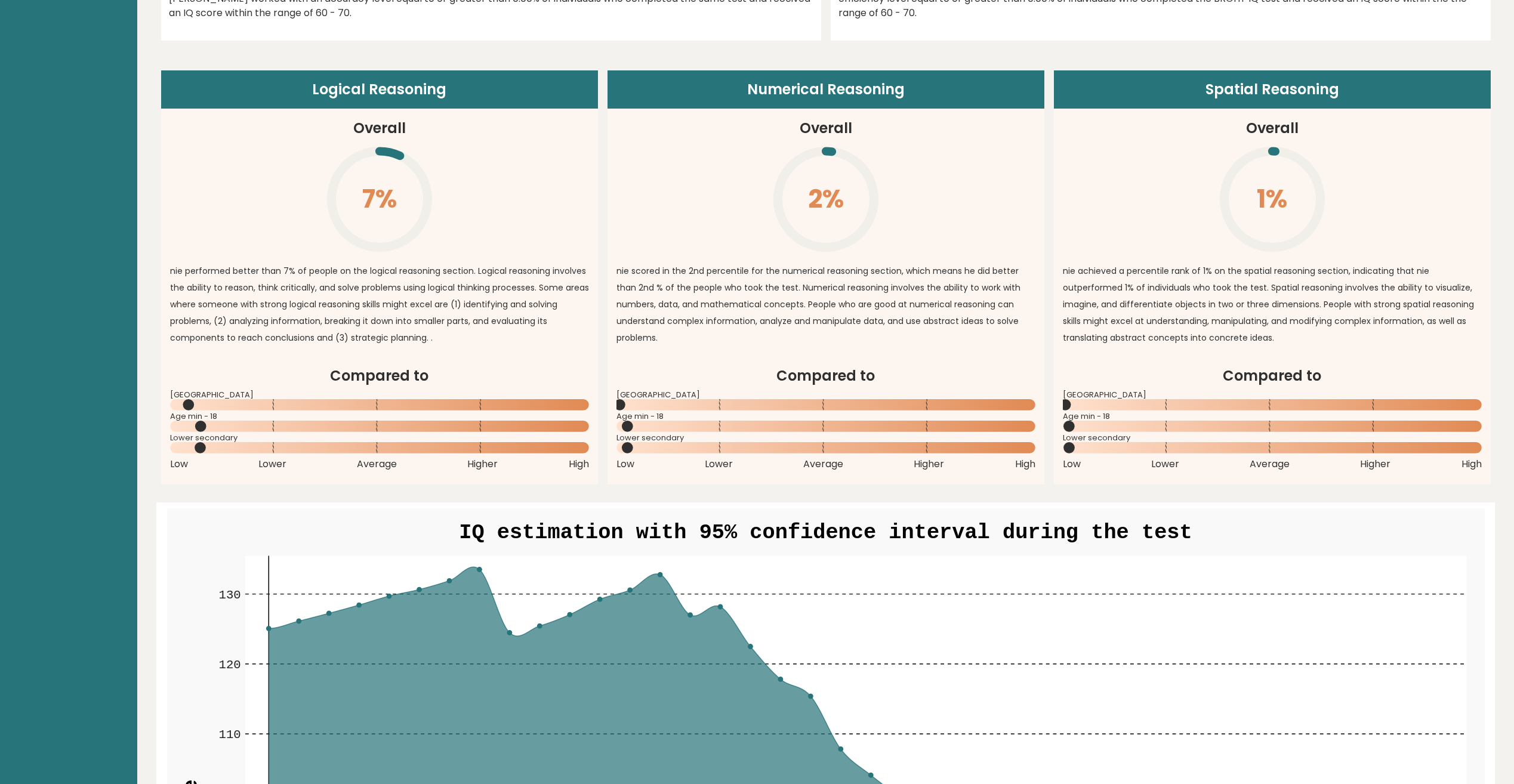
scroll to position [955, 0]
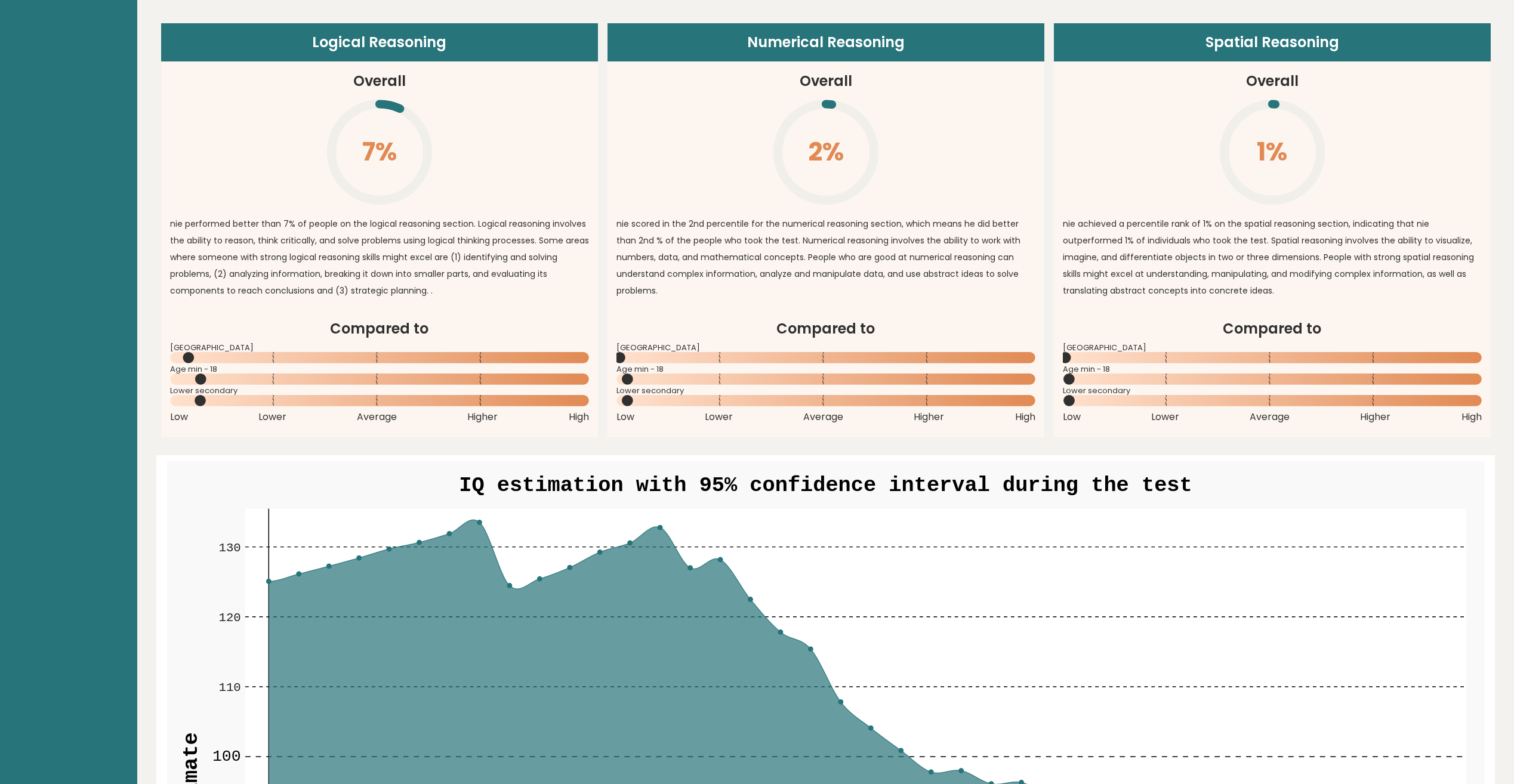
drag, startPoint x: 102, startPoint y: 281, endPoint x: 47, endPoint y: 242, distance: 67.4
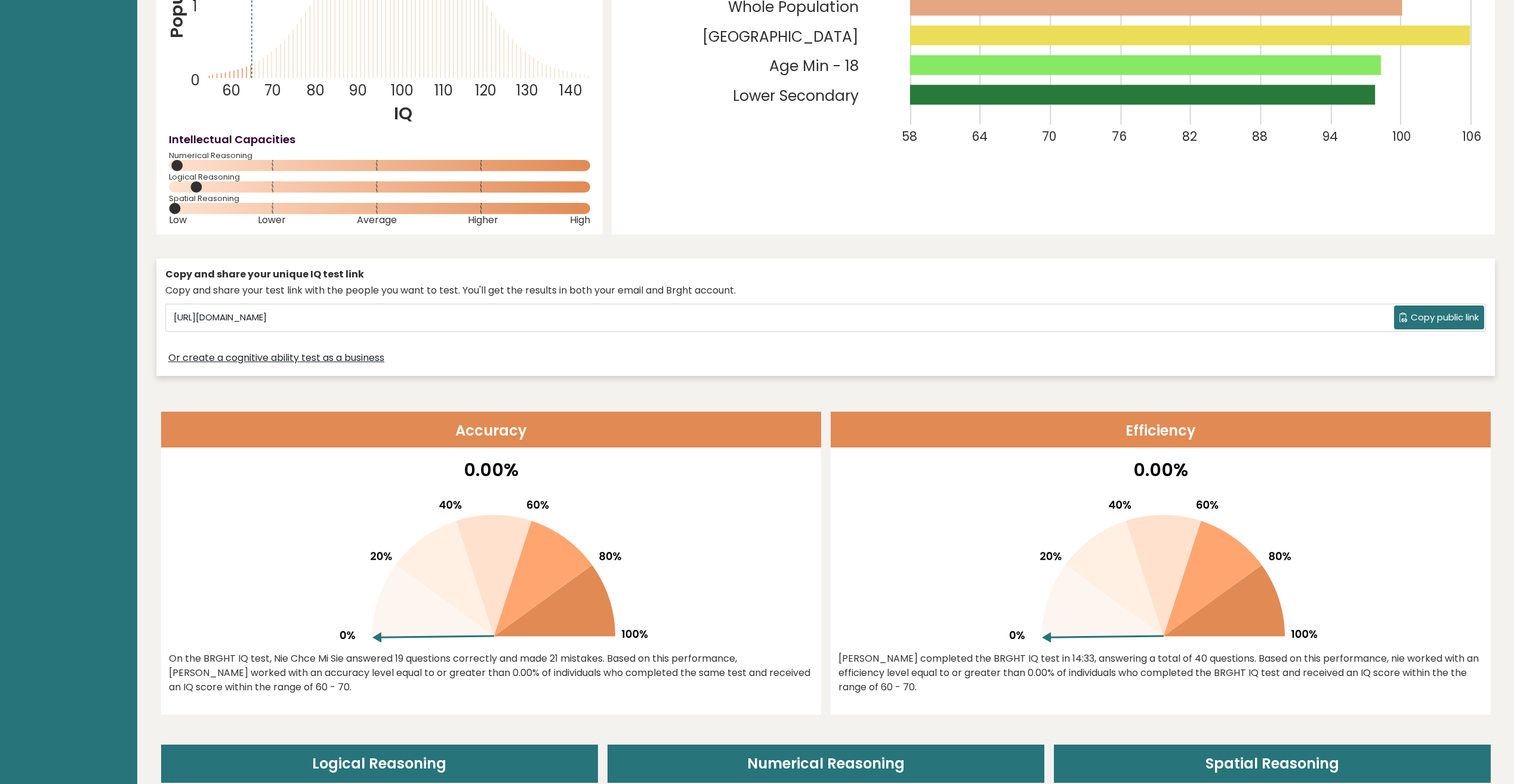
scroll to position [239, 0]
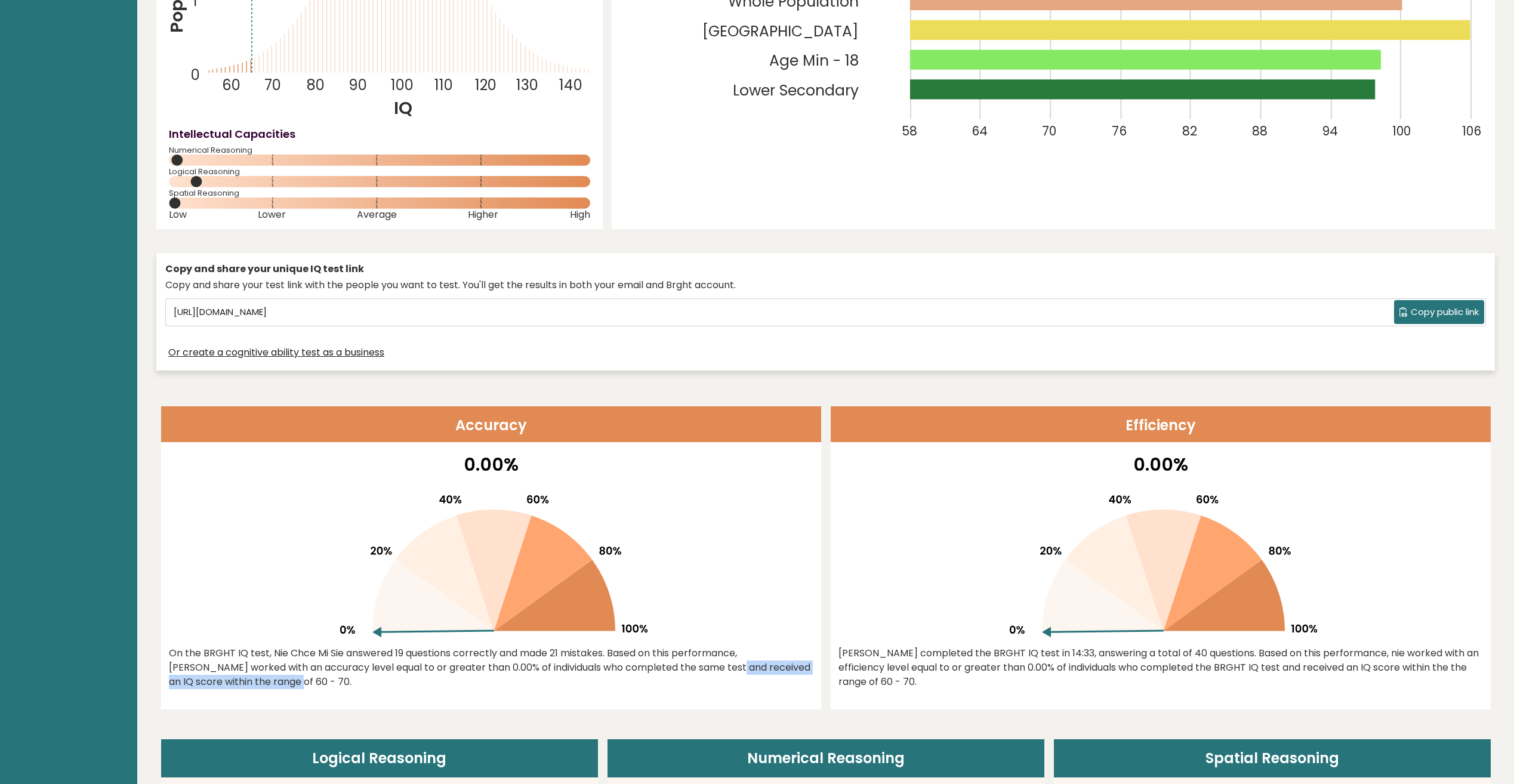
drag, startPoint x: 607, startPoint y: 664, endPoint x: 809, endPoint y: 670, distance: 202.1
click at [809, 670] on div "On the BRGHT IQ test, Nie Chce Mi Sie answered 19 questions correctly and made …" at bounding box center [491, 668] width 645 height 43
drag, startPoint x: 168, startPoint y: 677, endPoint x: 271, endPoint y: 685, distance: 103.3
click at [271, 685] on div "On the BRGHT IQ test, Nie Chce Mi Sie answered 19 questions correctly and made …" at bounding box center [491, 668] width 645 height 43
drag, startPoint x: 271, startPoint y: 685, endPoint x: 593, endPoint y: 687, distance: 322.0
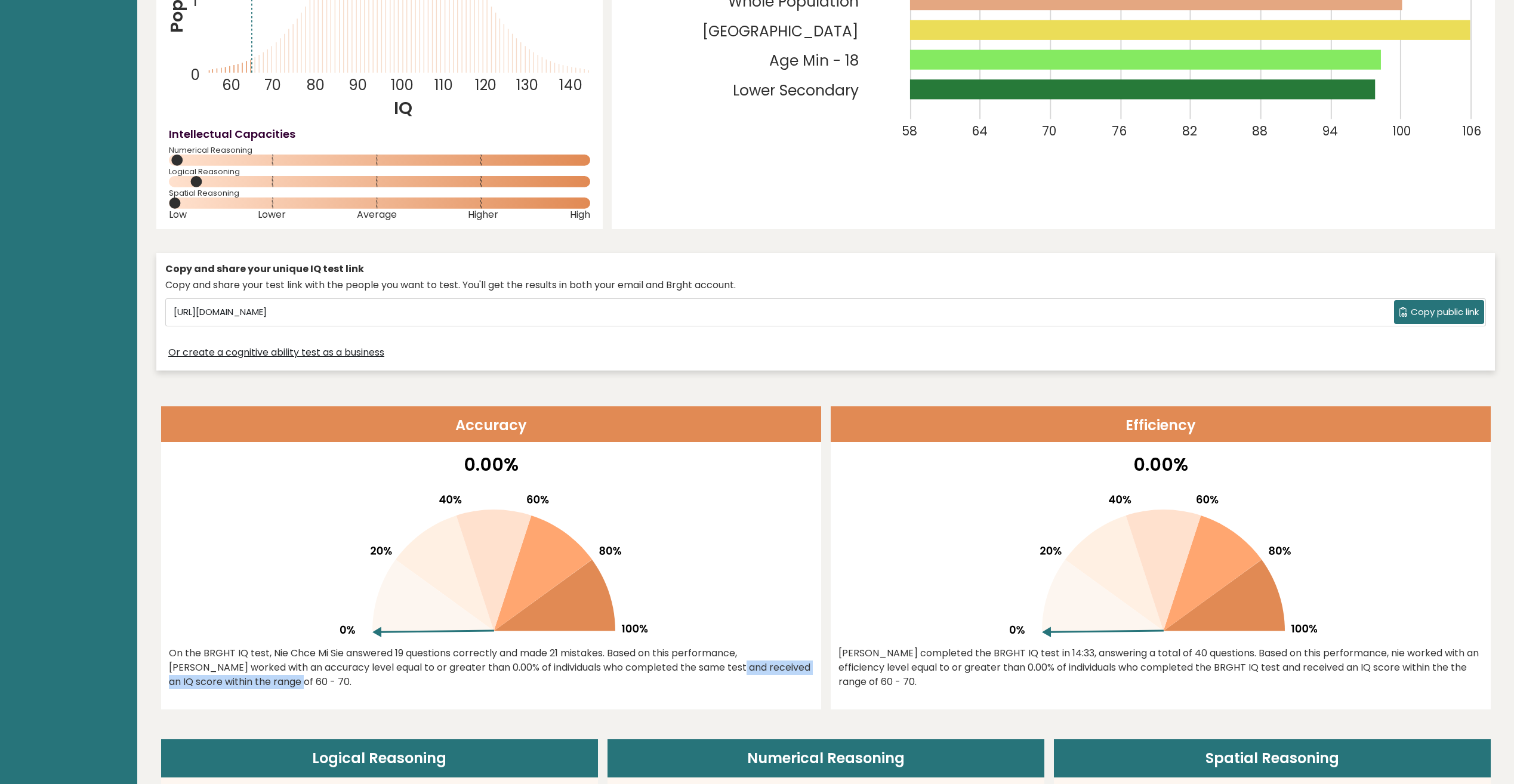
click at [593, 687] on div "On the BRGHT IQ test, Nie Chce Mi Sie answered 19 questions correctly and made …" at bounding box center [491, 668] width 645 height 43
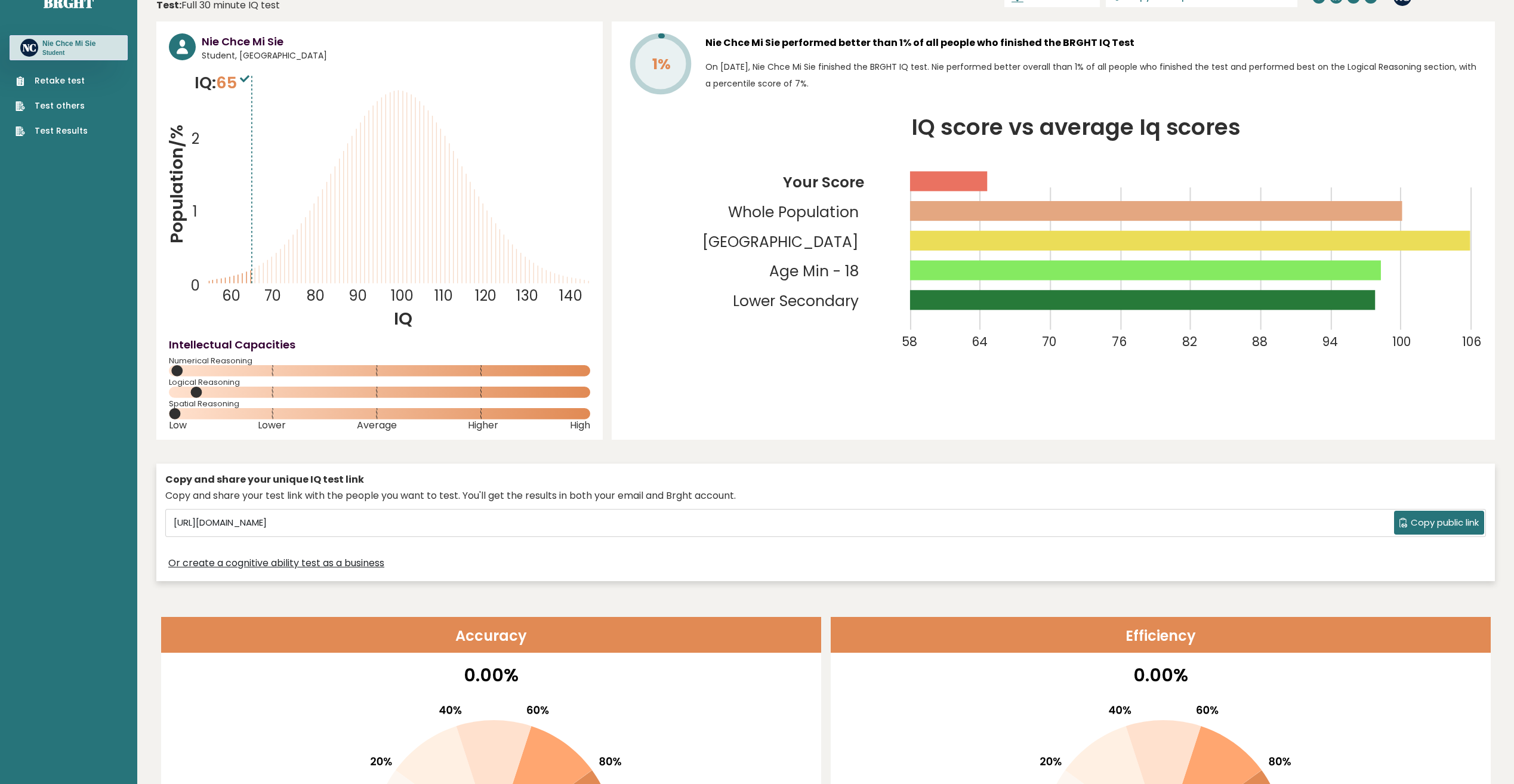
scroll to position [0, 0]
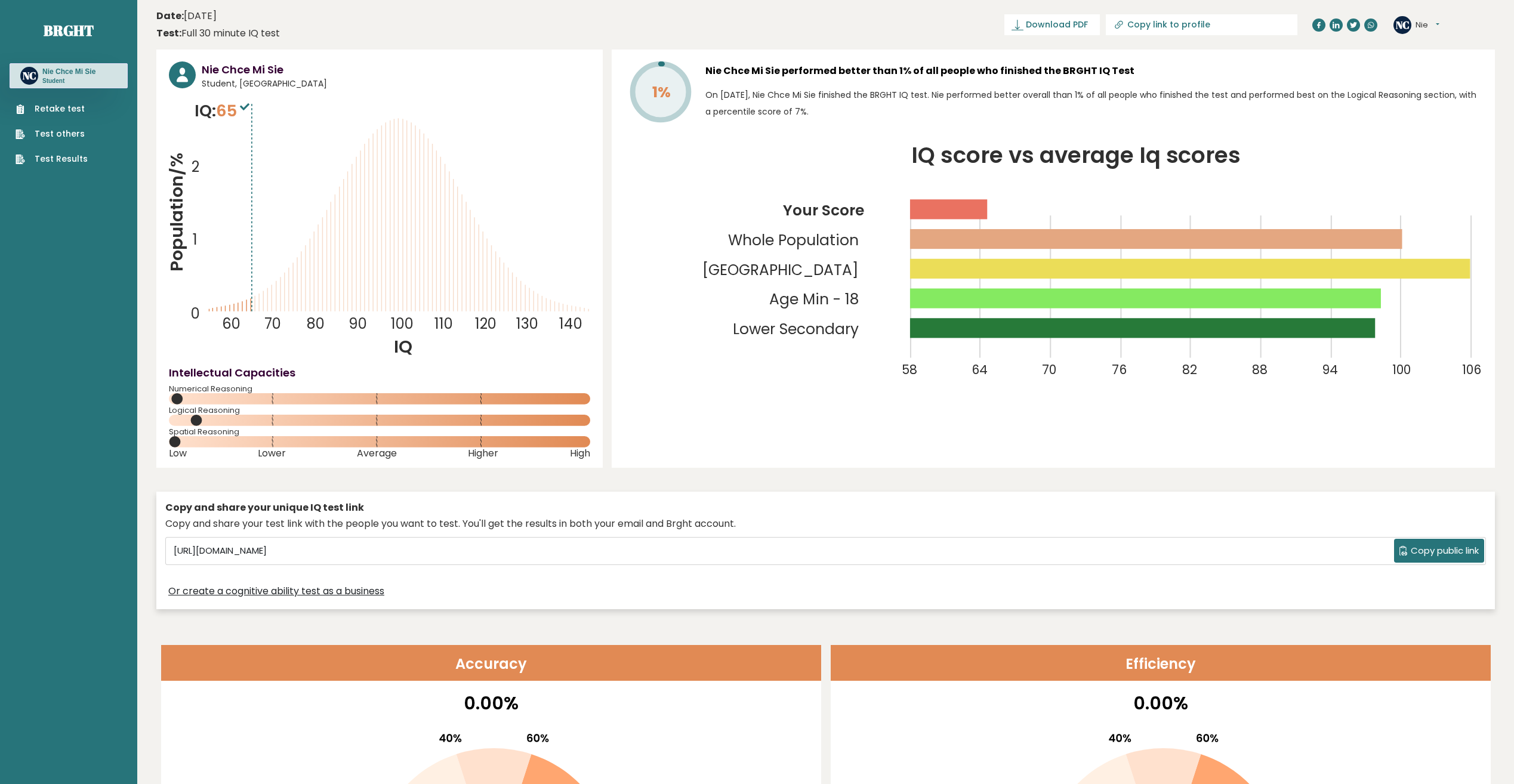
click at [1442, 26] on div "NC Nie Dashboard Profile Settings Logout" at bounding box center [1444, 25] width 101 height 24
click at [1429, 24] on button "Nie" at bounding box center [1428, 25] width 24 height 12
click at [1443, 79] on link "Settings" at bounding box center [1447, 77] width 61 height 17
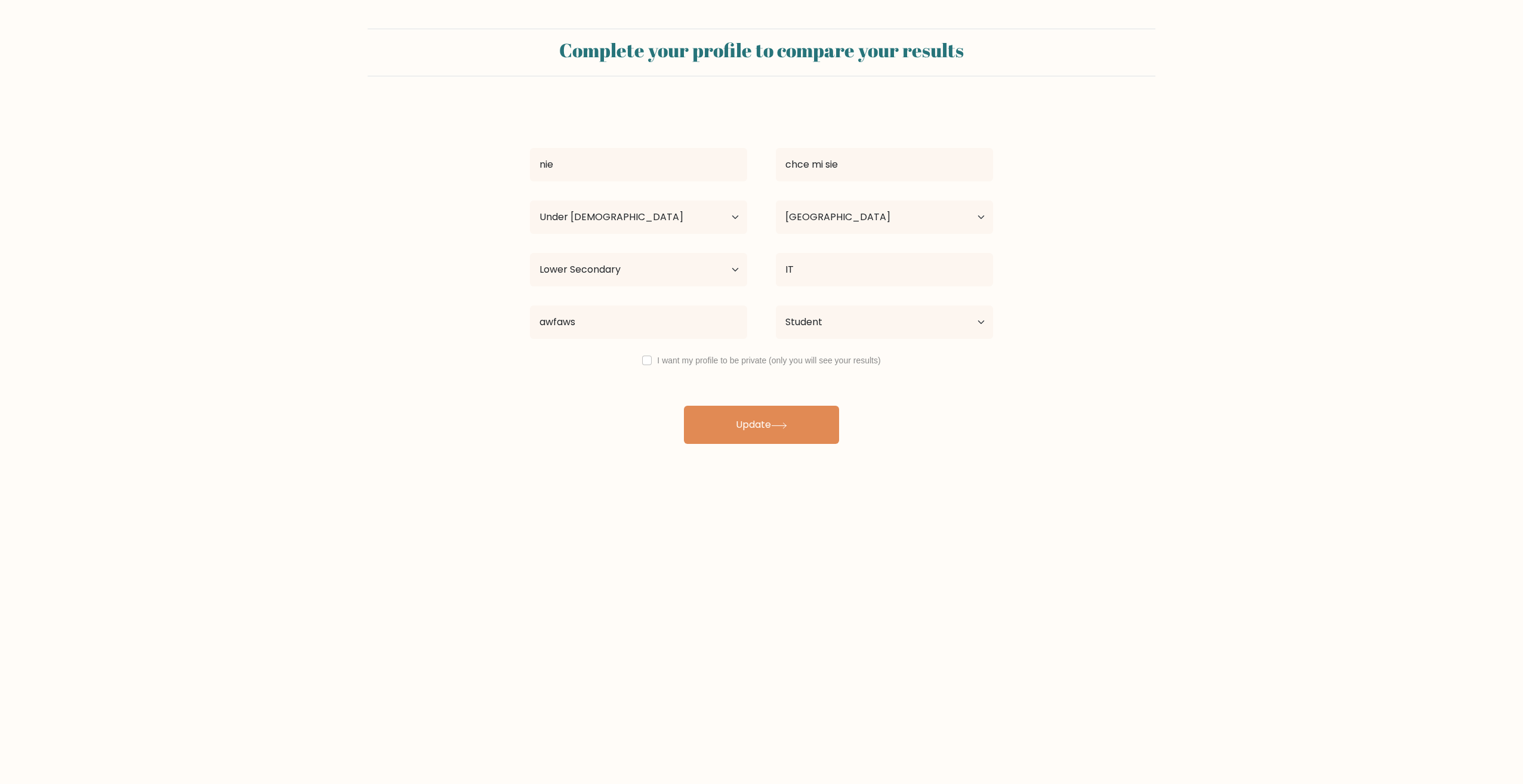
select select "min_18"
select select "PL"
select select "lower_secondary"
select select "student"
click at [652, 357] on div "I want my profile to be private (only you will see your results)" at bounding box center [761, 360] width 492 height 14
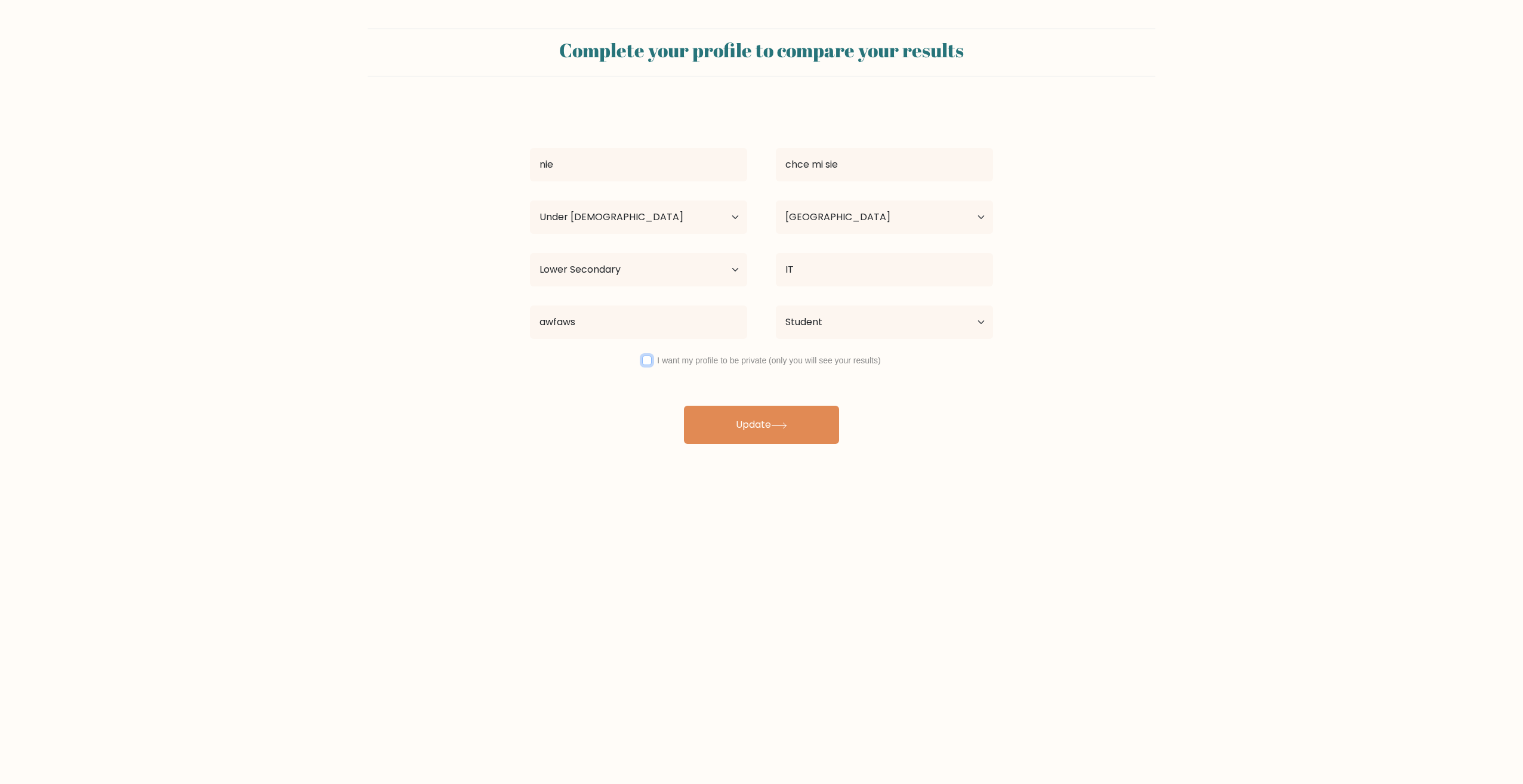
click at [646, 360] on input "checkbox" at bounding box center [647, 360] width 10 height 10
checkbox input "true"
click at [779, 425] on icon at bounding box center [779, 426] width 16 height 7
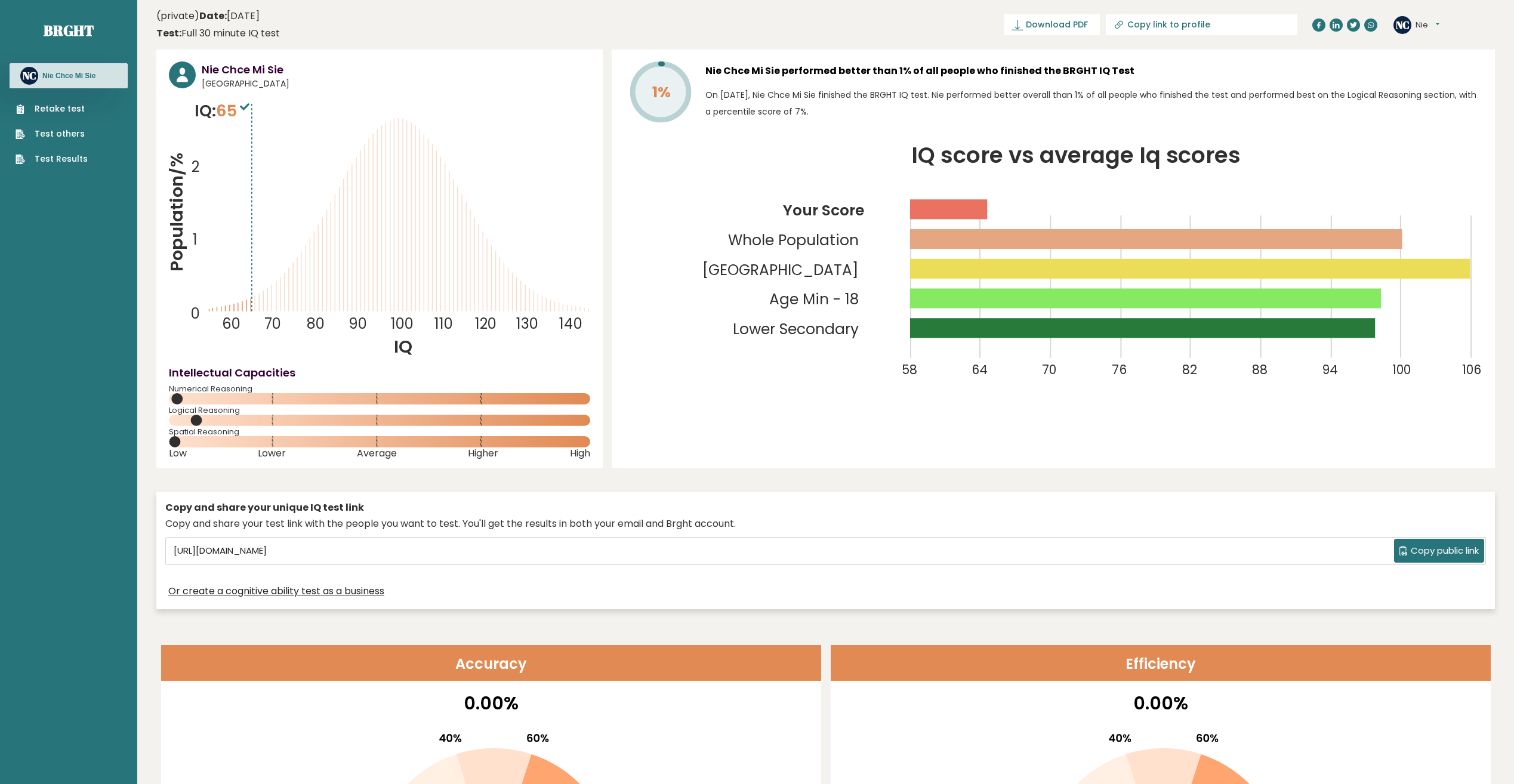
click at [39, 124] on ul "Retake test Test others Test Results" at bounding box center [52, 134] width 84 height 63
click at [39, 132] on link "Test others" at bounding box center [52, 133] width 72 height 12
click at [1434, 22] on button "Nie" at bounding box center [1428, 25] width 24 height 12
click at [1434, 22] on button "Nie" at bounding box center [1428, 25] width 24 height 12
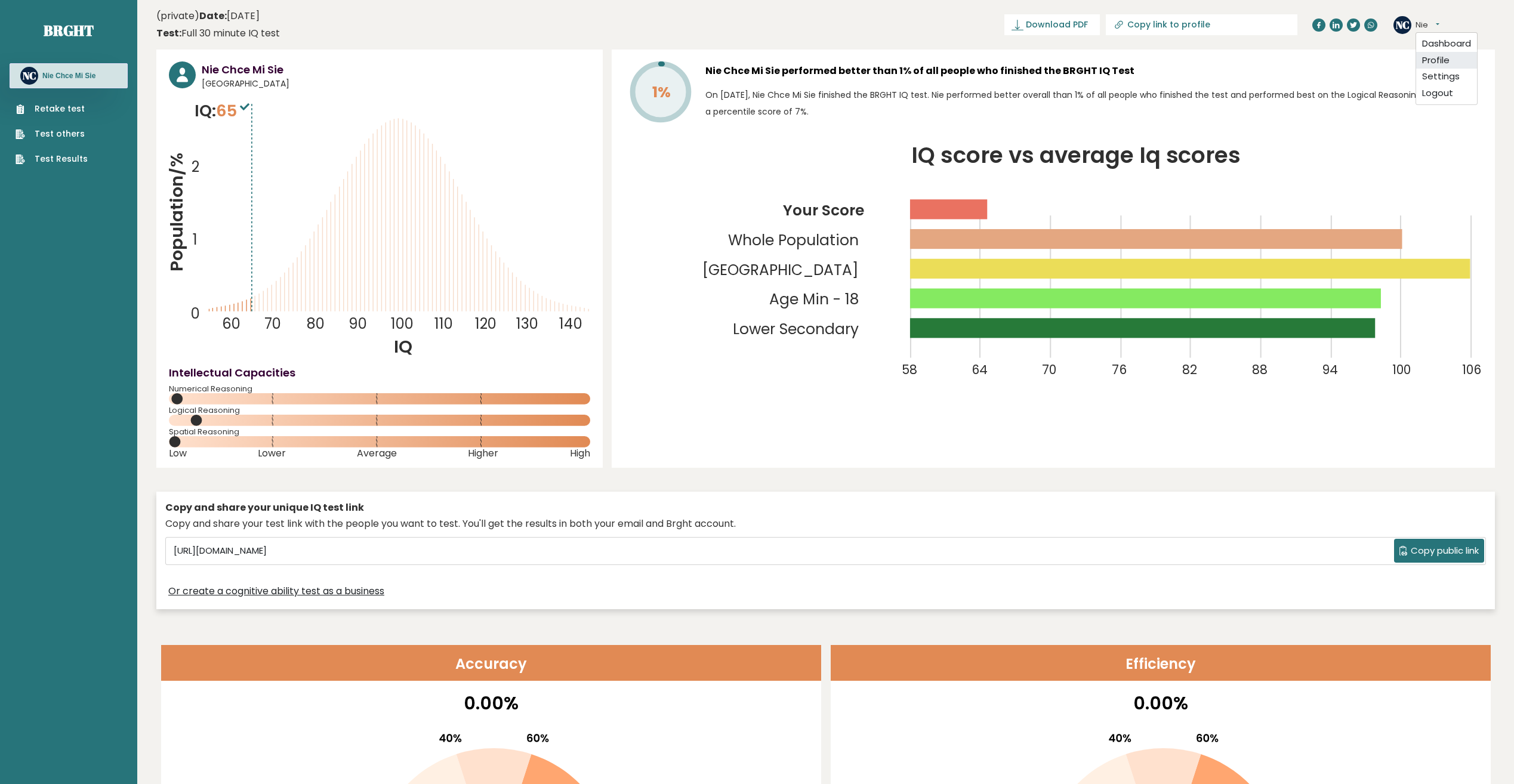
click at [1443, 63] on link "Profile" at bounding box center [1447, 60] width 61 height 17
drag, startPoint x: 216, startPoint y: 110, endPoint x: 249, endPoint y: 112, distance: 33.1
click at [249, 112] on p "IQ: 65" at bounding box center [224, 111] width 58 height 24
drag, startPoint x: 249, startPoint y: 112, endPoint x: 332, endPoint y: 179, distance: 106.7
click at [332, 179] on icon "Population/% IQ 0 1 2 60 70 80 90 100 110 120 130 140" at bounding box center [379, 228] width 421 height 260
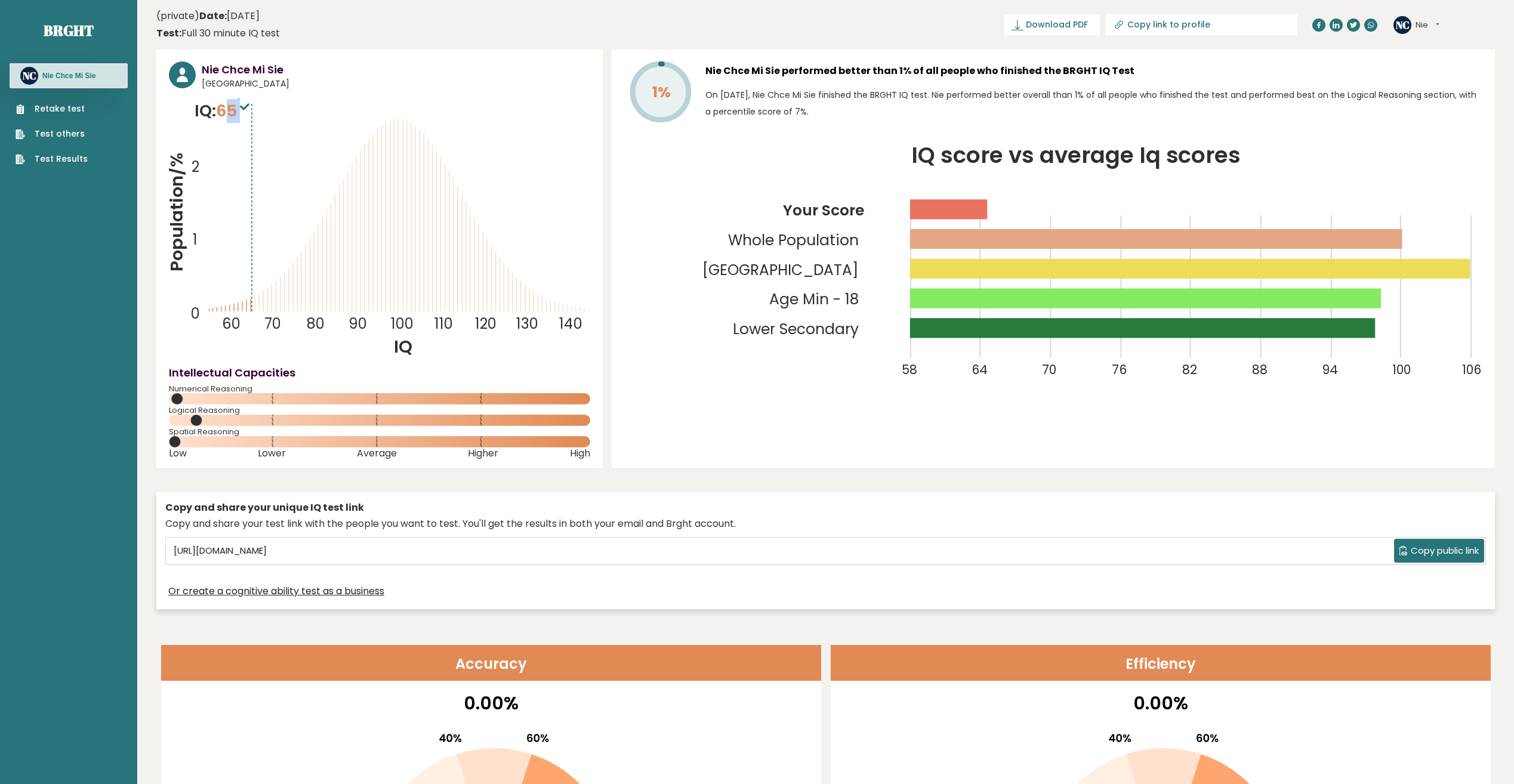
drag, startPoint x: 229, startPoint y: 109, endPoint x: 255, endPoint y: 111, distance: 26.1
click at [252, 111] on span "65" at bounding box center [234, 111] width 37 height 22
drag, startPoint x: 255, startPoint y: 111, endPoint x: 239, endPoint y: 110, distance: 16.0
click at [239, 110] on p "IQ: 65" at bounding box center [224, 111] width 58 height 24
drag, startPoint x: 239, startPoint y: 110, endPoint x: 287, endPoint y: 153, distance: 64.4
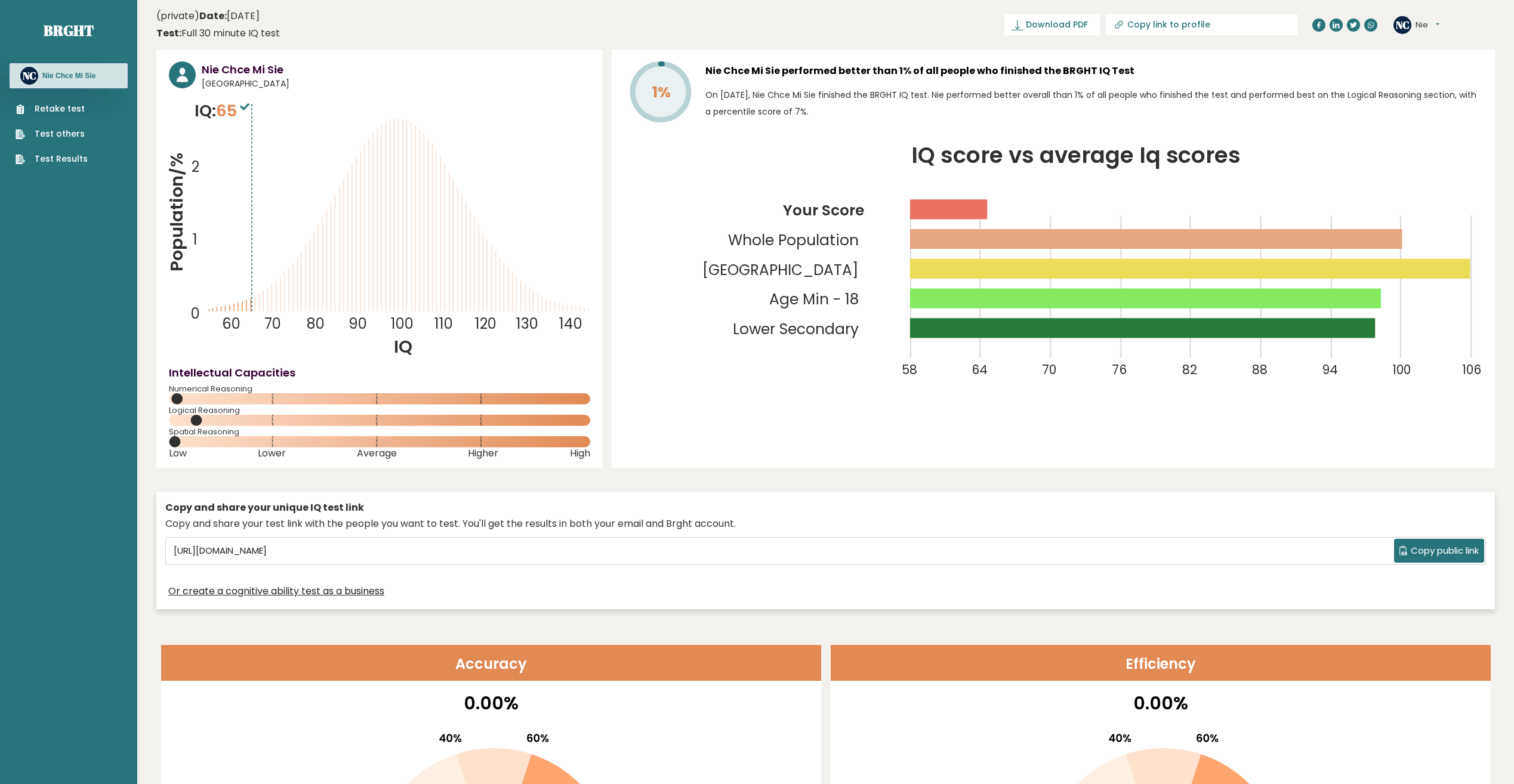
click at [287, 153] on icon "Population/% IQ 0 1 2 60 70 80 90 100 110 120 130 140" at bounding box center [379, 228] width 421 height 260
click at [48, 111] on link "Retake test" at bounding box center [52, 109] width 72 height 12
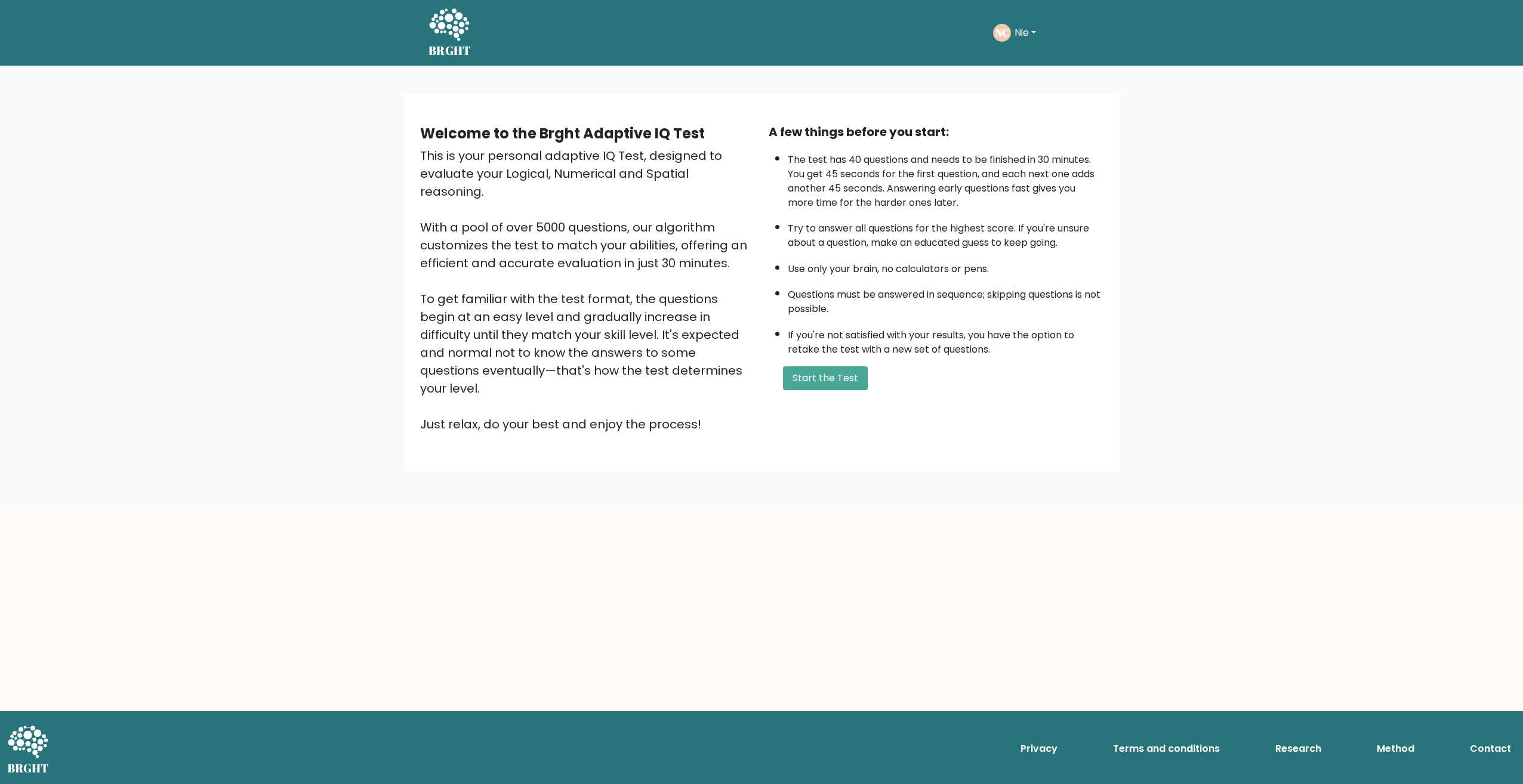
click at [825, 390] on div "A few things before you start: The test has 40 questions and needs to be finish…" at bounding box center [935, 278] width 349 height 311
click at [821, 382] on button "Start the Test" at bounding box center [825, 378] width 85 height 24
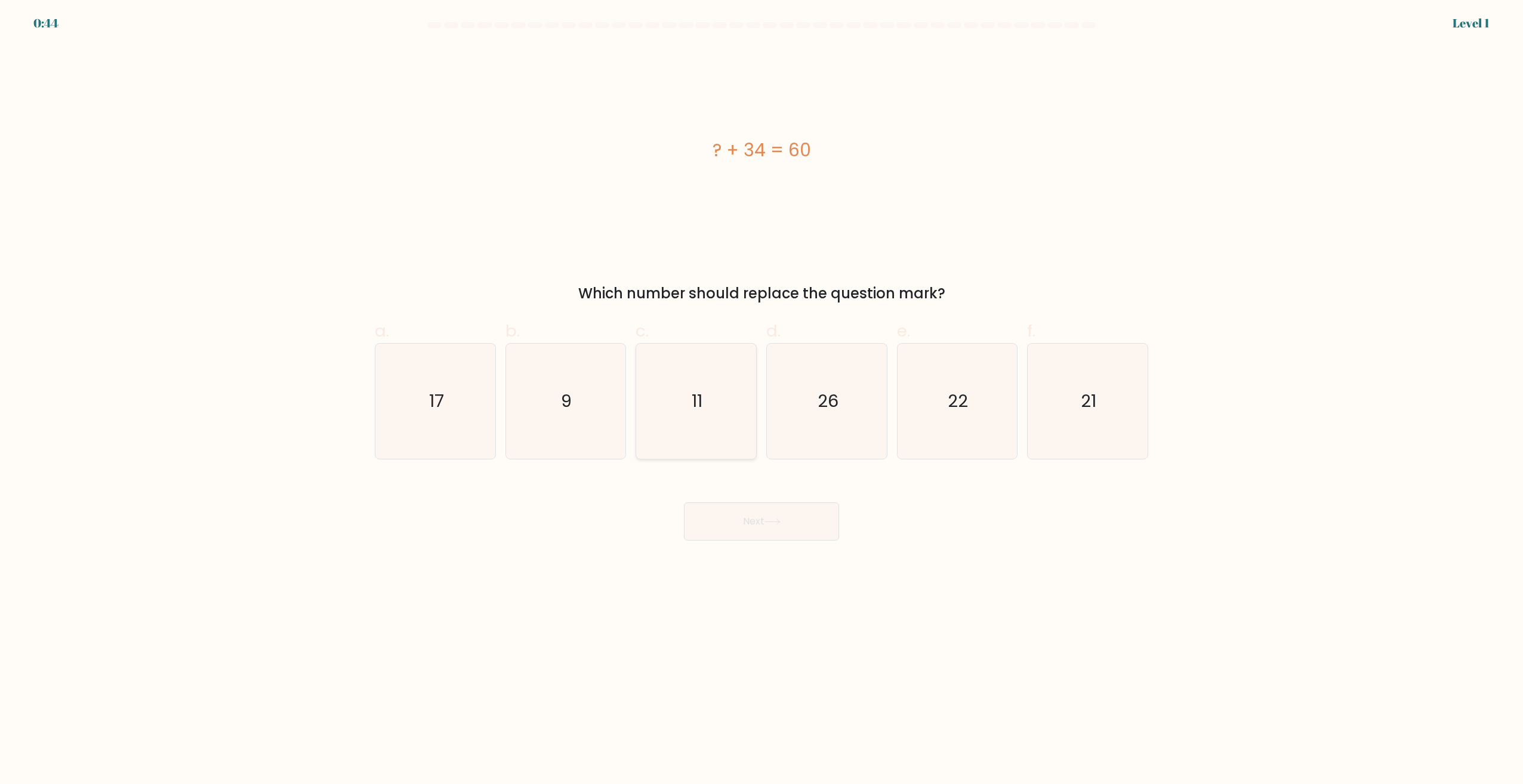
click at [730, 427] on icon "11" at bounding box center [696, 401] width 115 height 115
click at [761, 400] on input "c. 11" at bounding box center [761, 396] width 1 height 8
radio input "true"
click at [779, 515] on button "Next" at bounding box center [761, 521] width 155 height 38
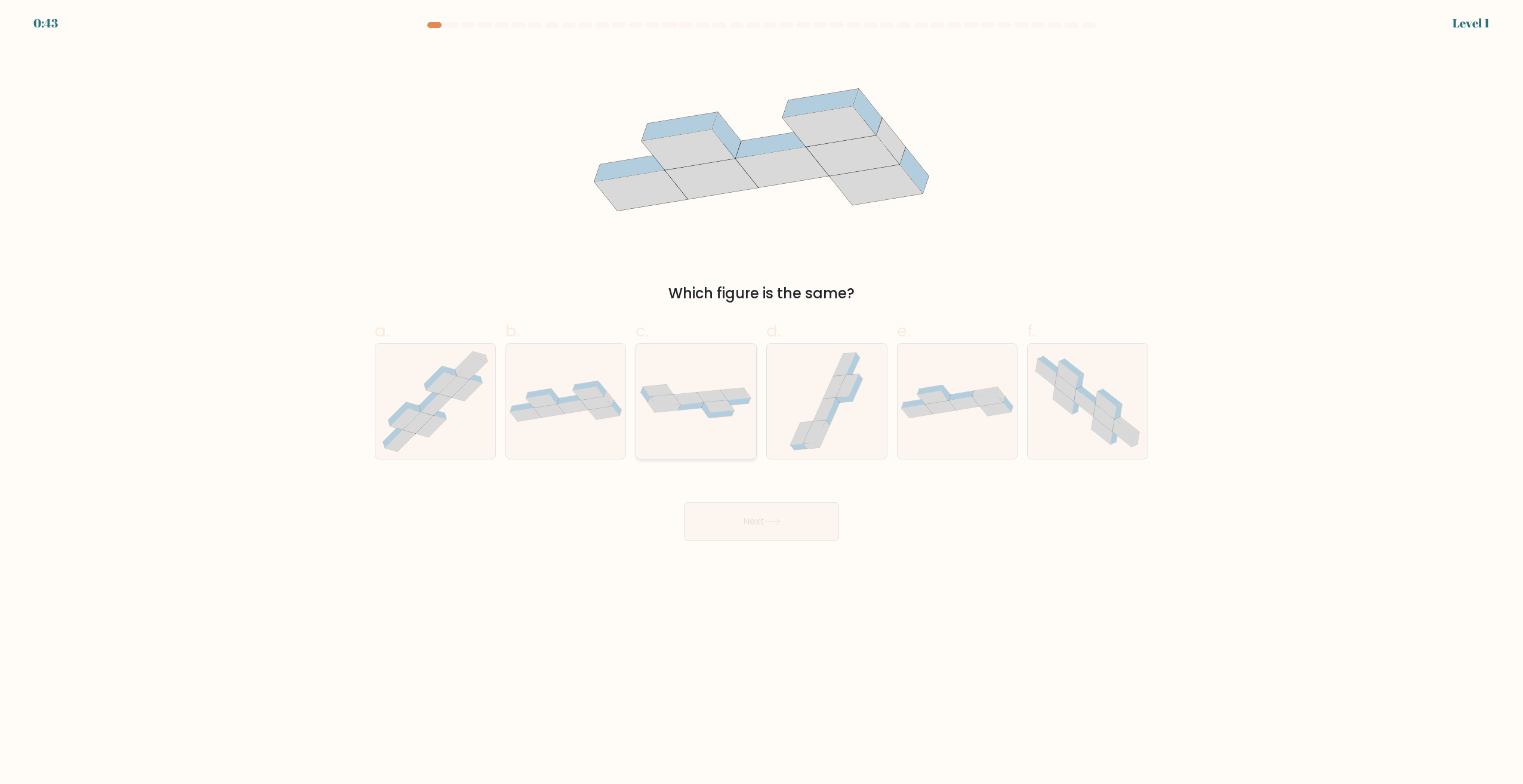
click at [723, 412] on icon at bounding box center [696, 401] width 120 height 37
click at [761, 400] on input "c." at bounding box center [761, 396] width 1 height 8
radio input "true"
click at [806, 522] on button "Next" at bounding box center [761, 521] width 155 height 38
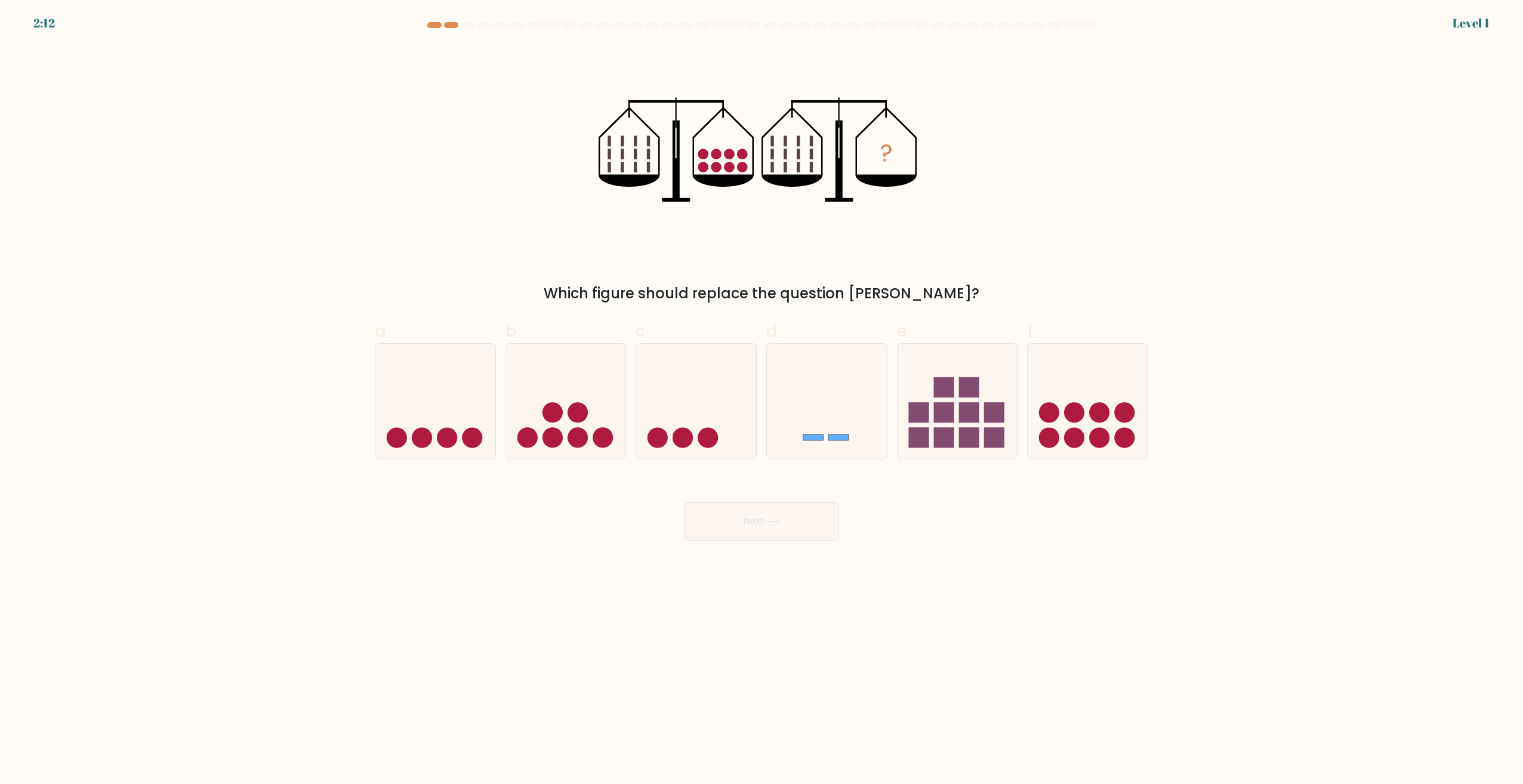
click at [725, 427] on icon at bounding box center [696, 401] width 120 height 99
click at [761, 400] on input "c." at bounding box center [761, 396] width 1 height 8
radio input "true"
click at [787, 536] on button "Next" at bounding box center [761, 521] width 155 height 38
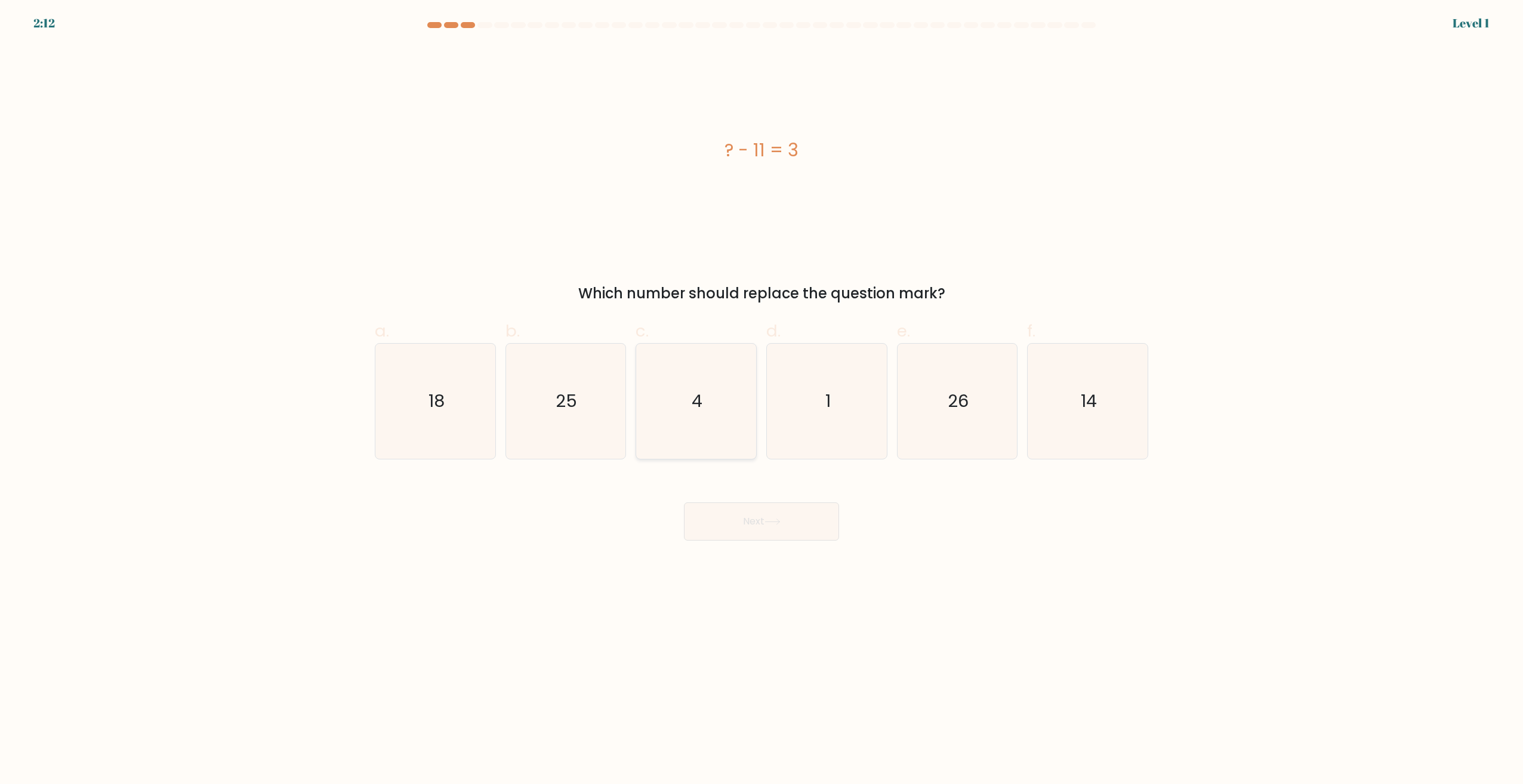
click at [719, 417] on icon "4" at bounding box center [696, 401] width 115 height 115
click at [761, 400] on input "c. 4" at bounding box center [761, 396] width 1 height 8
radio input "true"
click at [779, 520] on icon at bounding box center [772, 522] width 14 height 5
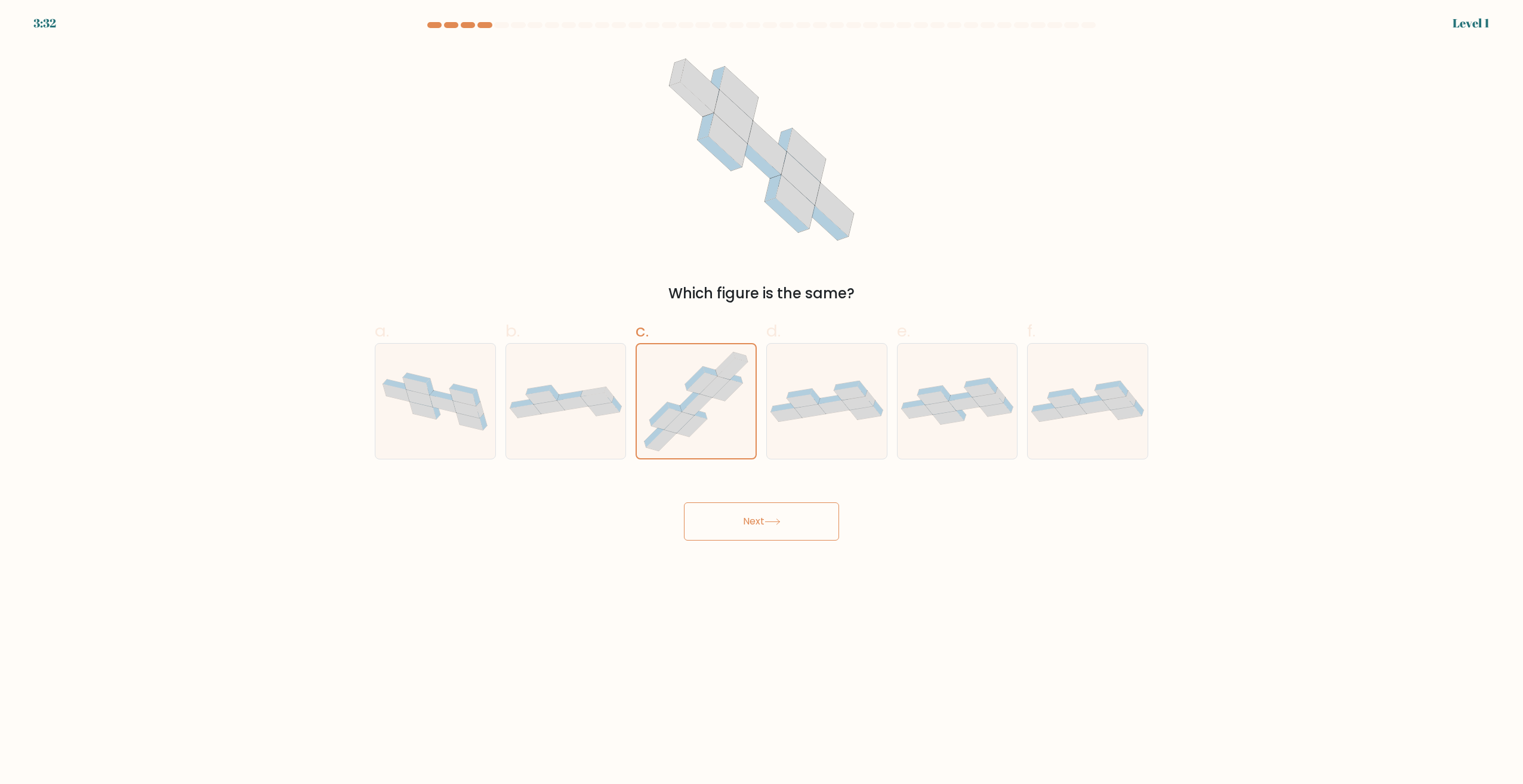
click at [749, 521] on button "Next" at bounding box center [761, 521] width 155 height 38
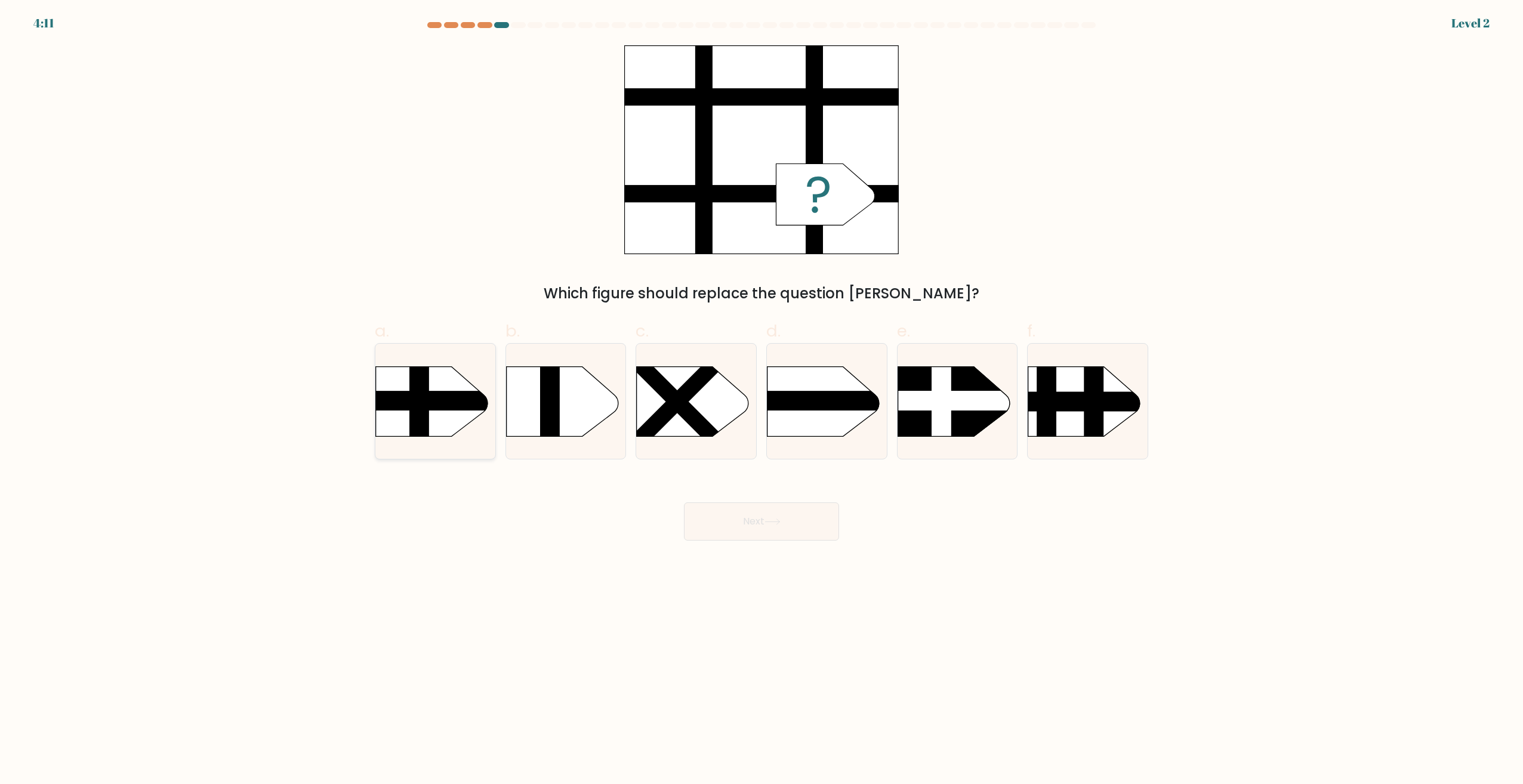
click at [438, 409] on rect at bounding box center [359, 401] width 313 height 20
click at [761, 400] on input "a." at bounding box center [761, 396] width 1 height 8
radio input "true"
click at [759, 524] on button "Next" at bounding box center [761, 521] width 155 height 38
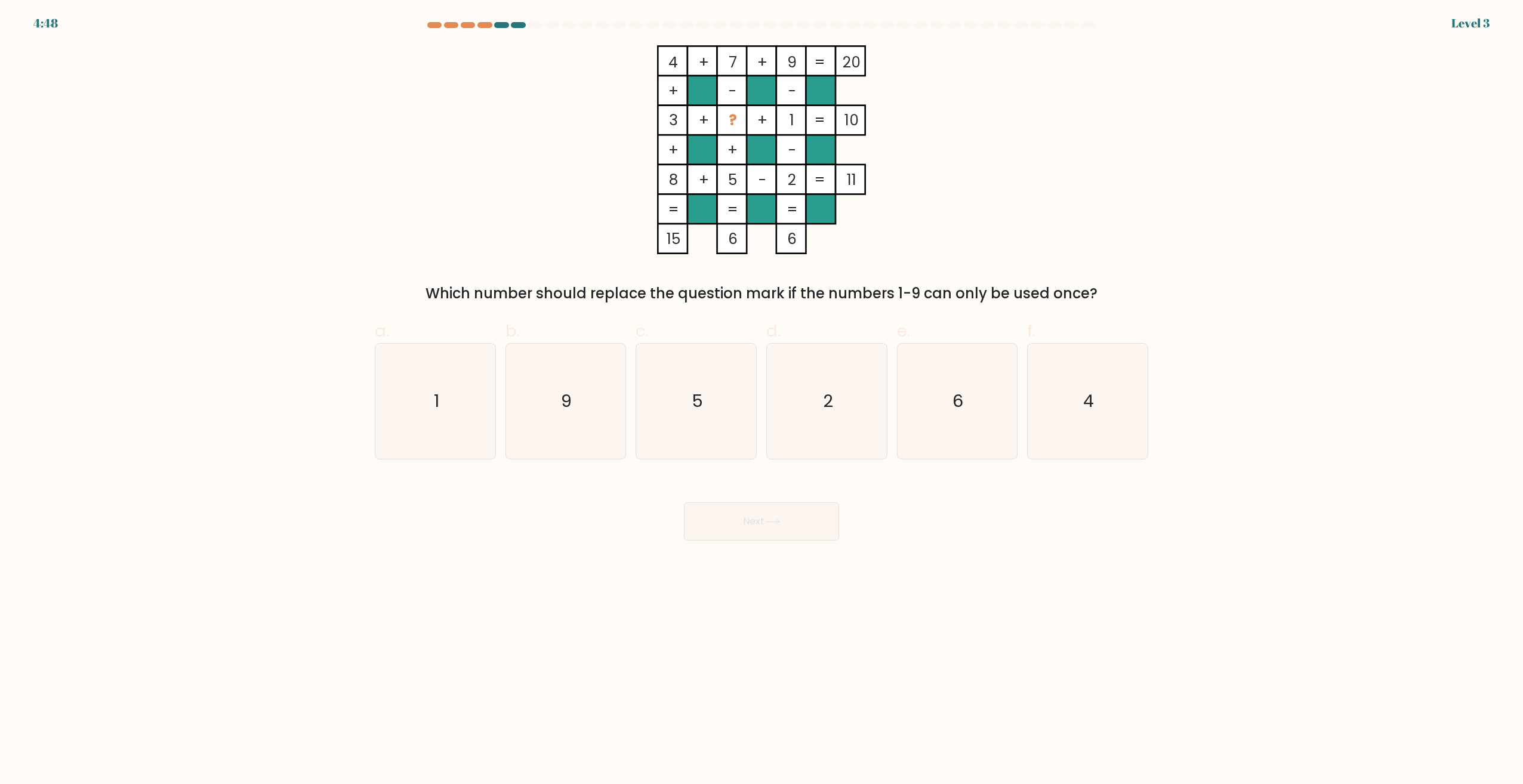
drag, startPoint x: 974, startPoint y: 422, endPoint x: 840, endPoint y: 473, distance: 143.4
click at [973, 423] on icon "6" at bounding box center [957, 401] width 115 height 115
click at [762, 400] on input "e. 6" at bounding box center [761, 396] width 1 height 8
radio input "true"
click at [807, 502] on div "Next" at bounding box center [761, 507] width 788 height 67
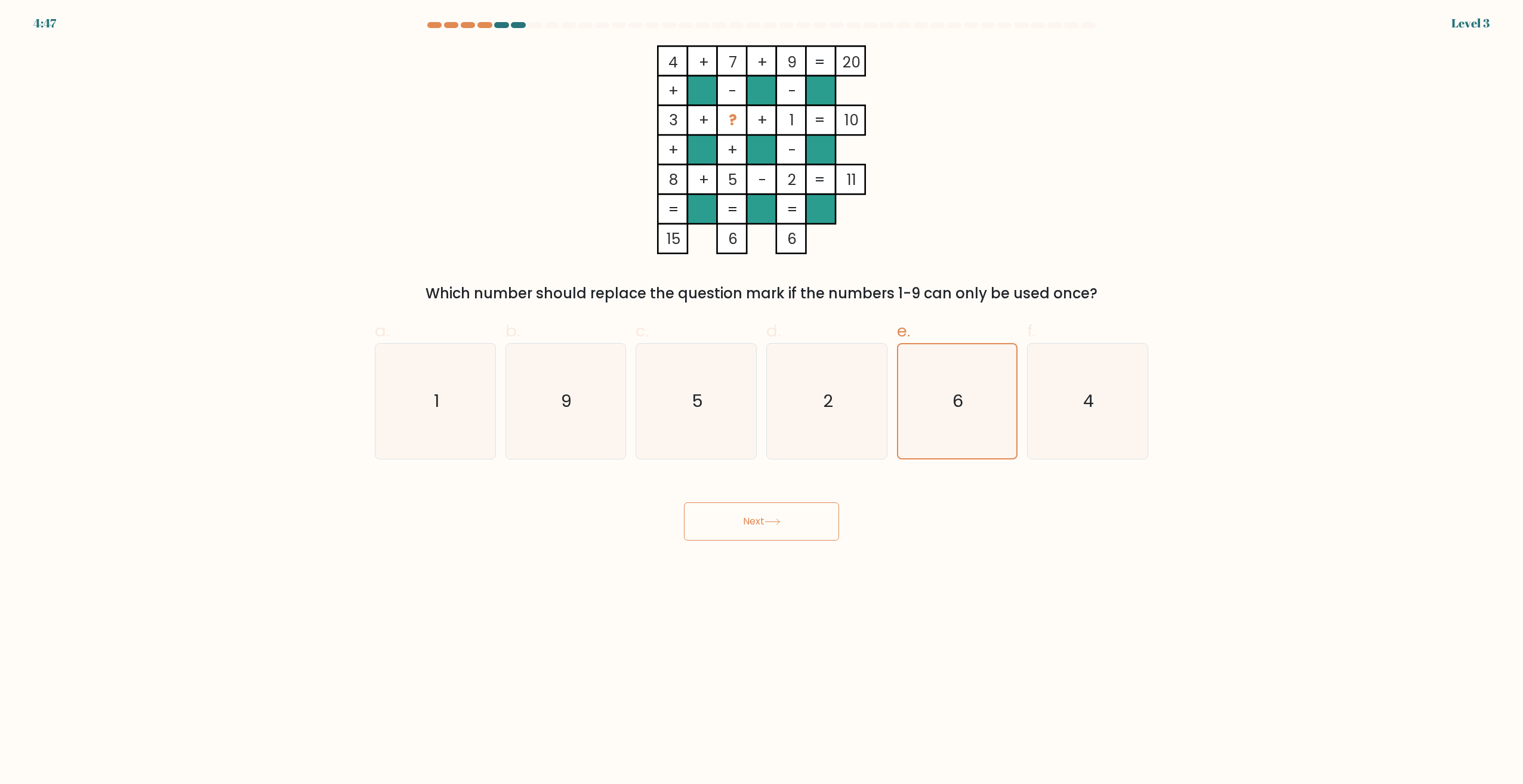
click at [810, 512] on button "Next" at bounding box center [761, 521] width 155 height 38
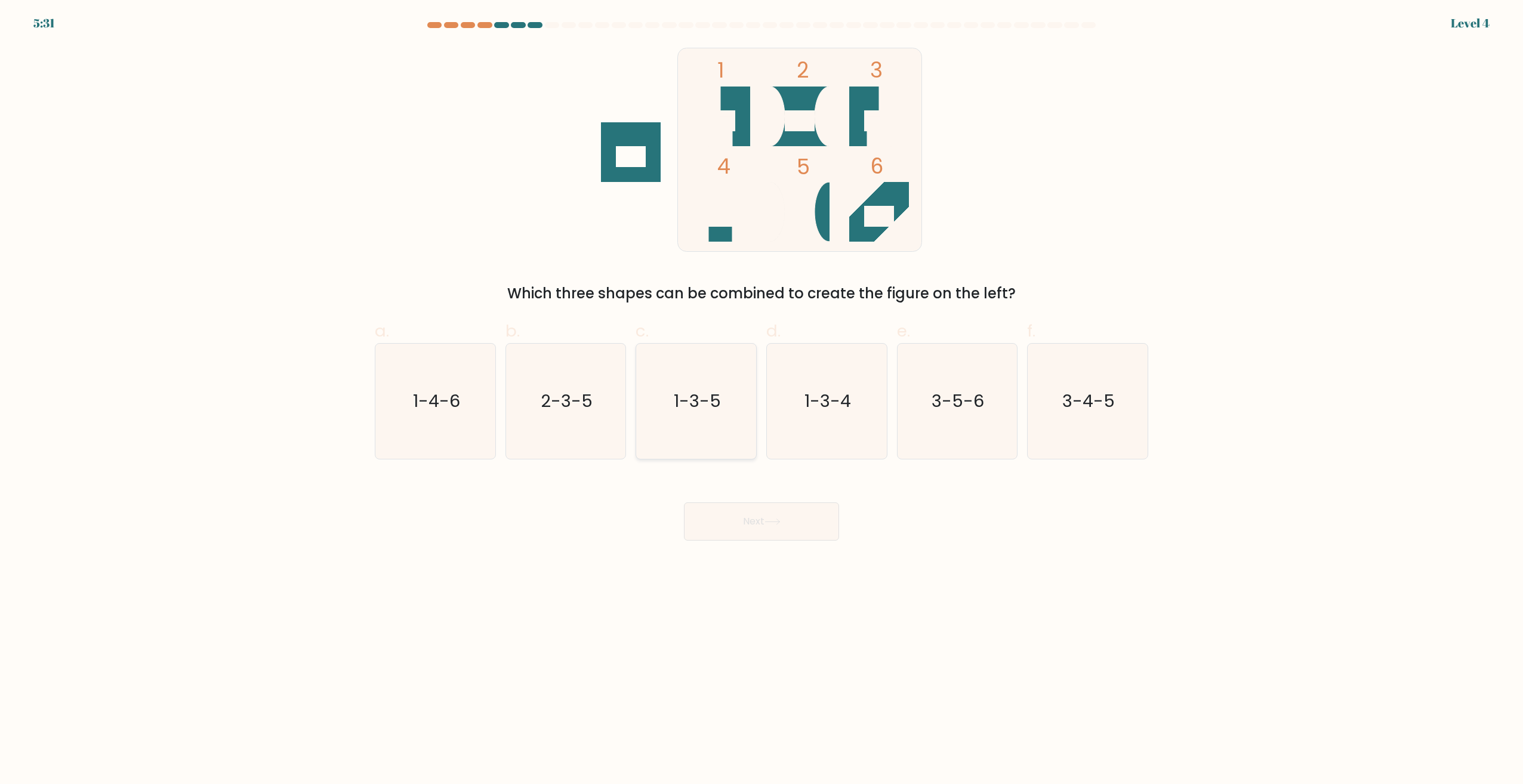
click at [711, 392] on text "1-3-5" at bounding box center [697, 401] width 47 height 24
click at [761, 392] on input "c. 1-3-5" at bounding box center [761, 396] width 1 height 8
radio input "true"
drag, startPoint x: 783, startPoint y: 550, endPoint x: 775, endPoint y: 532, distance: 19.7
click at [783, 547] on body "5:31 Level 4" at bounding box center [761, 392] width 1523 height 784
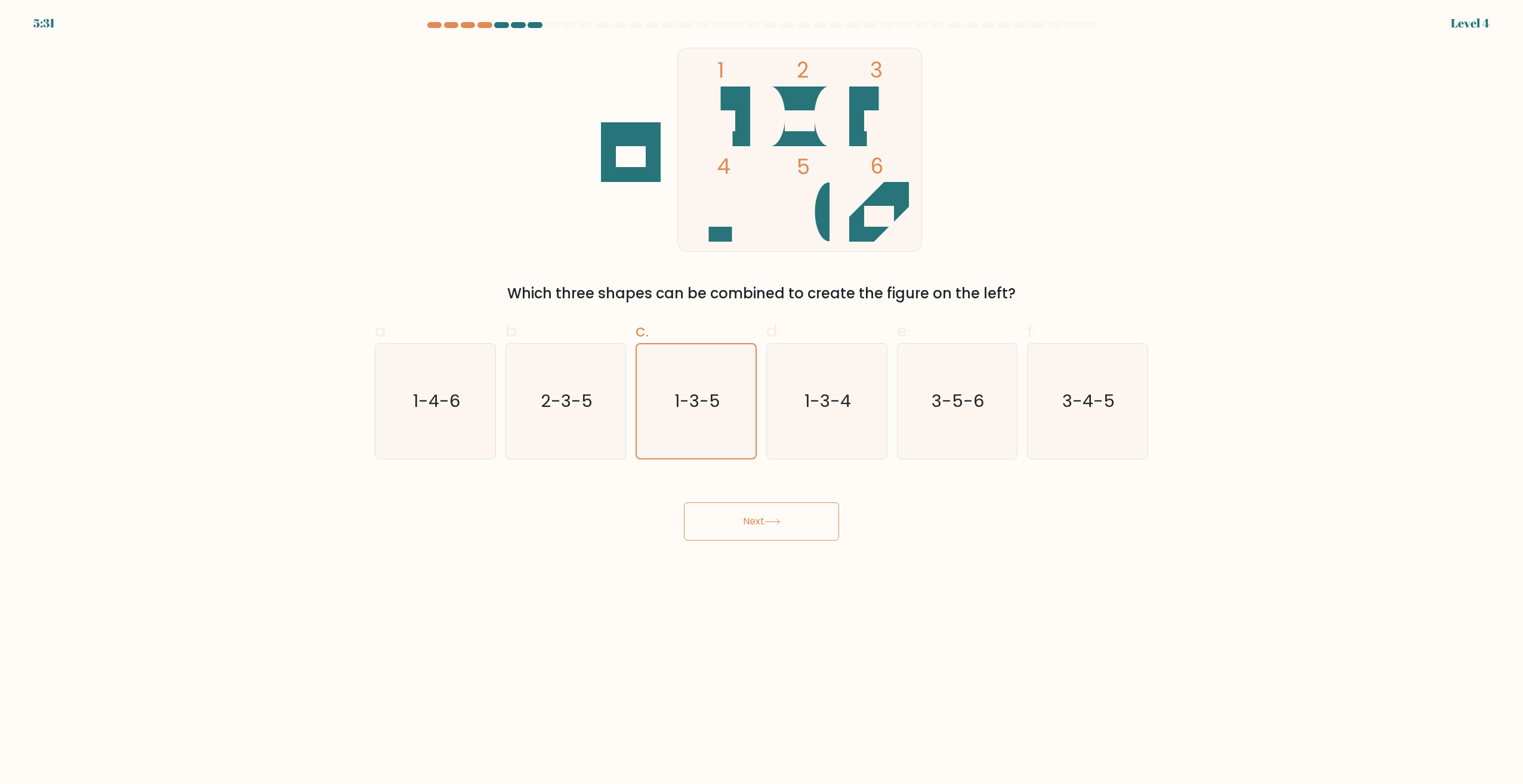
click at [769, 526] on button "Next" at bounding box center [761, 521] width 155 height 38
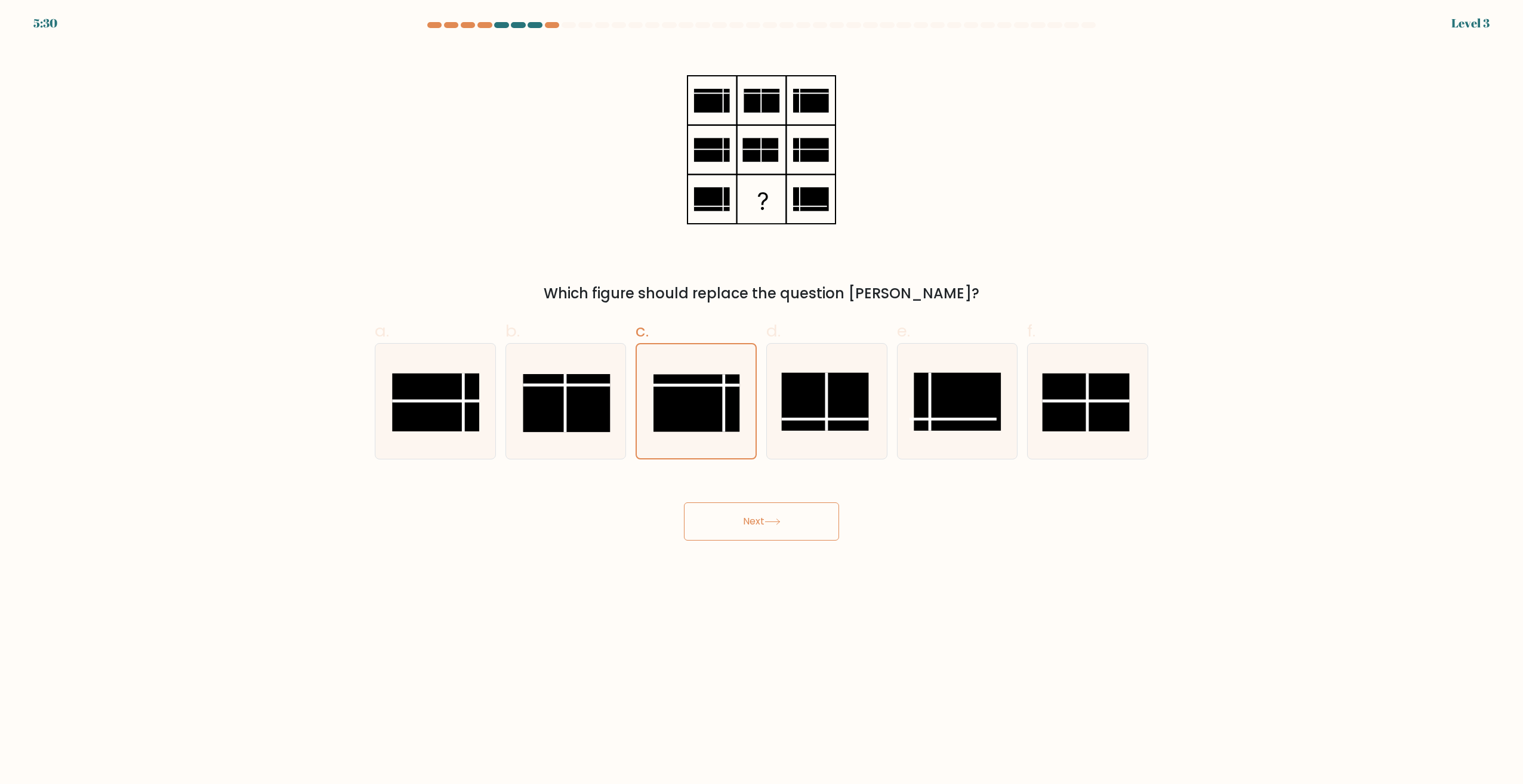
click at [781, 529] on button "Next" at bounding box center [761, 521] width 155 height 38
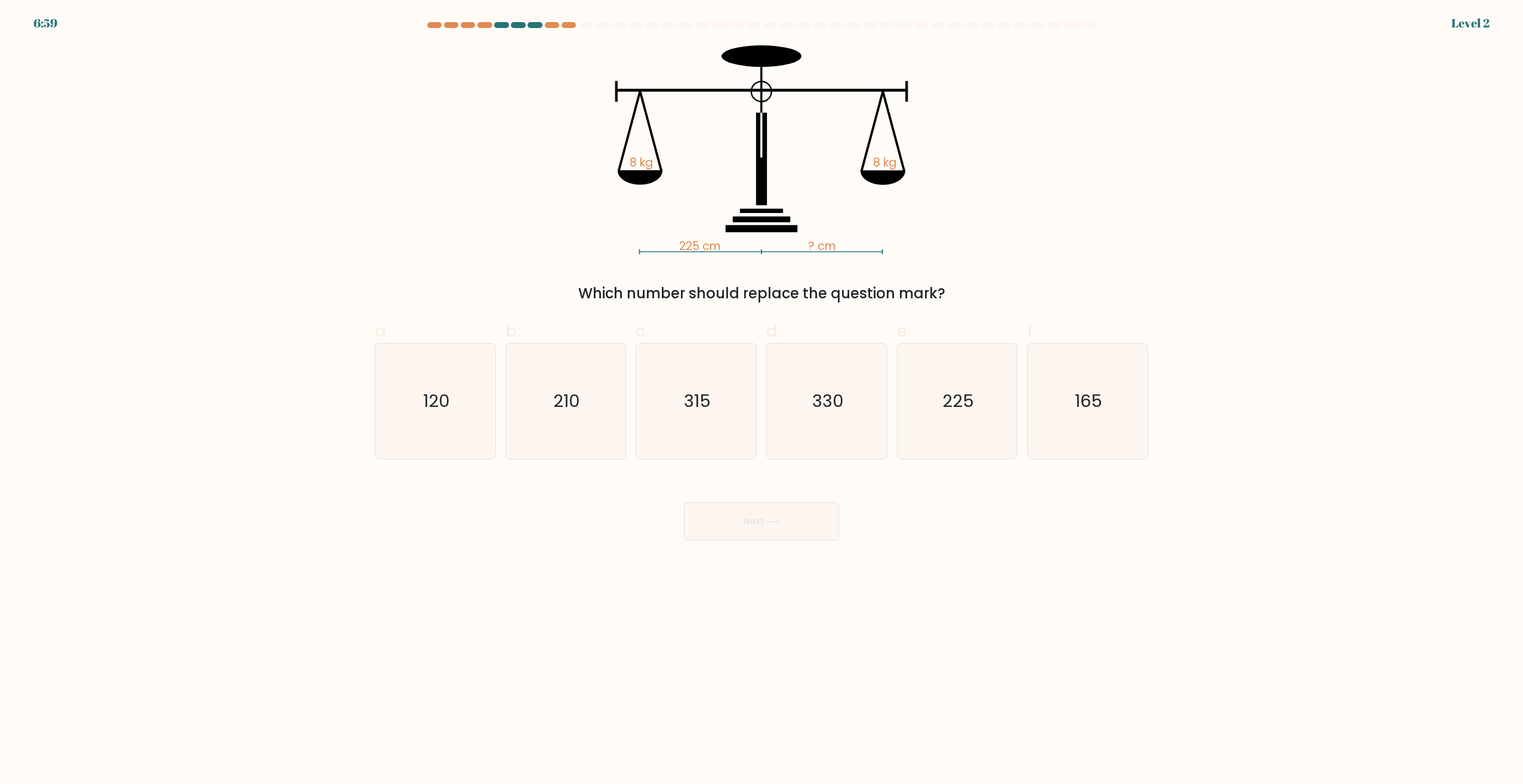
click at [700, 437] on icon "315" at bounding box center [696, 401] width 115 height 115
click at [761, 400] on input "c. 315" at bounding box center [761, 396] width 1 height 8
radio input "true"
click at [778, 515] on button "Next" at bounding box center [761, 521] width 155 height 38
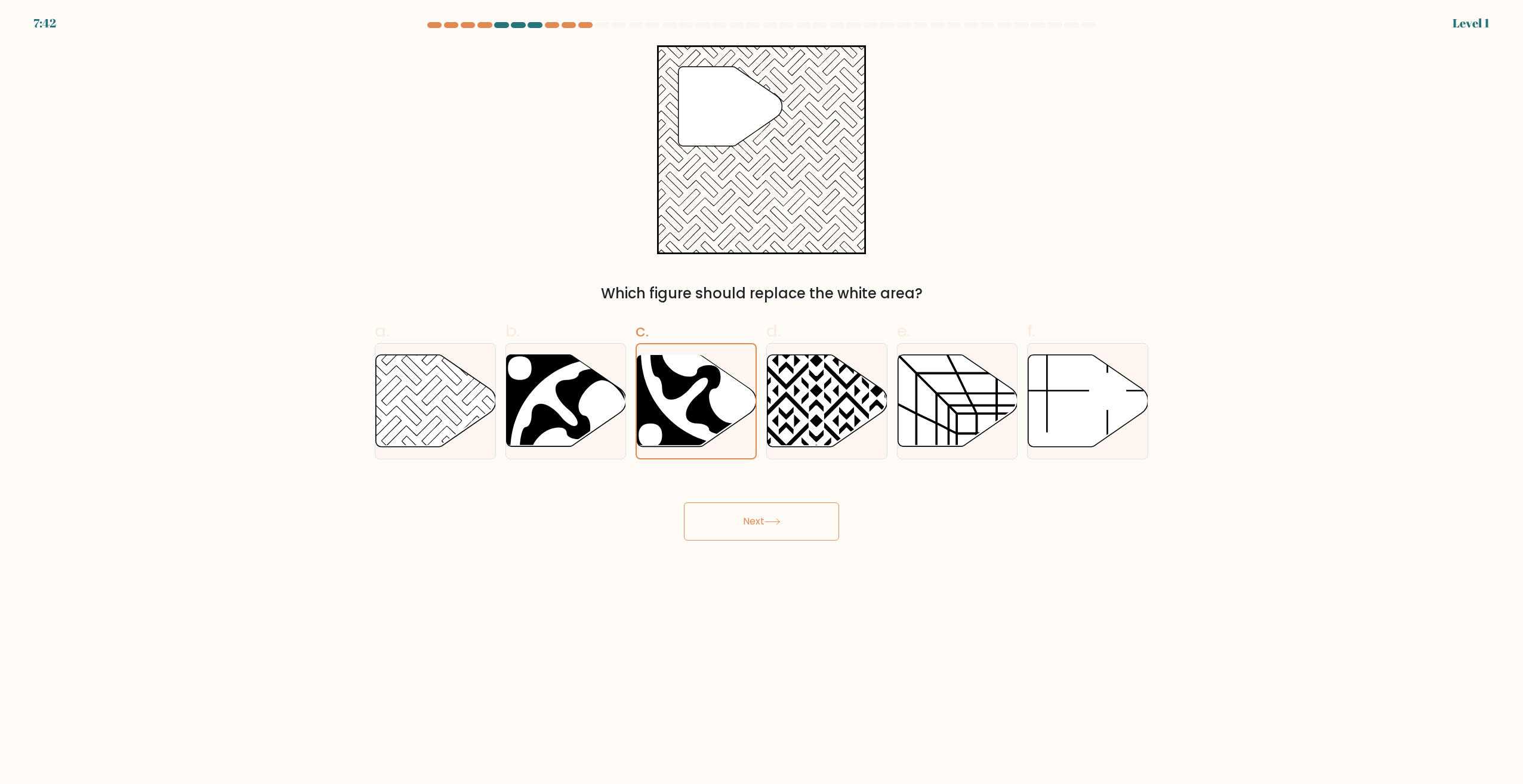
click at [791, 520] on button "Next" at bounding box center [761, 521] width 155 height 38
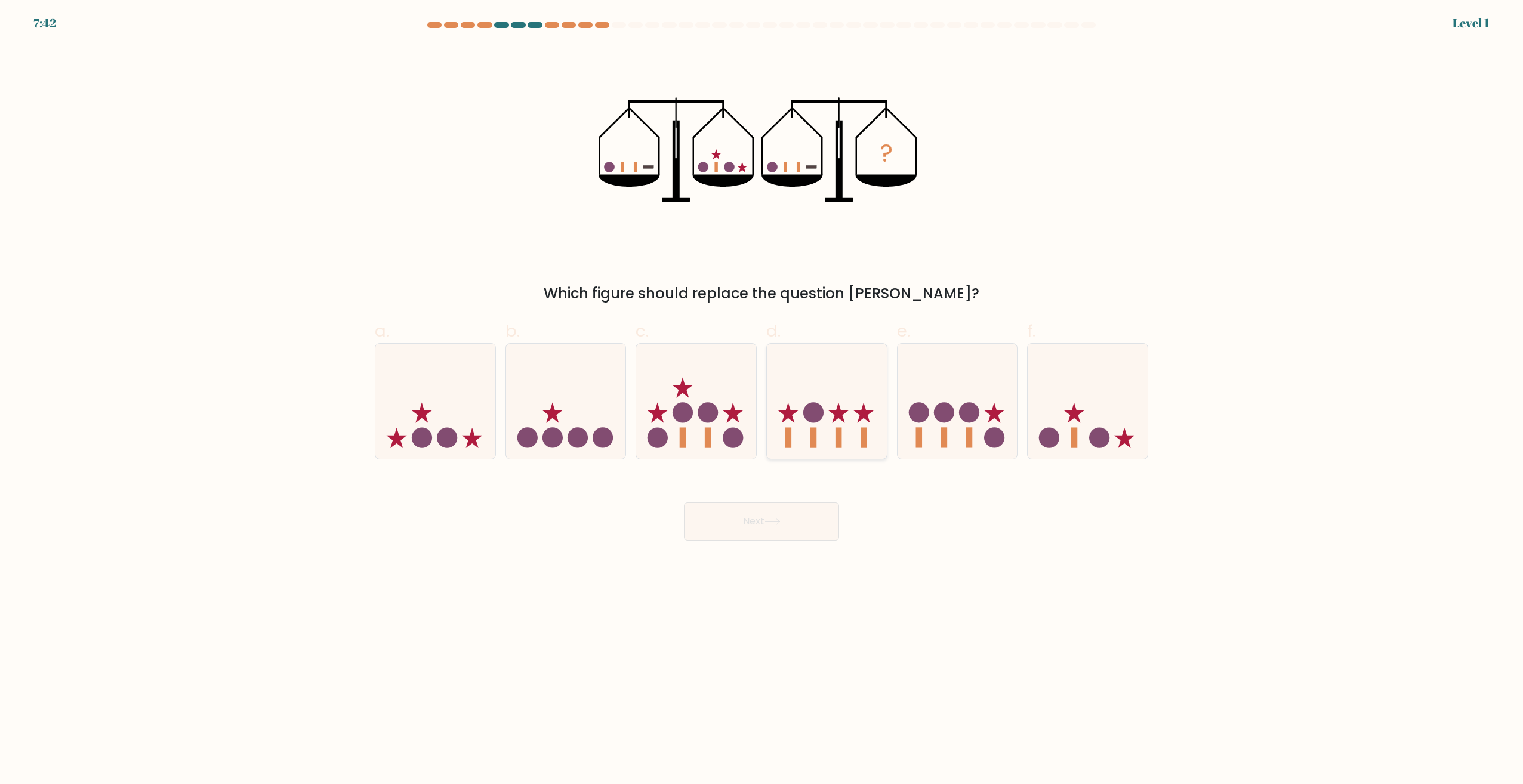
click at [803, 434] on icon at bounding box center [827, 401] width 120 height 99
click at [762, 400] on input "d." at bounding box center [761, 396] width 1 height 8
radio input "true"
drag, startPoint x: 772, startPoint y: 162, endPoint x: 810, endPoint y: 163, distance: 38.0
click at [810, 163] on icon "?" at bounding box center [761, 149] width 326 height 209
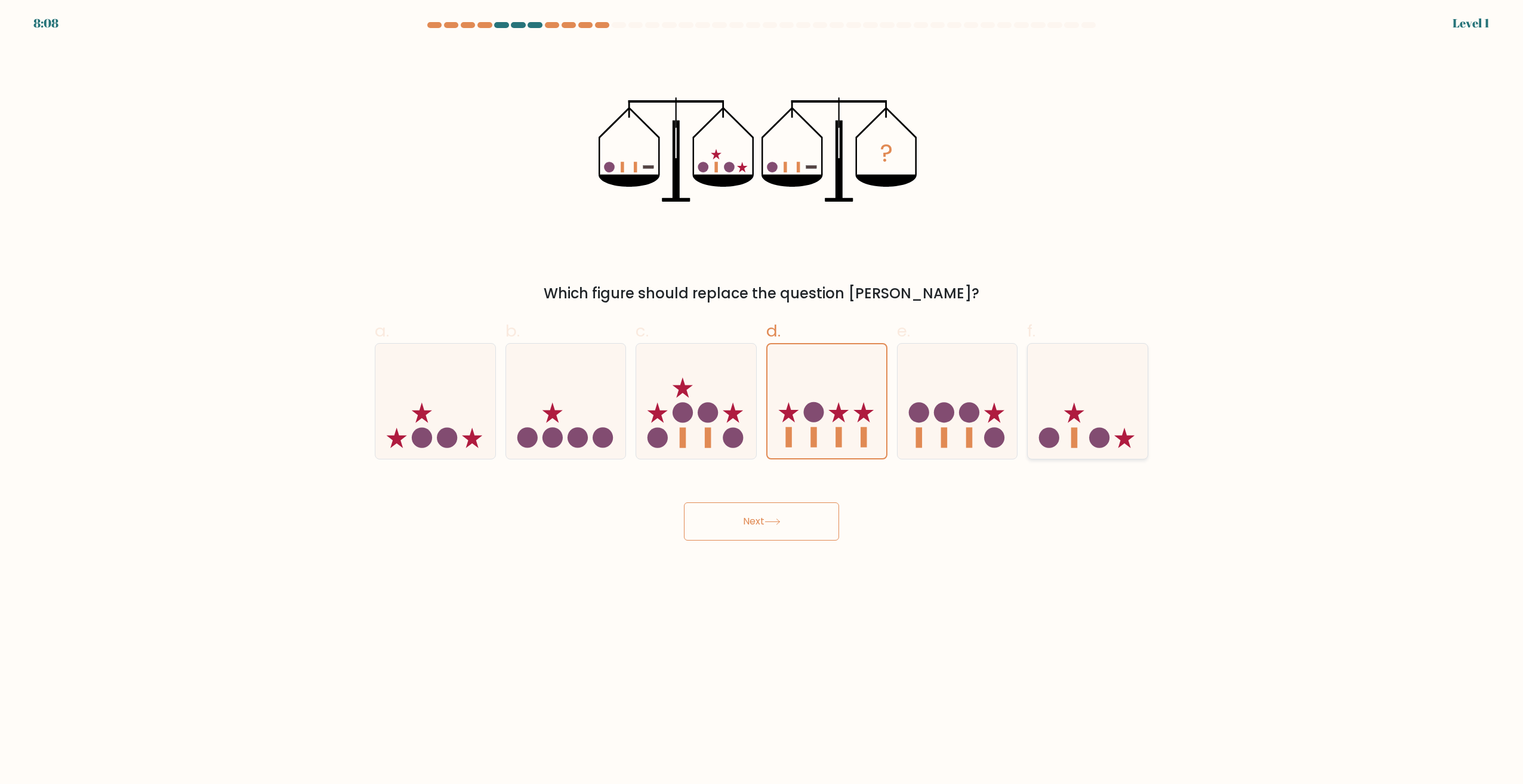
click at [1090, 424] on icon at bounding box center [1087, 401] width 120 height 99
click at [762, 400] on input "f." at bounding box center [761, 396] width 1 height 8
radio input "true"
click at [776, 526] on button "Next" at bounding box center [761, 521] width 155 height 38
click at [770, 534] on button "Next" at bounding box center [761, 521] width 155 height 38
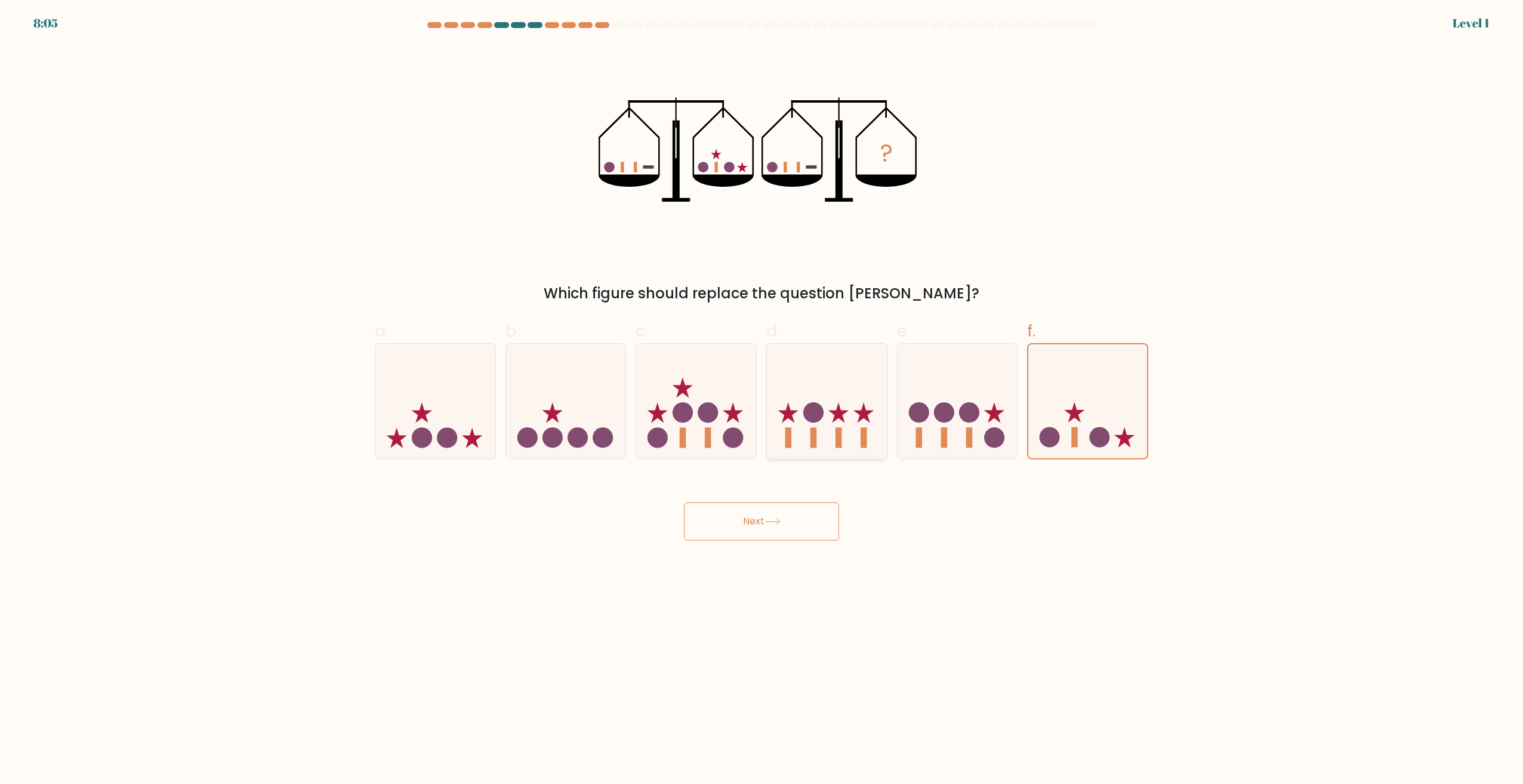
click at [859, 424] on icon at bounding box center [827, 401] width 120 height 99
click at [762, 400] on input "d." at bounding box center [761, 396] width 1 height 8
radio input "true"
click at [804, 506] on button "Next" at bounding box center [761, 521] width 155 height 38
click at [799, 520] on button "Next" at bounding box center [761, 521] width 155 height 38
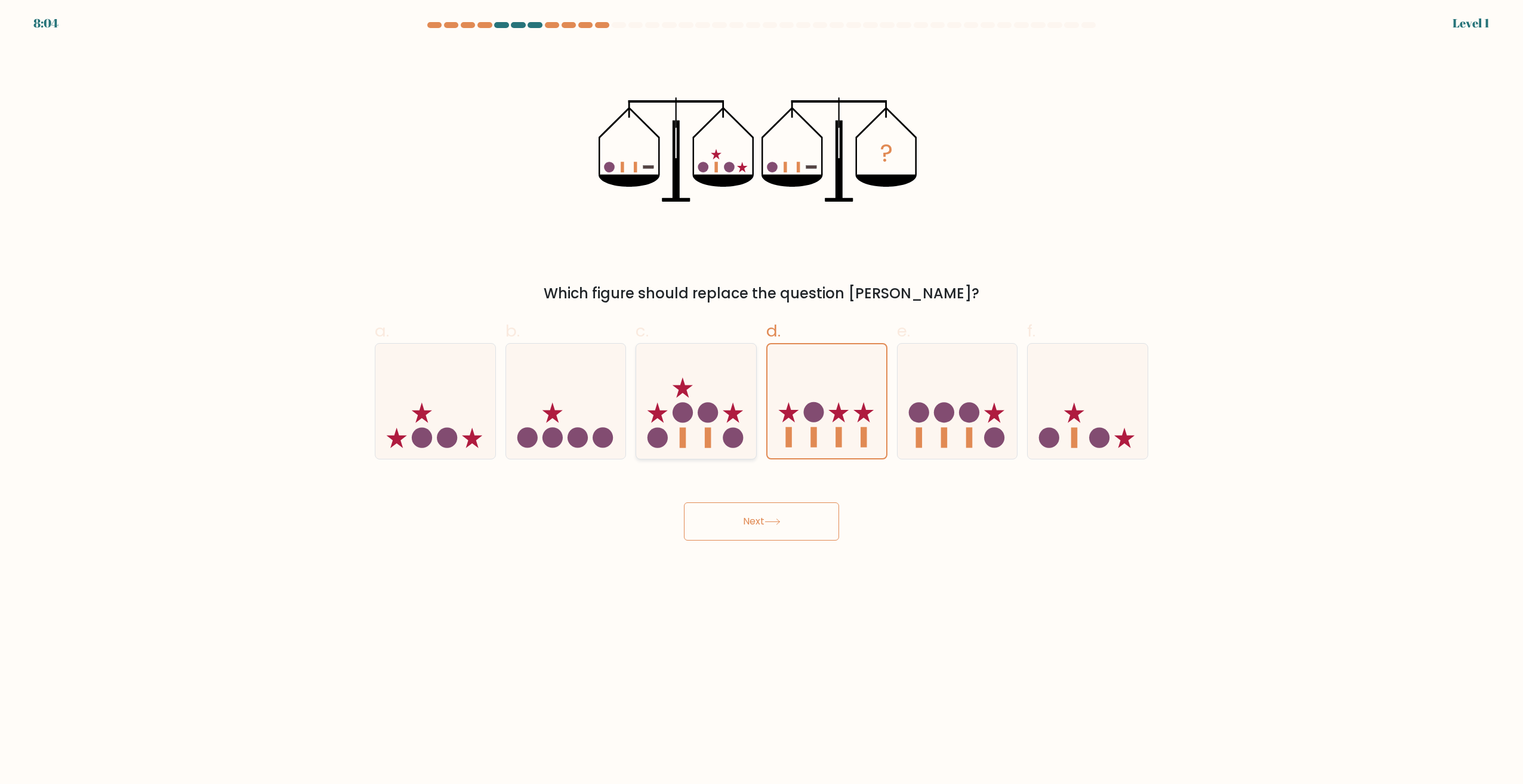
click at [692, 381] on icon at bounding box center [696, 401] width 120 height 99
click at [761, 392] on input "c." at bounding box center [761, 396] width 1 height 8
radio input "true"
click at [768, 503] on button "Next" at bounding box center [761, 521] width 155 height 38
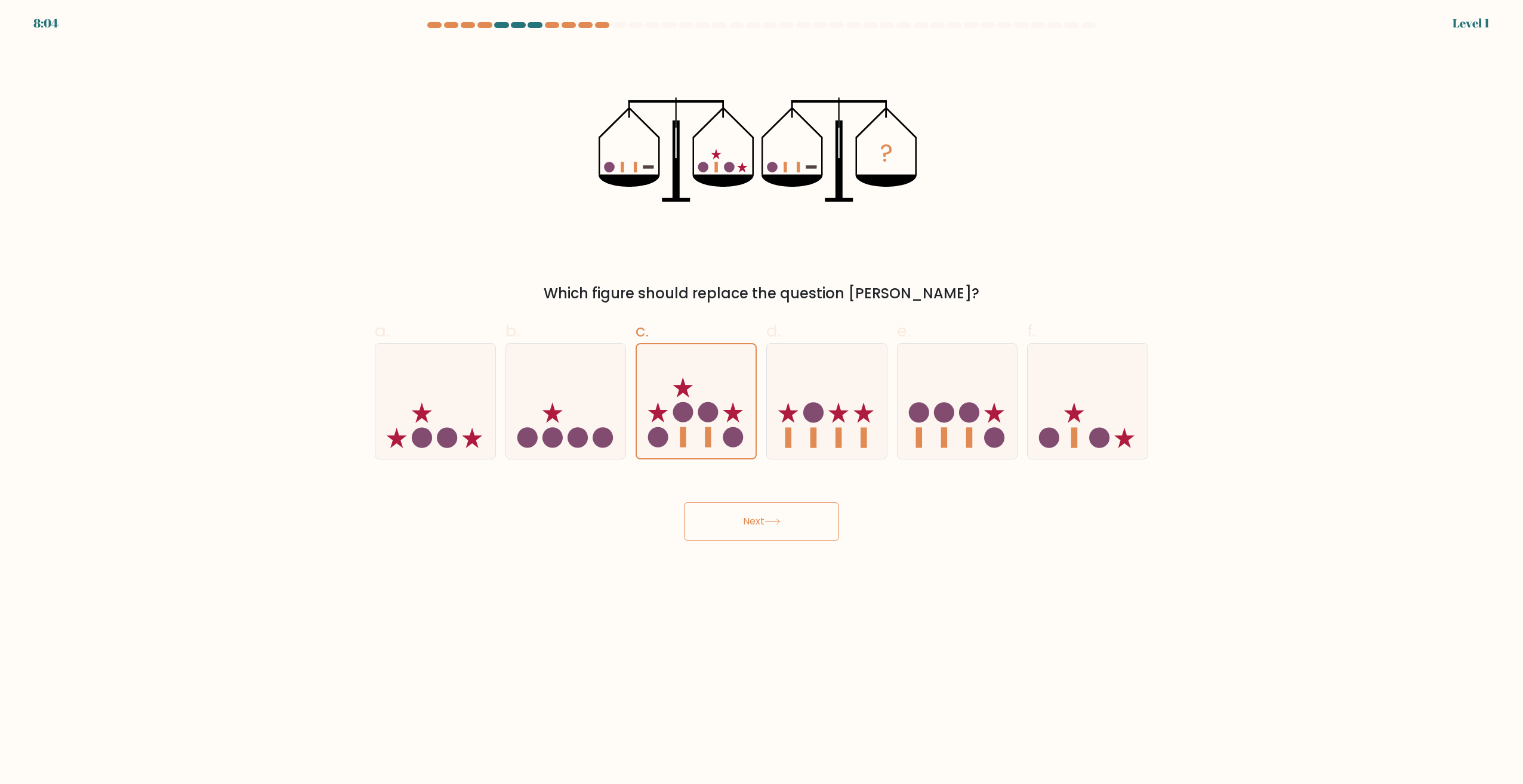
click at [768, 503] on button "Next" at bounding box center [761, 521] width 155 height 38
click at [812, 418] on circle at bounding box center [813, 412] width 20 height 20
click at [762, 400] on input "d." at bounding box center [761, 396] width 1 height 8
radio input "true"
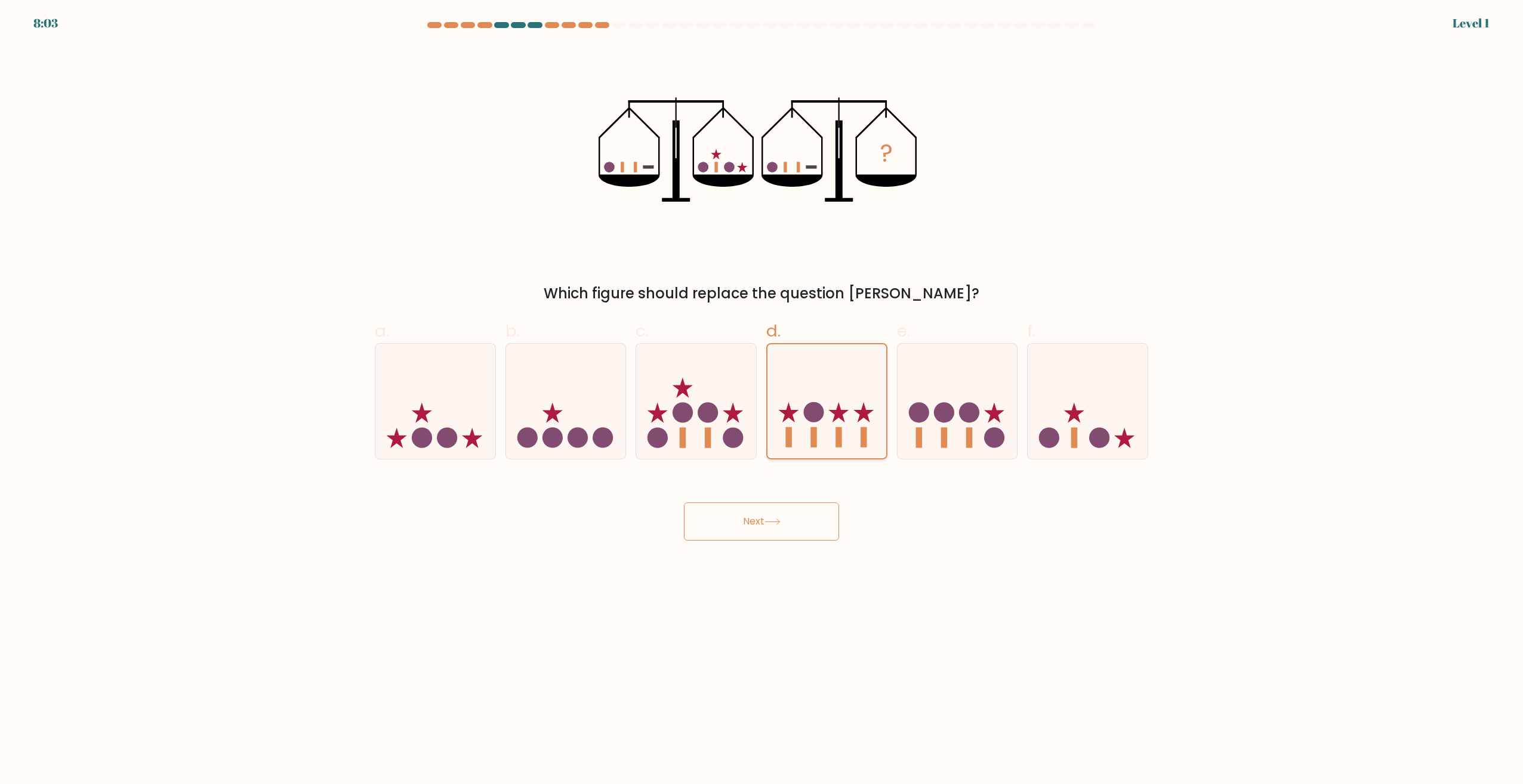
click at [812, 418] on circle at bounding box center [813, 412] width 20 height 20
click at [762, 400] on input "d." at bounding box center [761, 396] width 1 height 8
click at [802, 512] on button "Next" at bounding box center [761, 521] width 155 height 38
click at [802, 513] on button "Next" at bounding box center [761, 521] width 155 height 38
drag, startPoint x: 545, startPoint y: 322, endPoint x: 537, endPoint y: 325, distance: 8.5
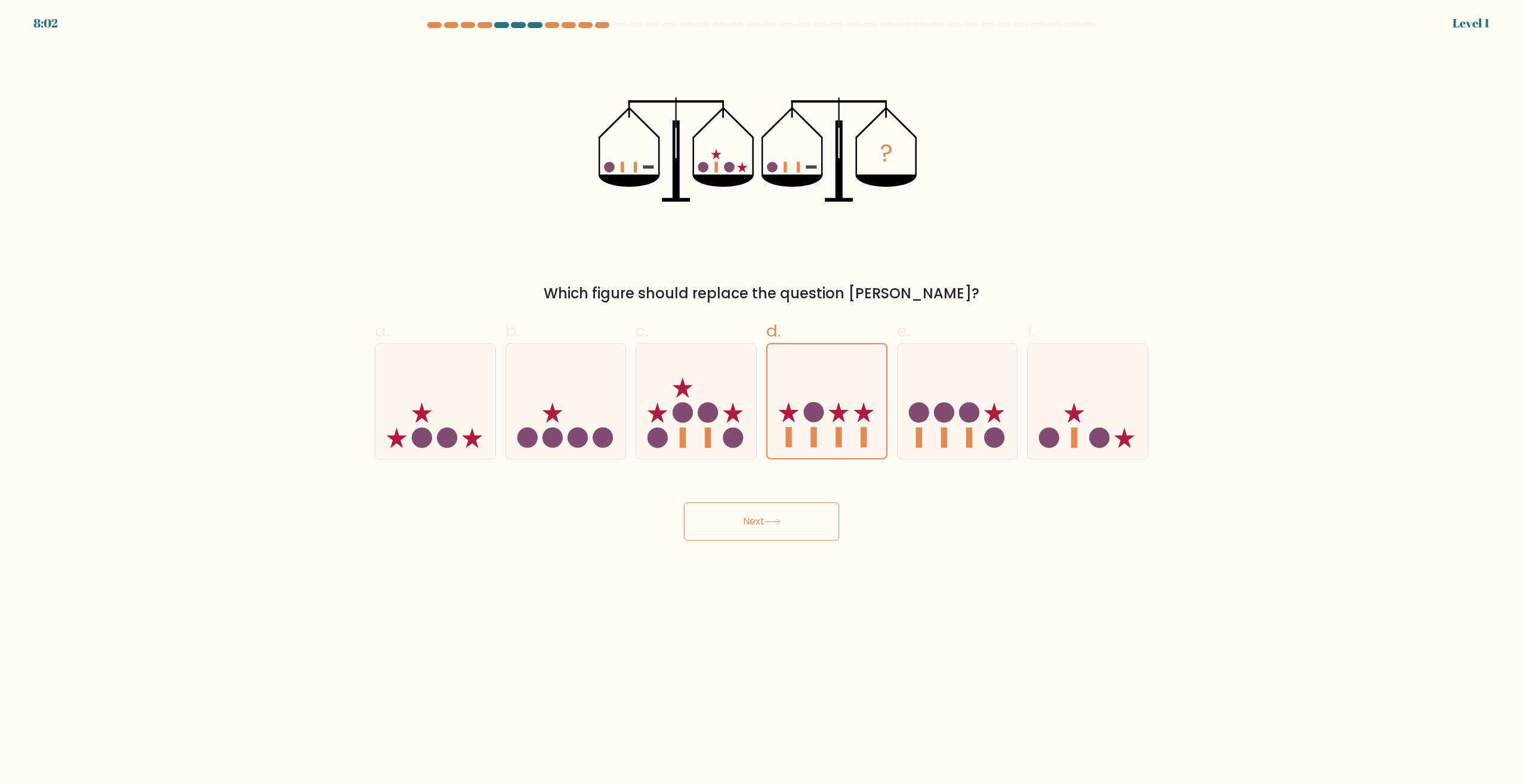
click at [555, 338] on label "b." at bounding box center [566, 388] width 121 height 141
click at [761, 392] on input "b." at bounding box center [761, 396] width 1 height 8
radio input "true"
click at [955, 404] on icon at bounding box center [957, 401] width 120 height 99
click at [762, 400] on input "e." at bounding box center [761, 396] width 1 height 8
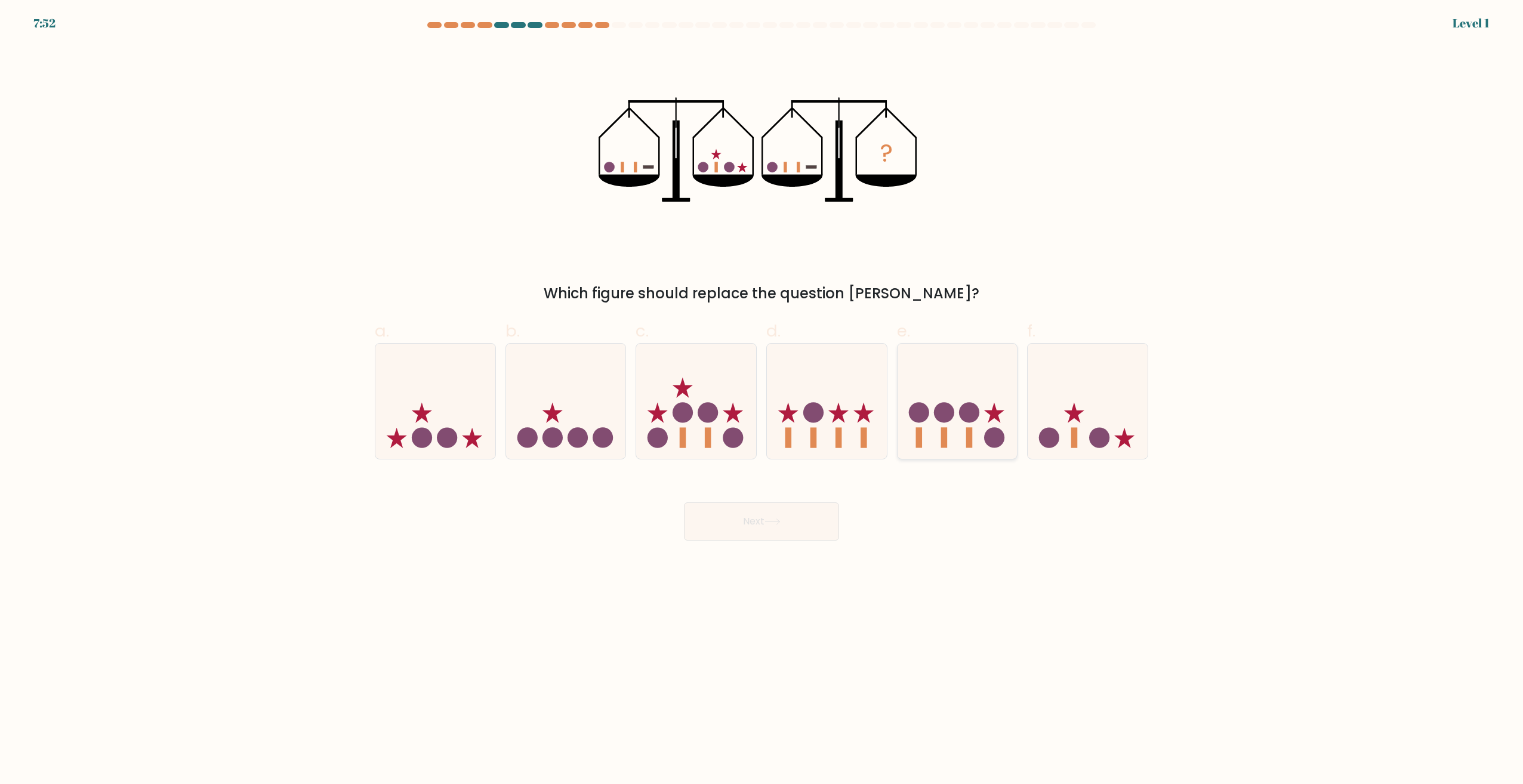
radio input "true"
click at [1055, 417] on icon at bounding box center [1087, 401] width 120 height 99
click at [762, 400] on input "f." at bounding box center [761, 396] width 1 height 8
radio input "true"
click at [795, 515] on button "Next" at bounding box center [761, 521] width 155 height 38
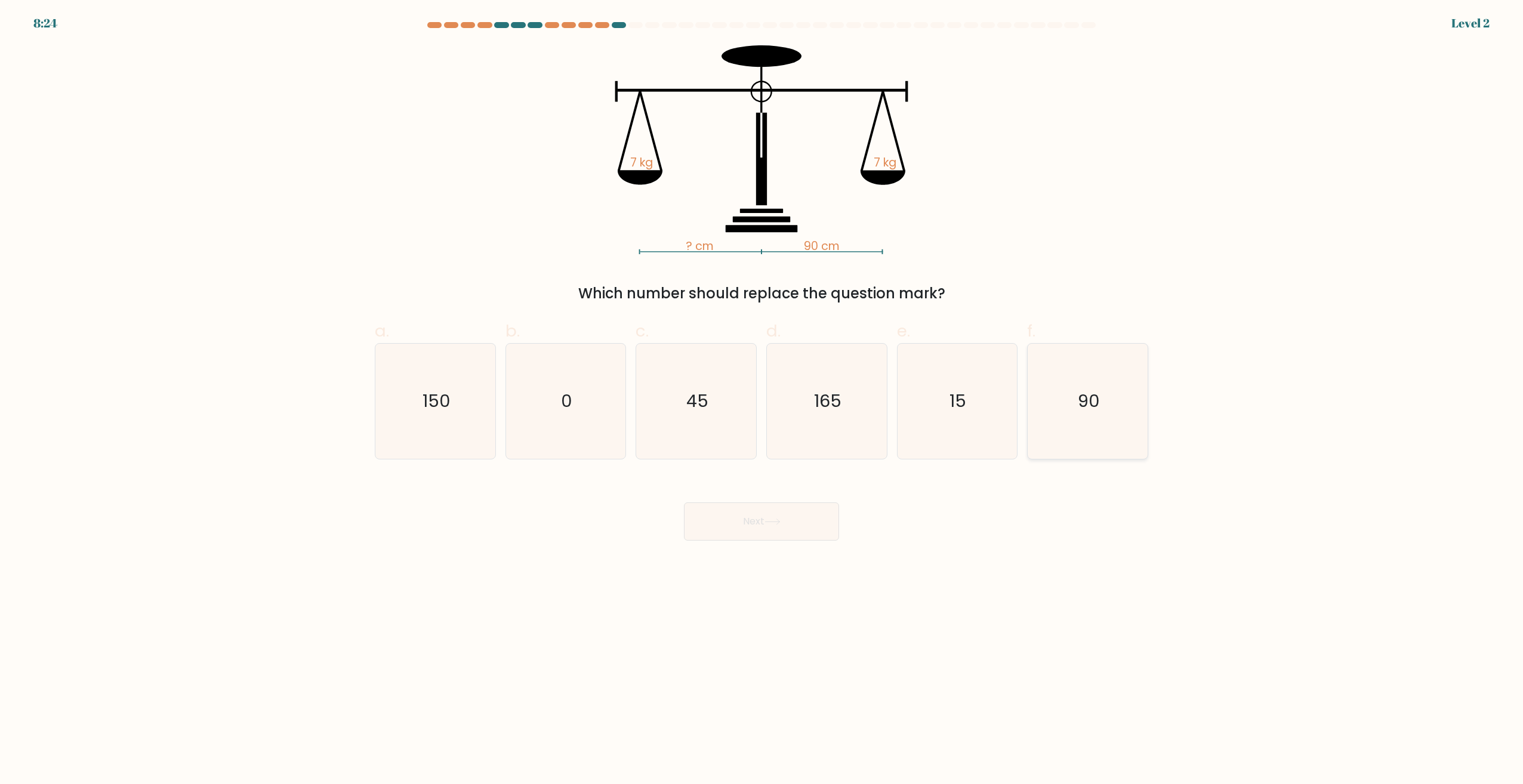
click at [1078, 404] on text "90" at bounding box center [1089, 401] width 22 height 24
click at [762, 400] on input "f. 90" at bounding box center [761, 396] width 1 height 8
radio input "true"
click at [800, 522] on button "Next" at bounding box center [761, 521] width 155 height 38
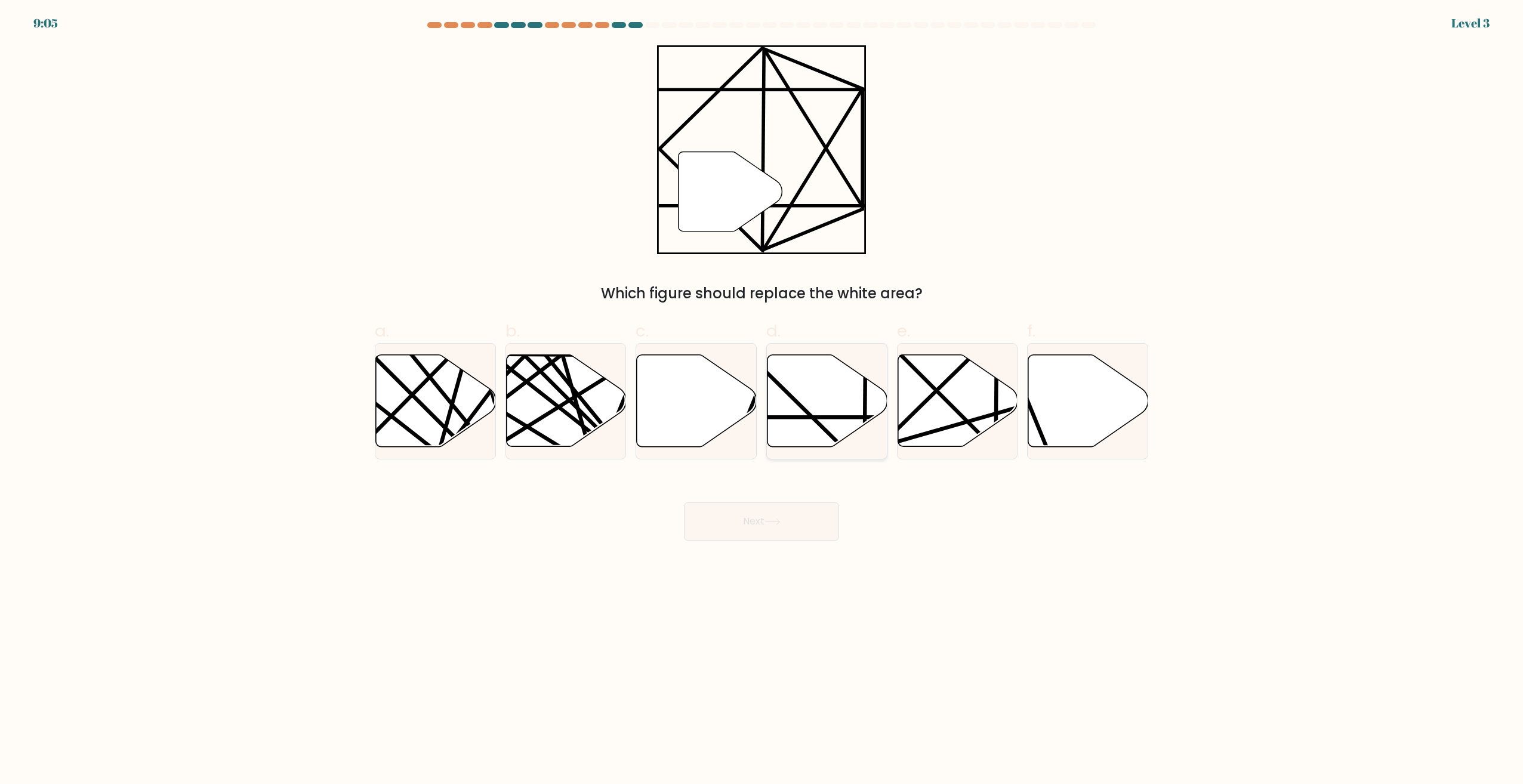
click at [812, 412] on icon at bounding box center [827, 401] width 120 height 92
click at [762, 400] on input "d." at bounding box center [761, 396] width 1 height 8
radio input "true"
click at [808, 513] on button "Next" at bounding box center [761, 521] width 155 height 38
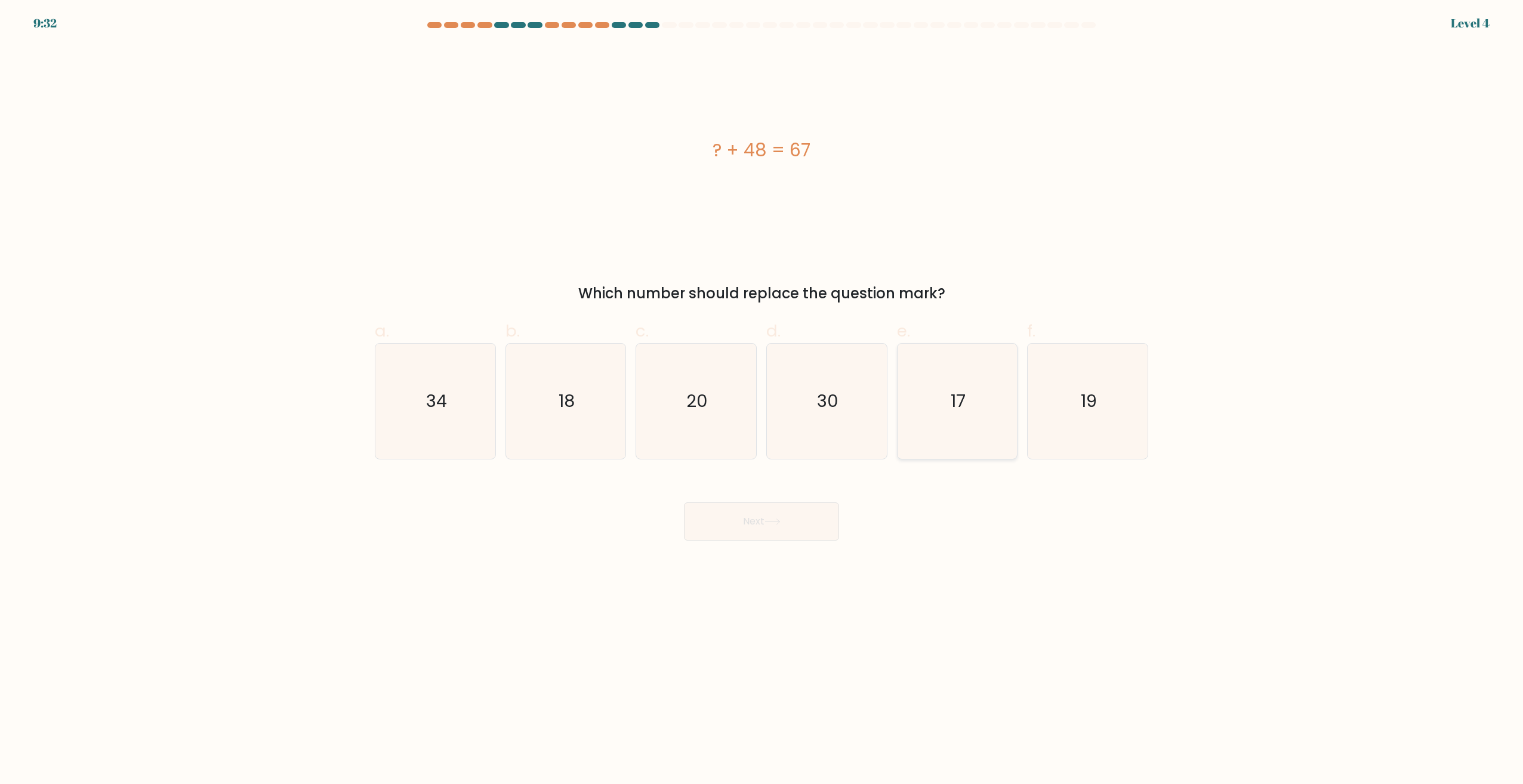
click at [1014, 402] on icon "17" at bounding box center [957, 401] width 115 height 115
click at [762, 400] on input "e. 17" at bounding box center [761, 396] width 1 height 8
radio input "true"
click at [1059, 407] on icon "19" at bounding box center [1087, 401] width 115 height 115
click at [762, 400] on input "f. 19" at bounding box center [761, 396] width 1 height 8
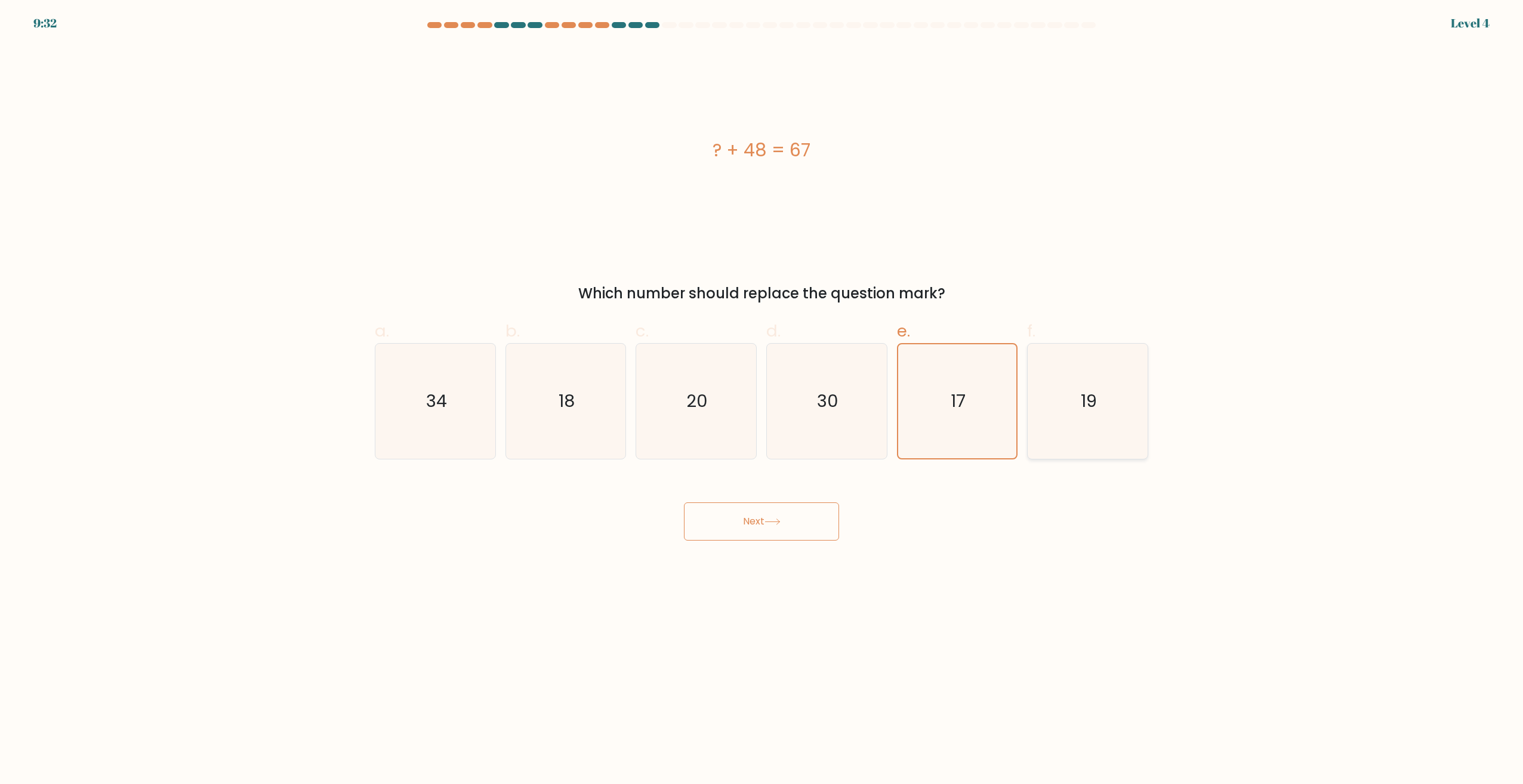
radio input "true"
click at [791, 528] on button "Next" at bounding box center [761, 521] width 155 height 38
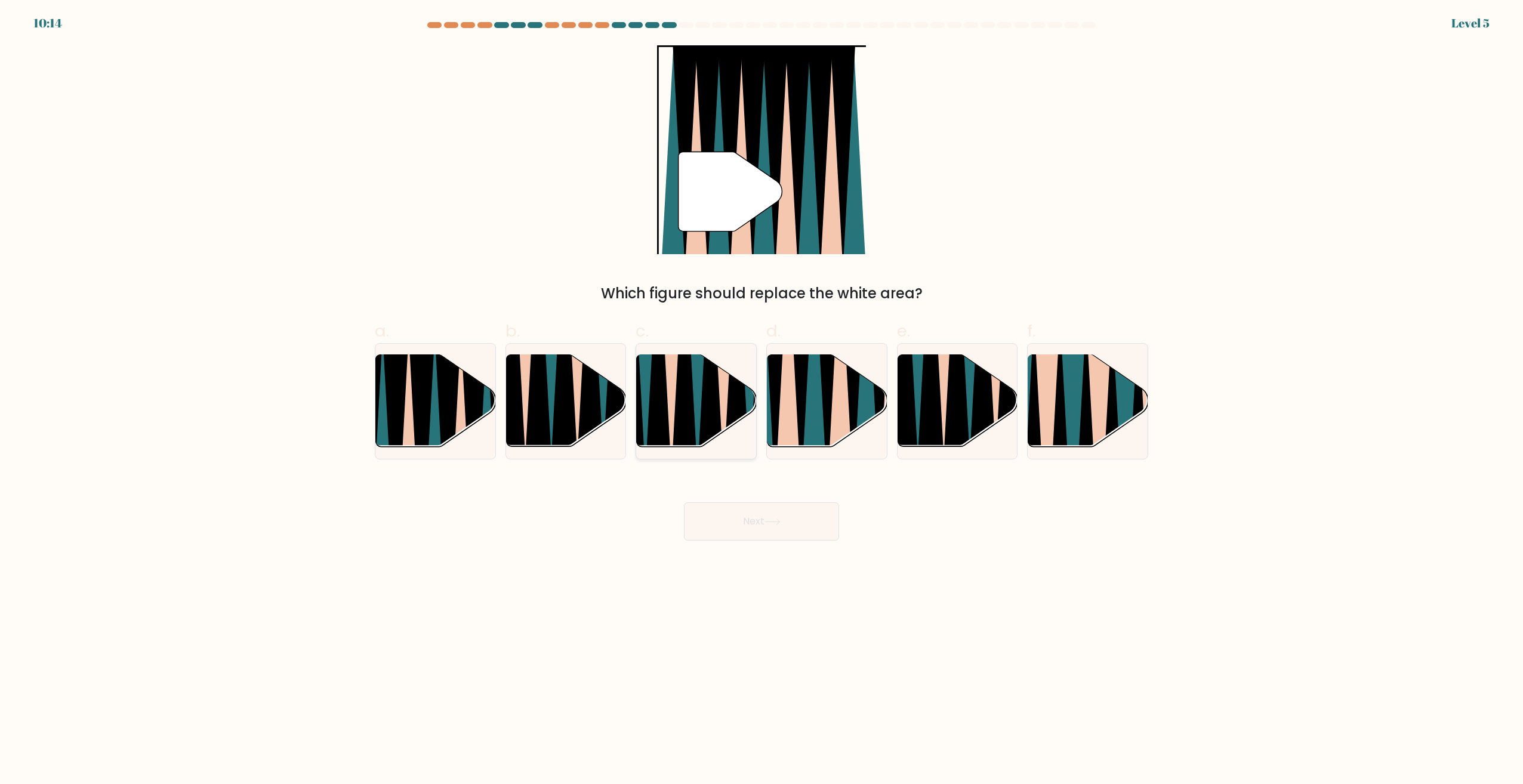
click at [700, 379] on icon at bounding box center [697, 353] width 27 height 240
click at [761, 392] on input "c." at bounding box center [761, 396] width 1 height 8
radio input "true"
click at [791, 518] on button "Next" at bounding box center [761, 521] width 155 height 38
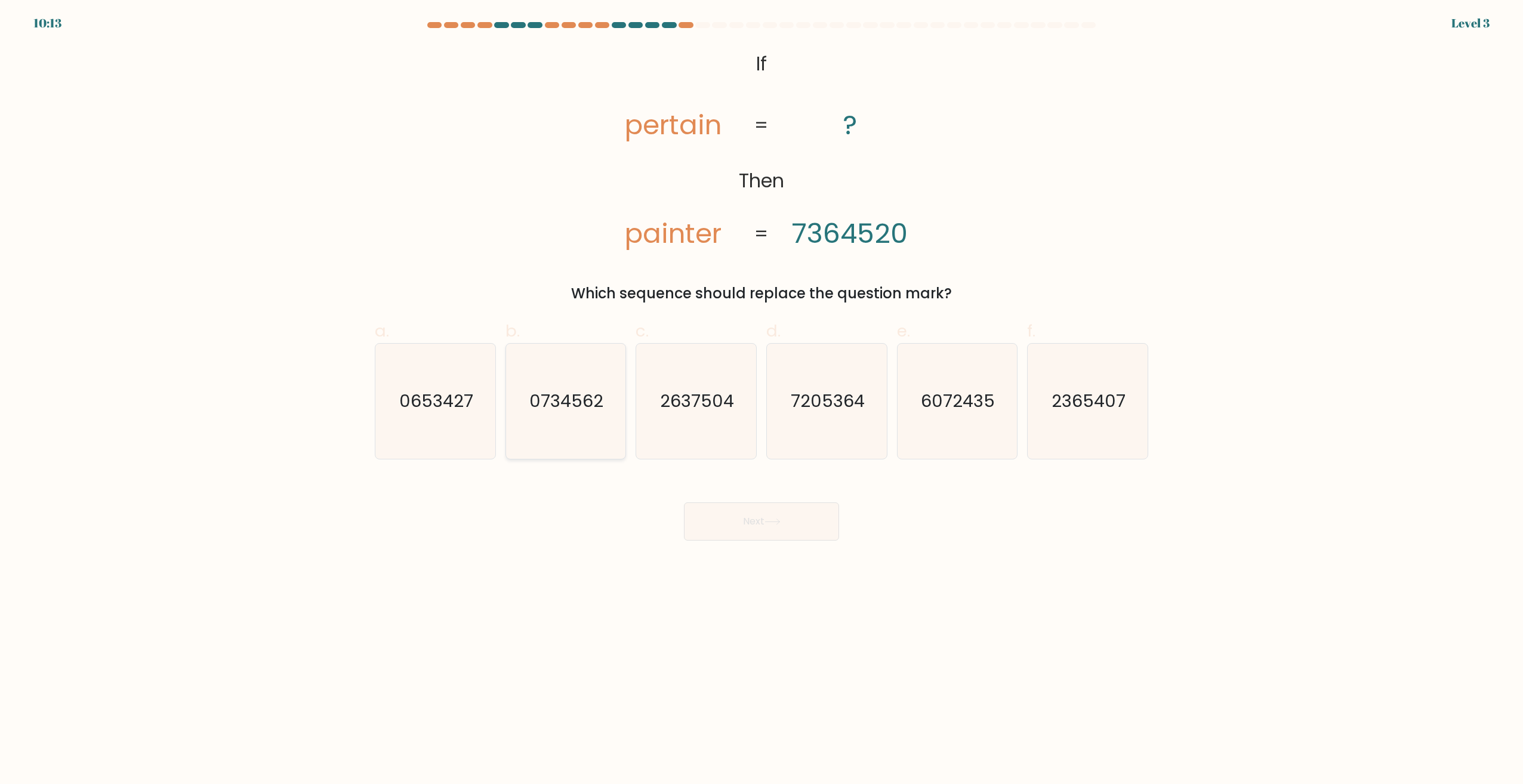
click at [597, 429] on icon "0734562" at bounding box center [566, 401] width 115 height 115
click at [761, 400] on input "b. 0734562" at bounding box center [761, 396] width 1 height 8
radio input "true"
click at [809, 528] on button "Next" at bounding box center [761, 521] width 155 height 38
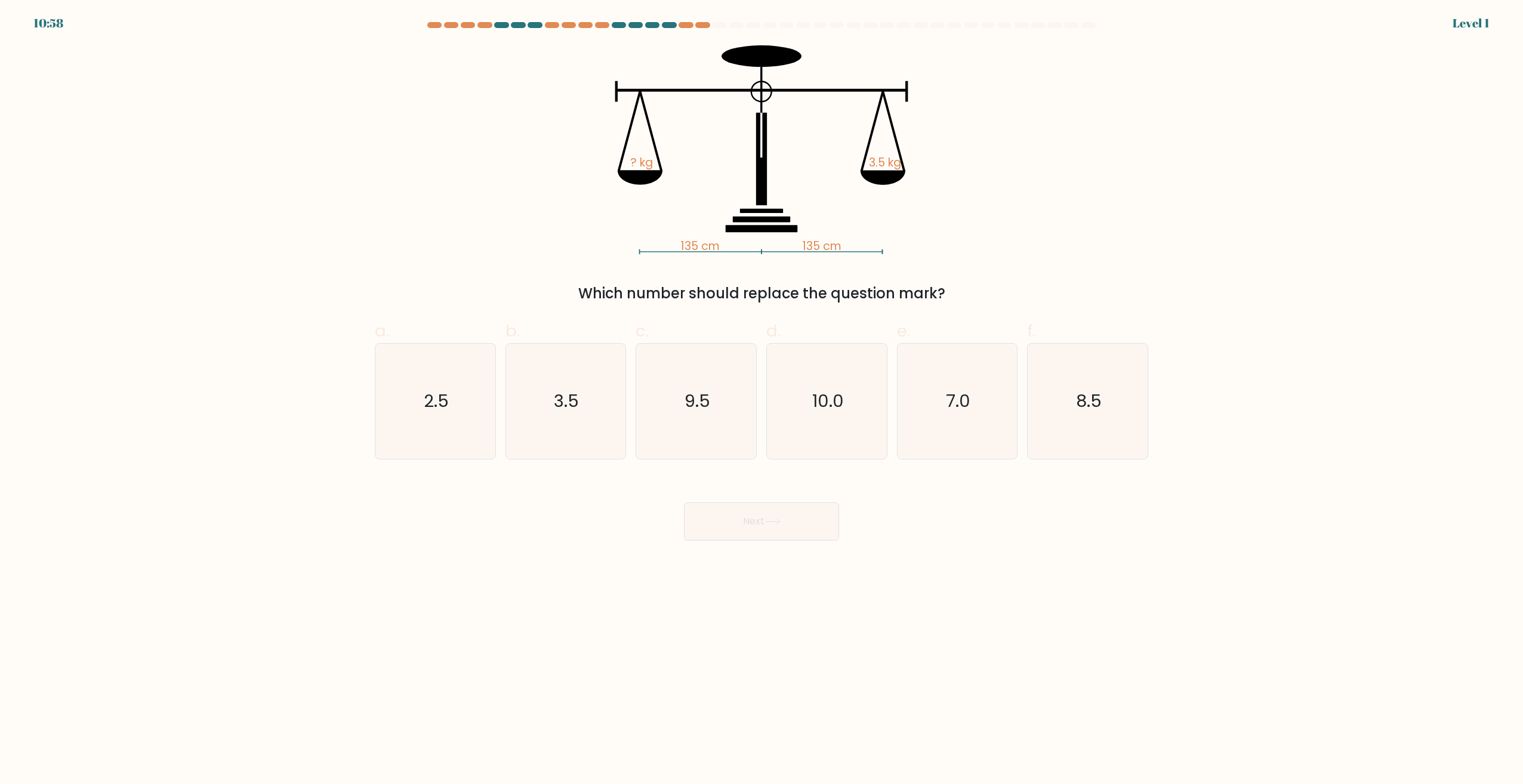
click at [700, 411] on text "9.5" at bounding box center [697, 401] width 26 height 24
click at [761, 400] on input "c. 9.5" at bounding box center [761, 396] width 1 height 8
radio input "true"
click at [802, 518] on button "Next" at bounding box center [761, 521] width 155 height 38
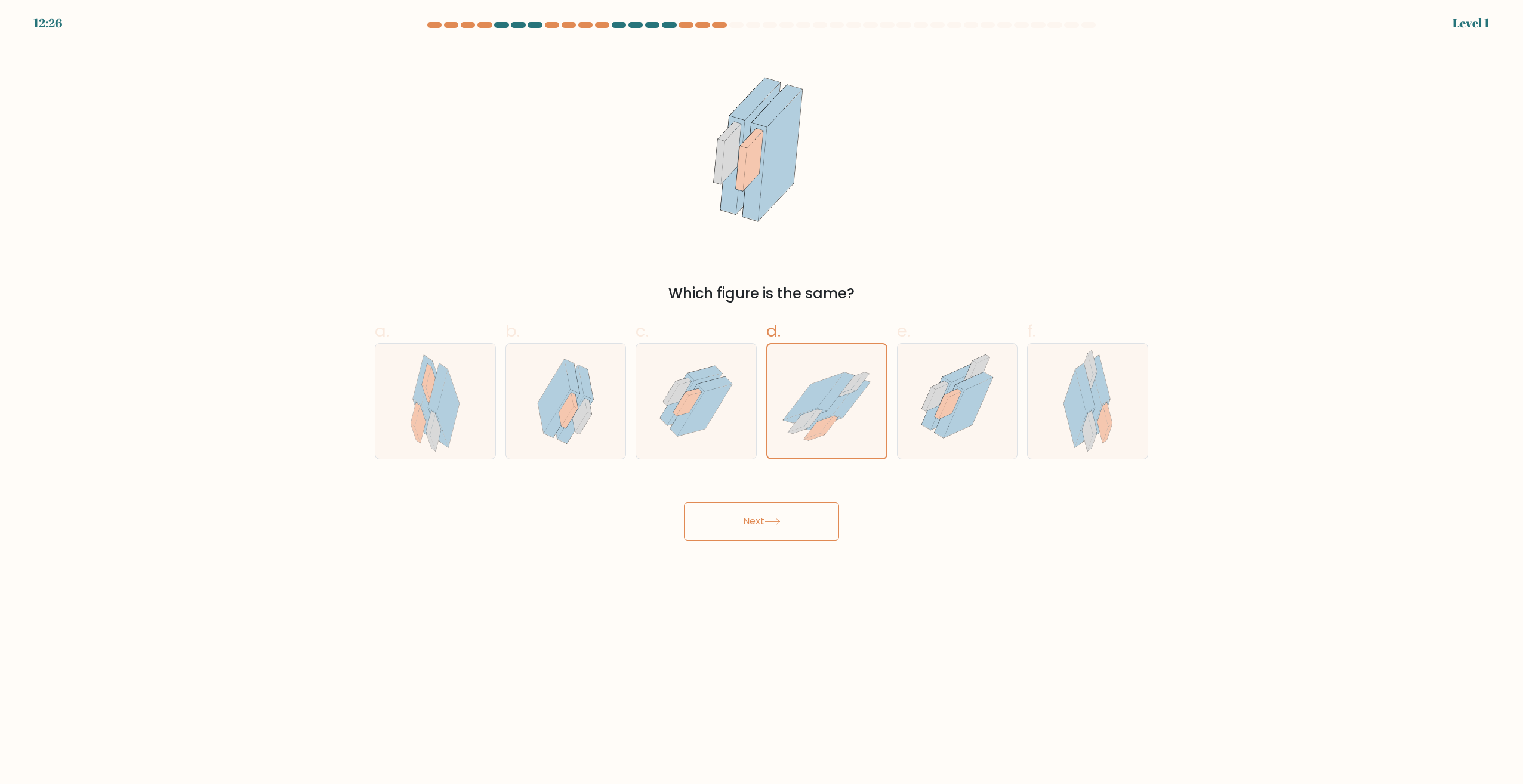
click at [794, 505] on button "Next" at bounding box center [761, 521] width 155 height 38
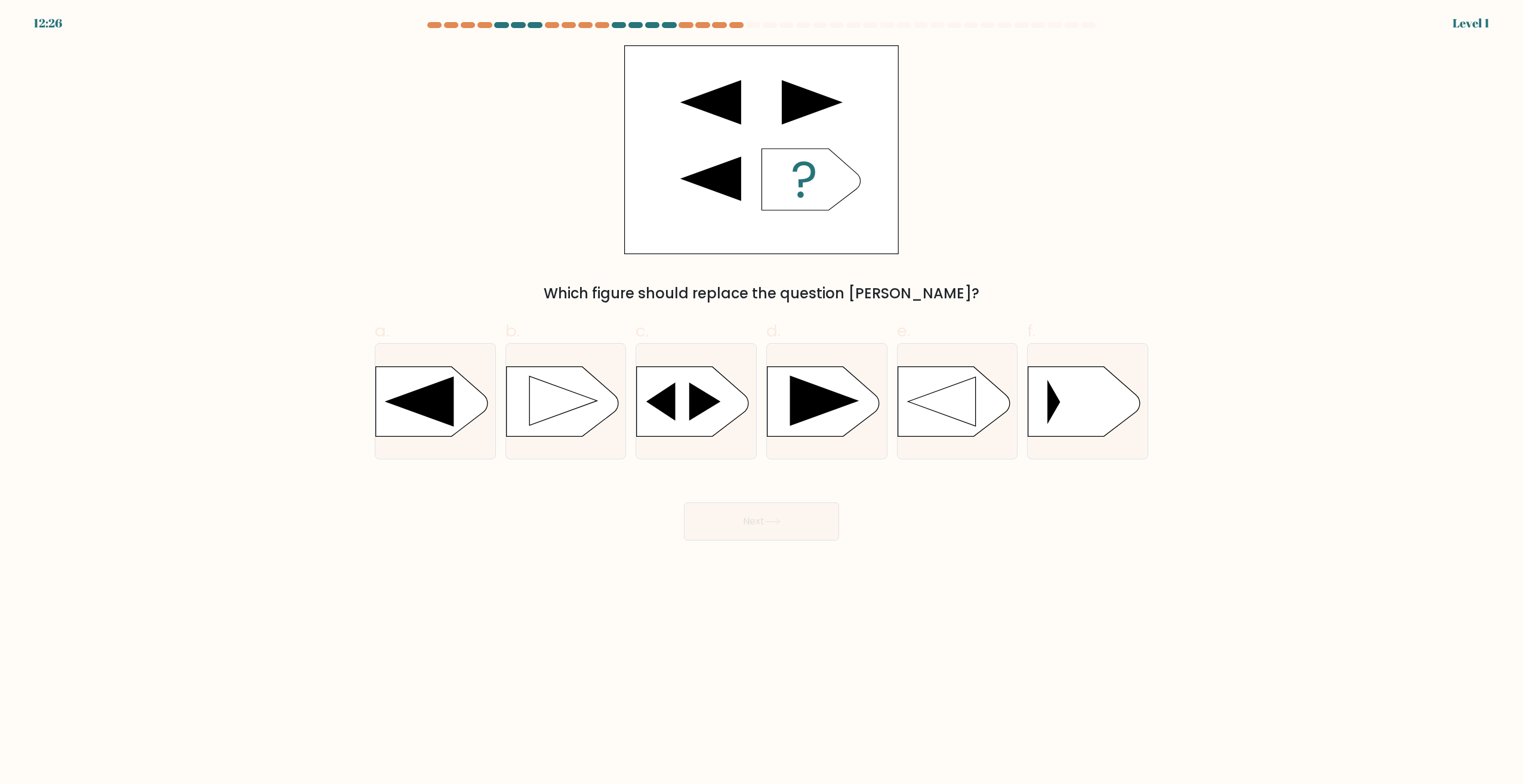
click at [685, 419] on icon at bounding box center [693, 401] width 112 height 70
click at [761, 400] on input "c." at bounding box center [761, 396] width 1 height 8
radio input "true"
click at [783, 505] on button "Next" at bounding box center [761, 521] width 155 height 38
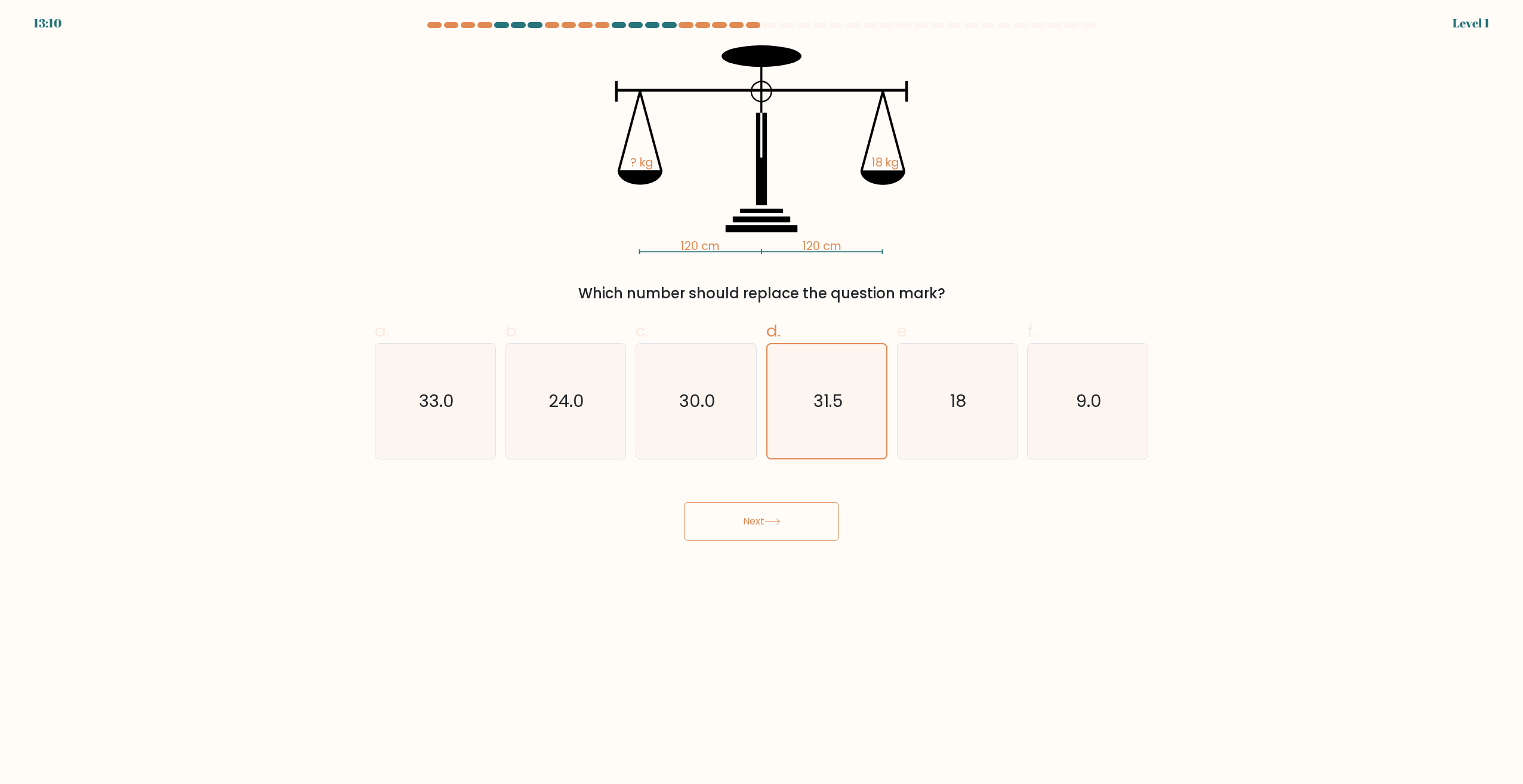
click at [785, 515] on button "Next" at bounding box center [761, 521] width 155 height 38
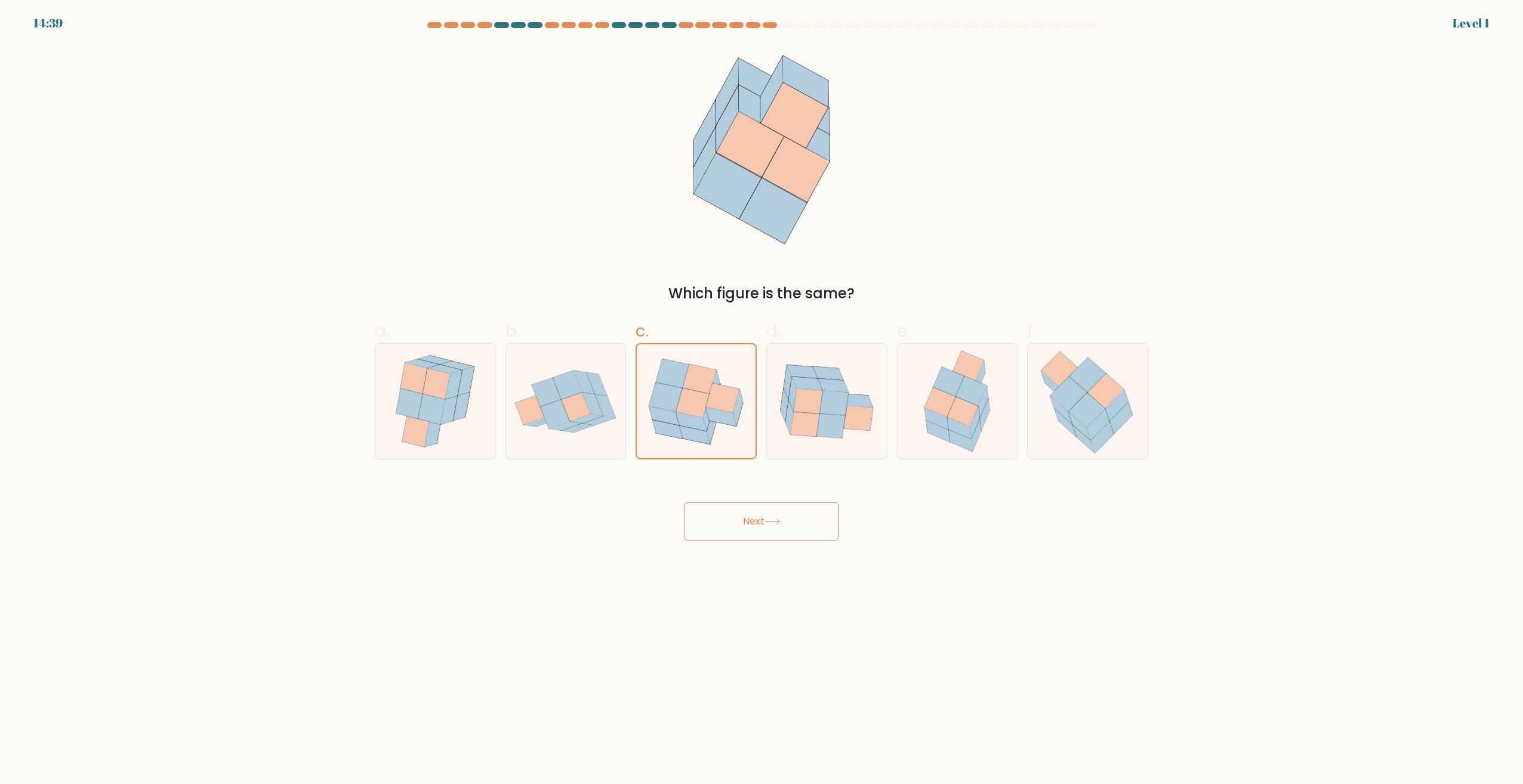
click at [778, 498] on div "Next" at bounding box center [761, 507] width 788 height 67
click at [802, 413] on icon at bounding box center [804, 424] width 29 height 25
click at [762, 400] on input "d." at bounding box center [761, 396] width 1 height 8
radio input "true"
click at [752, 496] on div "Next" at bounding box center [761, 507] width 788 height 67
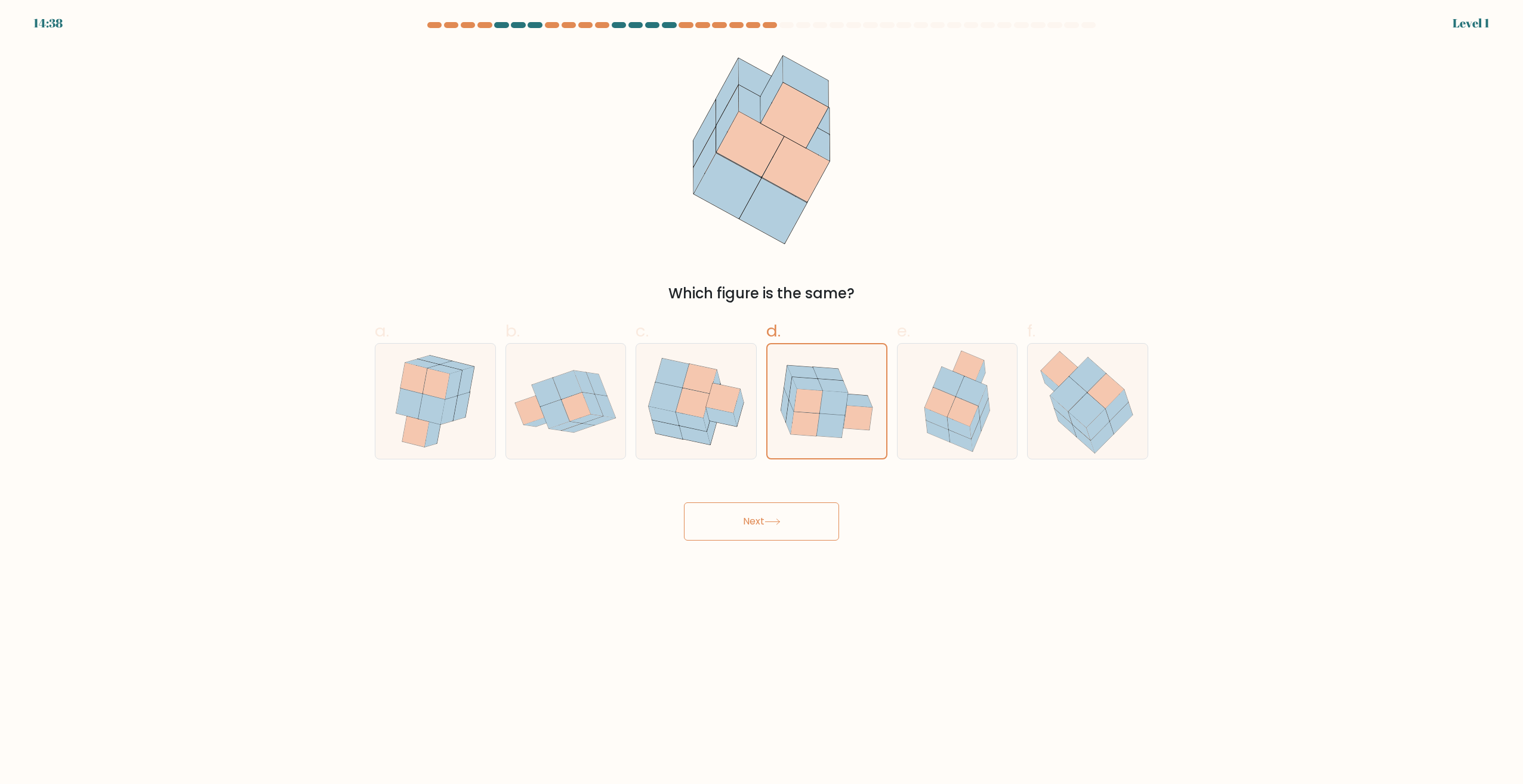
click at [797, 502] on div "Next" at bounding box center [761, 507] width 788 height 67
click at [805, 503] on button "Next" at bounding box center [761, 521] width 155 height 38
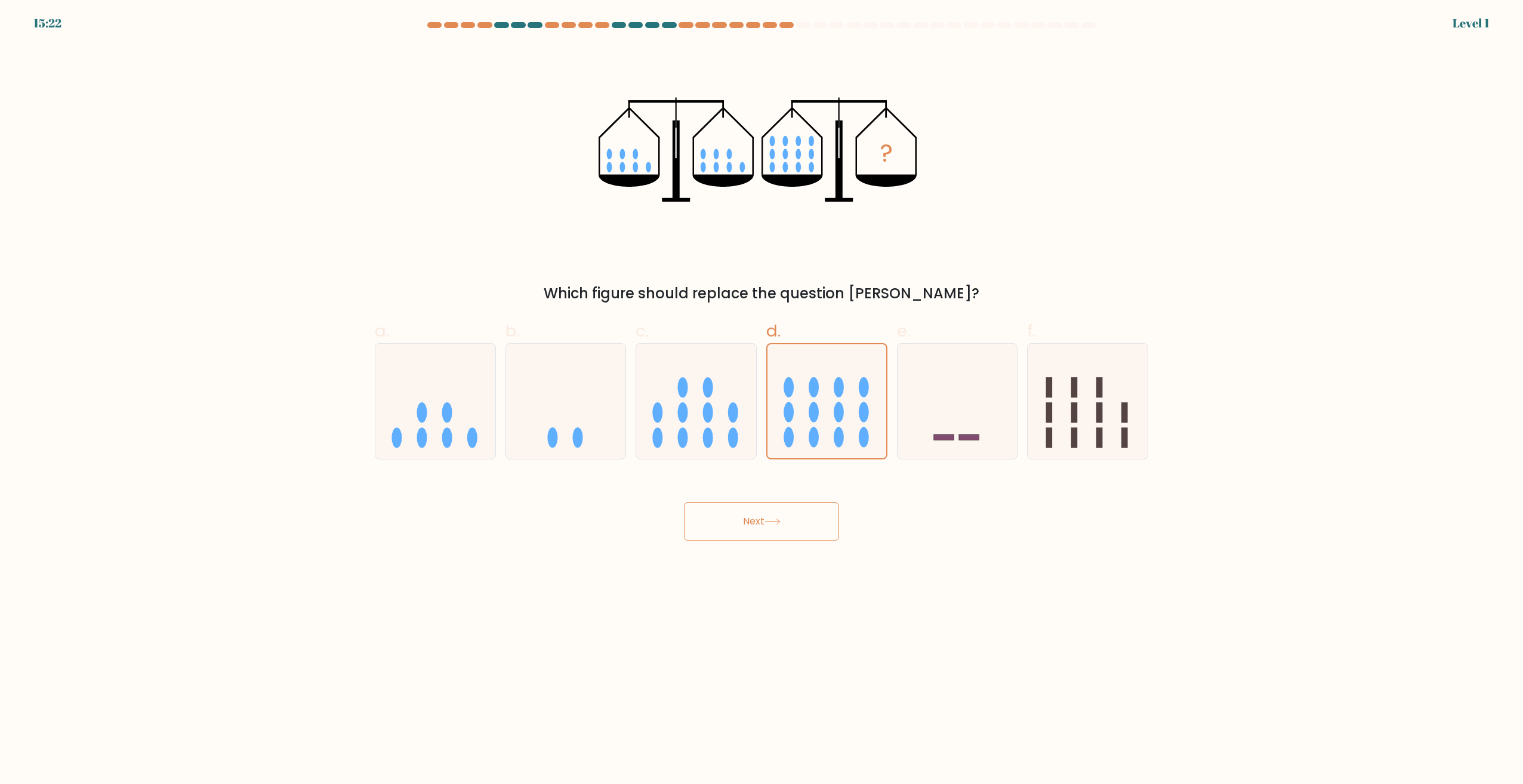
click at [764, 513] on button "Next" at bounding box center [761, 521] width 155 height 38
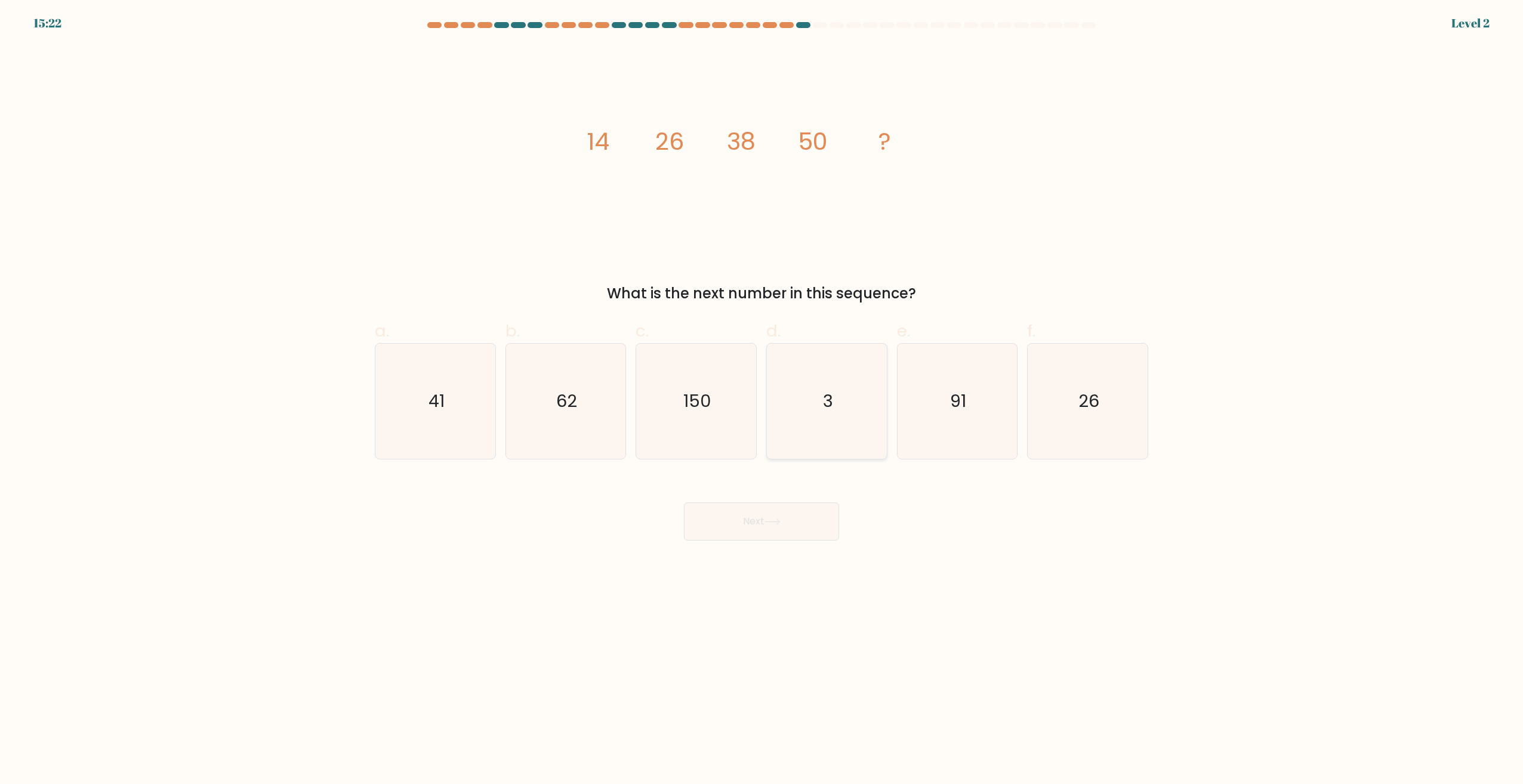
click at [810, 402] on icon "3" at bounding box center [827, 401] width 115 height 115
click at [762, 400] on input "d. 3" at bounding box center [761, 396] width 1 height 8
radio input "true"
click at [775, 517] on button "Next" at bounding box center [761, 521] width 155 height 38
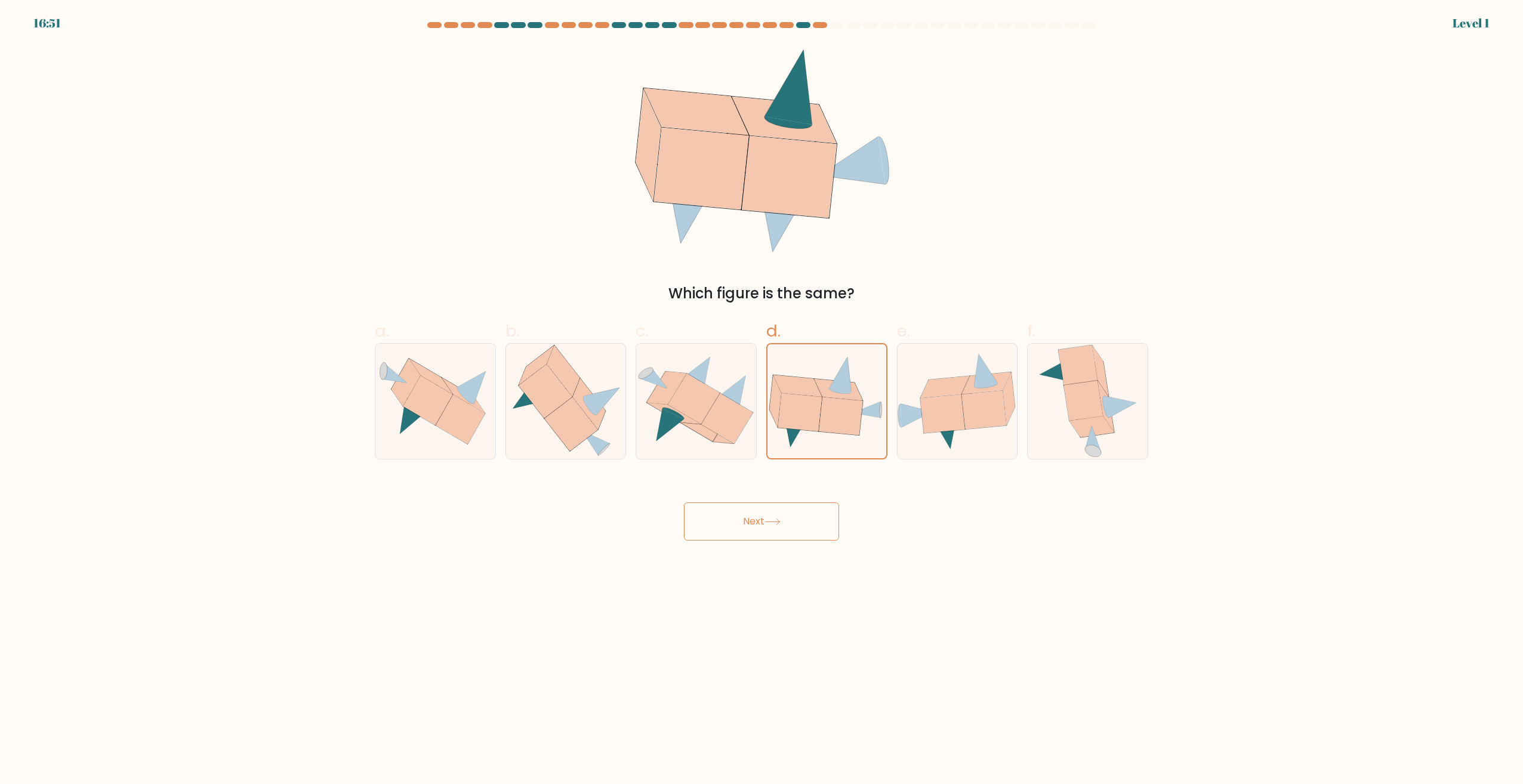
click at [781, 532] on button "Next" at bounding box center [761, 521] width 155 height 38
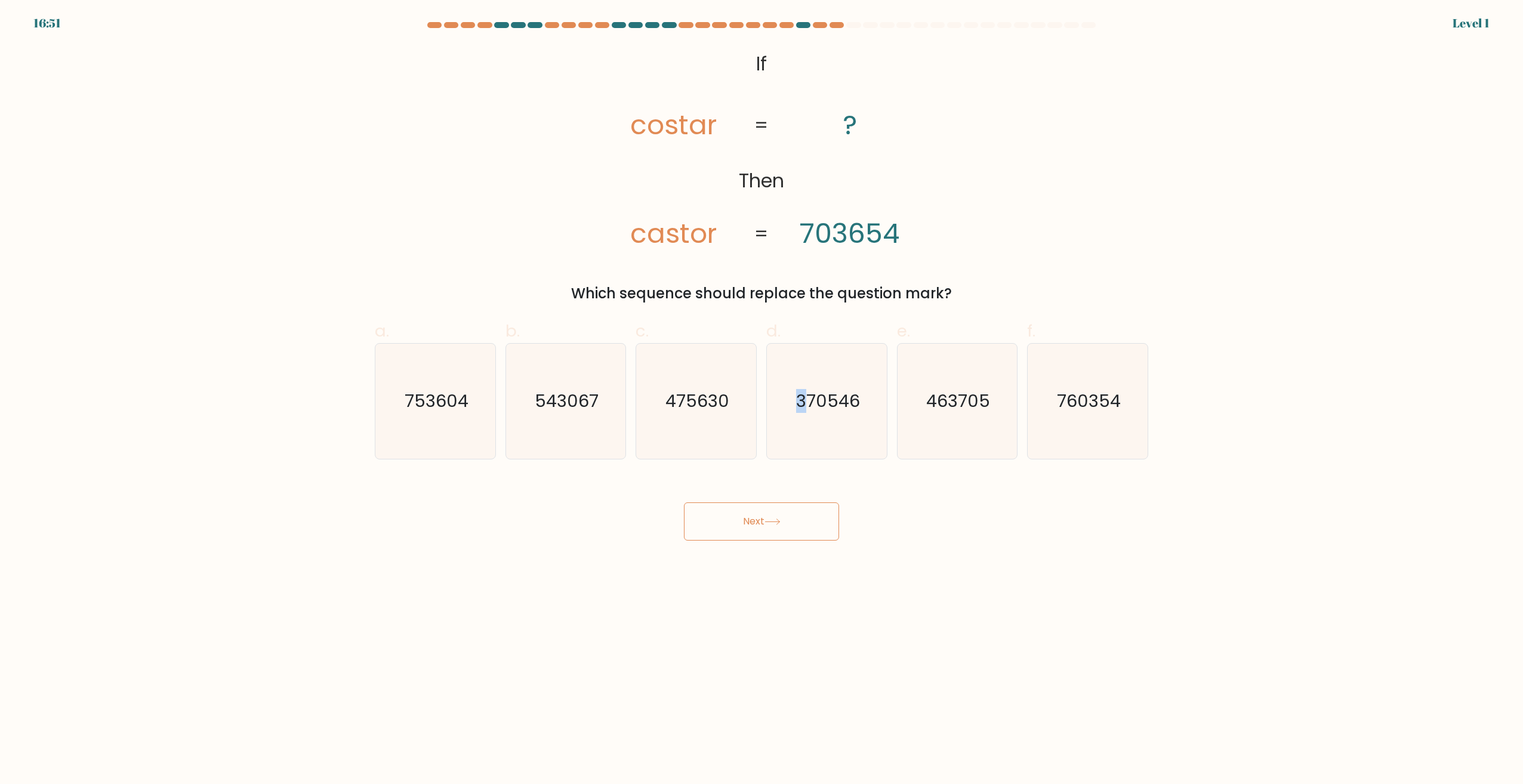
drag, startPoint x: 796, startPoint y: 451, endPoint x: 791, endPoint y: 504, distance: 53.2
click at [787, 522] on button "Next" at bounding box center [761, 521] width 155 height 38
click at [819, 410] on text "370546" at bounding box center [828, 401] width 64 height 24
click at [762, 400] on input "d. 370546" at bounding box center [761, 396] width 1 height 8
radio input "true"
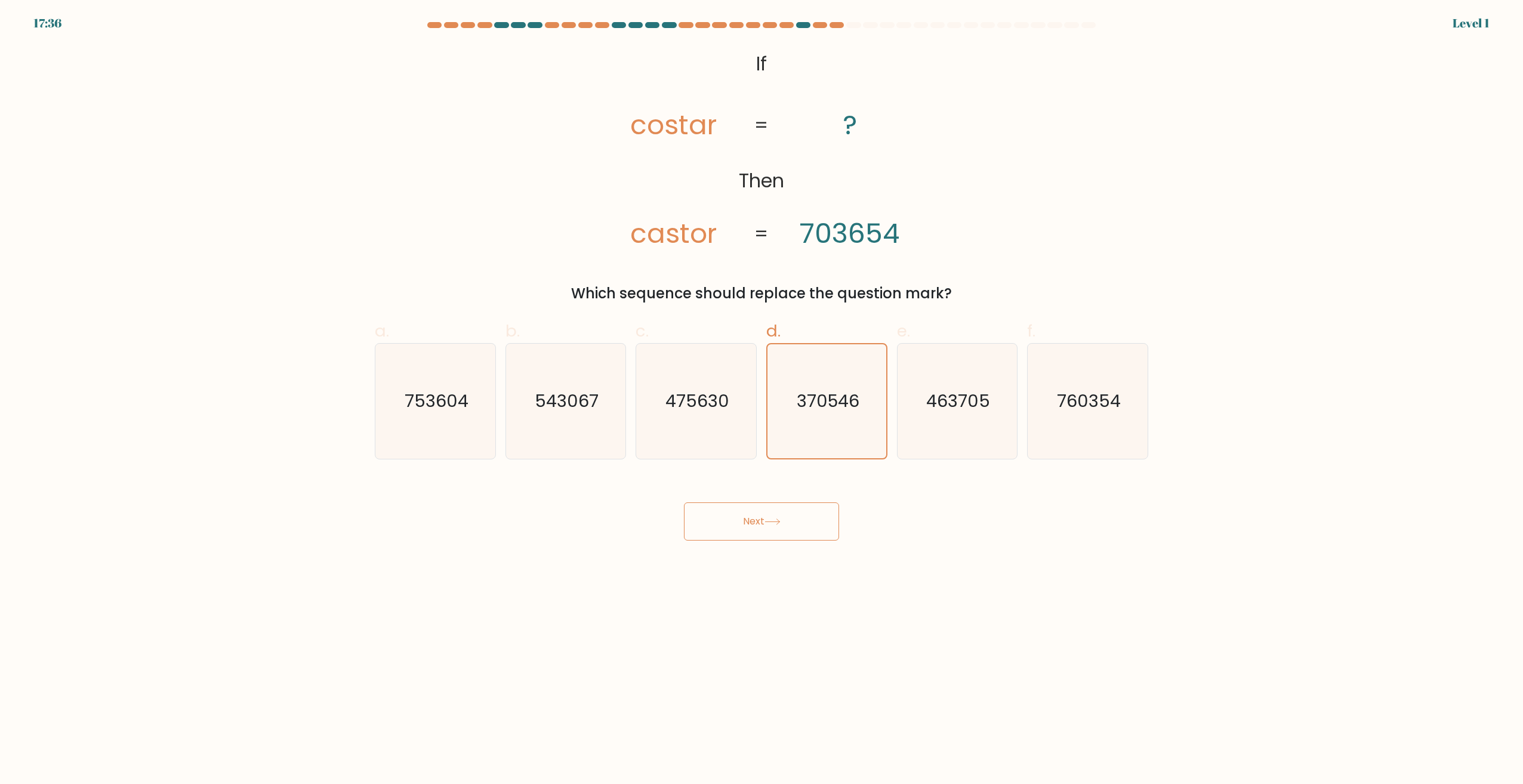
click at [783, 512] on button "Next" at bounding box center [761, 521] width 155 height 38
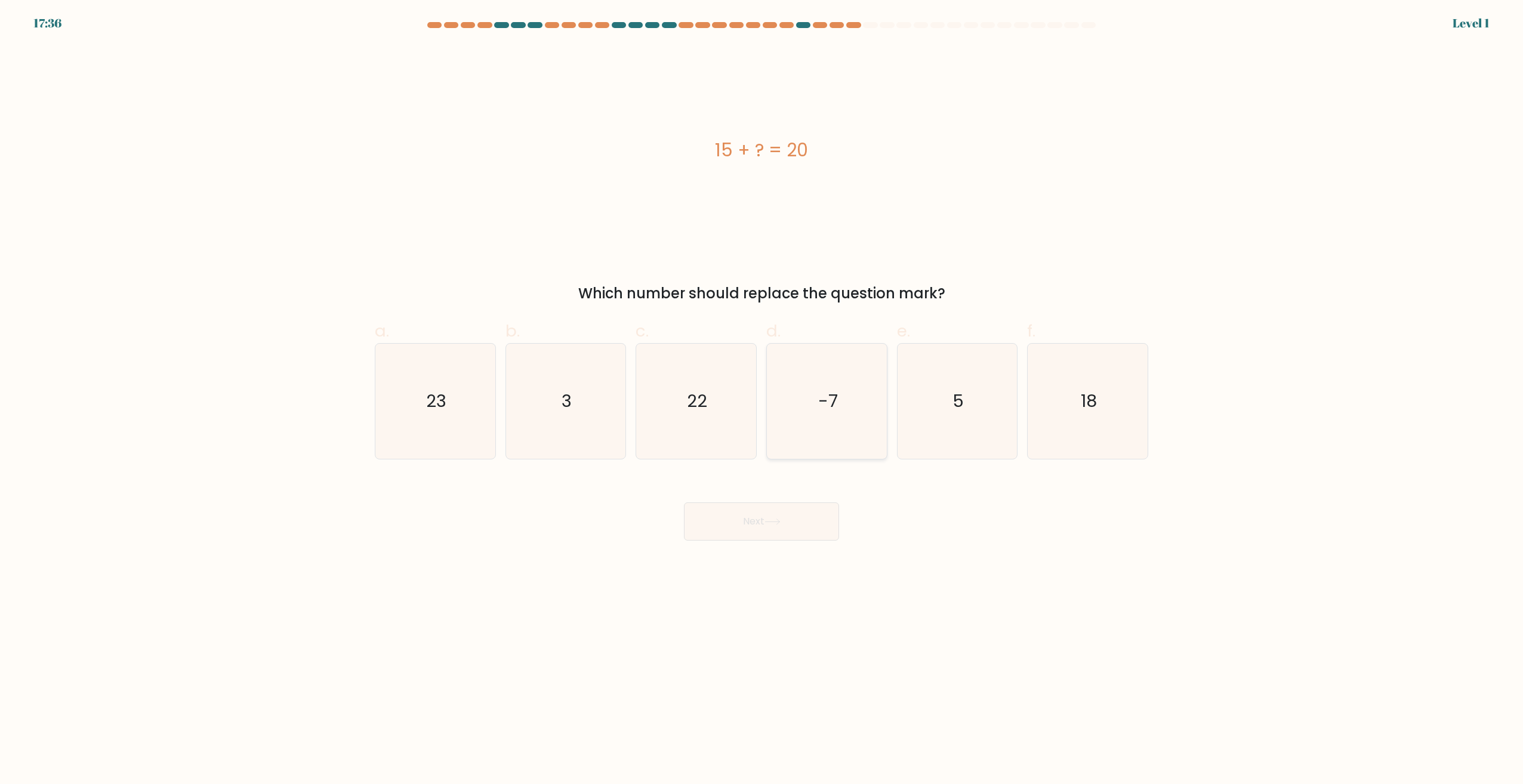
click at [823, 408] on text "-7" at bounding box center [828, 401] width 20 height 24
click at [762, 400] on input "d. -7" at bounding box center [761, 396] width 1 height 8
radio input "true"
click at [793, 526] on button "Next" at bounding box center [761, 521] width 155 height 38
click at [817, 405] on icon "-7" at bounding box center [827, 401] width 114 height 114
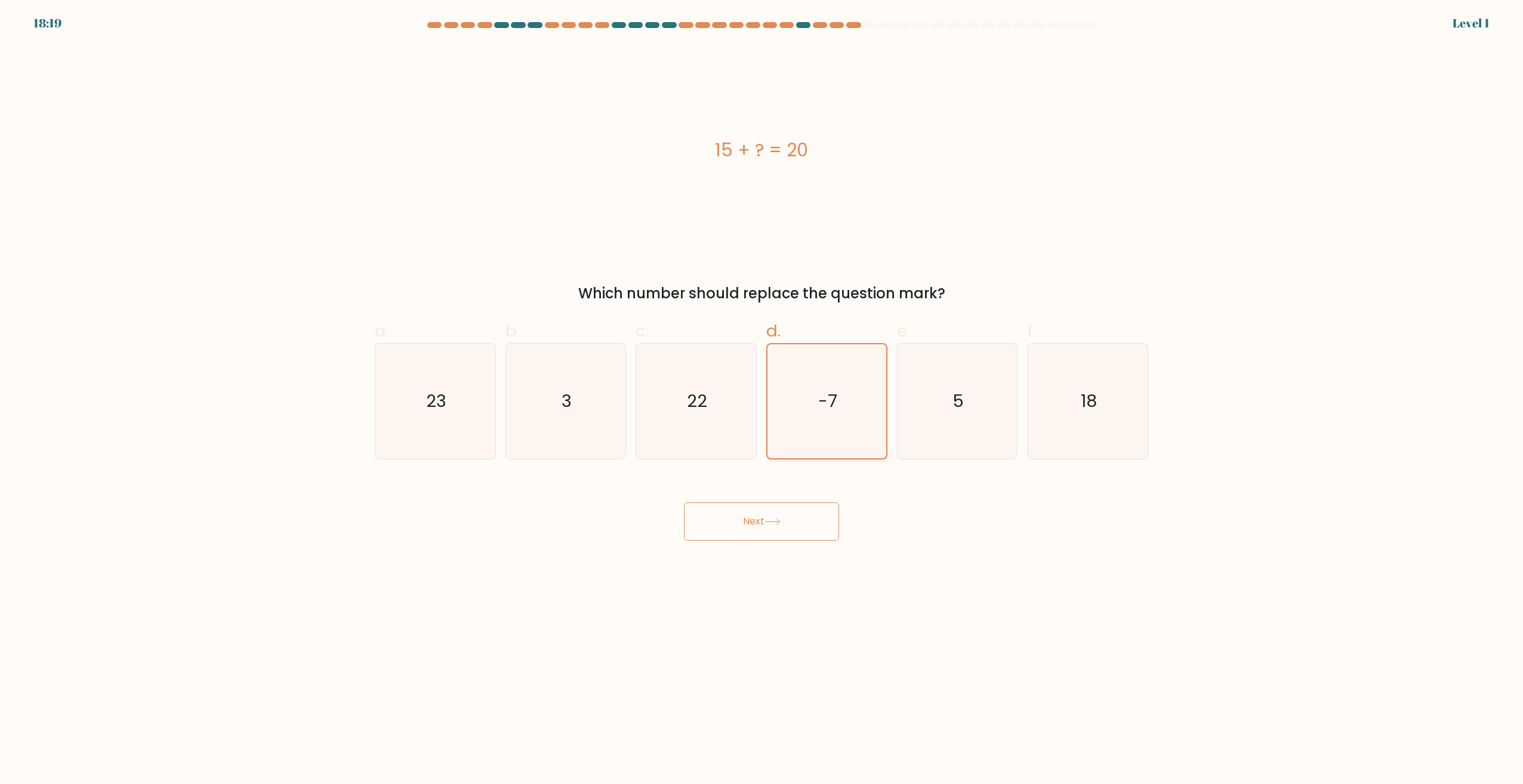
click at [762, 400] on input "d. -7" at bounding box center [761, 396] width 1 height 8
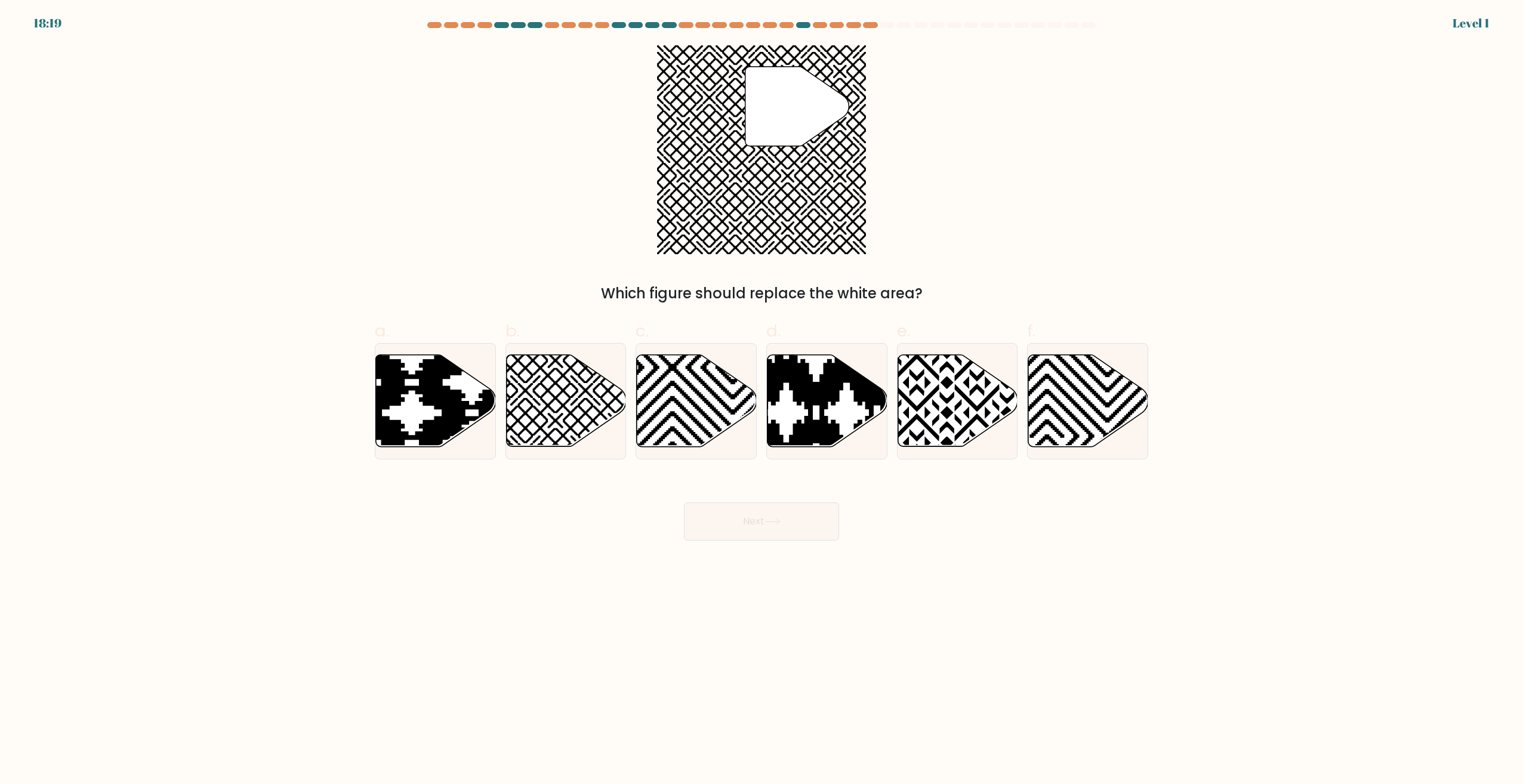
drag, startPoint x: 795, startPoint y: 520, endPoint x: 798, endPoint y: 515, distance: 5.8
click at [797, 518] on button "Next" at bounding box center [761, 521] width 155 height 38
click at [803, 425] on icon at bounding box center [787, 353] width 242 height 242
click at [762, 400] on input "d." at bounding box center [761, 396] width 1 height 8
radio input "true"
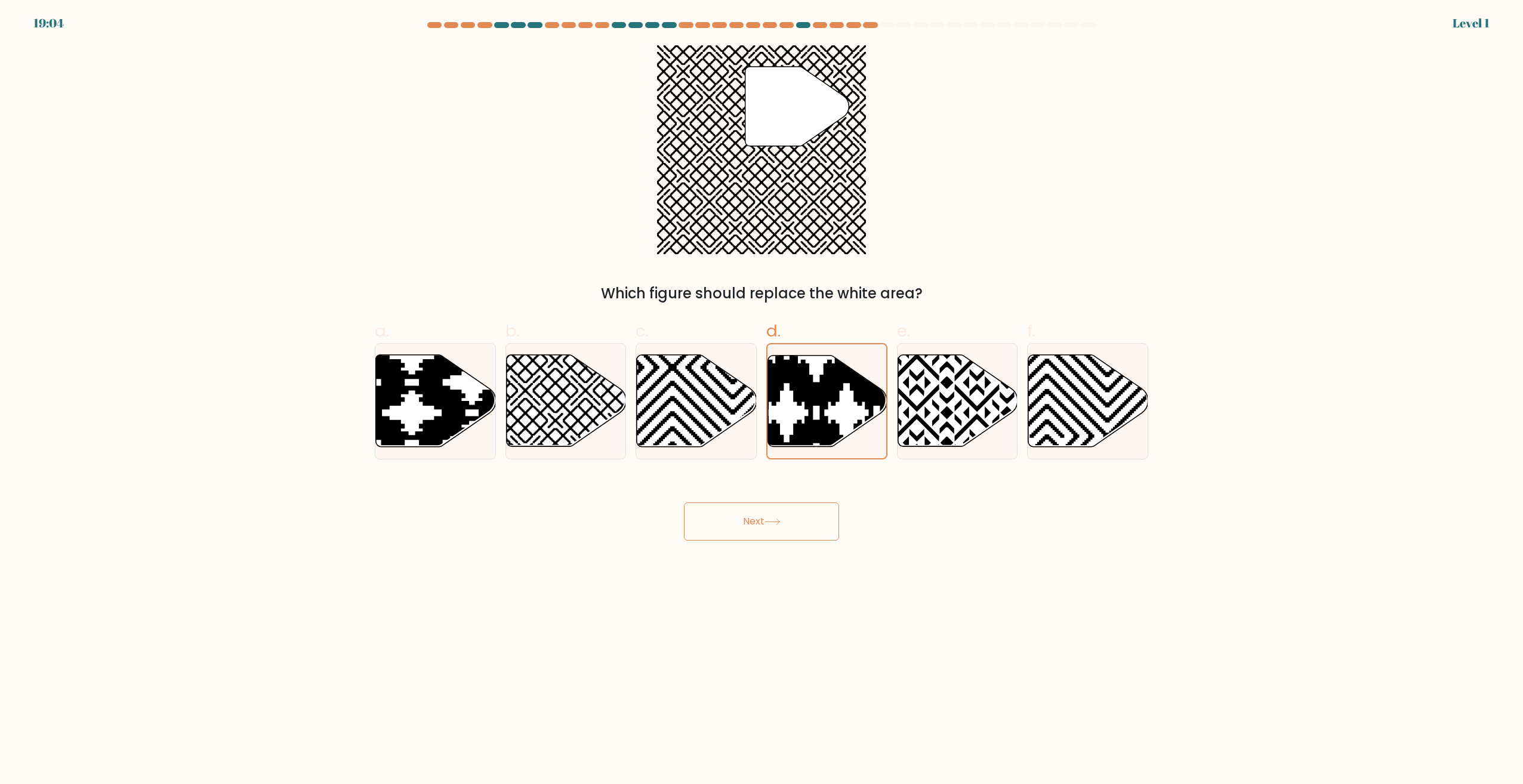
drag, startPoint x: 787, startPoint y: 525, endPoint x: 801, endPoint y: 479, distance: 48.1
click at [789, 524] on button "Next" at bounding box center [761, 521] width 155 height 38
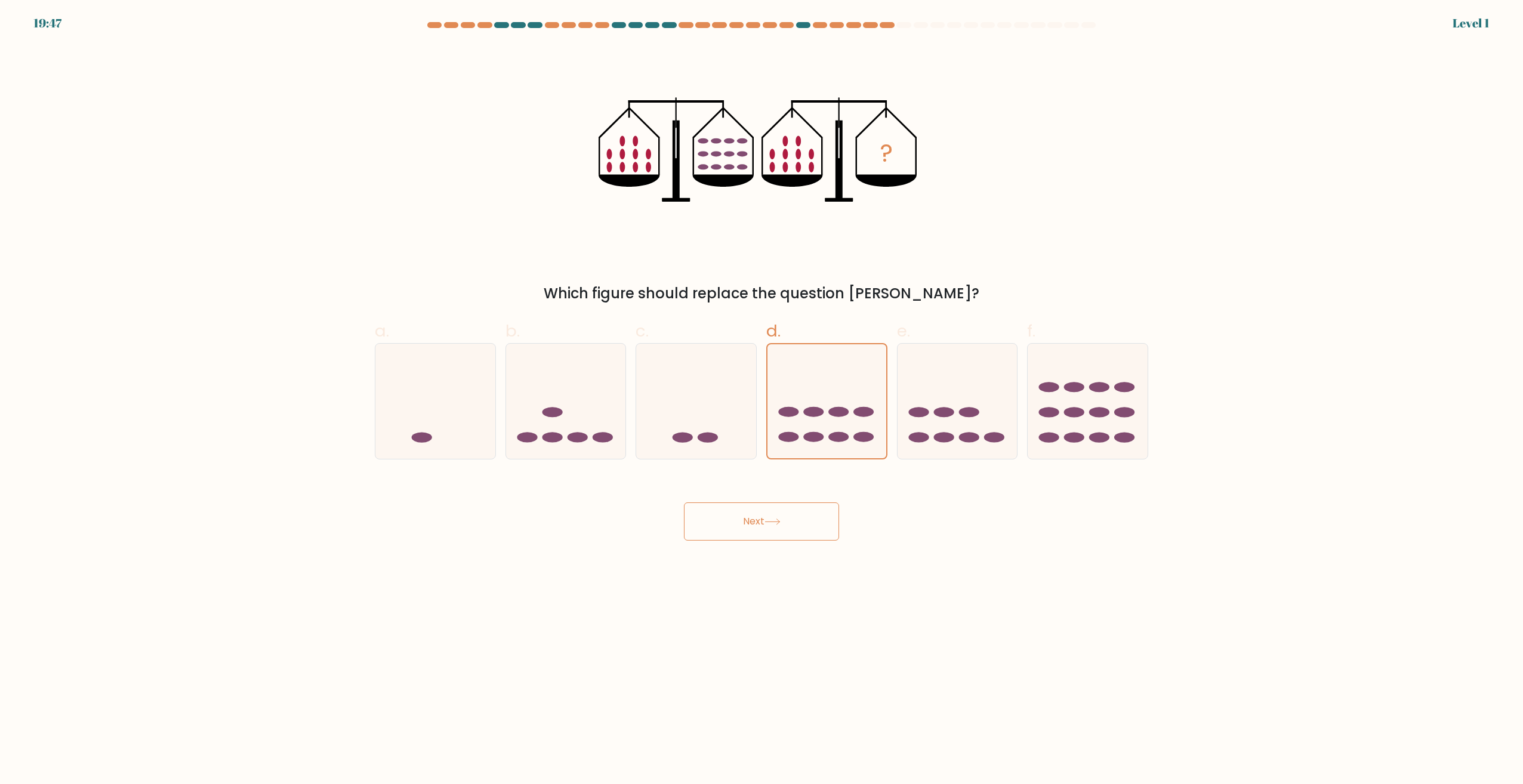
click at [800, 526] on button "Next" at bounding box center [761, 521] width 155 height 38
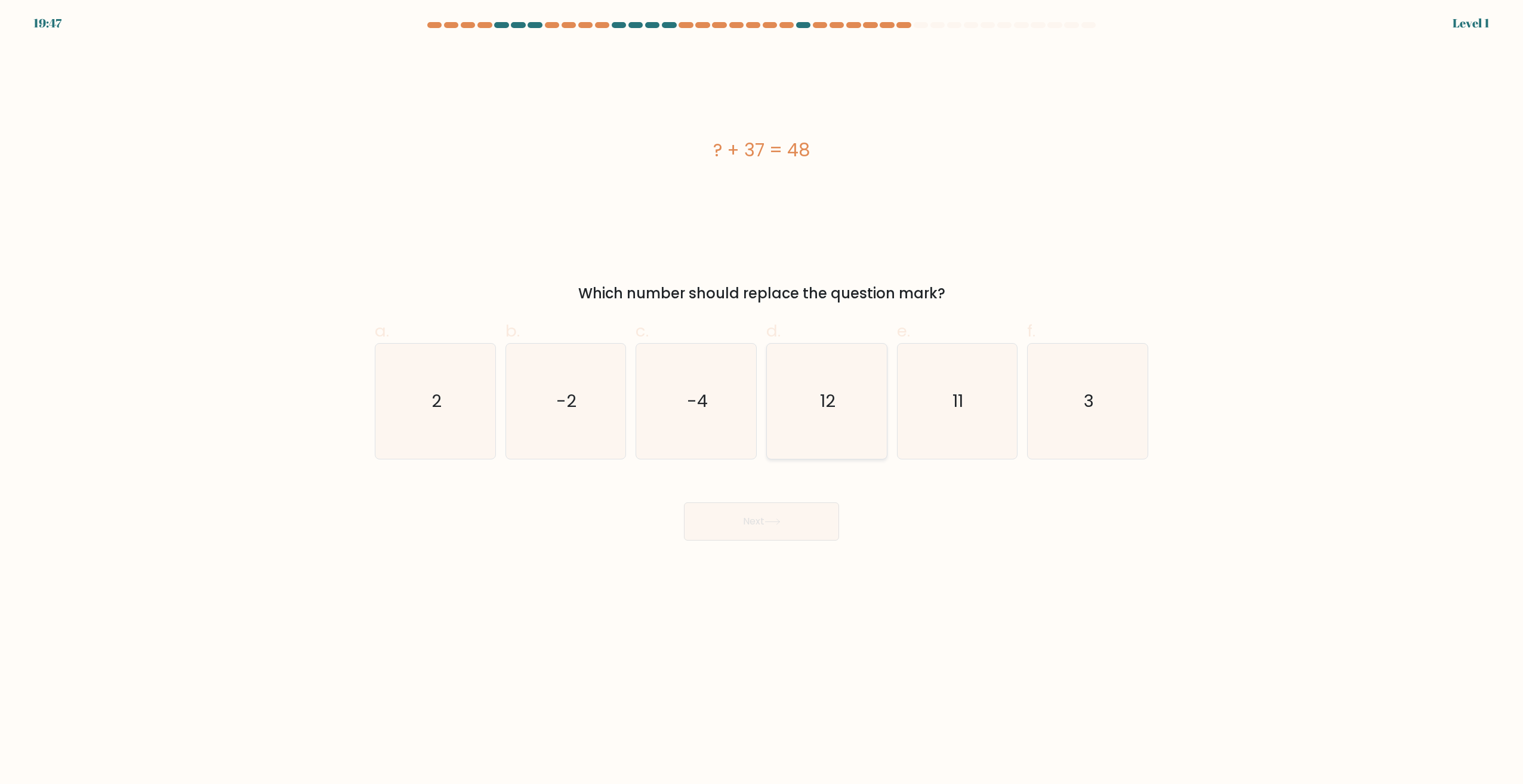
click at [817, 408] on icon "12" at bounding box center [827, 401] width 115 height 115
click at [762, 400] on input "d. 12" at bounding box center [761, 396] width 1 height 8
radio input "true"
drag, startPoint x: 800, startPoint y: 515, endPoint x: 806, endPoint y: 481, distance: 34.5
click at [801, 515] on button "Next" at bounding box center [761, 521] width 155 height 38
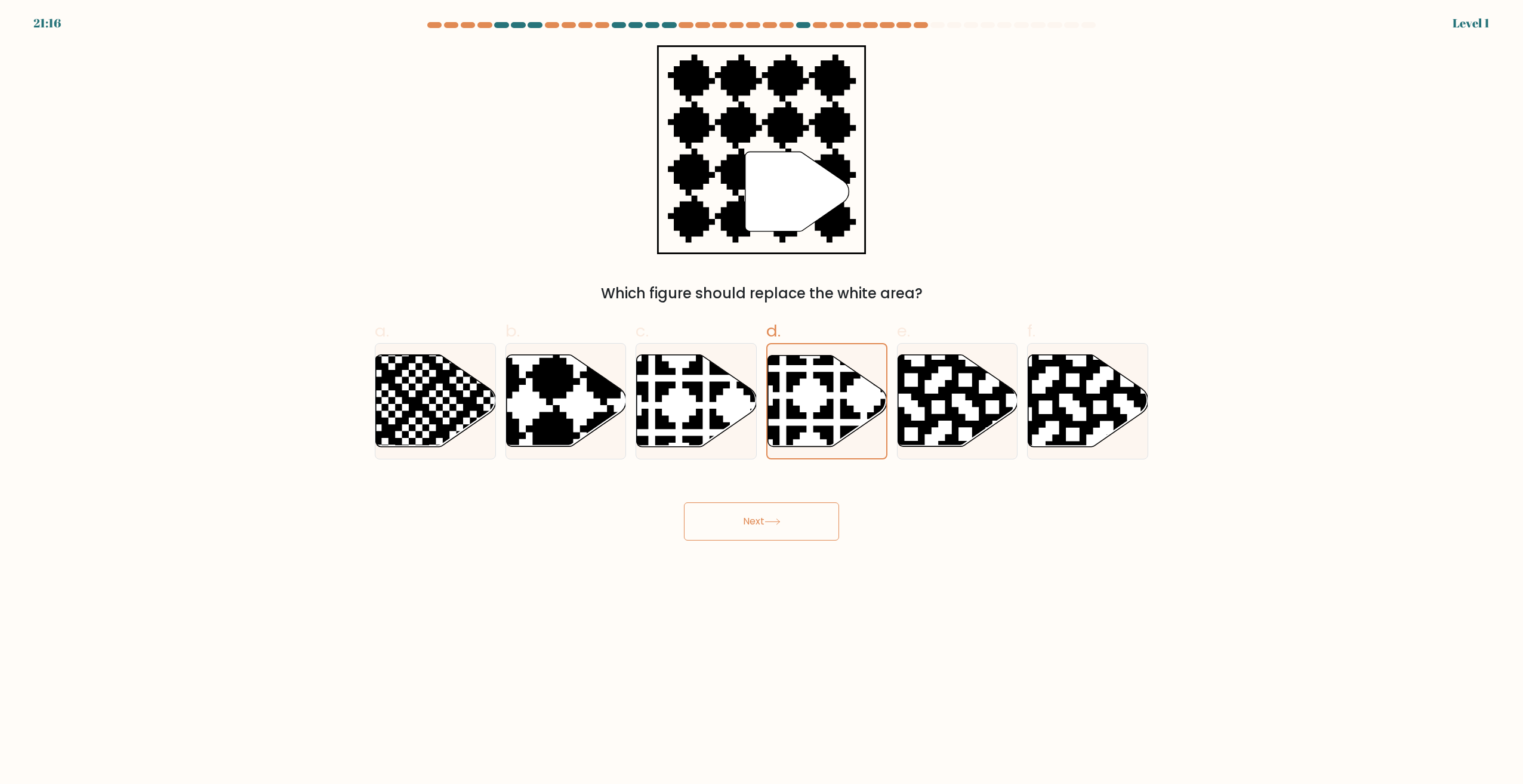
click at [801, 522] on button "Next" at bounding box center [761, 521] width 155 height 38
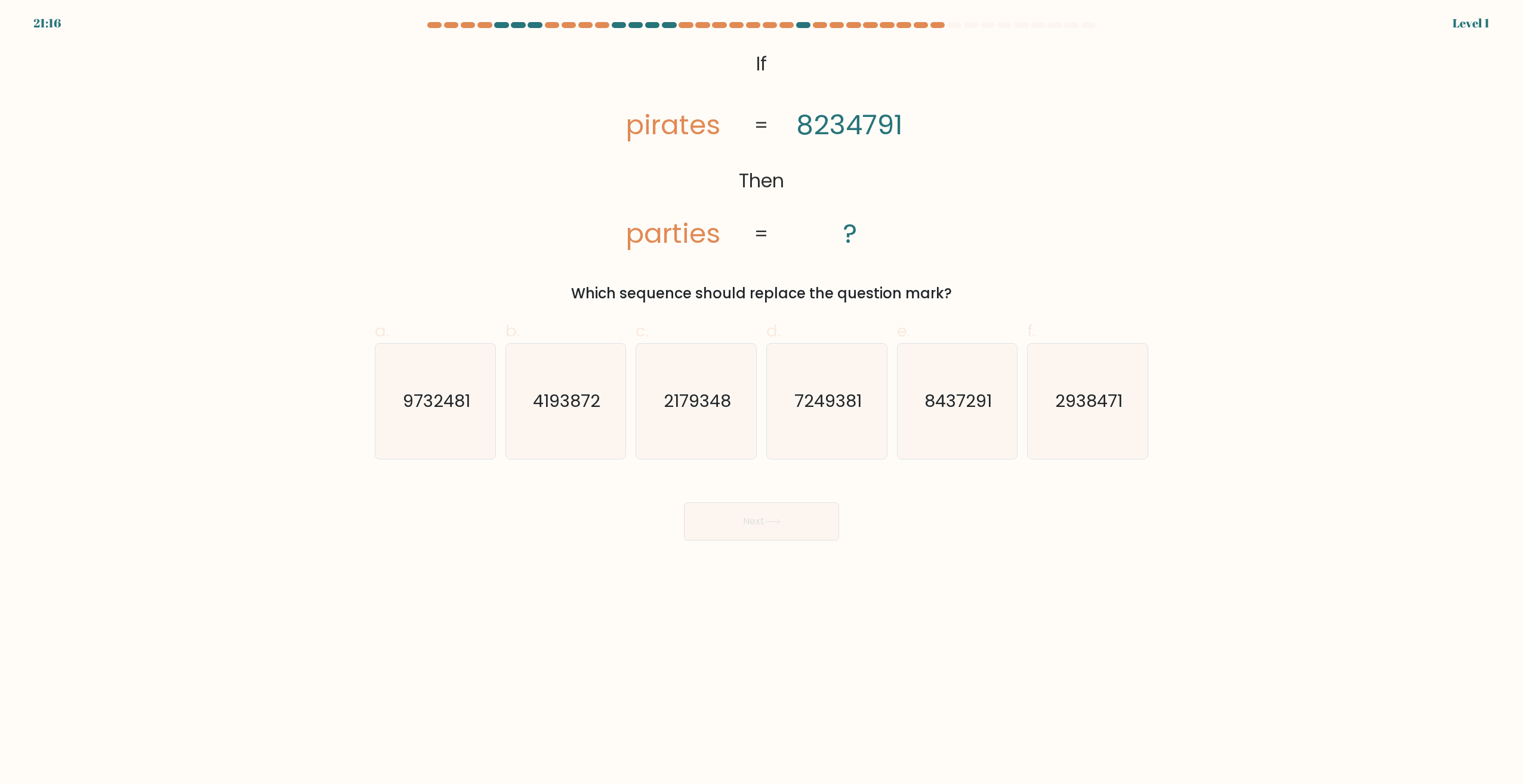
click at [805, 413] on icon "7249381" at bounding box center [827, 401] width 115 height 115
click at [762, 400] on input "d. 7249381" at bounding box center [761, 396] width 1 height 8
radio input "true"
click at [797, 532] on button "Next" at bounding box center [761, 521] width 155 height 38
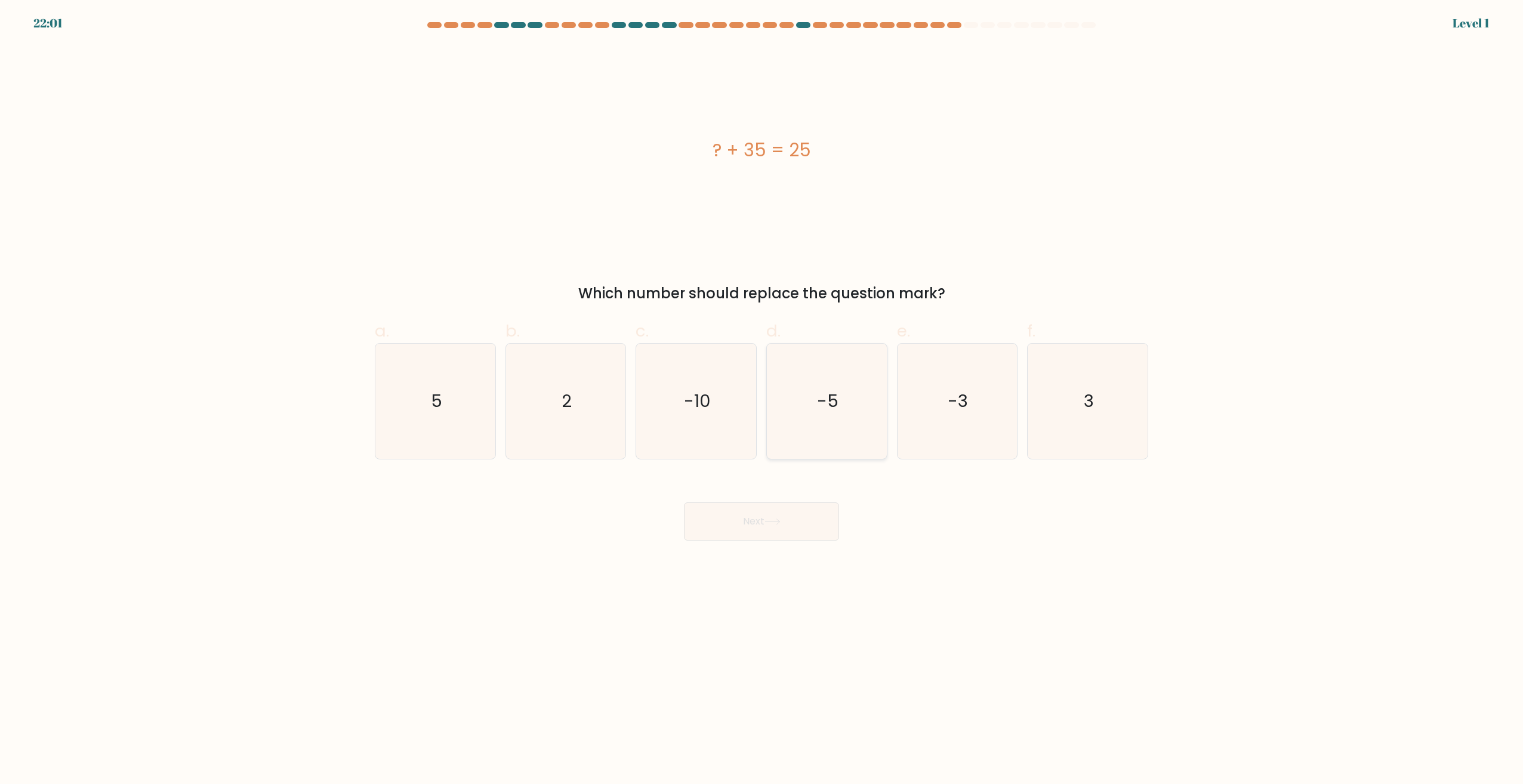
click at [798, 415] on icon "-5" at bounding box center [827, 401] width 115 height 115
click at [762, 400] on input "d. -5" at bounding box center [761, 396] width 1 height 8
radio input "true"
click at [789, 517] on button "Next" at bounding box center [761, 521] width 155 height 38
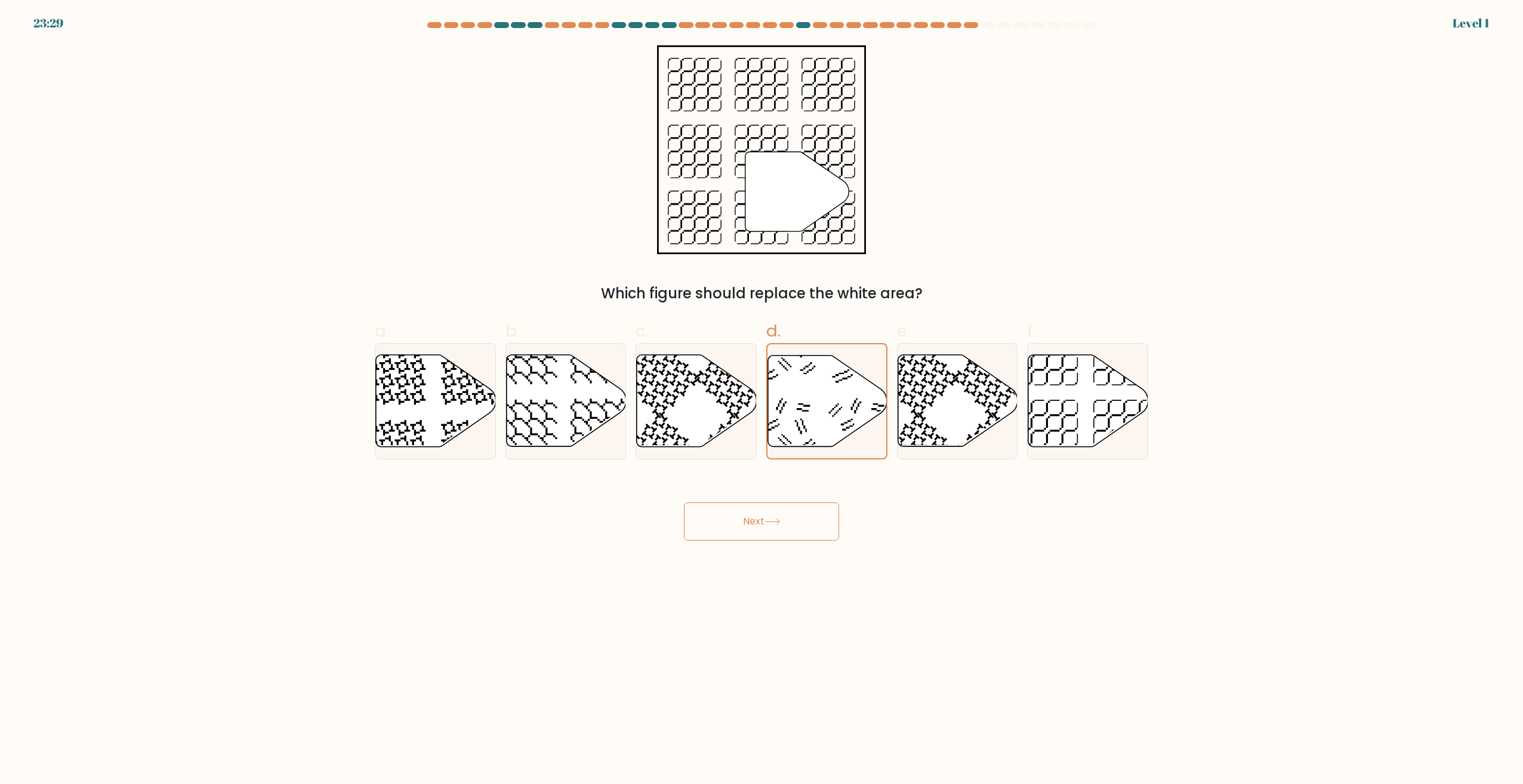
drag, startPoint x: 795, startPoint y: 529, endPoint x: 795, endPoint y: 473, distance: 56.0
click at [797, 526] on button "Next" at bounding box center [761, 521] width 155 height 38
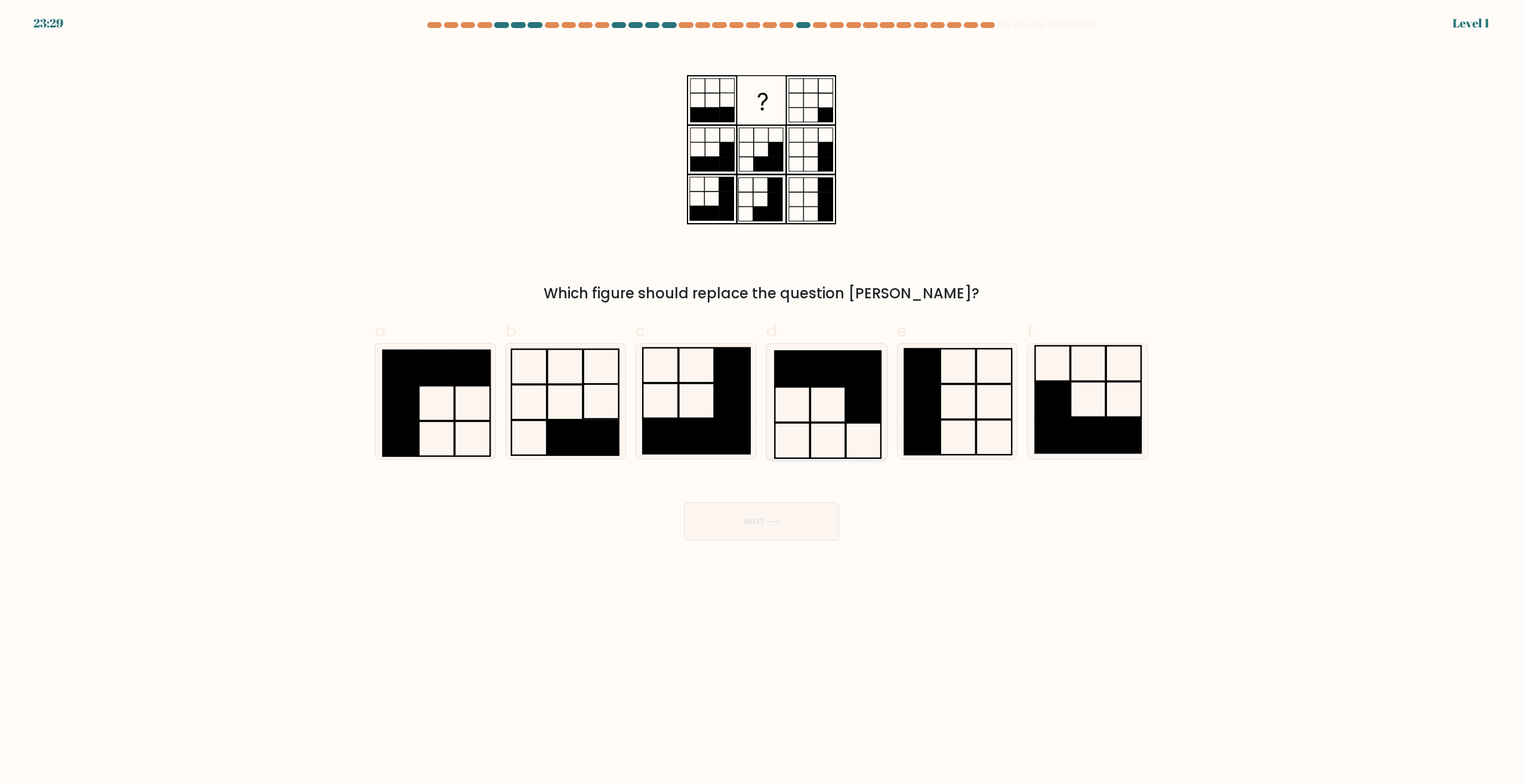
click at [800, 428] on icon at bounding box center [827, 401] width 115 height 115
click at [762, 400] on input "d." at bounding box center [761, 396] width 1 height 8
radio input "true"
click at [792, 521] on button "Next" at bounding box center [761, 521] width 155 height 38
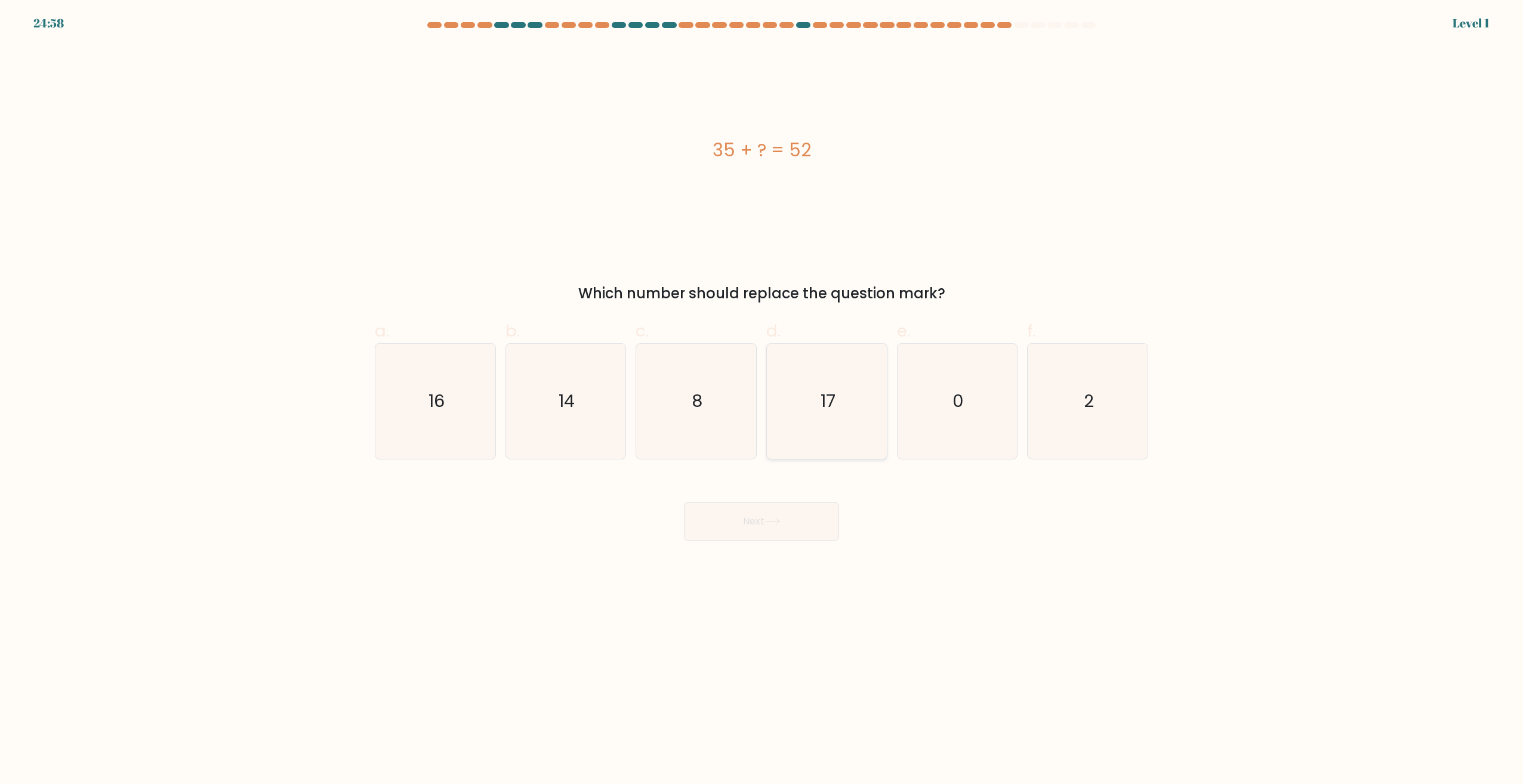
click at [793, 411] on icon "17" at bounding box center [827, 401] width 115 height 115
click at [762, 400] on input "d. 17" at bounding box center [761, 396] width 1 height 8
radio input "true"
click at [786, 512] on button "Next" at bounding box center [761, 521] width 155 height 38
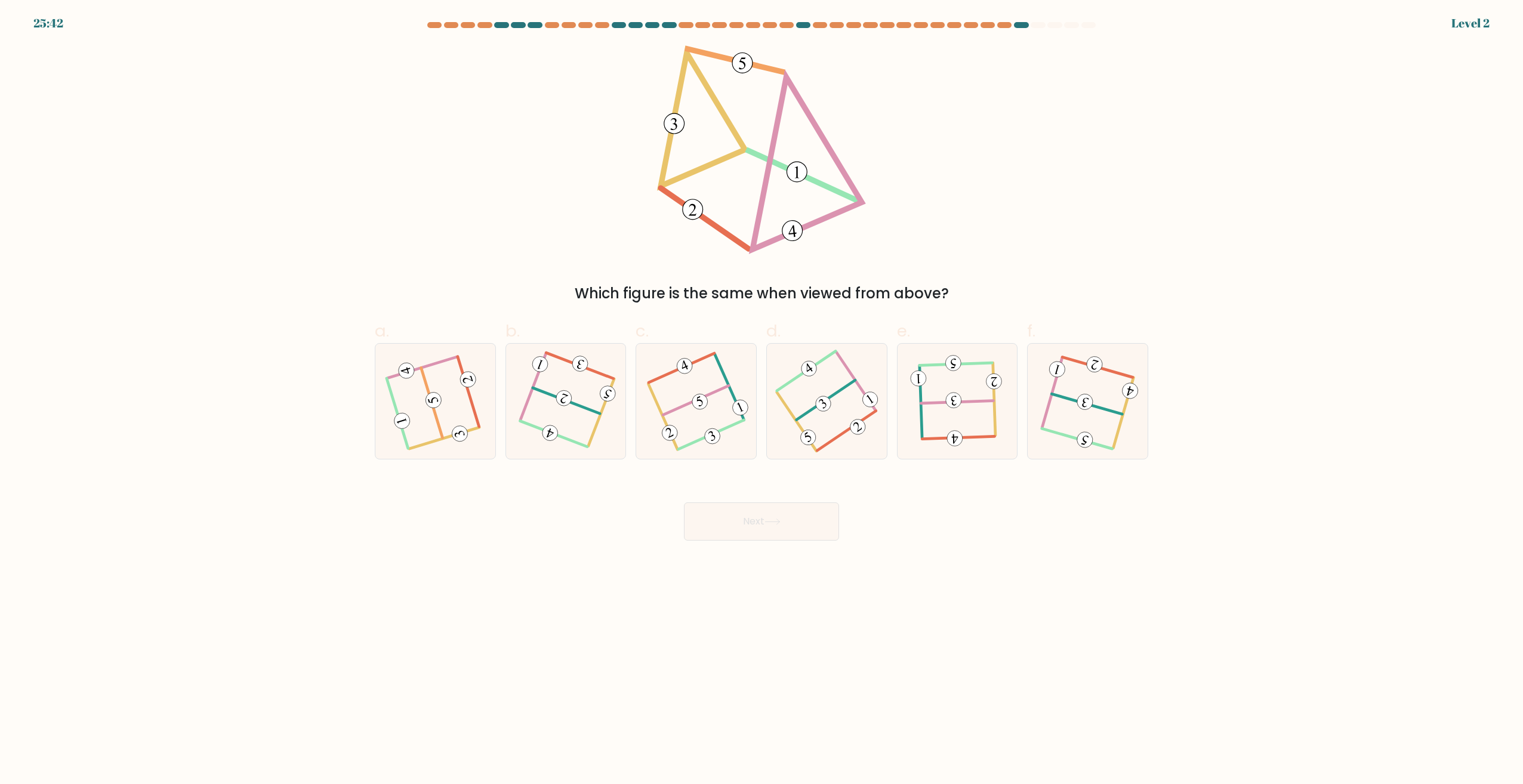
click at [795, 521] on button "Next" at bounding box center [761, 521] width 155 height 38
click at [798, 425] on 502 at bounding box center [796, 422] width 40 height 59
click at [762, 400] on input "d." at bounding box center [761, 396] width 1 height 8
radio input "true"
drag, startPoint x: 789, startPoint y: 513, endPoint x: 795, endPoint y: 507, distance: 8.5
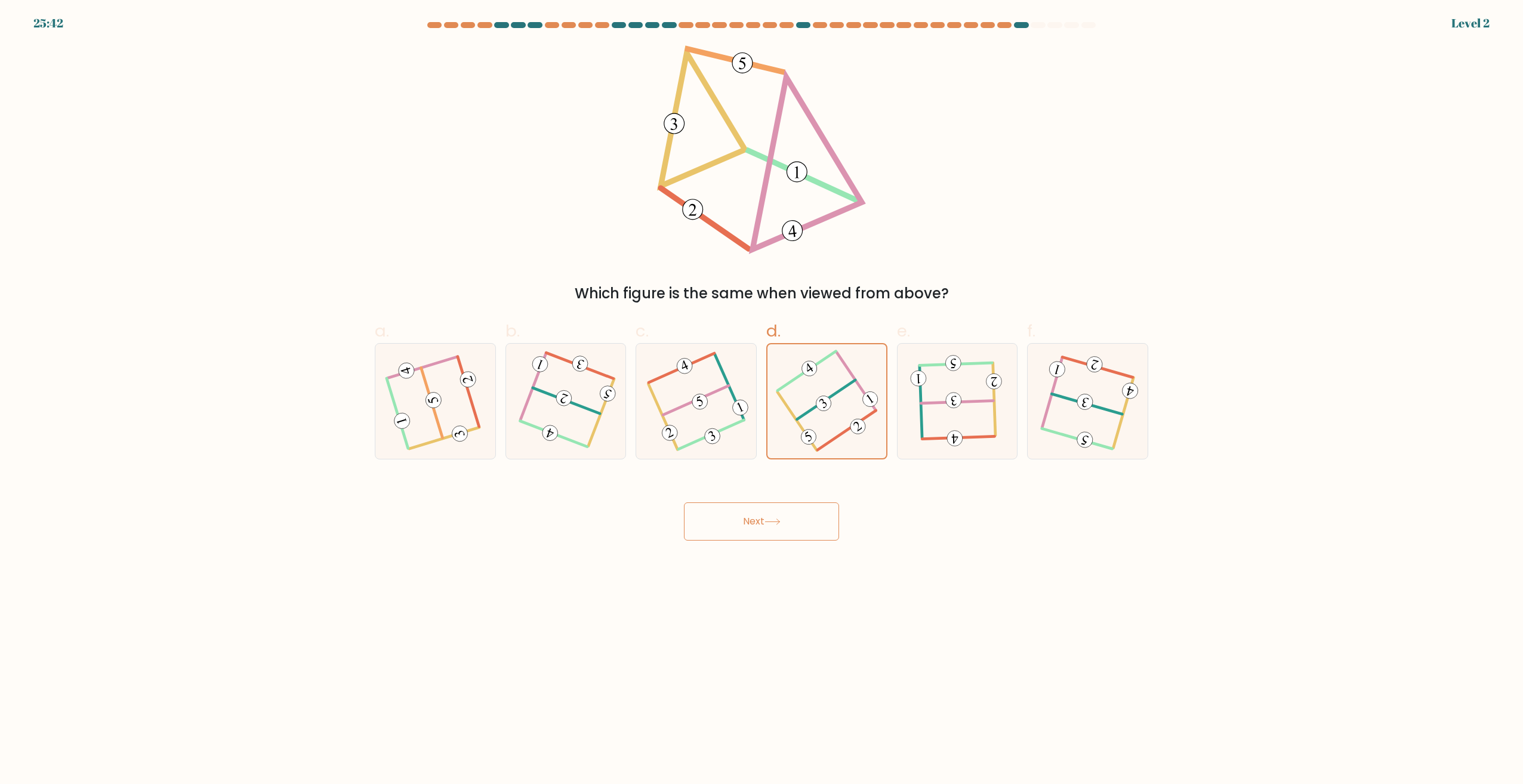
click at [790, 514] on button "Next" at bounding box center [761, 521] width 155 height 38
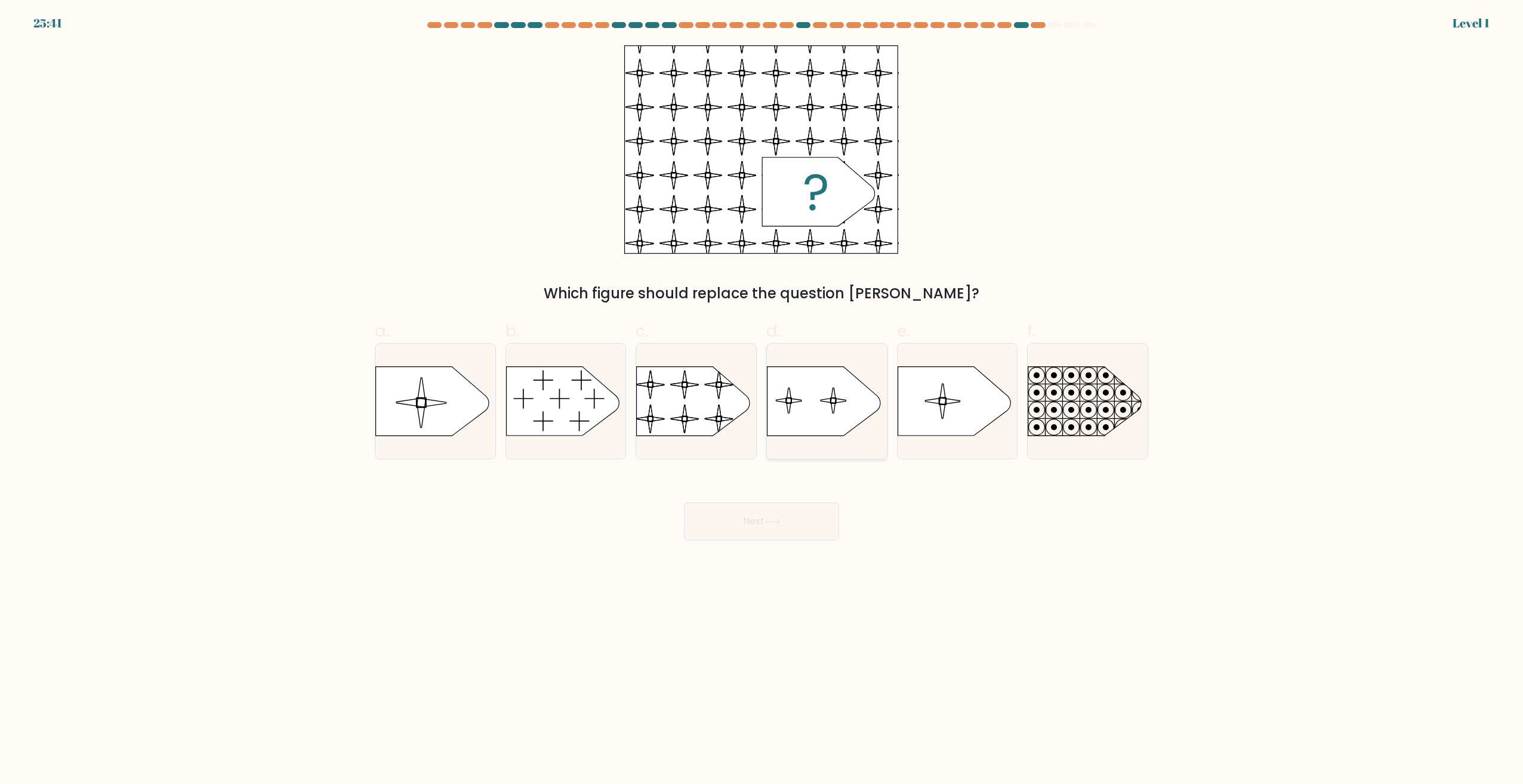
click at [804, 423] on icon at bounding box center [824, 401] width 112 height 69
click at [762, 400] on input "d." at bounding box center [761, 396] width 1 height 8
radio input "true"
drag, startPoint x: 796, startPoint y: 517, endPoint x: 804, endPoint y: 513, distance: 8.9
click at [802, 515] on button "Next" at bounding box center [761, 521] width 155 height 38
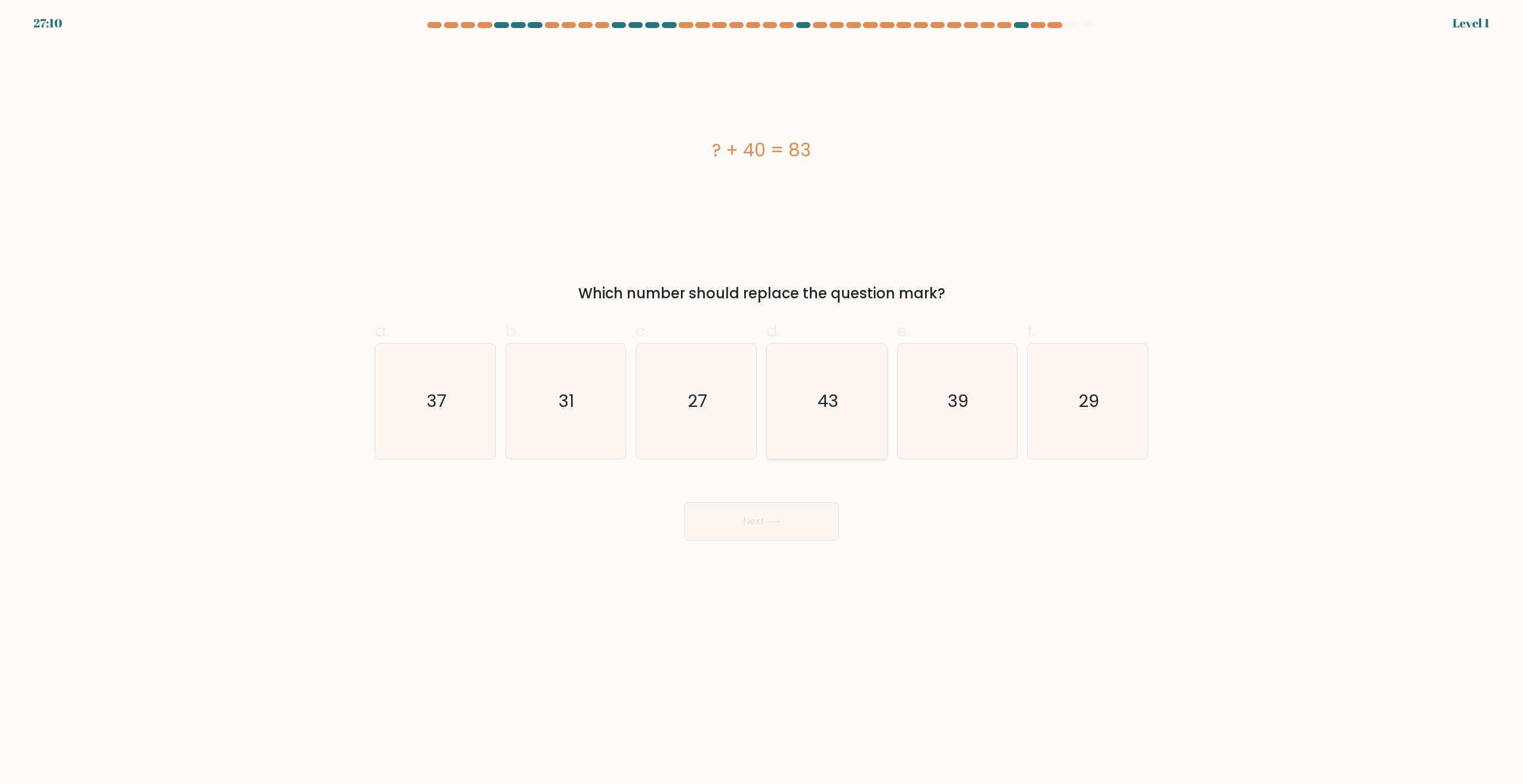
click at [820, 417] on icon "43" at bounding box center [827, 401] width 115 height 115
click at [762, 400] on input "d. 43" at bounding box center [761, 396] width 1 height 8
radio input "true"
click at [806, 514] on button "Next" at bounding box center [761, 521] width 155 height 38
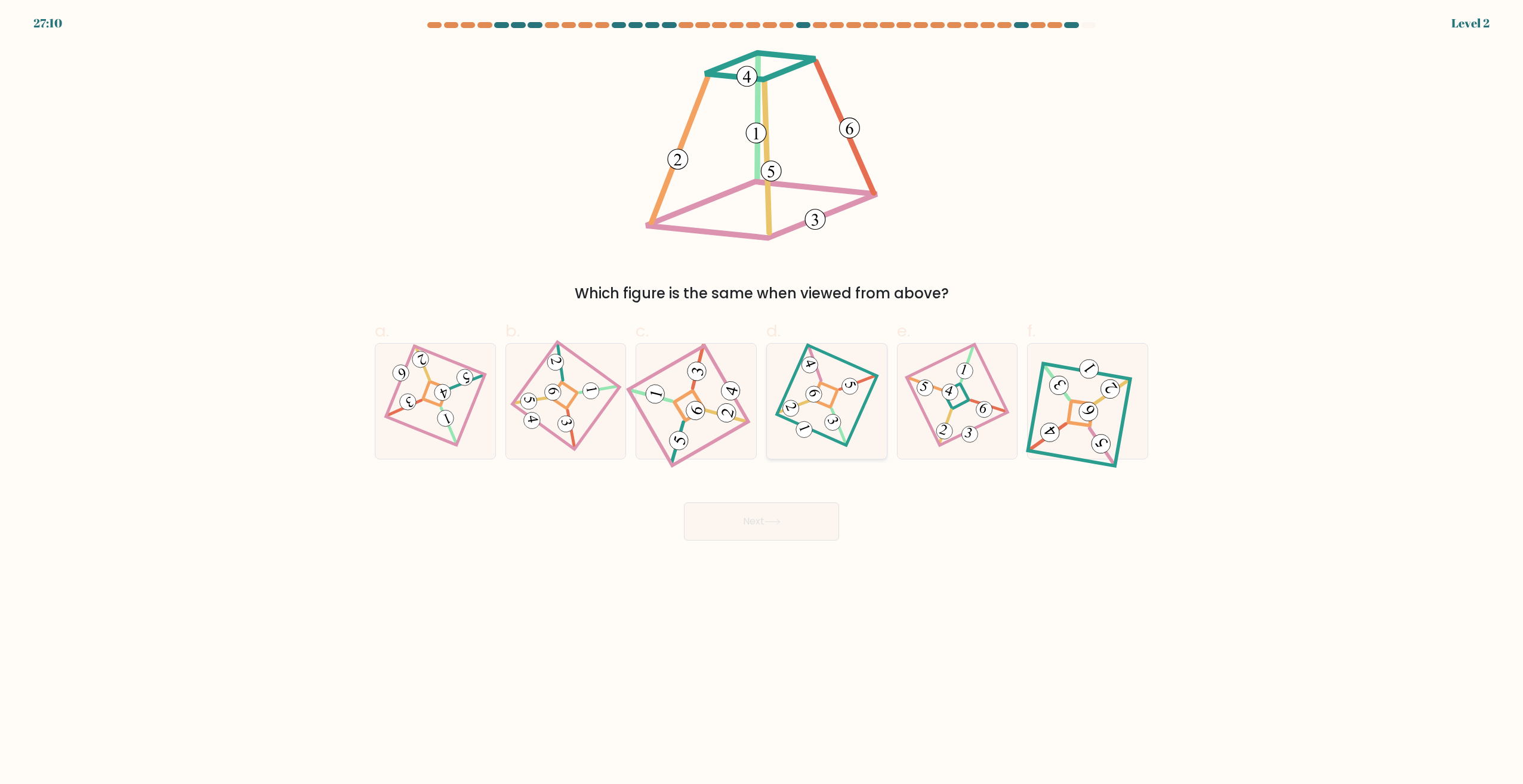
click at [804, 437] on icon at bounding box center [827, 401] width 79 height 92
click at [762, 400] on input "d." at bounding box center [761, 396] width 1 height 8
radio input "true"
click at [806, 522] on button "Next" at bounding box center [761, 521] width 155 height 38
click at [804, 407] on icon at bounding box center [827, 401] width 78 height 92
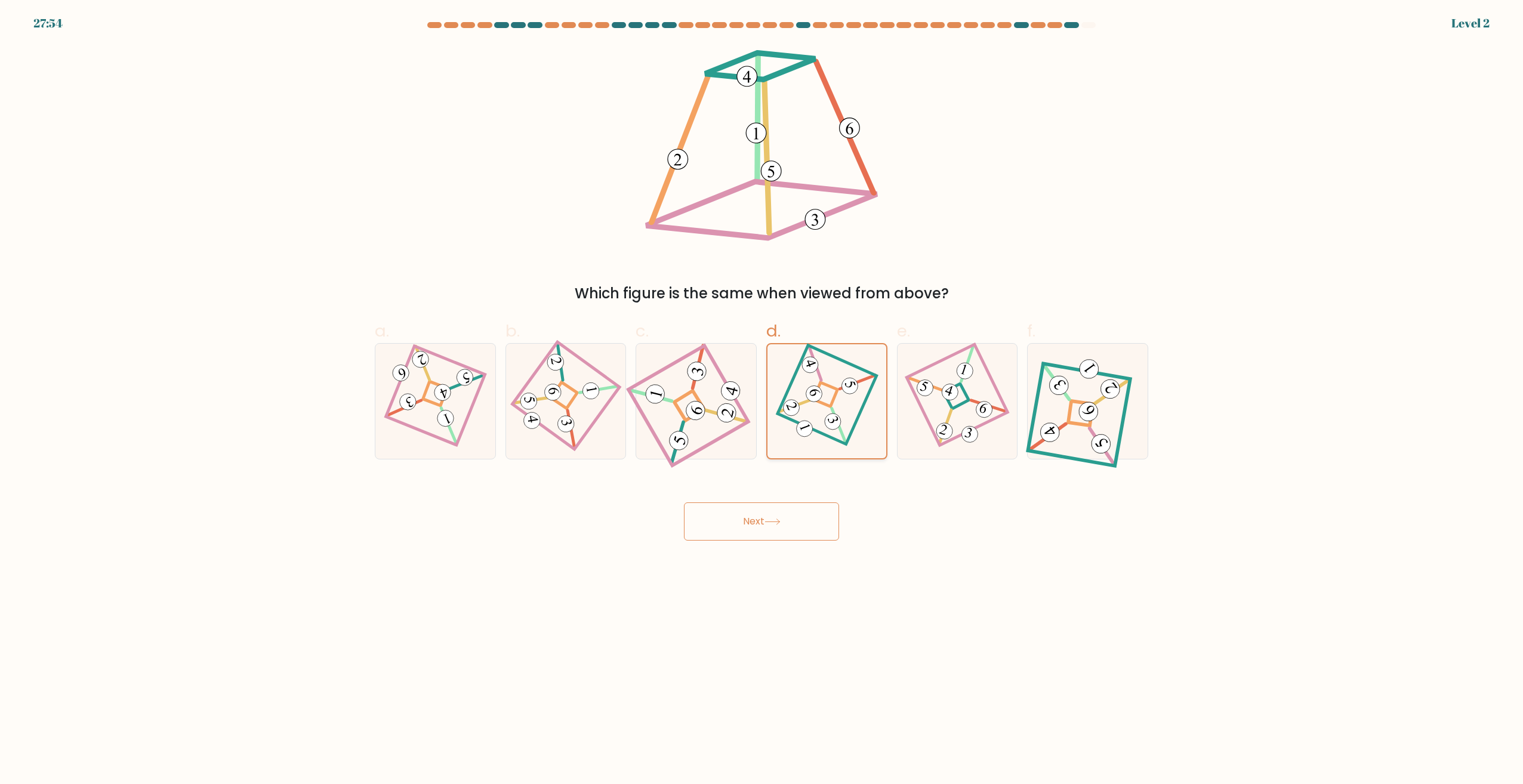
click at [762, 400] on input "d." at bounding box center [761, 396] width 1 height 8
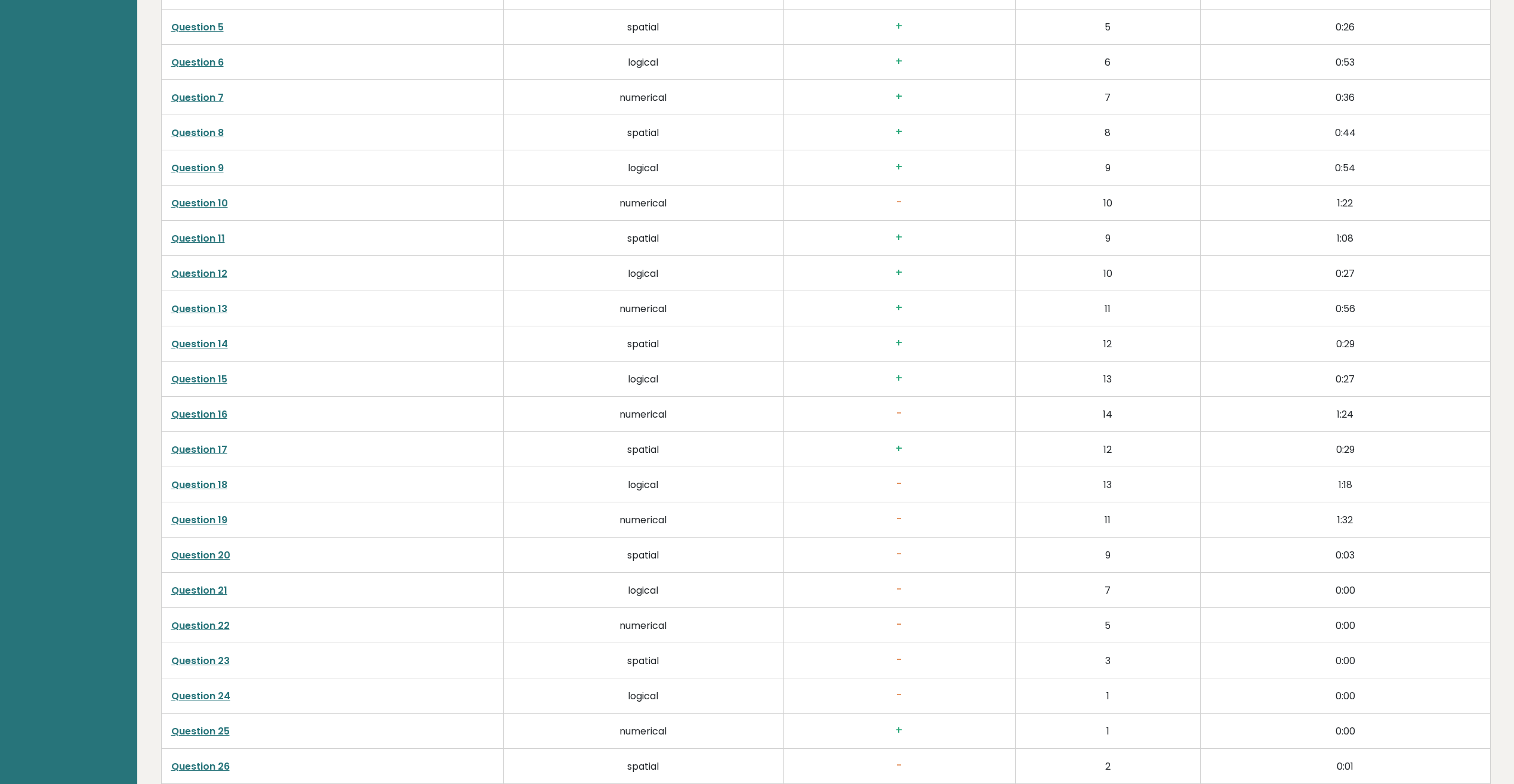
scroll to position [2387, 0]
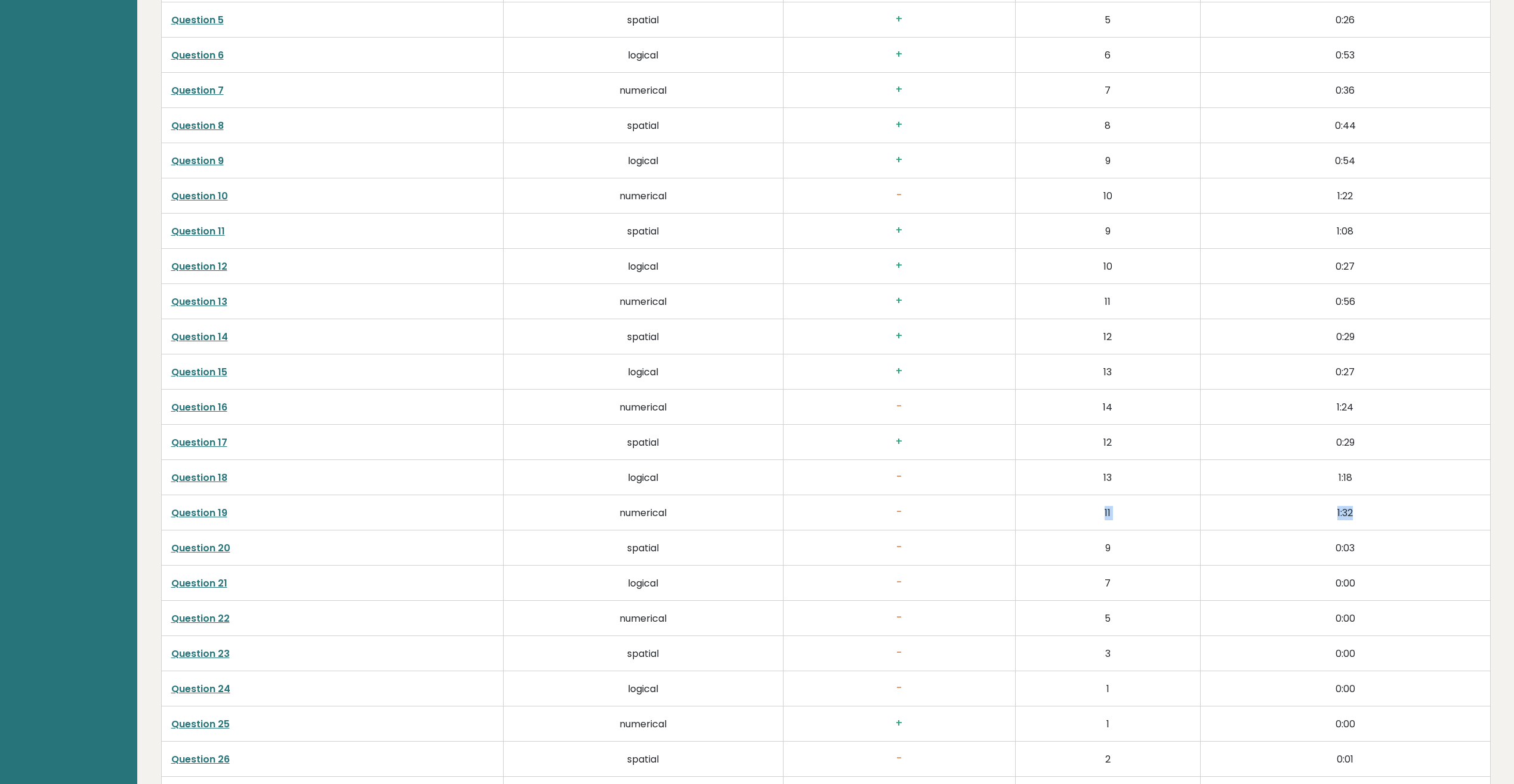
drag, startPoint x: 1051, startPoint y: 515, endPoint x: 1382, endPoint y: 509, distance: 331.1
click at [1382, 509] on tr "Question 19 numerical - 11 1:32" at bounding box center [825, 513] width 1329 height 35
click at [1072, 528] on td "11" at bounding box center [1108, 513] width 185 height 35
drag, startPoint x: 864, startPoint y: 426, endPoint x: 924, endPoint y: 426, distance: 60.0
click at [866, 426] on td "+" at bounding box center [899, 443] width 232 height 35
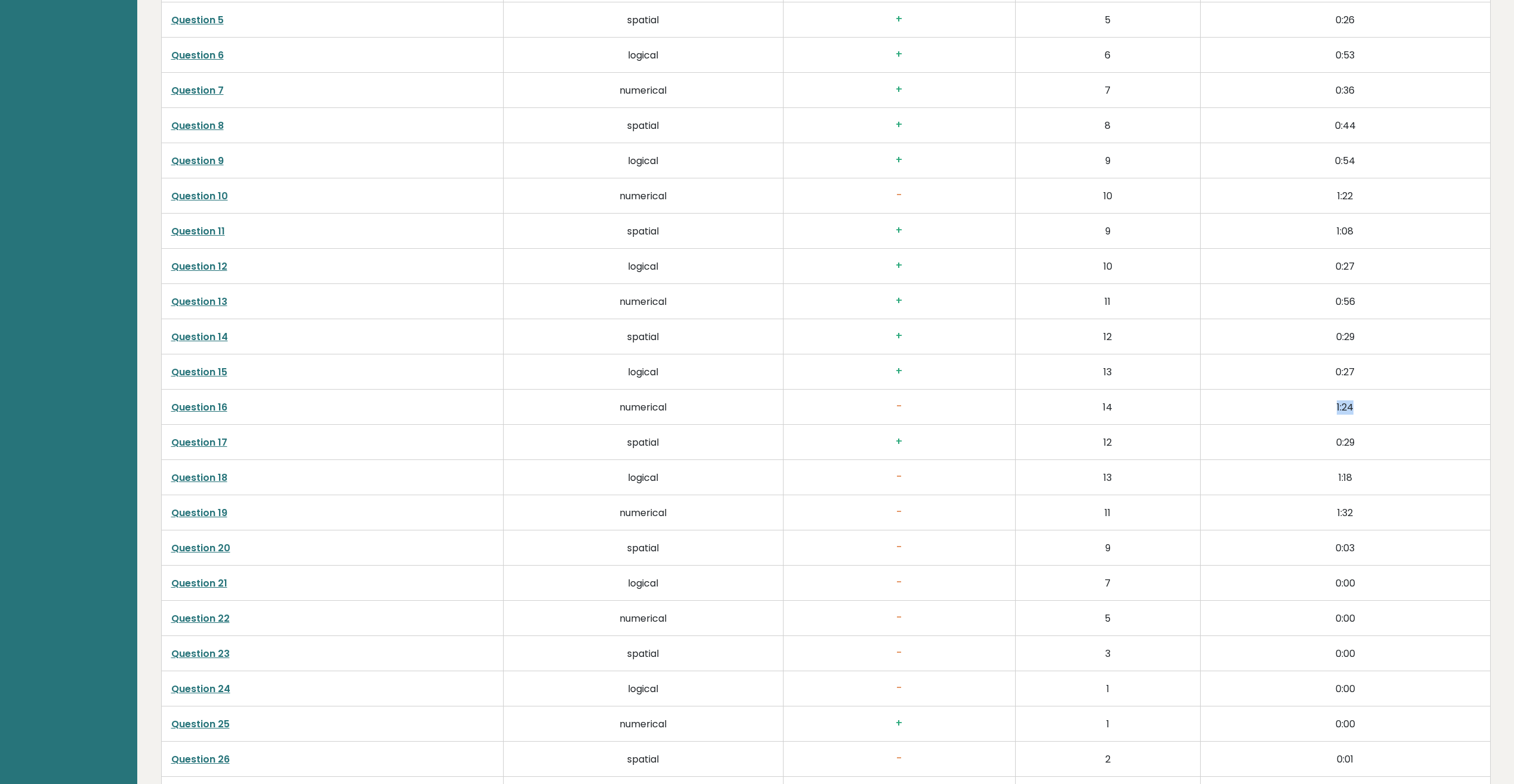
drag, startPoint x: 1302, startPoint y: 413, endPoint x: 1411, endPoint y: 411, distance: 109.0
click at [1411, 411] on td "1:24" at bounding box center [1345, 407] width 290 height 35
click at [988, 434] on td "+" at bounding box center [899, 443] width 232 height 35
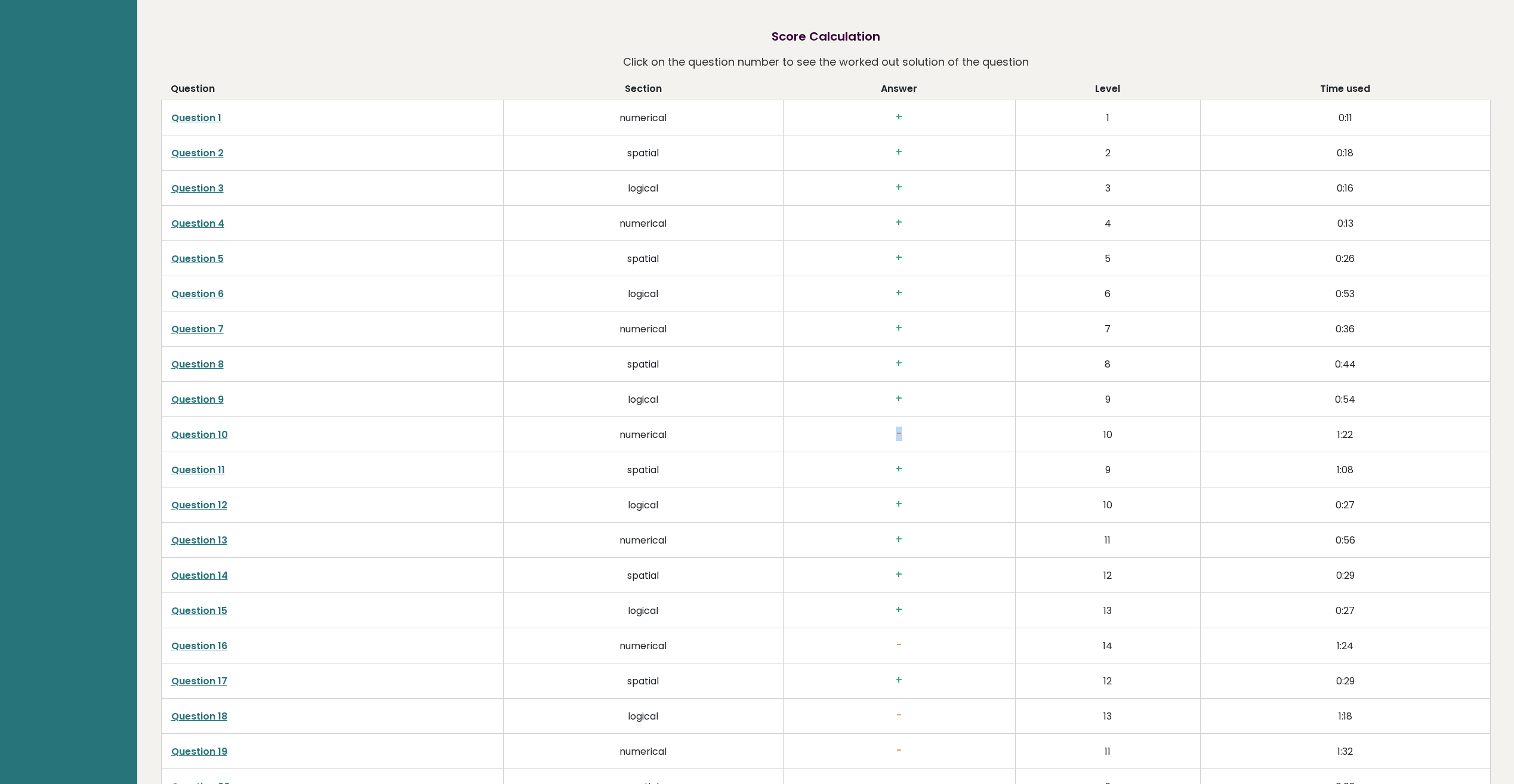
drag, startPoint x: 898, startPoint y: 422, endPoint x: 942, endPoint y: 426, distance: 44.2
click at [942, 426] on td "-" at bounding box center [899, 435] width 232 height 35
drag, startPoint x: 942, startPoint y: 426, endPoint x: 849, endPoint y: 439, distance: 93.9
click at [849, 439] on h3 "-" at bounding box center [899, 434] width 213 height 12
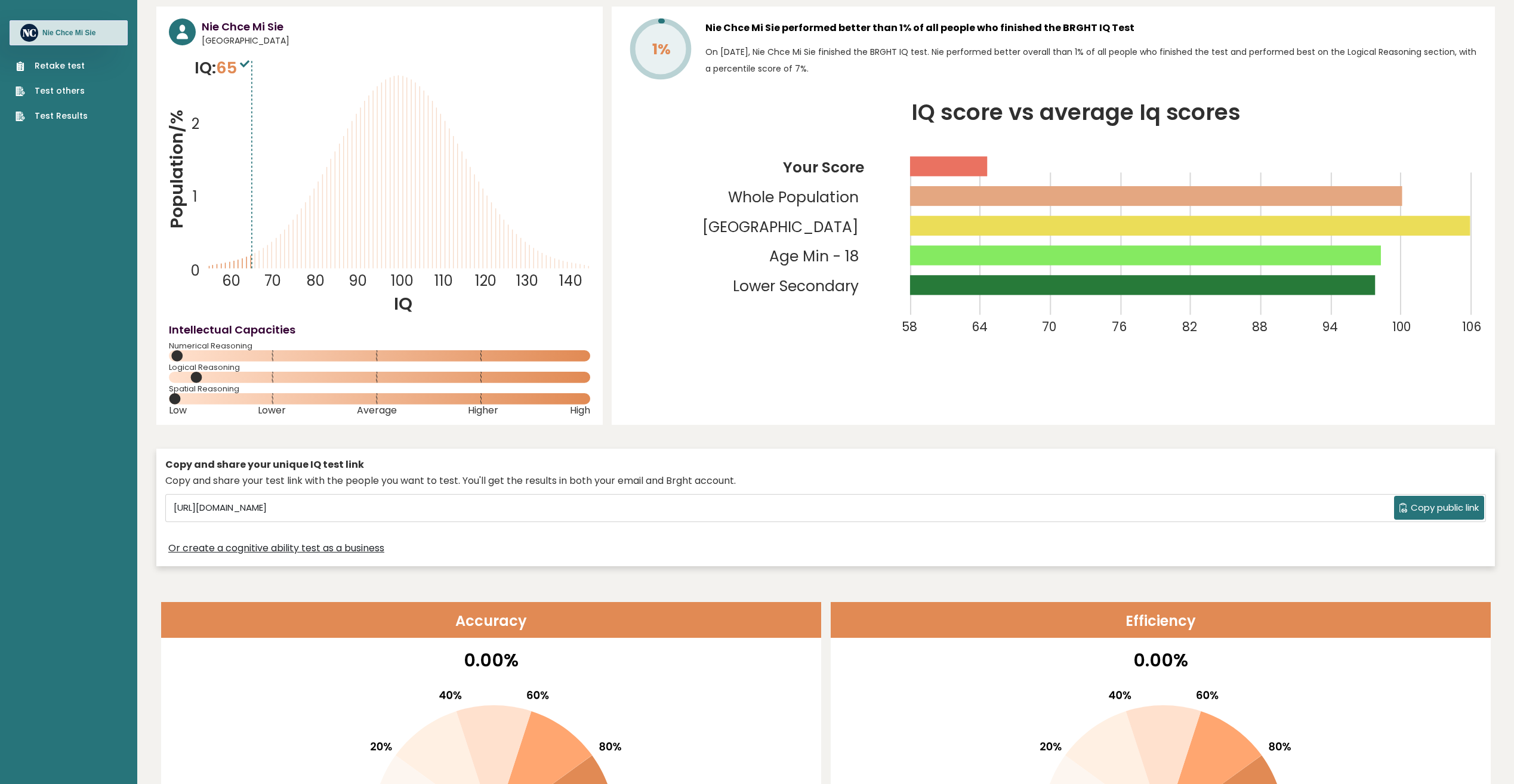
scroll to position [0, 0]
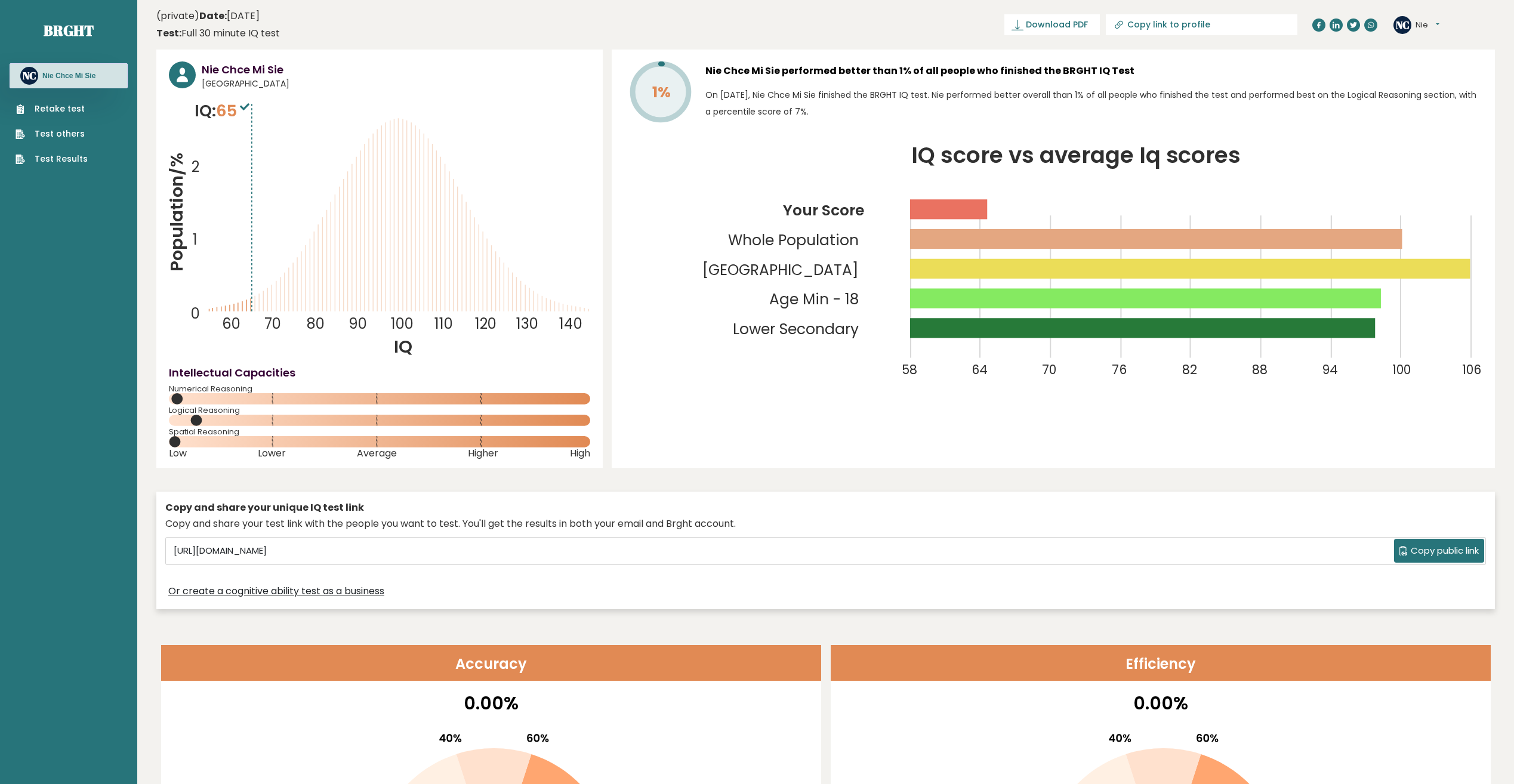
drag, startPoint x: 73, startPoint y: 75, endPoint x: 148, endPoint y: 52, distance: 78.4
click at [10, 63] on div "NC Nie Chce Mi Sie" at bounding box center [69, 76] width 118 height 25
click at [1437, 22] on button "Nie" at bounding box center [1428, 25] width 24 height 12
click at [1430, 97] on link "Logout" at bounding box center [1447, 94] width 61 height 17
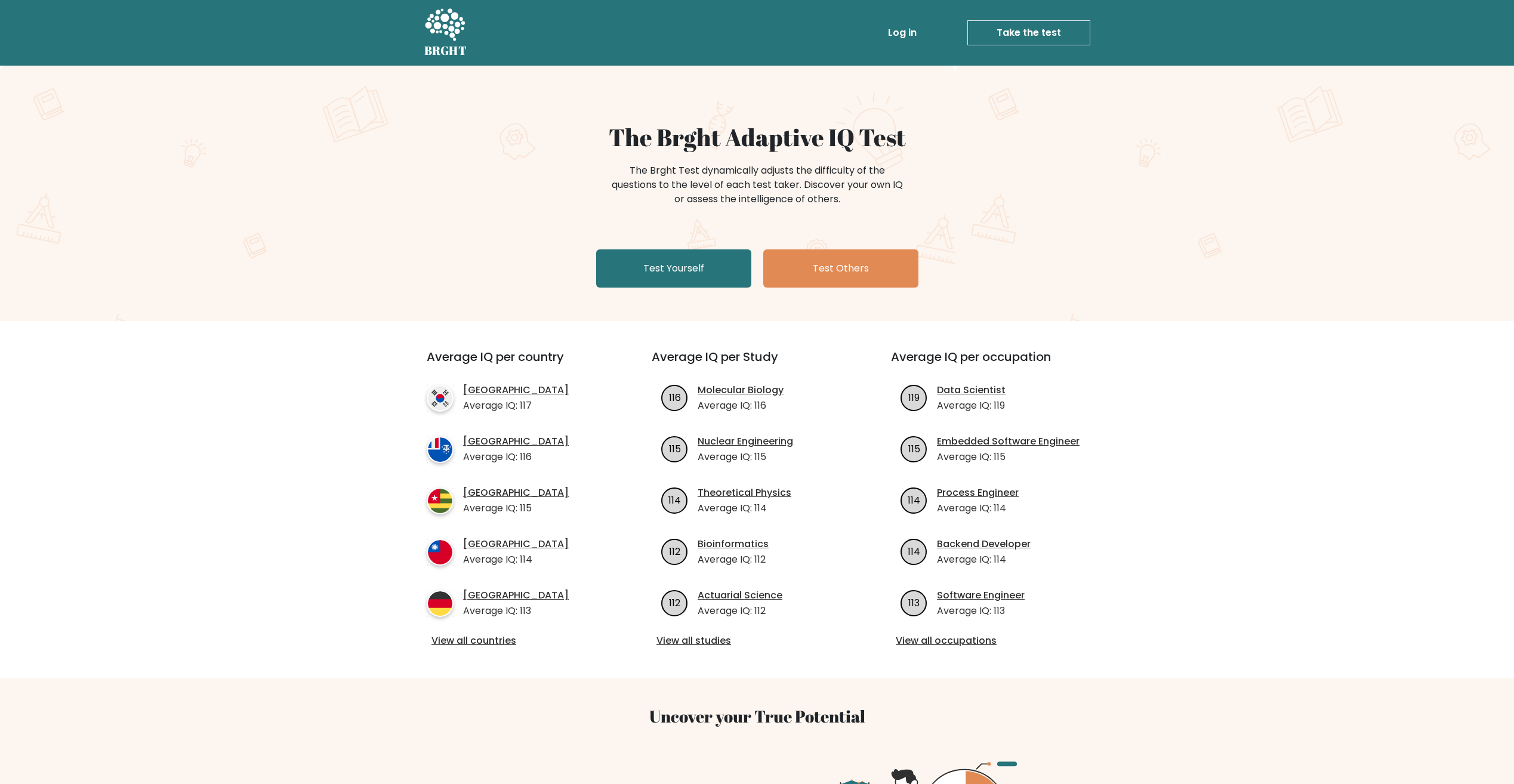
click at [892, 32] on link "Log in" at bounding box center [903, 33] width 38 height 24
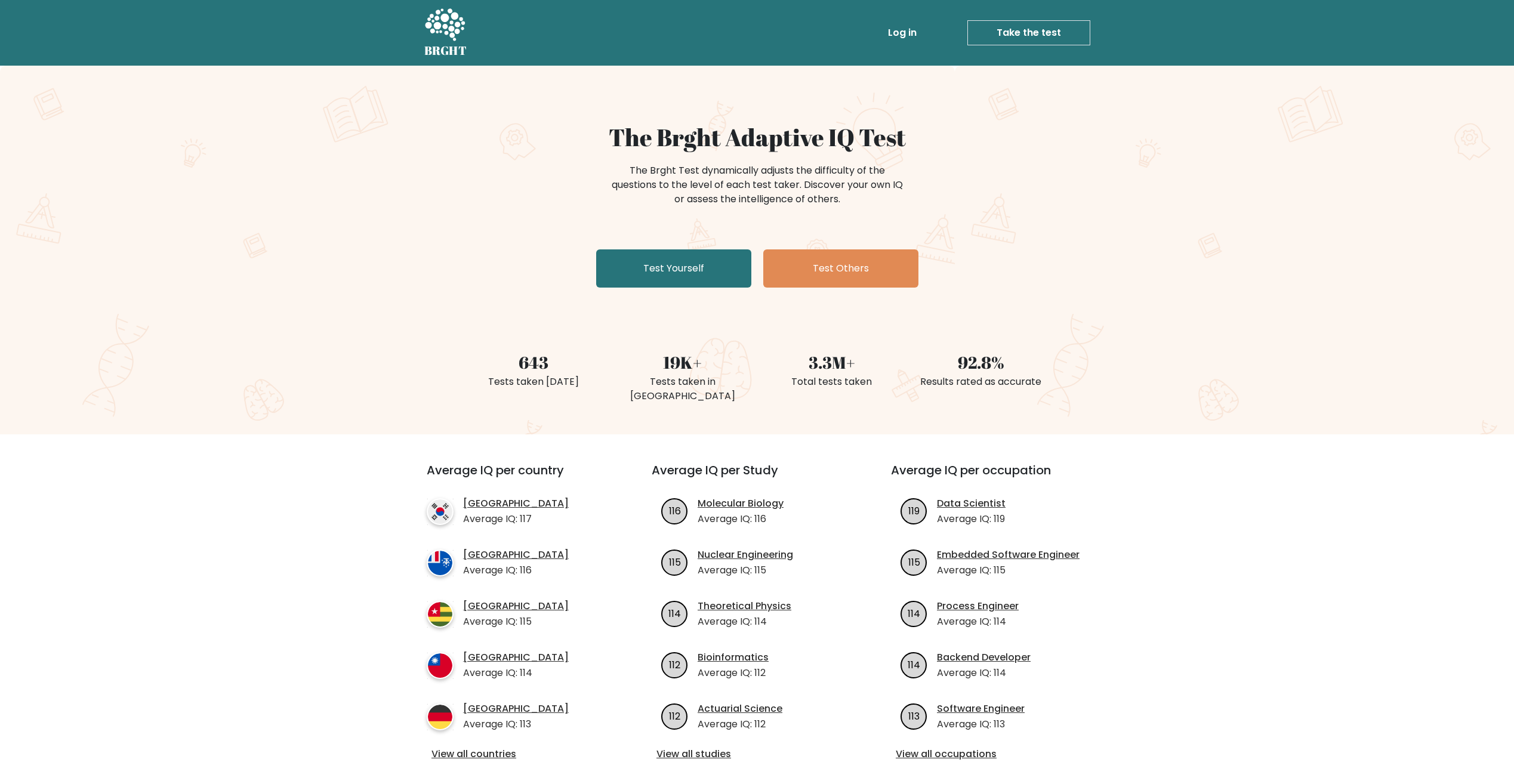
click at [901, 65] on div "The Brght Adaptive IQ Test The Brght Test dynamically adjusts the difficulty of…" at bounding box center [757, 250] width 1514 height 369
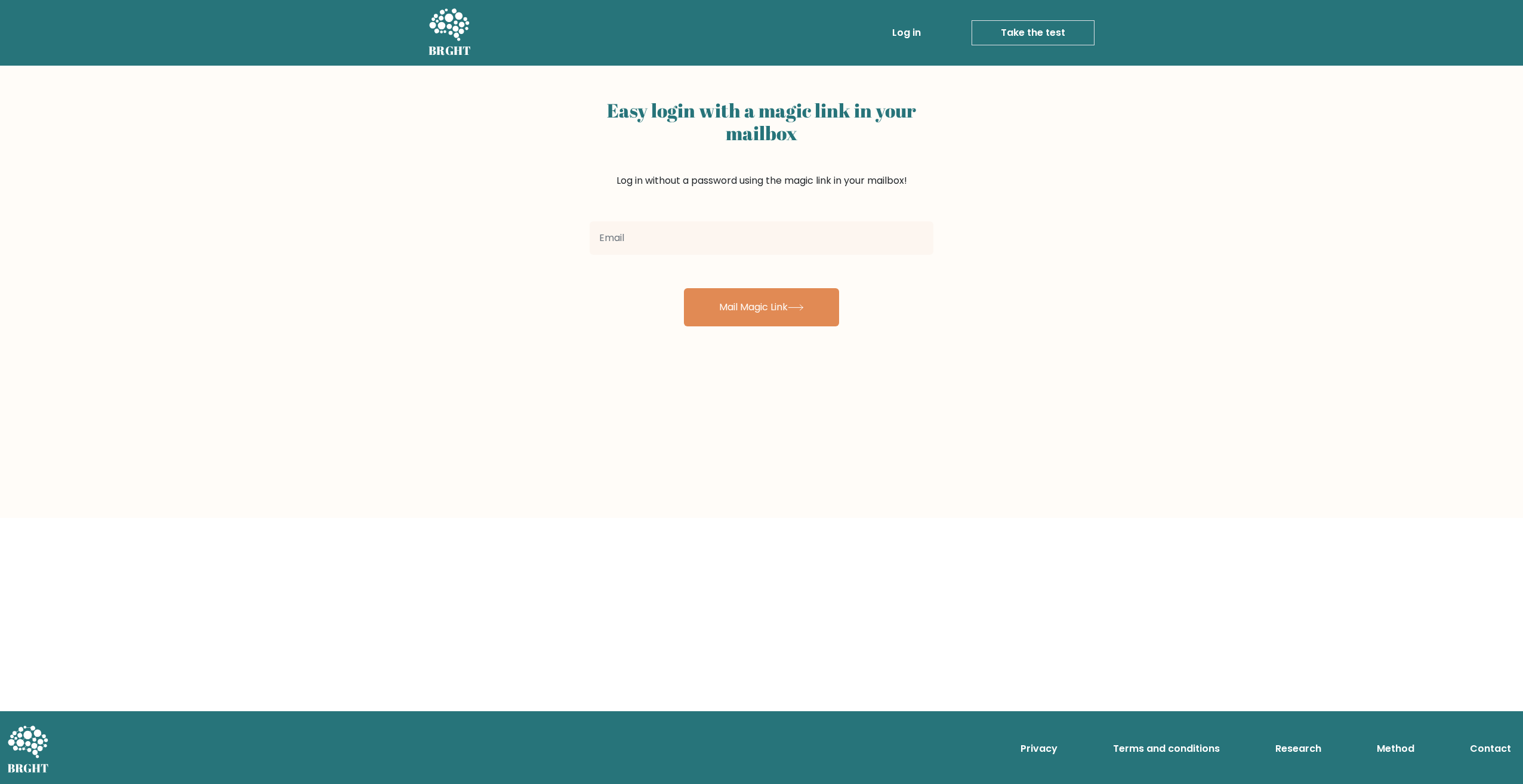
click at [729, 235] on input "email" at bounding box center [762, 238] width 344 height 33
